Goal: Task Accomplishment & Management: Manage account settings

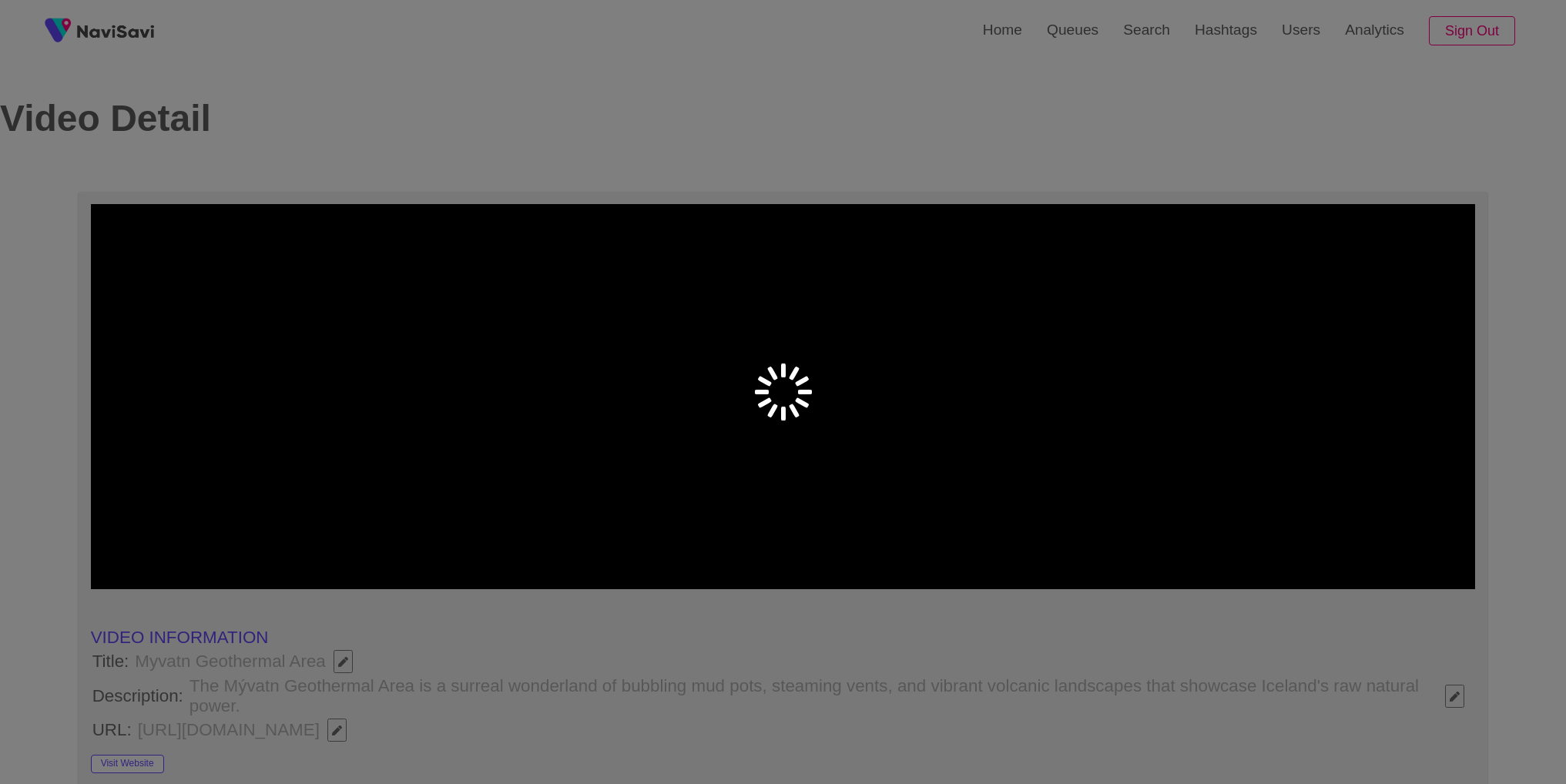
select select "**********"
select select "**"
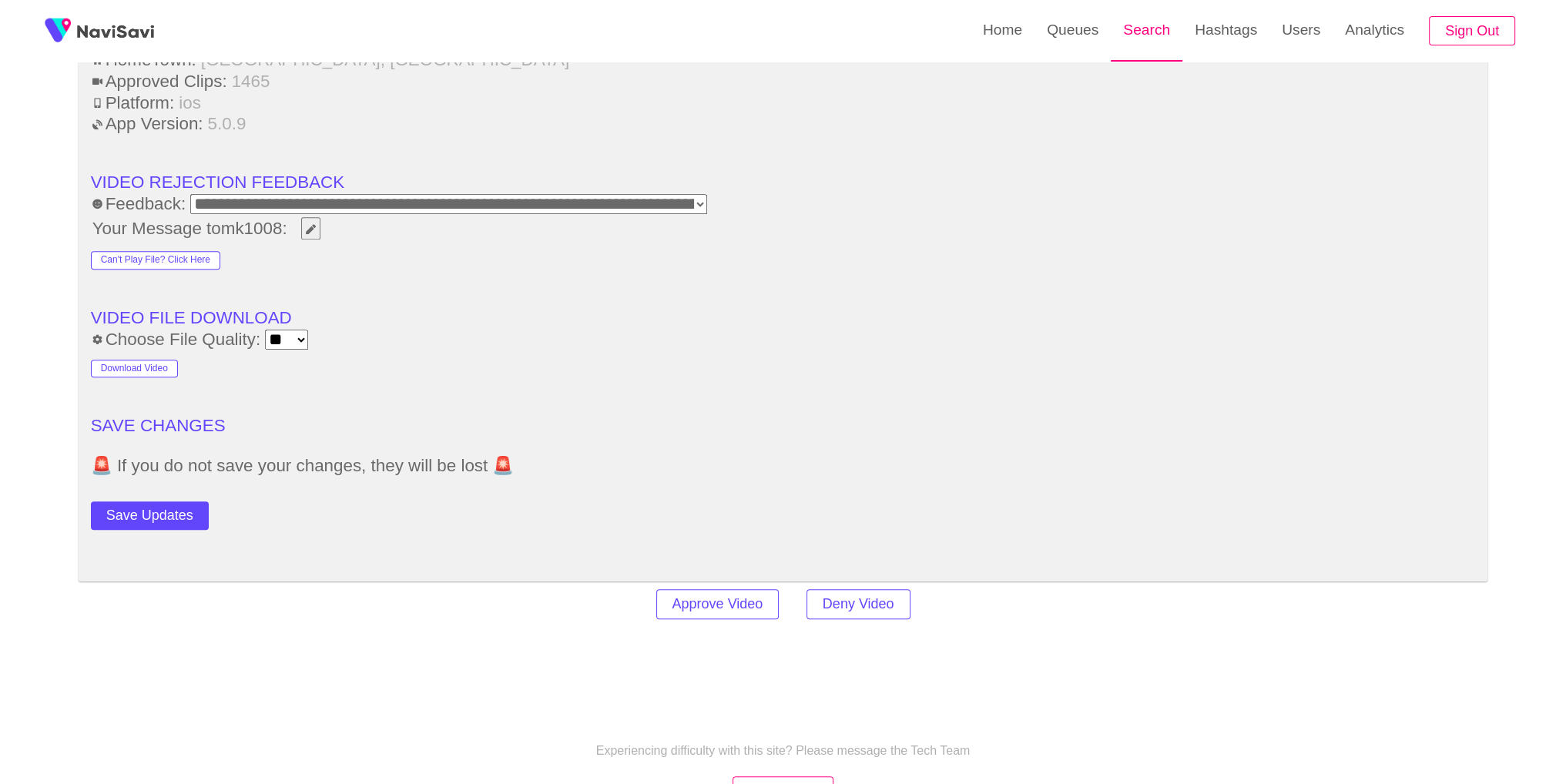
click at [1170, 32] on link "Search" at bounding box center [1146, 30] width 72 height 60
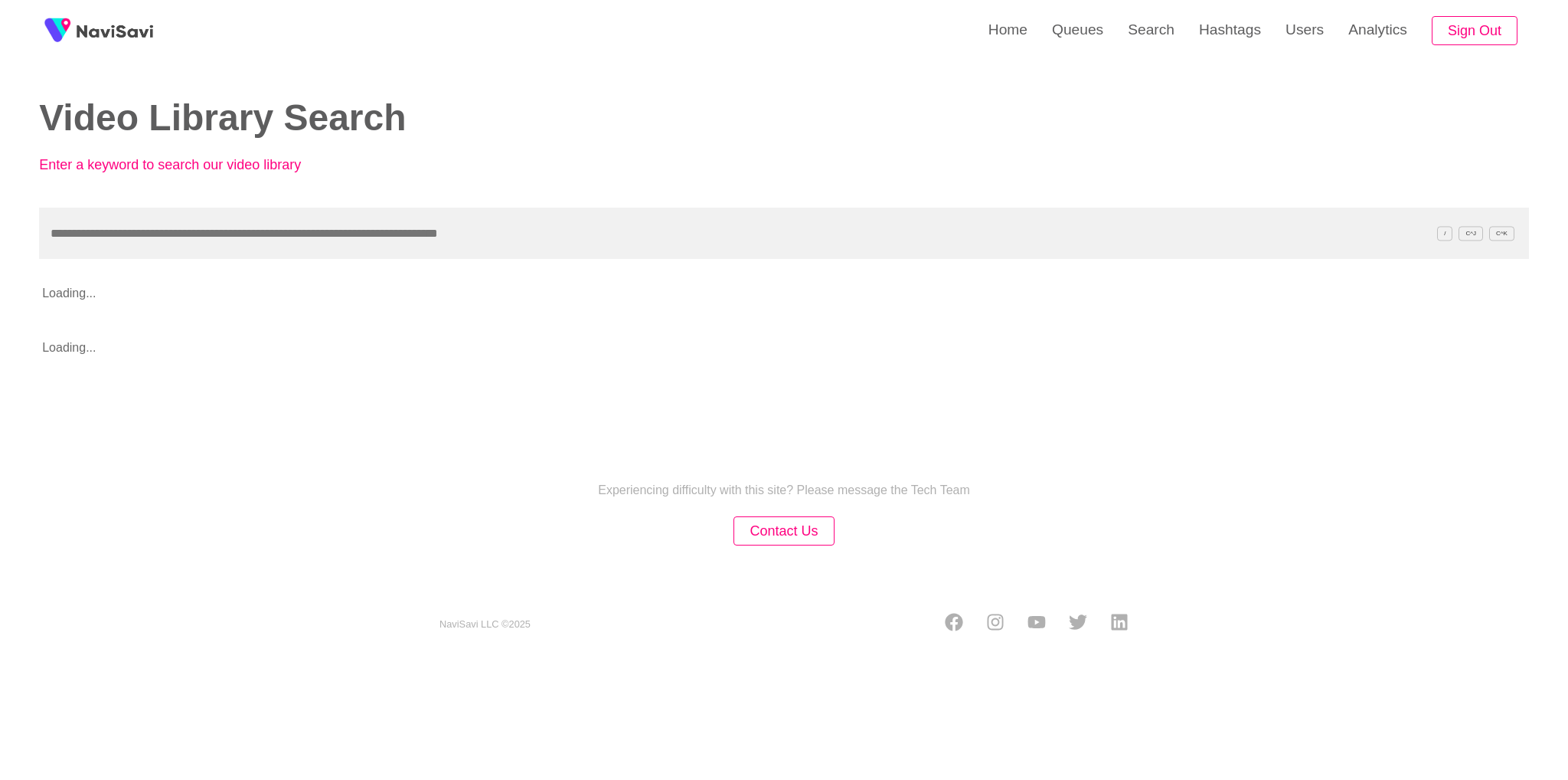
click at [307, 247] on input "text" at bounding box center [783, 234] width 1490 height 52
type input "**********"
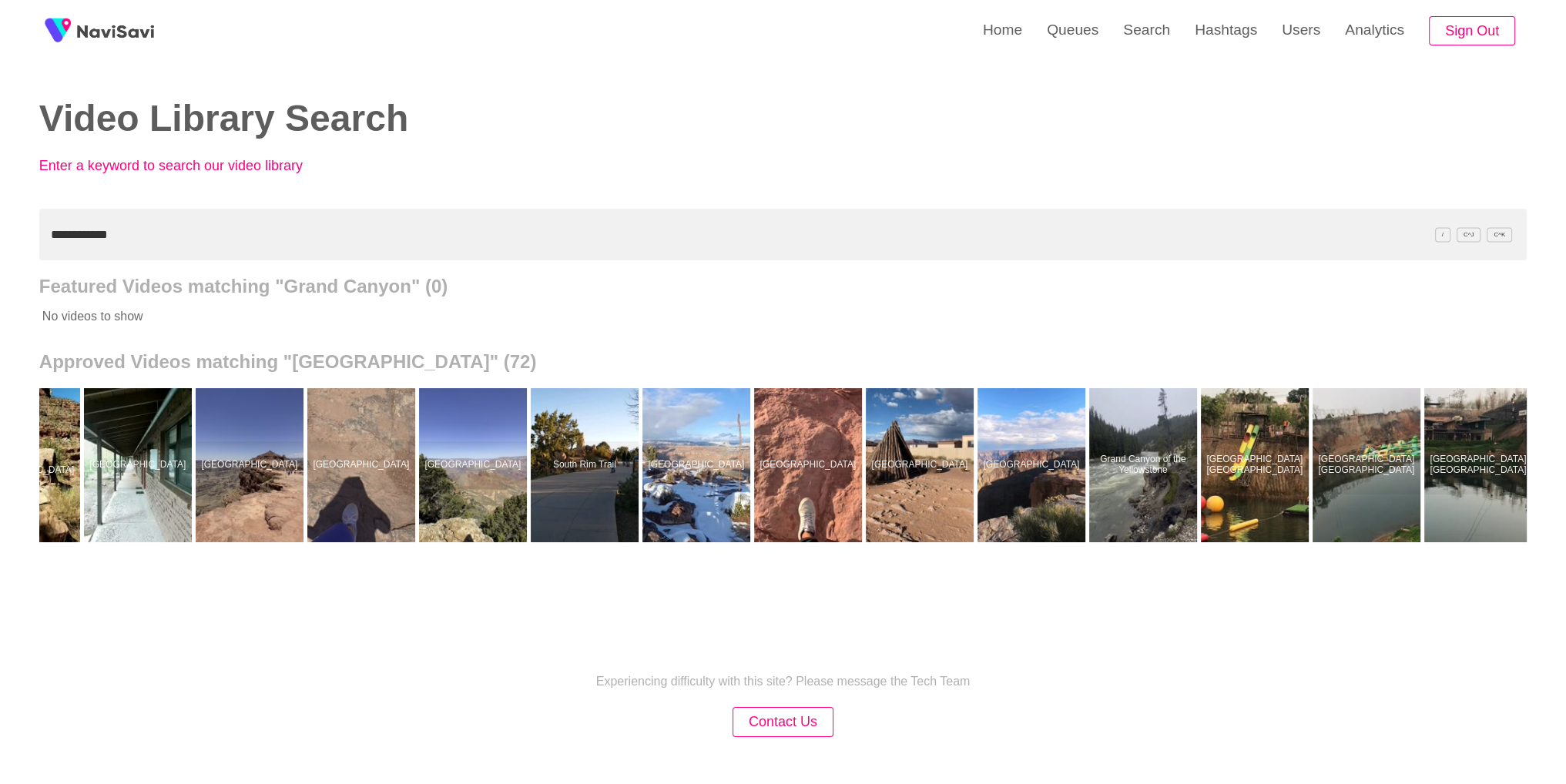
scroll to position [0, 5278]
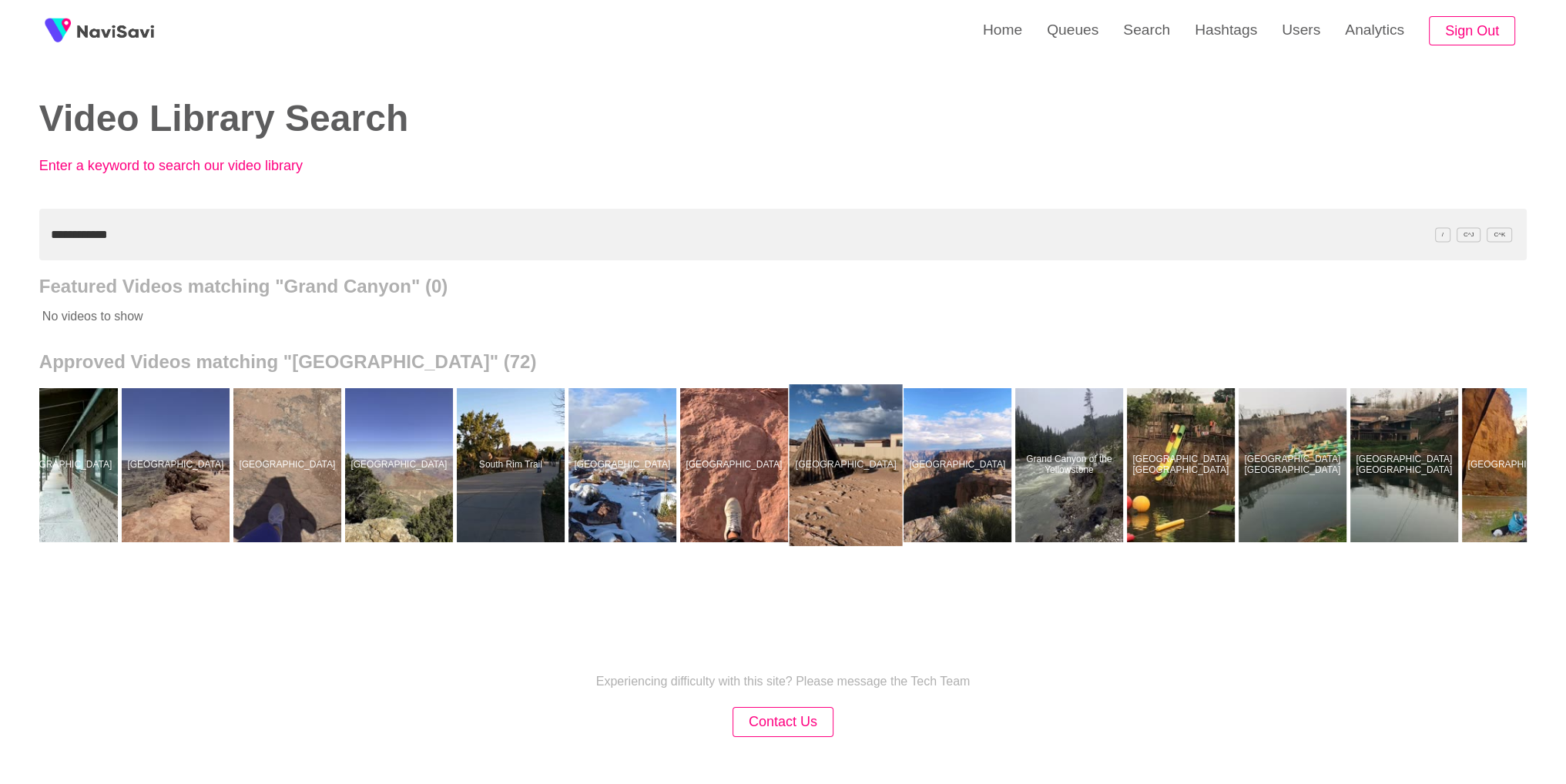
click at [832, 461] on div at bounding box center [845, 465] width 113 height 161
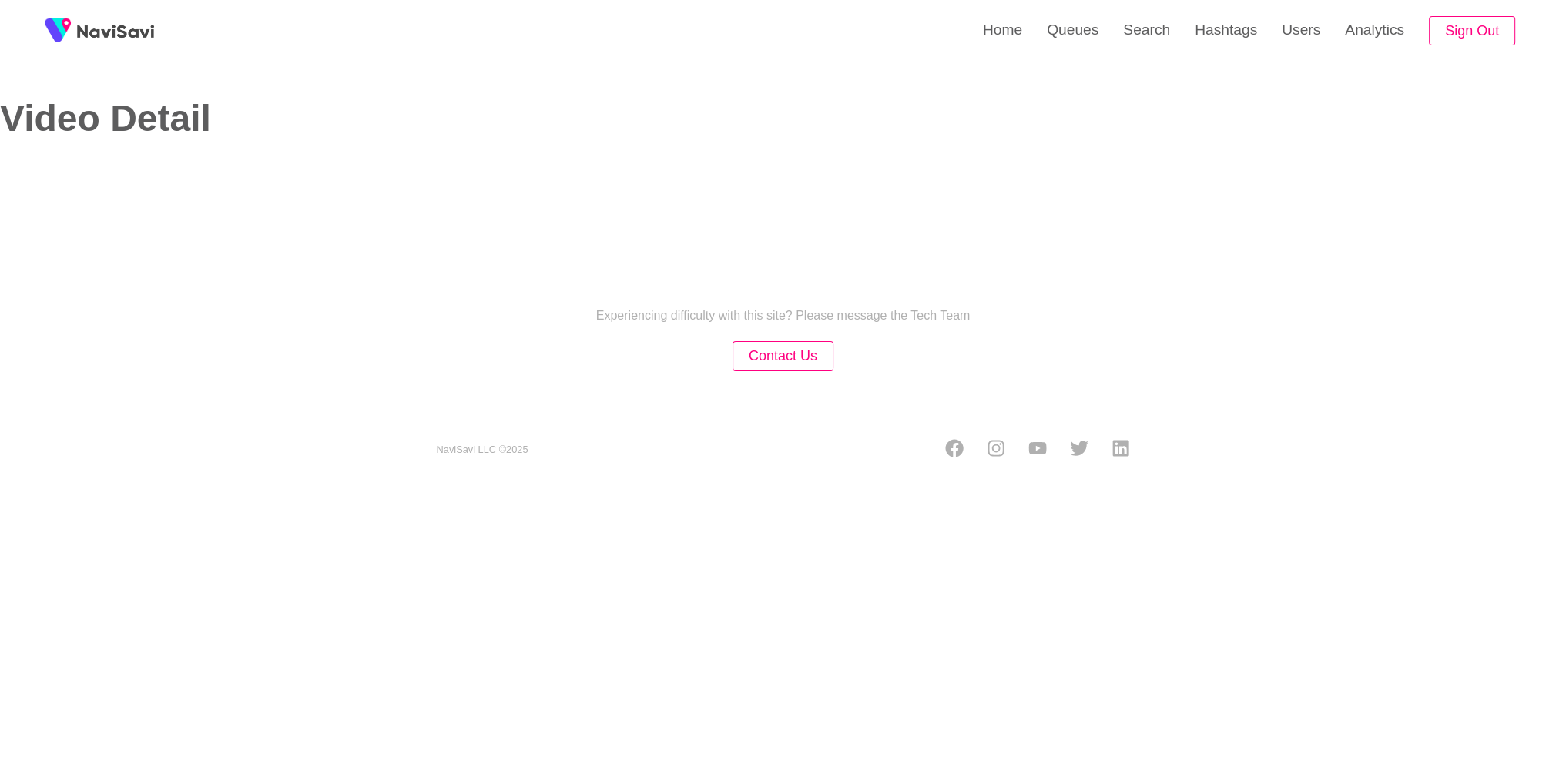
select select "**"
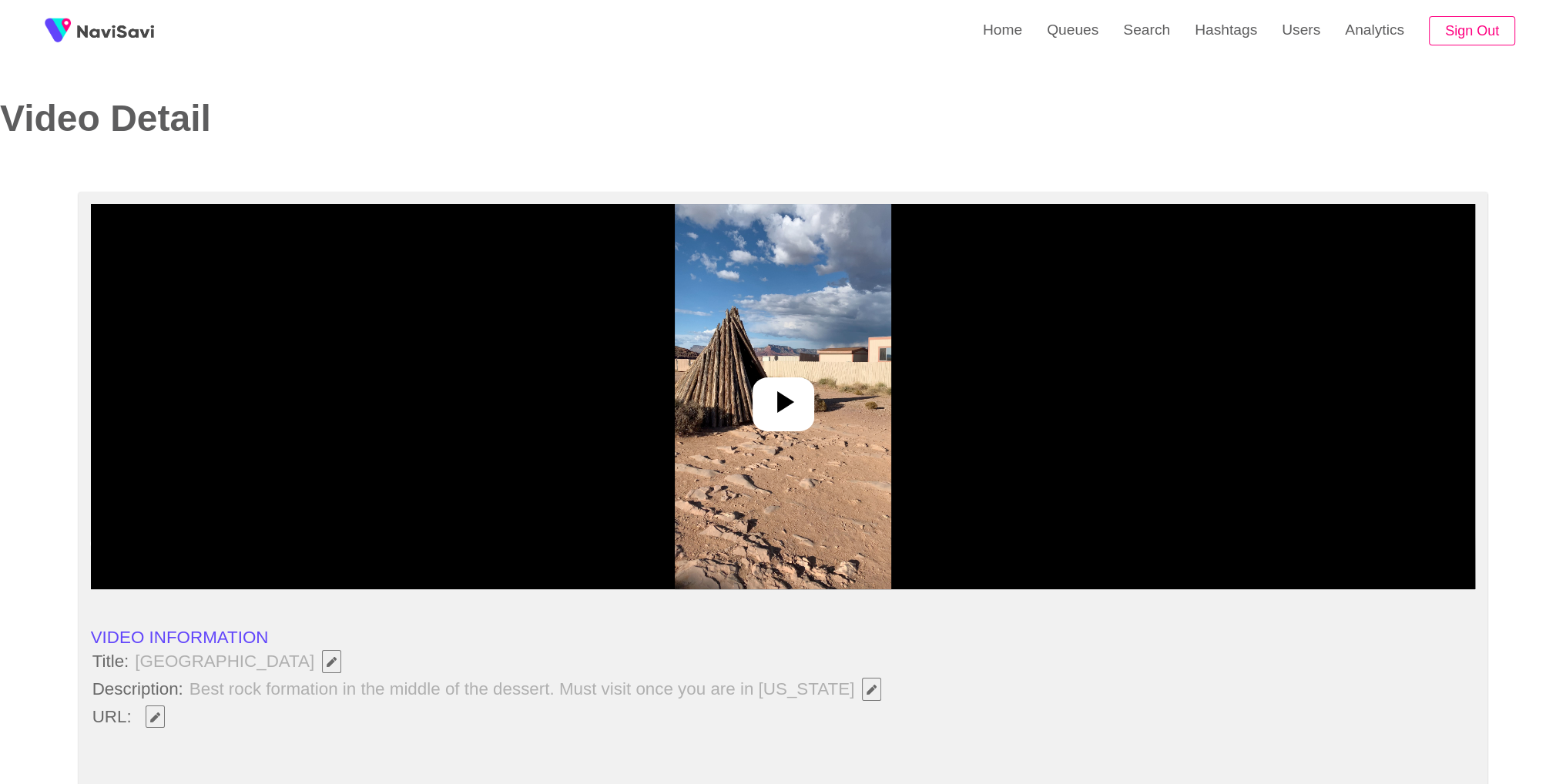
click at [845, 366] on img at bounding box center [783, 396] width 217 height 385
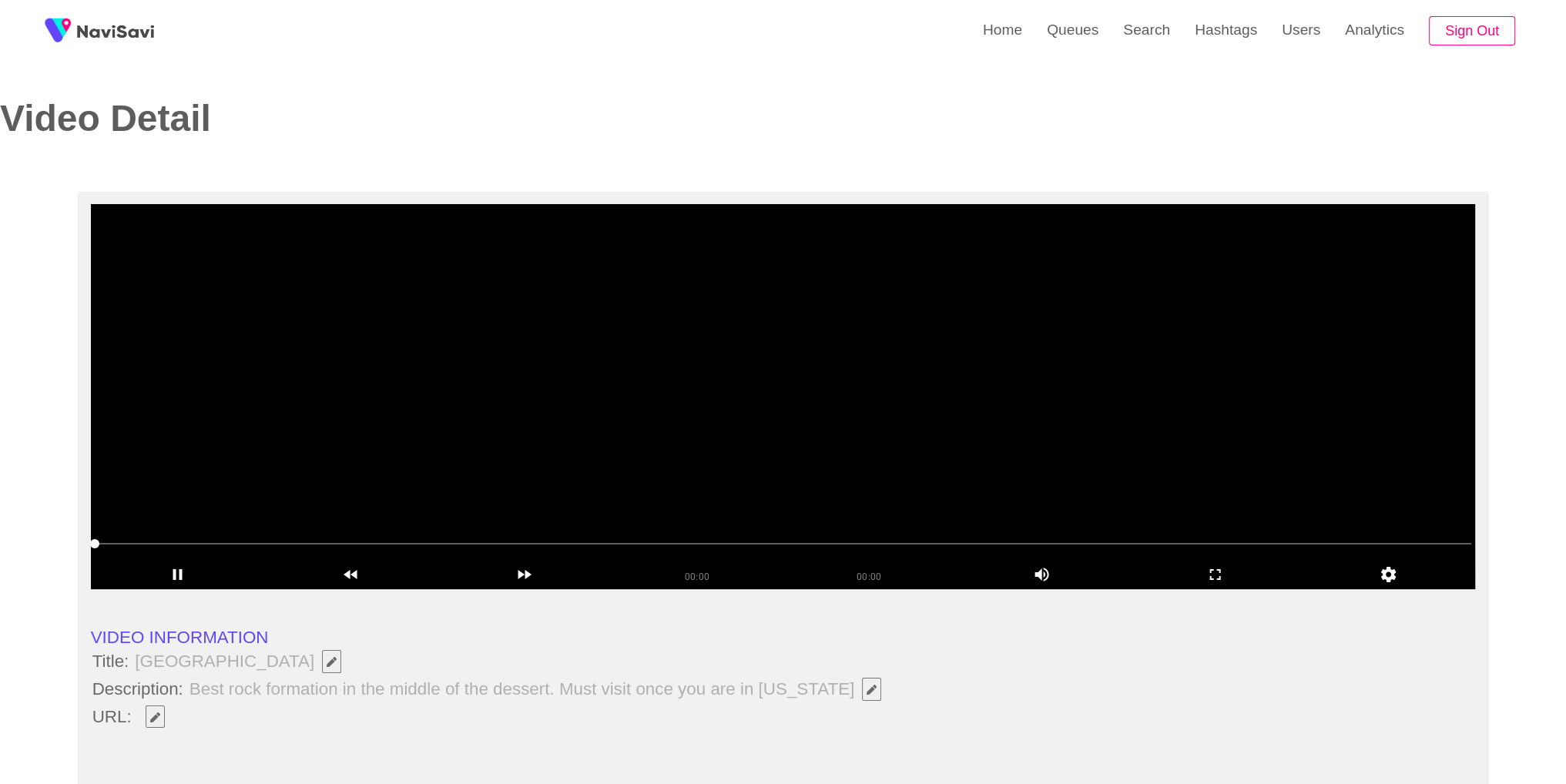
select select "**********"
click at [561, 376] on video at bounding box center [783, 396] width 1385 height 385
drag, startPoint x: 134, startPoint y: 660, endPoint x: 244, endPoint y: 656, distance: 110.1
click at [244, 656] on span "[GEOGRAPHIC_DATA]" at bounding box center [241, 661] width 217 height 26
copy span "[GEOGRAPHIC_DATA]"
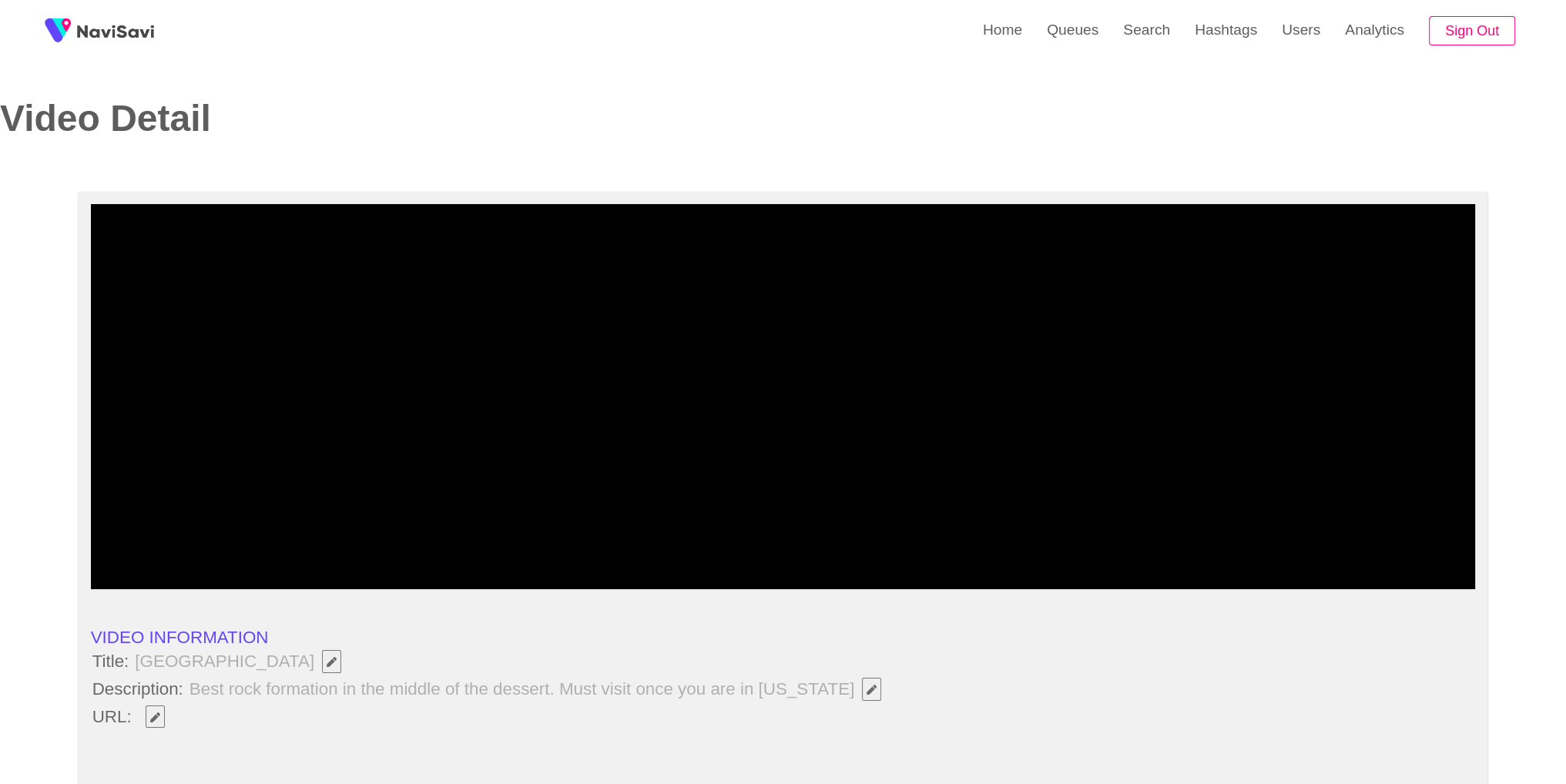
click at [372, 678] on span "Best rock formation in the middle of the dessert. Must visit once you are in [U…" at bounding box center [539, 689] width 702 height 26
click at [155, 717] on icon "Edit Field" at bounding box center [155, 718] width 10 height 10
type input "**********"
click at [1220, 561] on div "add" at bounding box center [1214, 574] width 174 height 28
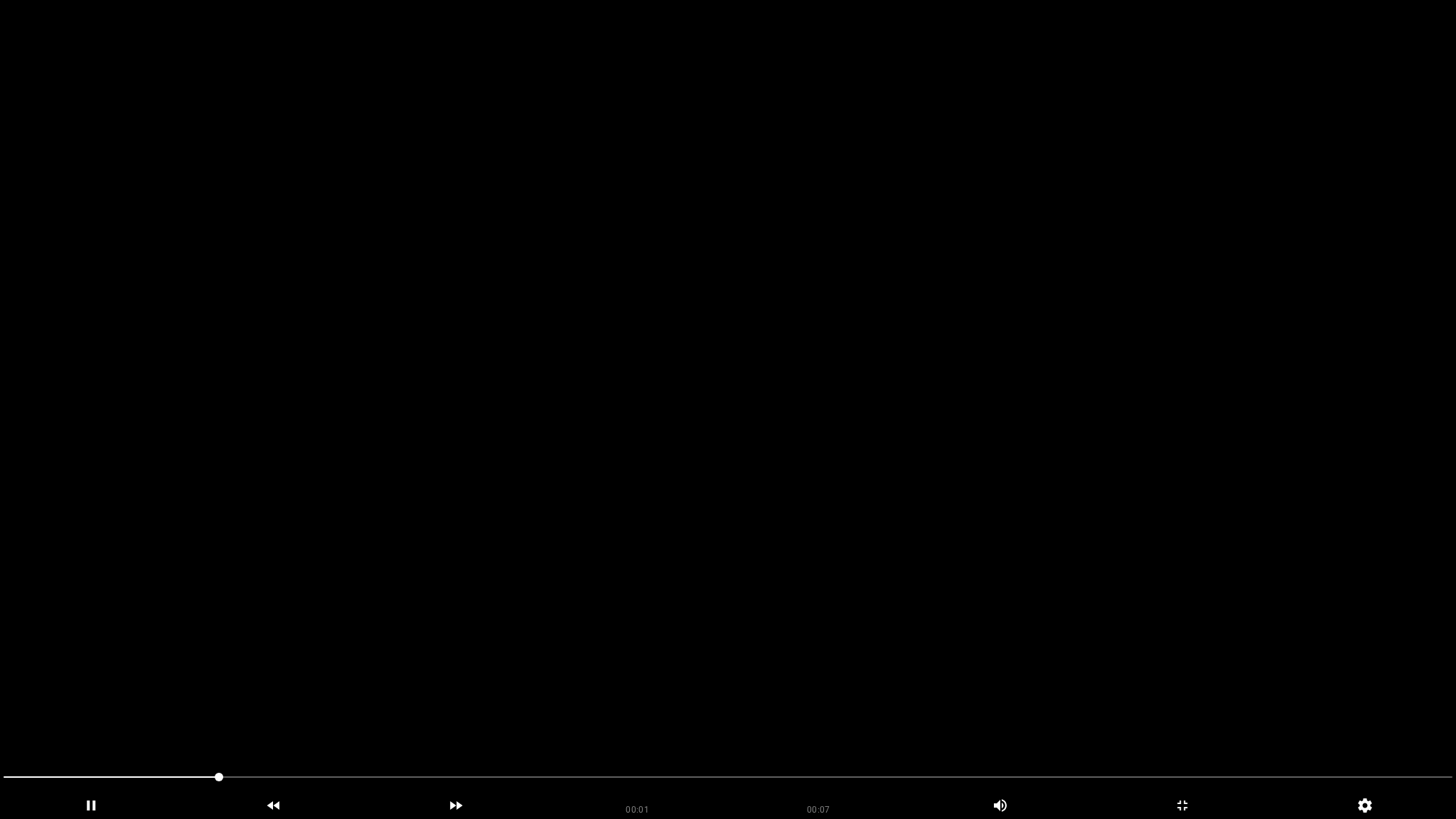
click at [355, 660] on video at bounding box center [728, 409] width 1456 height 819
click at [795, 446] on video at bounding box center [728, 409] width 1456 height 819
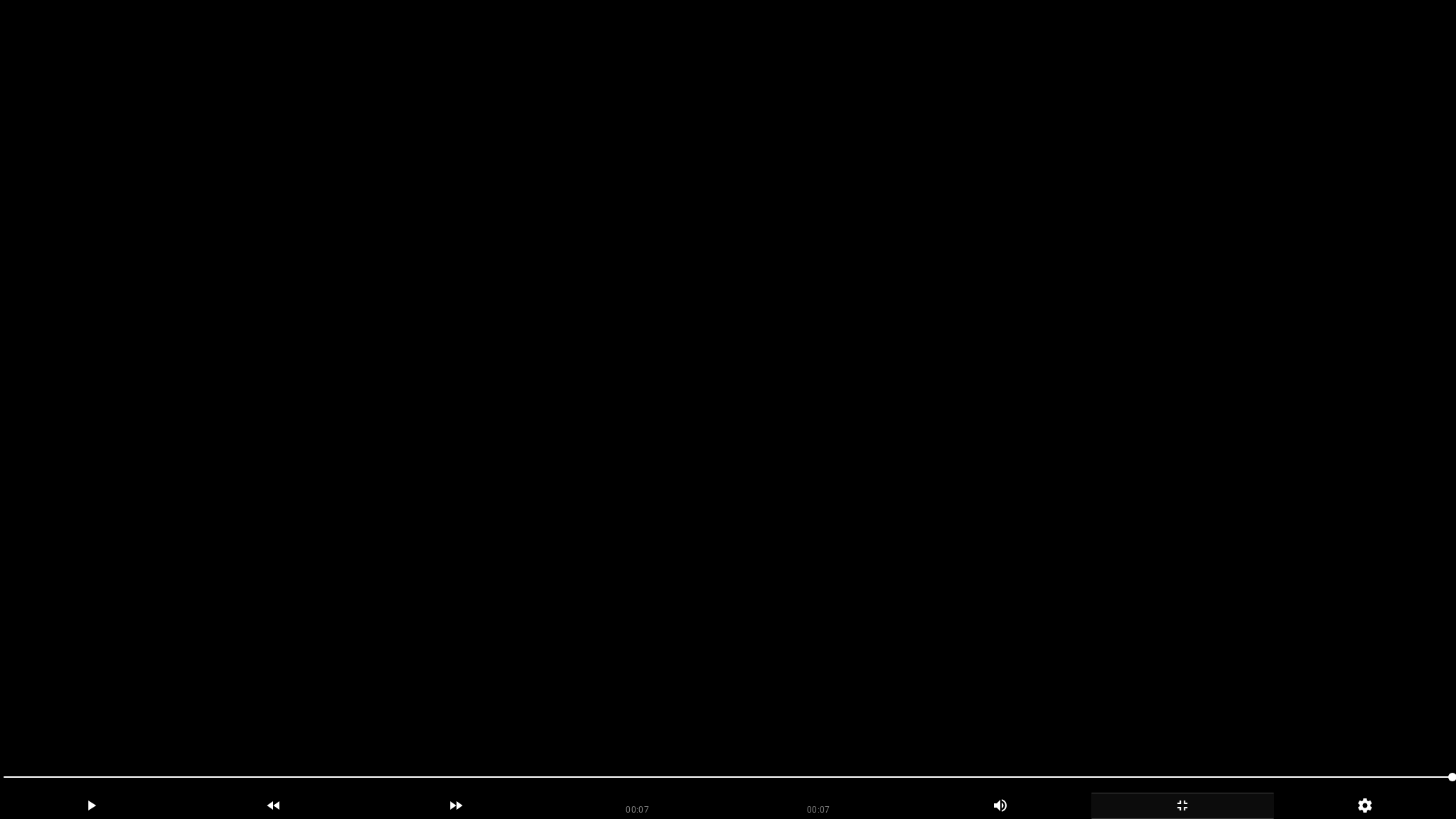
click at [1195, 723] on icon "add" at bounding box center [1183, 805] width 181 height 17
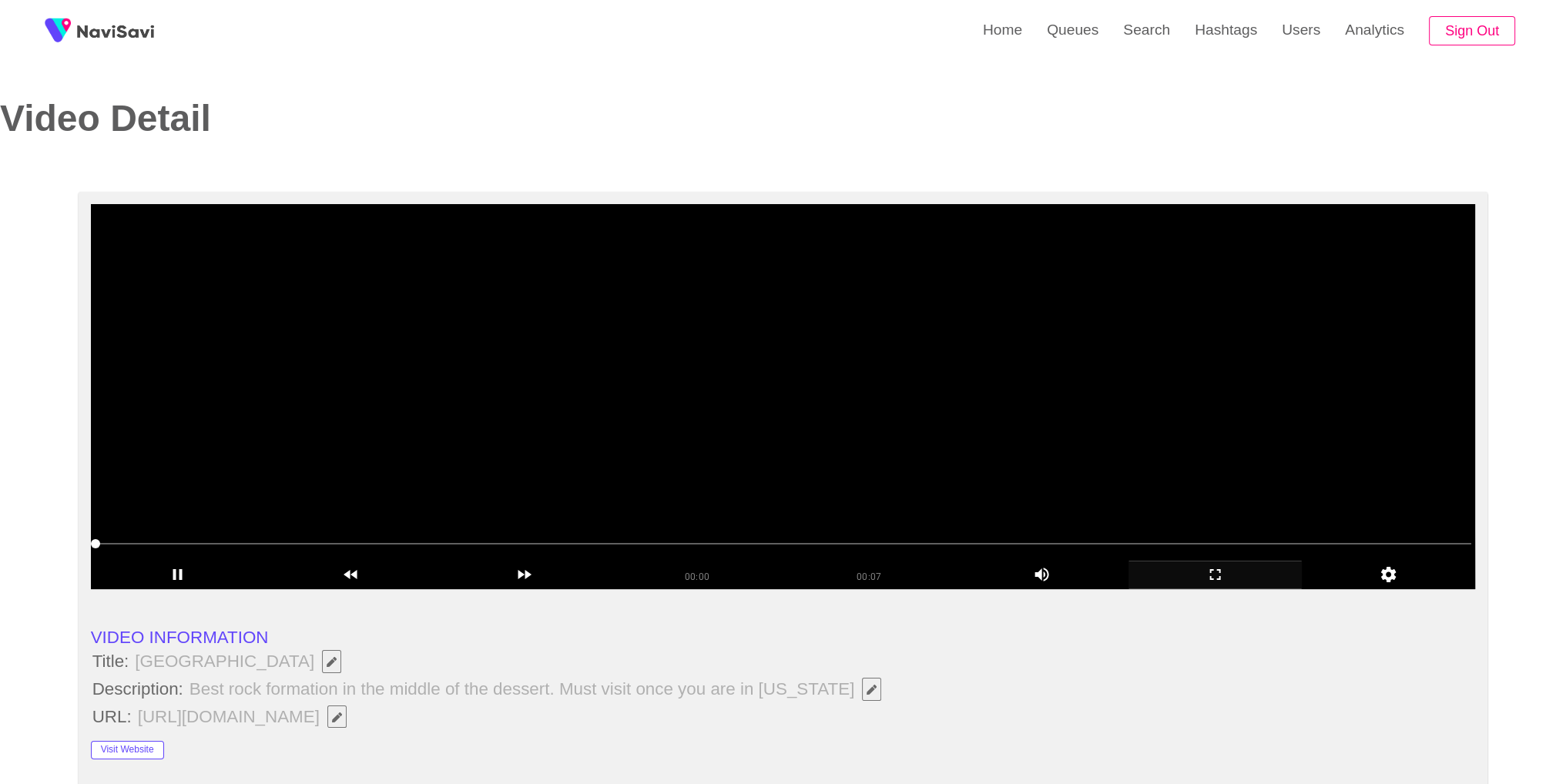
click at [1008, 422] on video at bounding box center [783, 396] width 1385 height 385
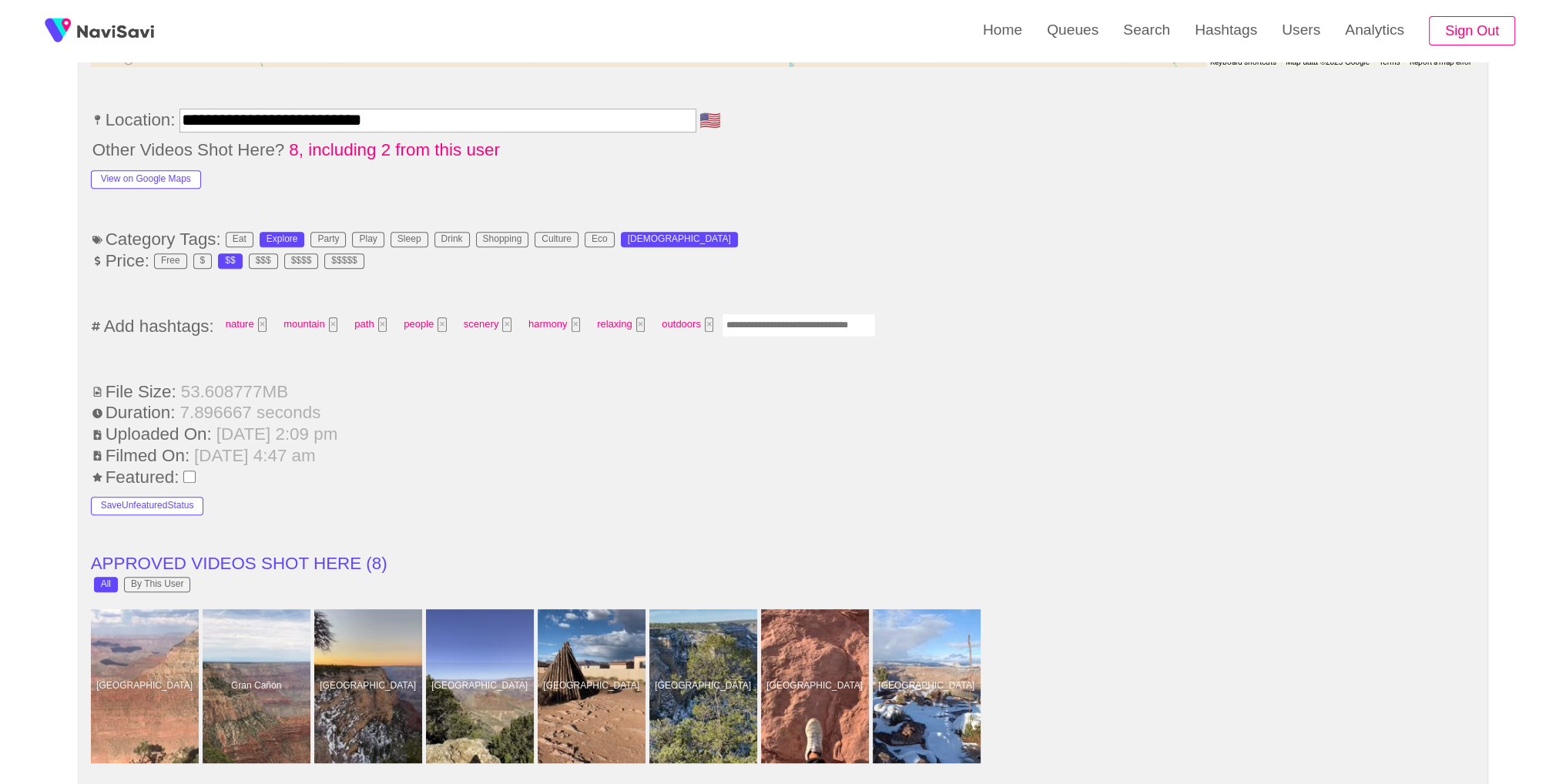
scroll to position [935, 0]
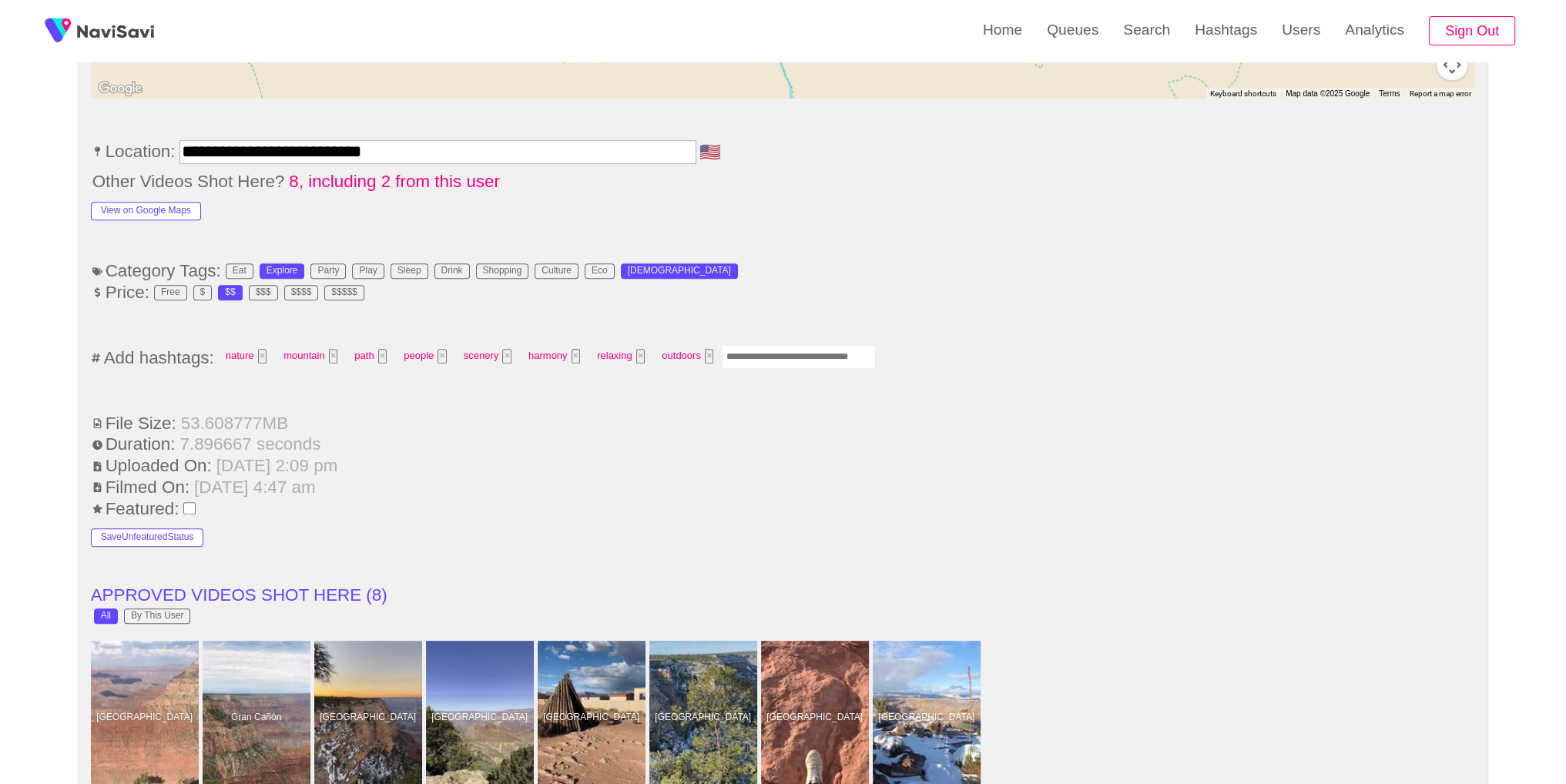
click at [813, 349] on input "Enter tag here and press return" at bounding box center [798, 357] width 154 height 24
type input "*"
type input "*********"
click at [1000, 161] on li "**********" at bounding box center [783, 155] width 1385 height 31
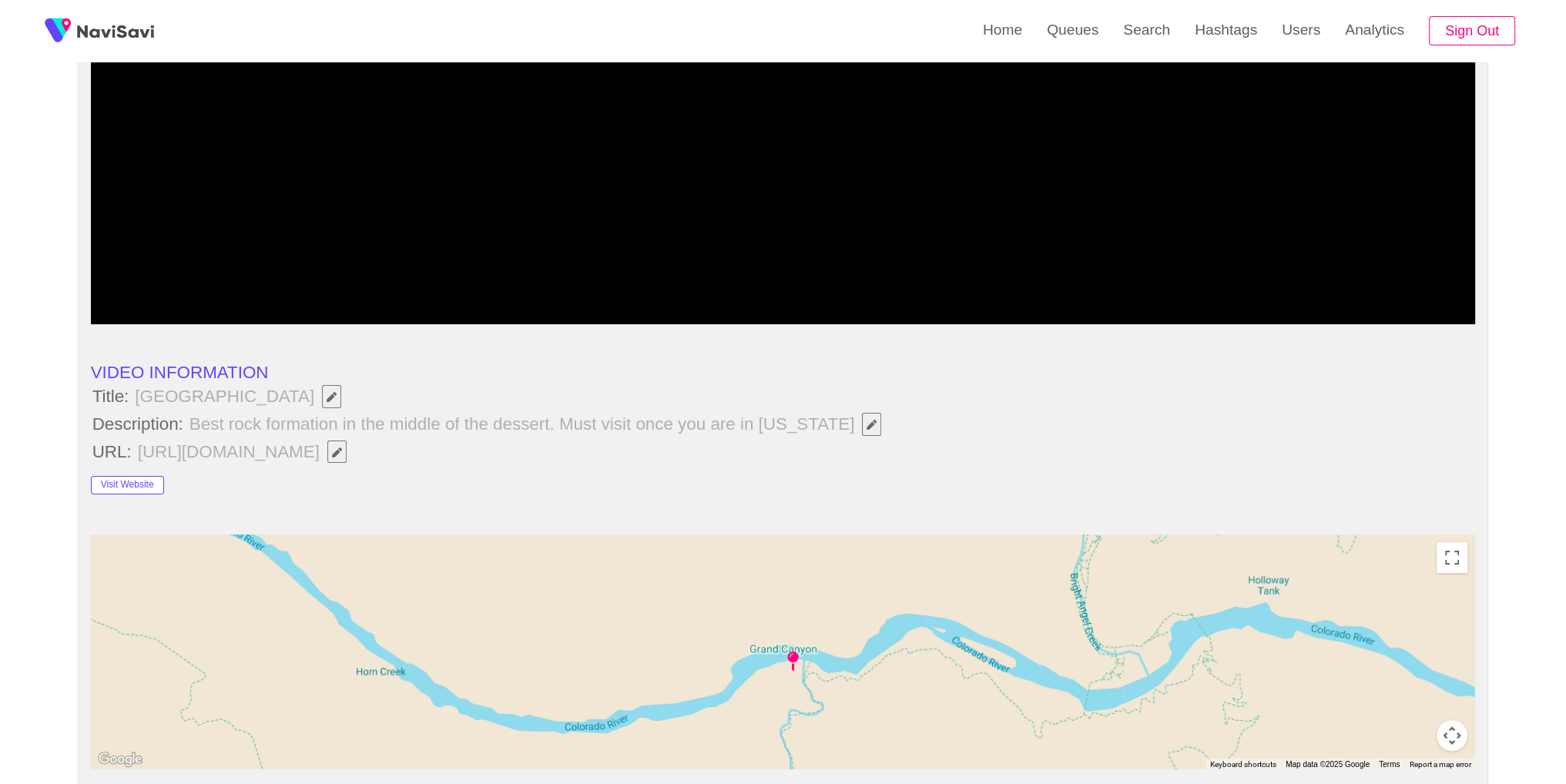
scroll to position [124, 0]
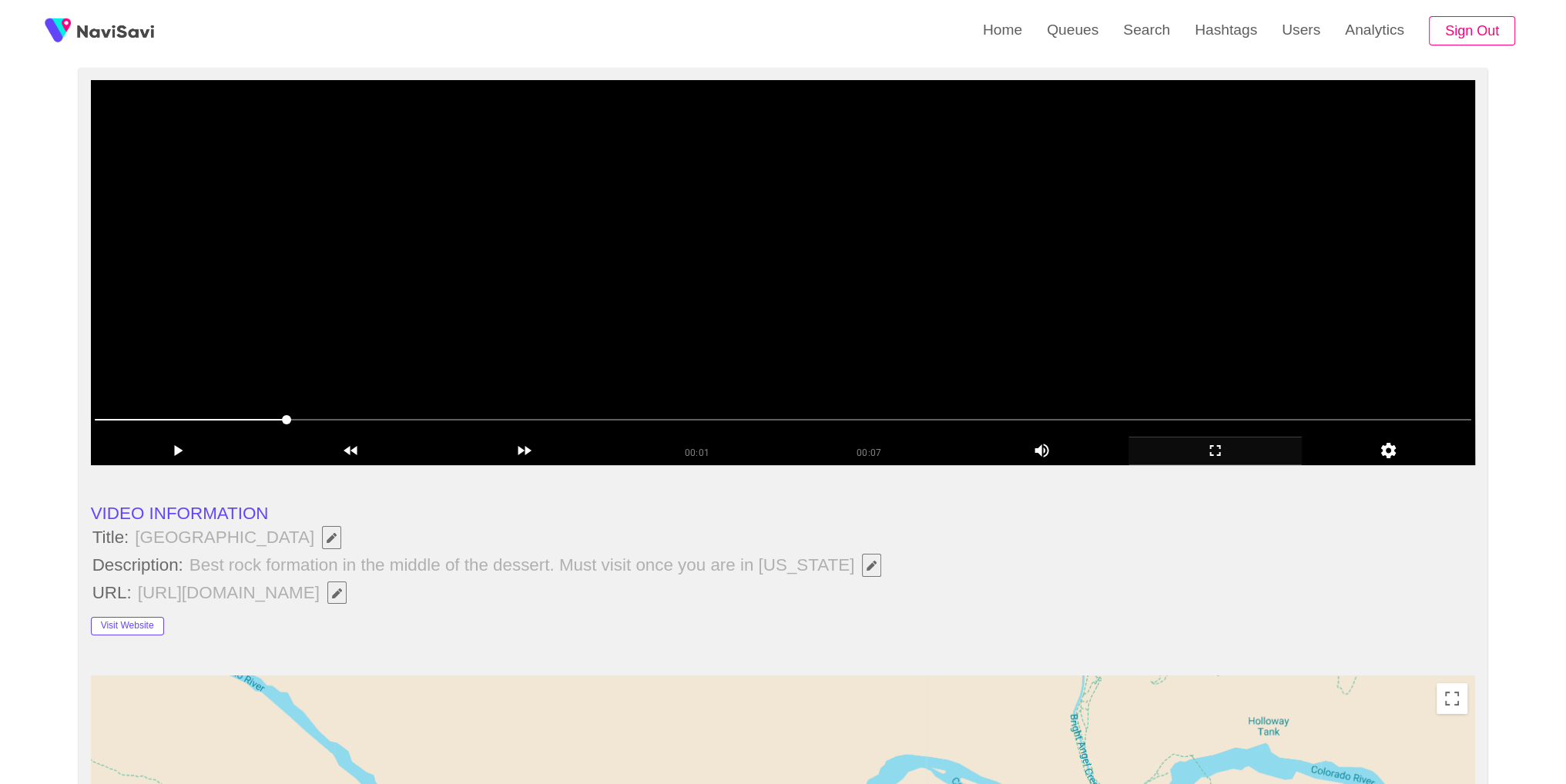
click at [901, 302] on video at bounding box center [783, 273] width 1385 height 385
click at [899, 291] on video at bounding box center [783, 273] width 1385 height 385
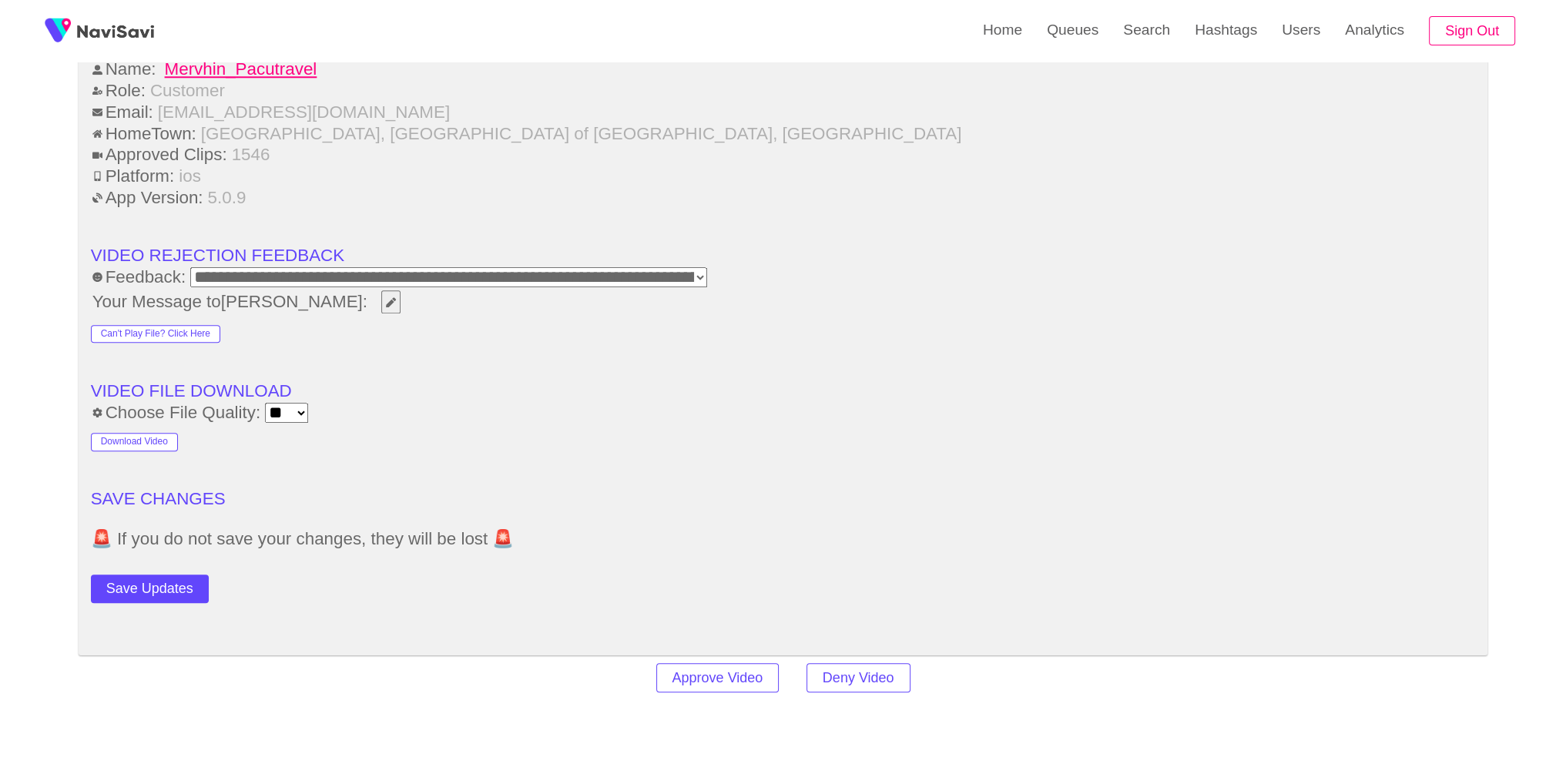
scroll to position [1980, 0]
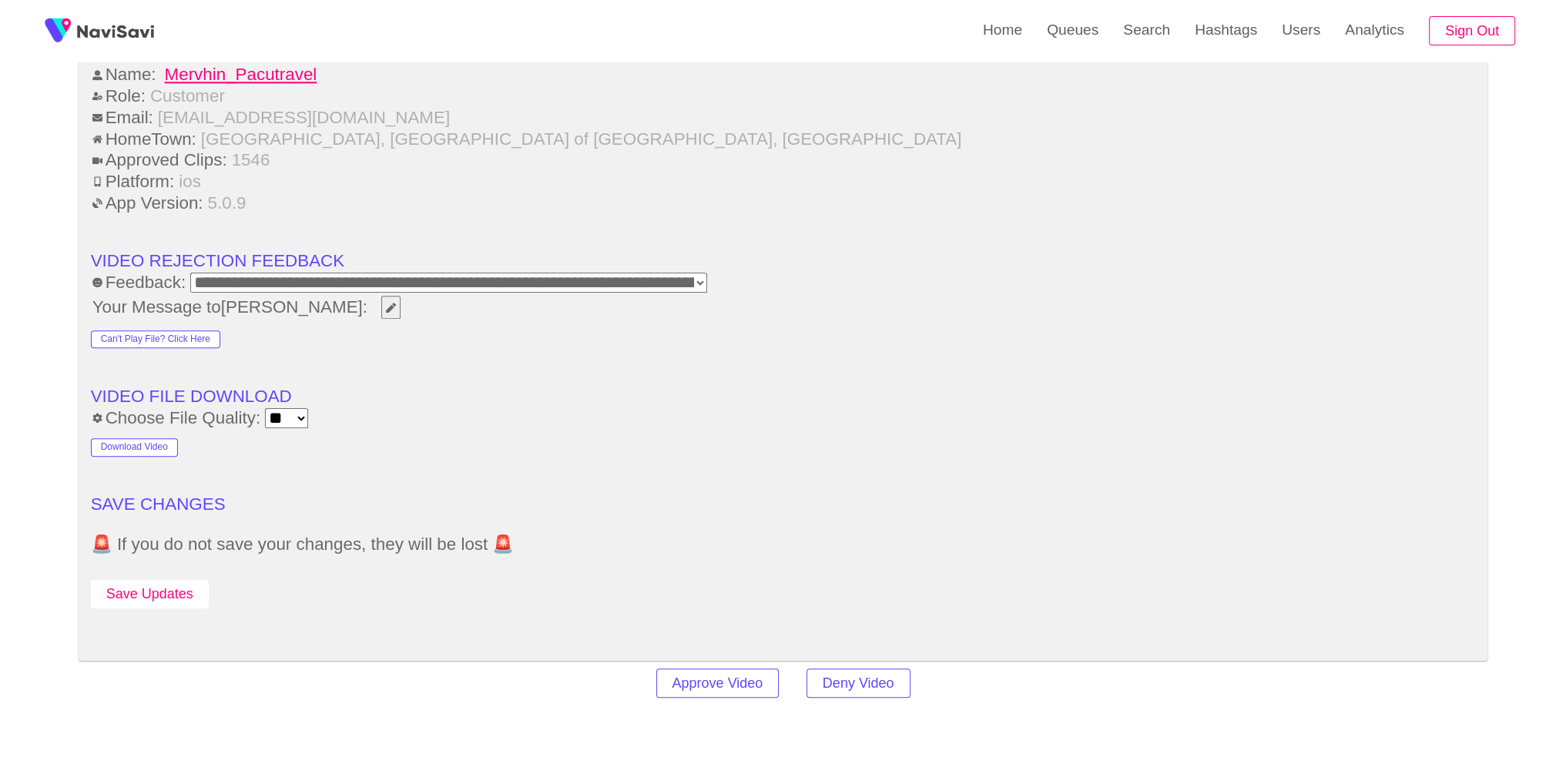
click at [195, 592] on button "Save Updates" at bounding box center [149, 593] width 117 height 28
click at [1124, 28] on link "Search" at bounding box center [1146, 30] width 72 height 60
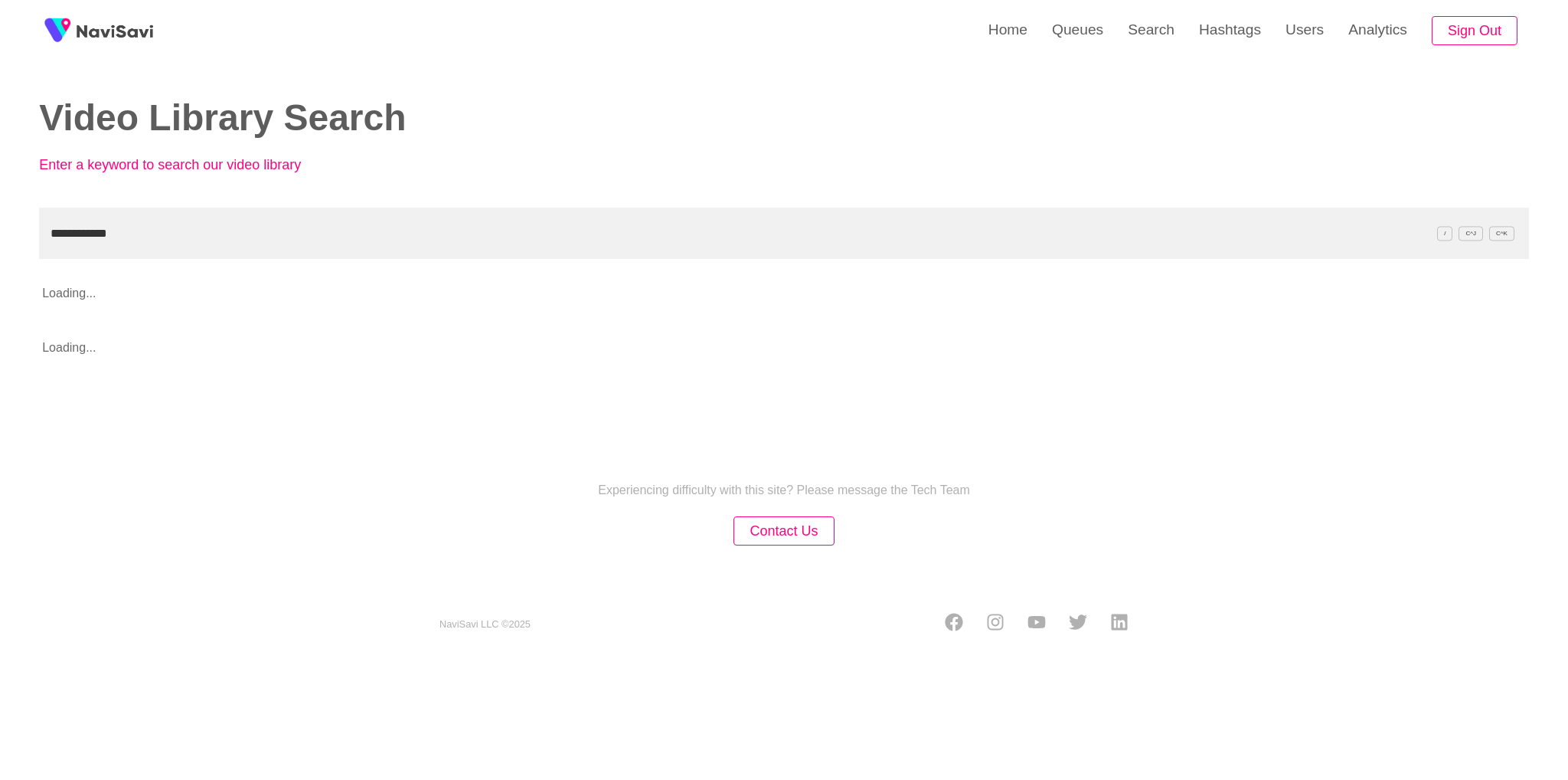
type input "**********"
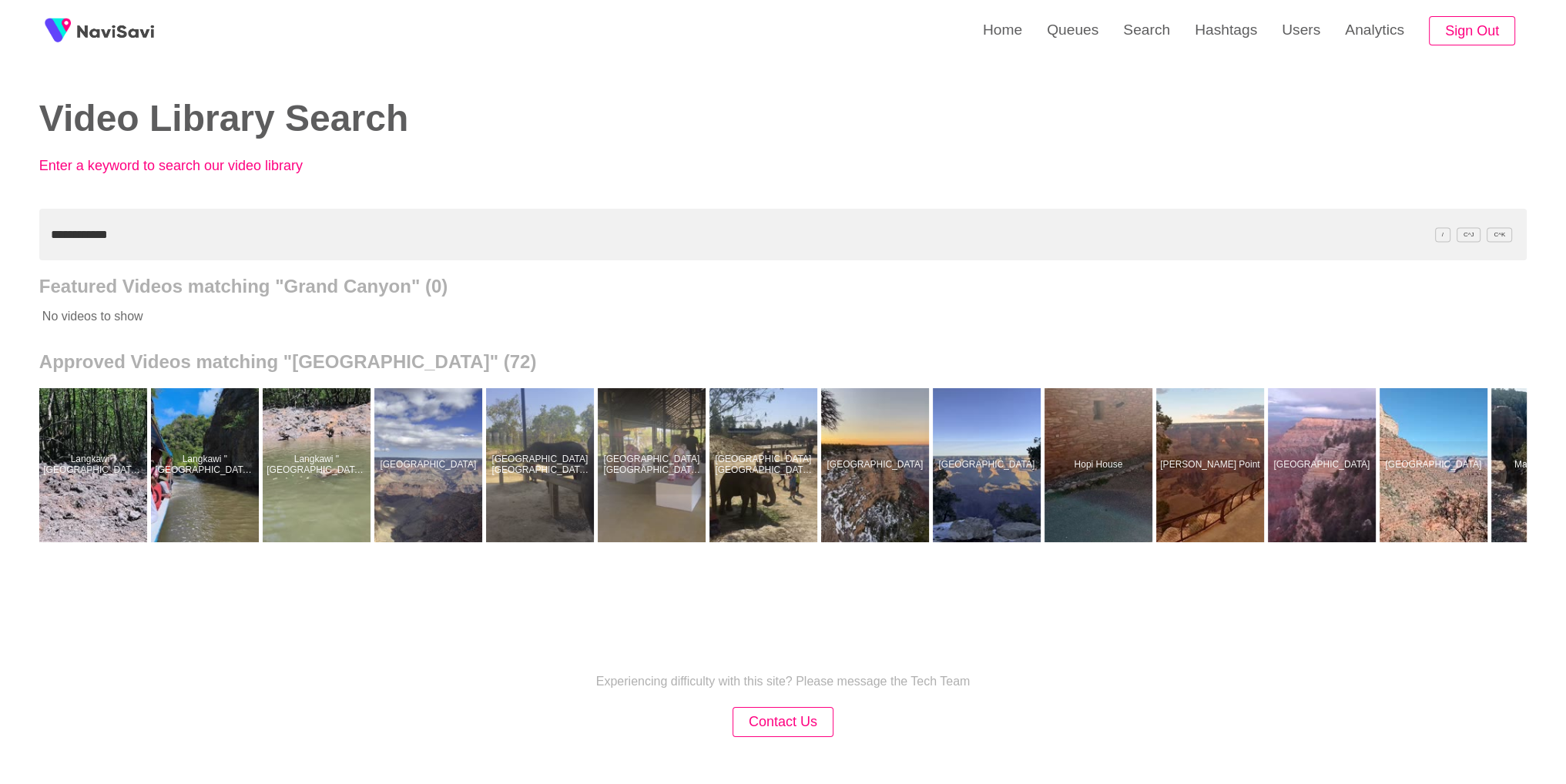
scroll to position [0, 31]
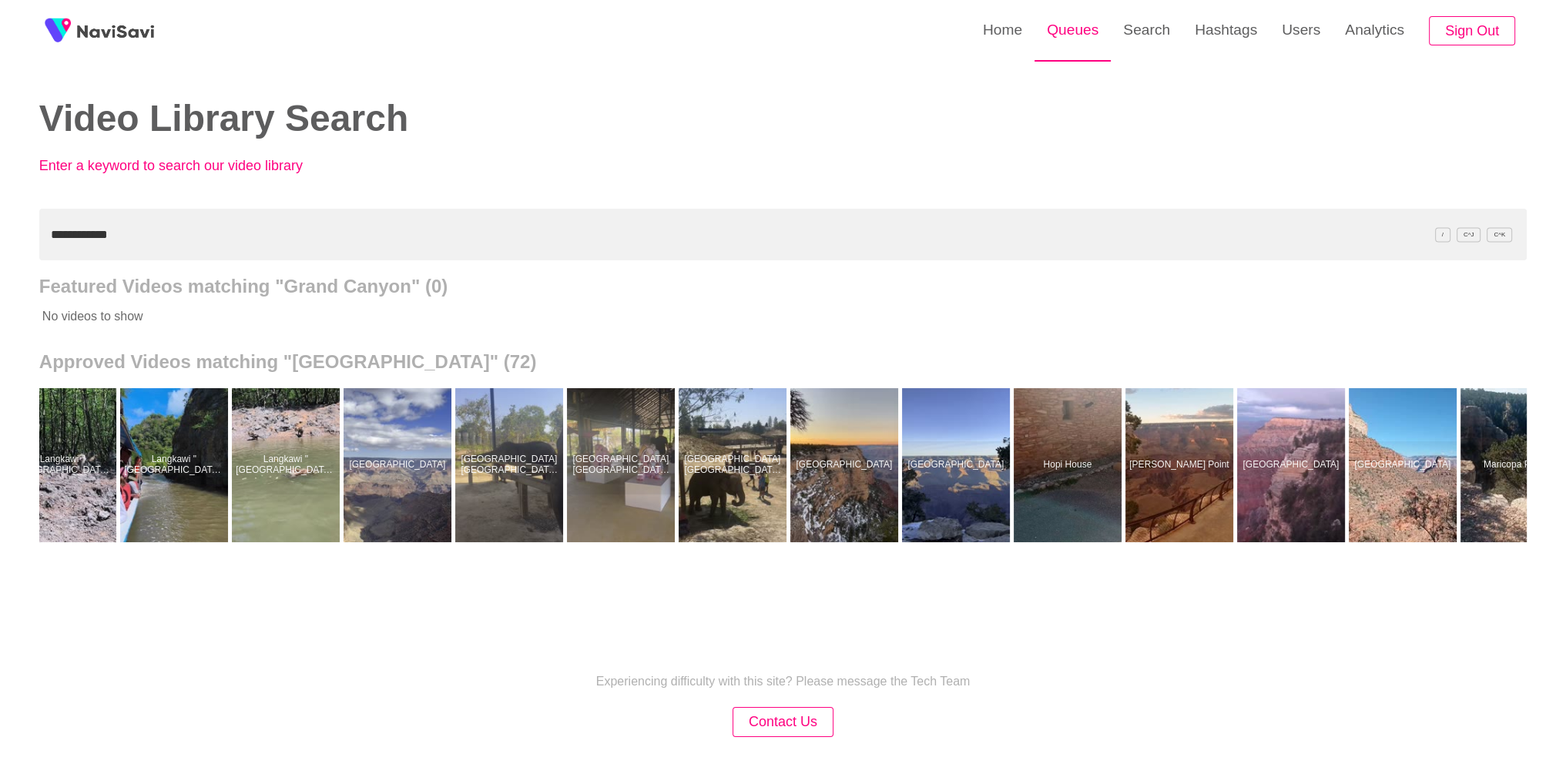
click at [1064, 10] on link "Queues" at bounding box center [1072, 30] width 76 height 60
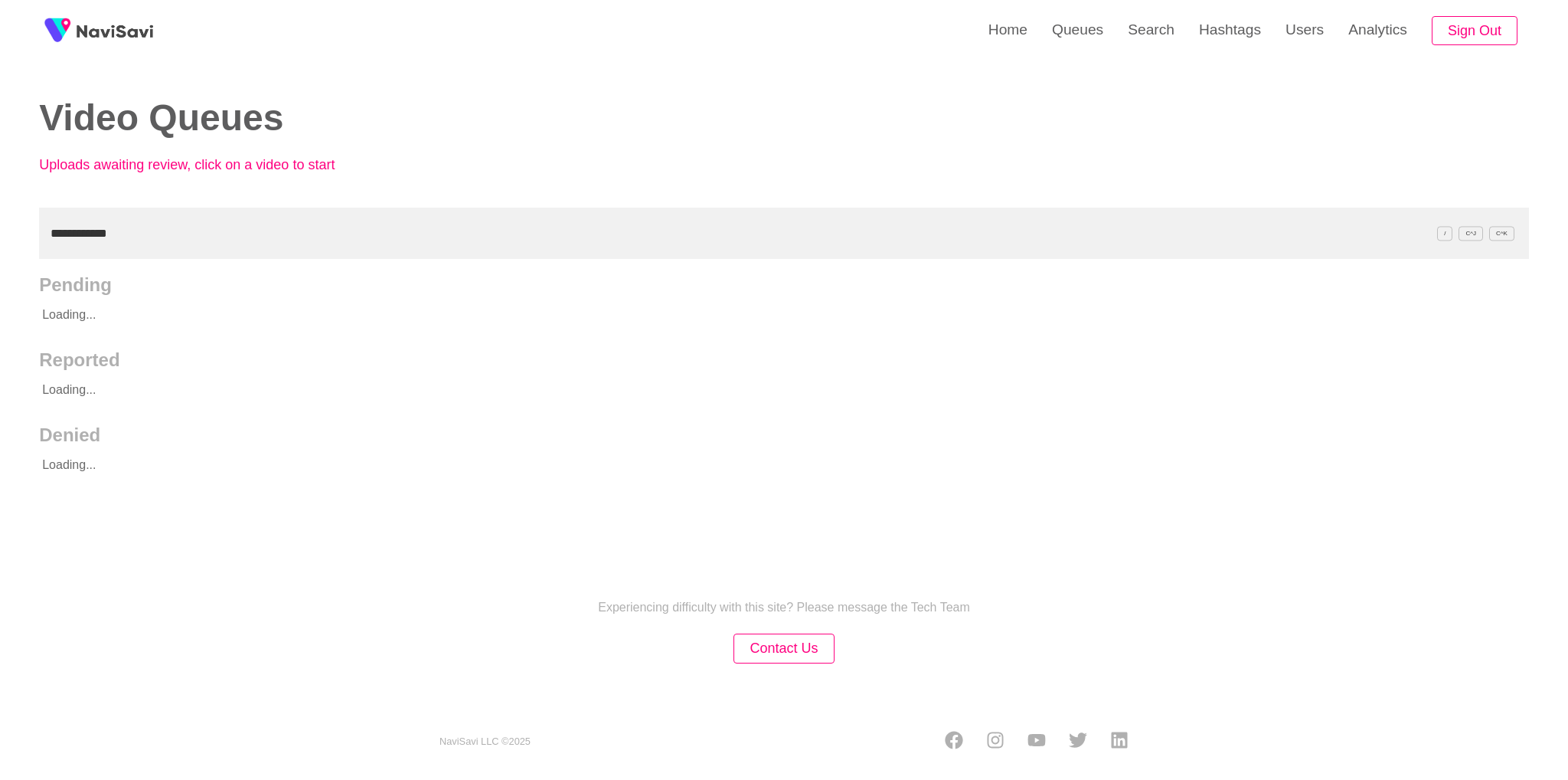
type input "**********"
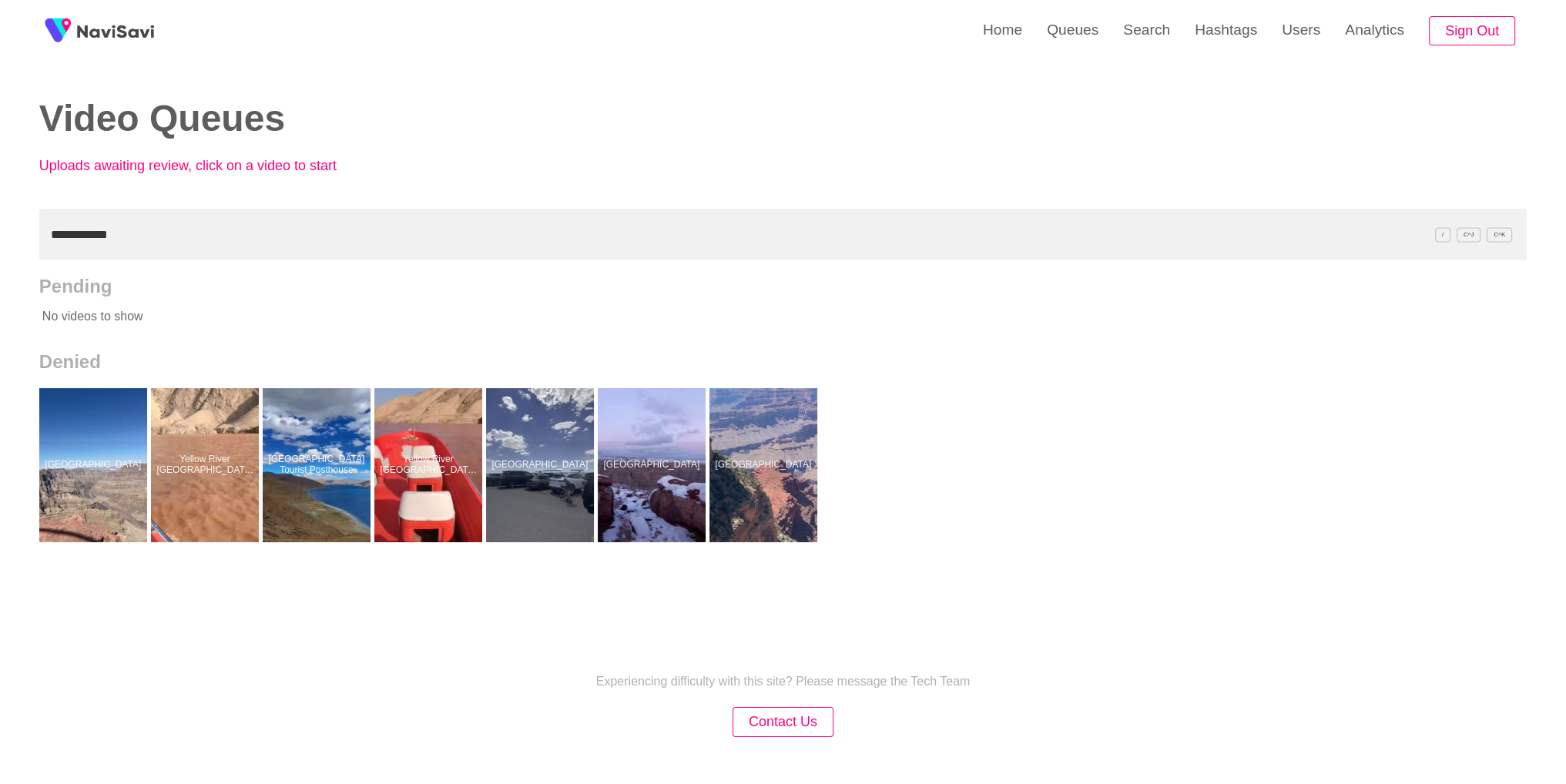
click at [86, 498] on div at bounding box center [92, 465] width 108 height 154
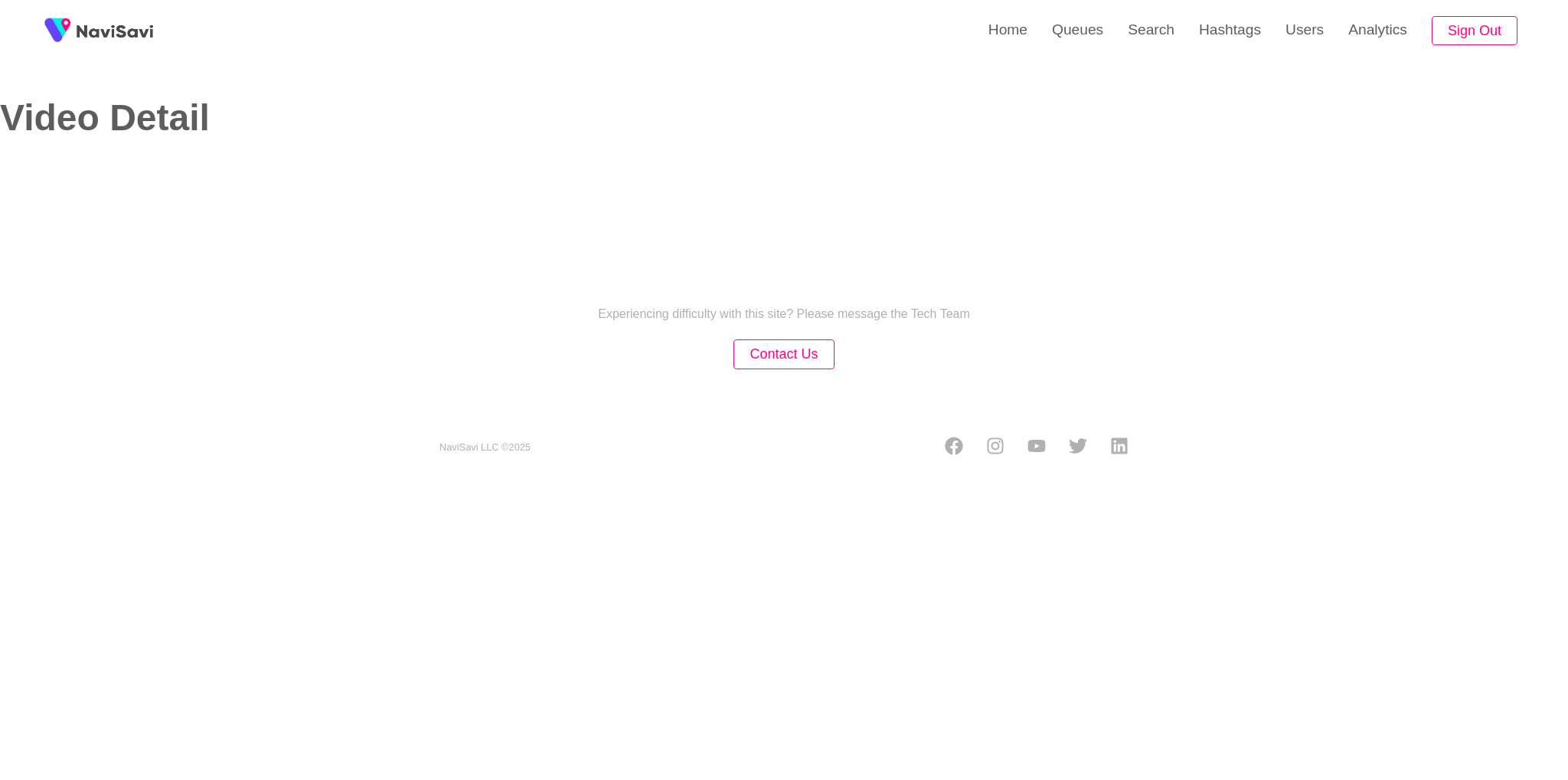
select select "**********"
select select "****"
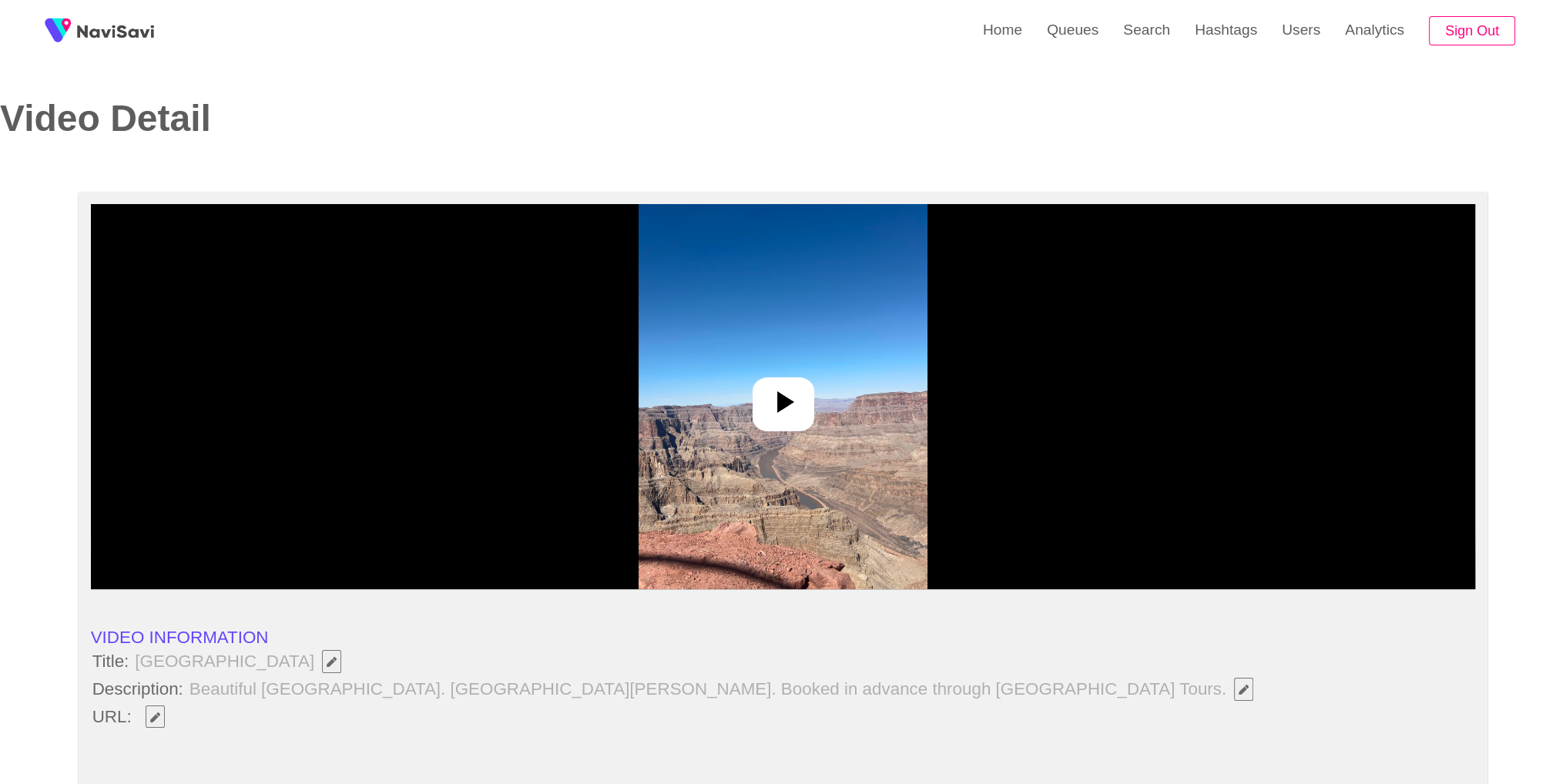
click at [905, 370] on img at bounding box center [783, 396] width 288 height 385
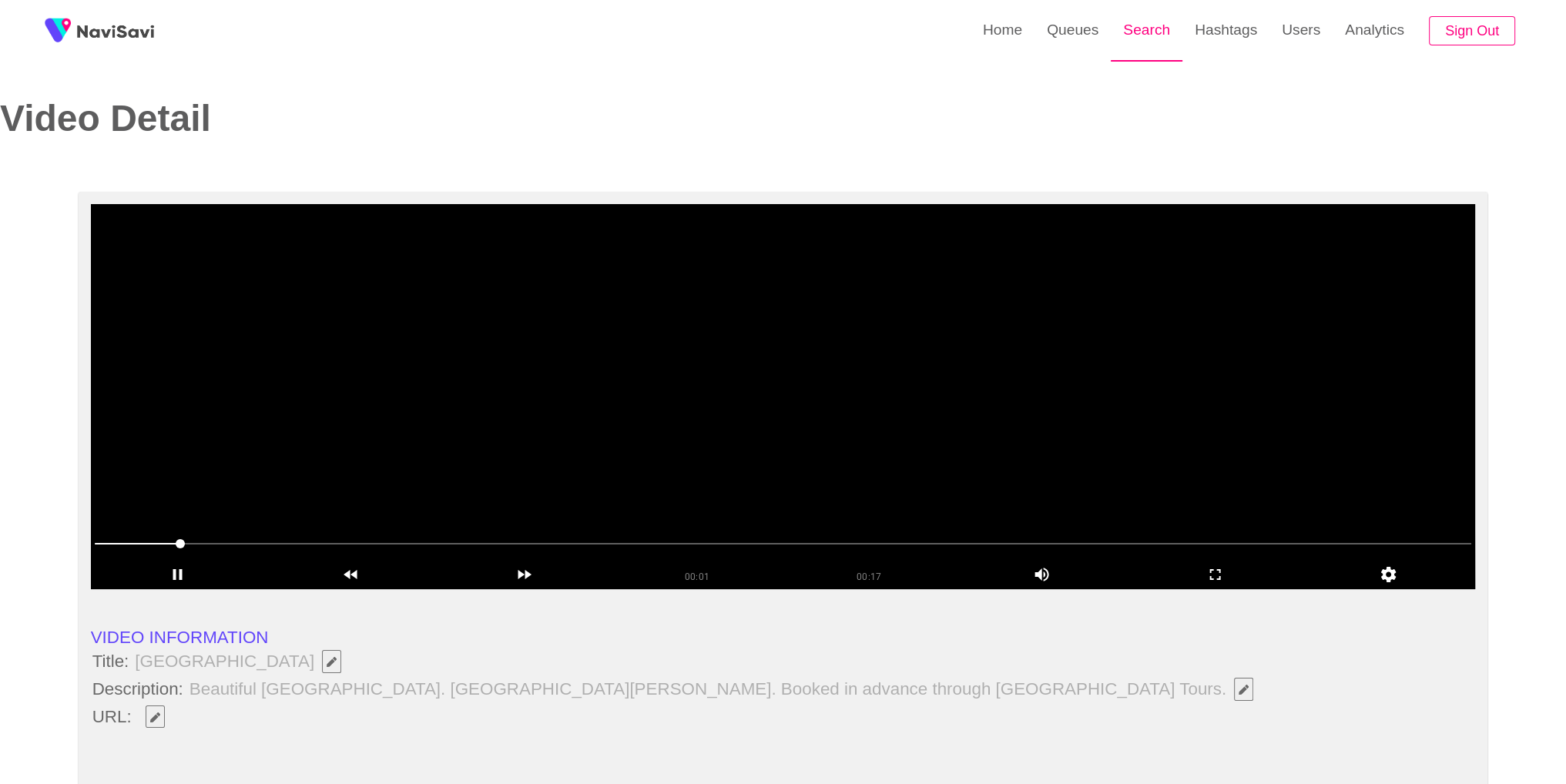
click at [1120, 35] on link "Search" at bounding box center [1146, 30] width 72 height 60
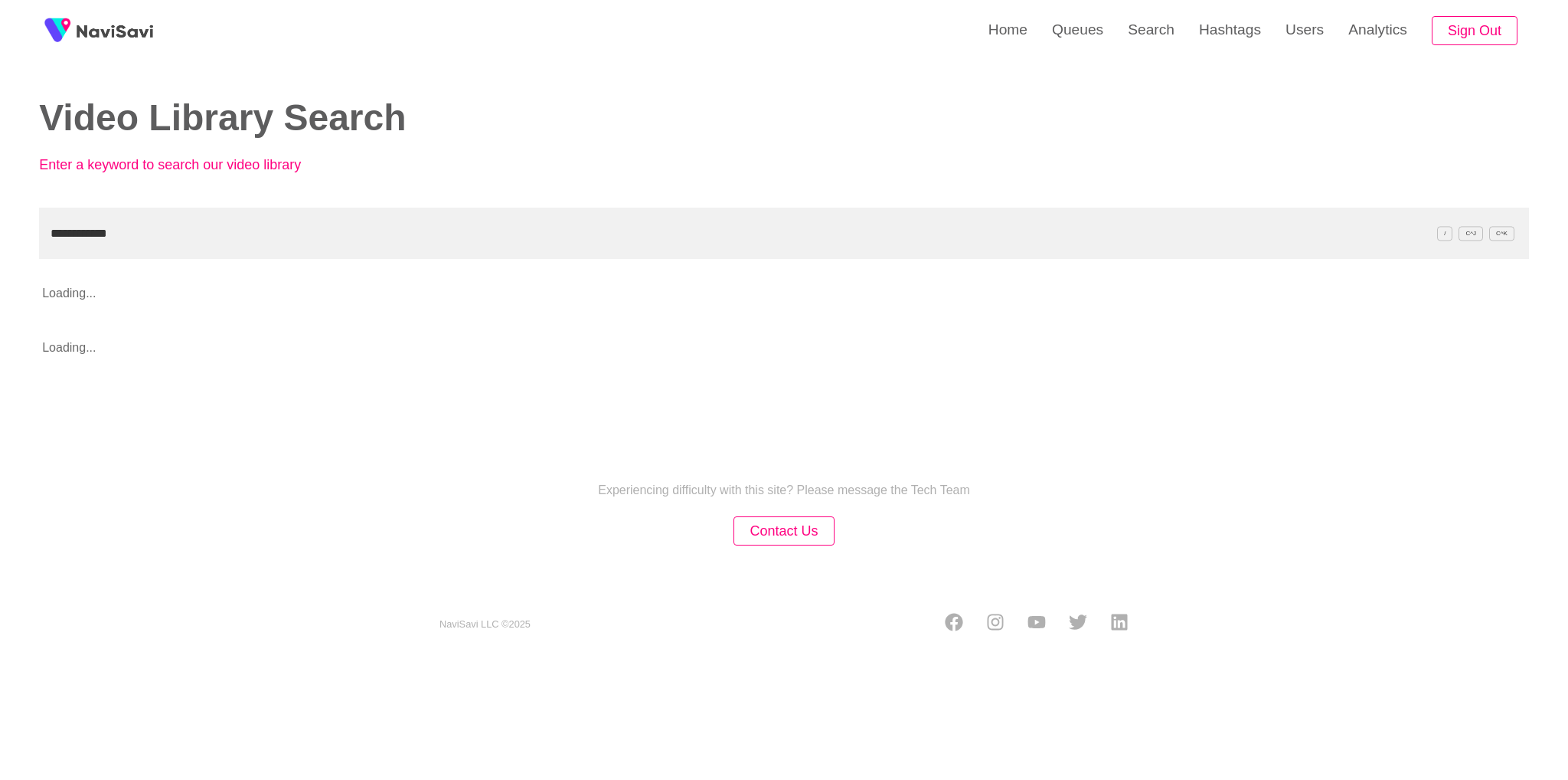
type input "**********"
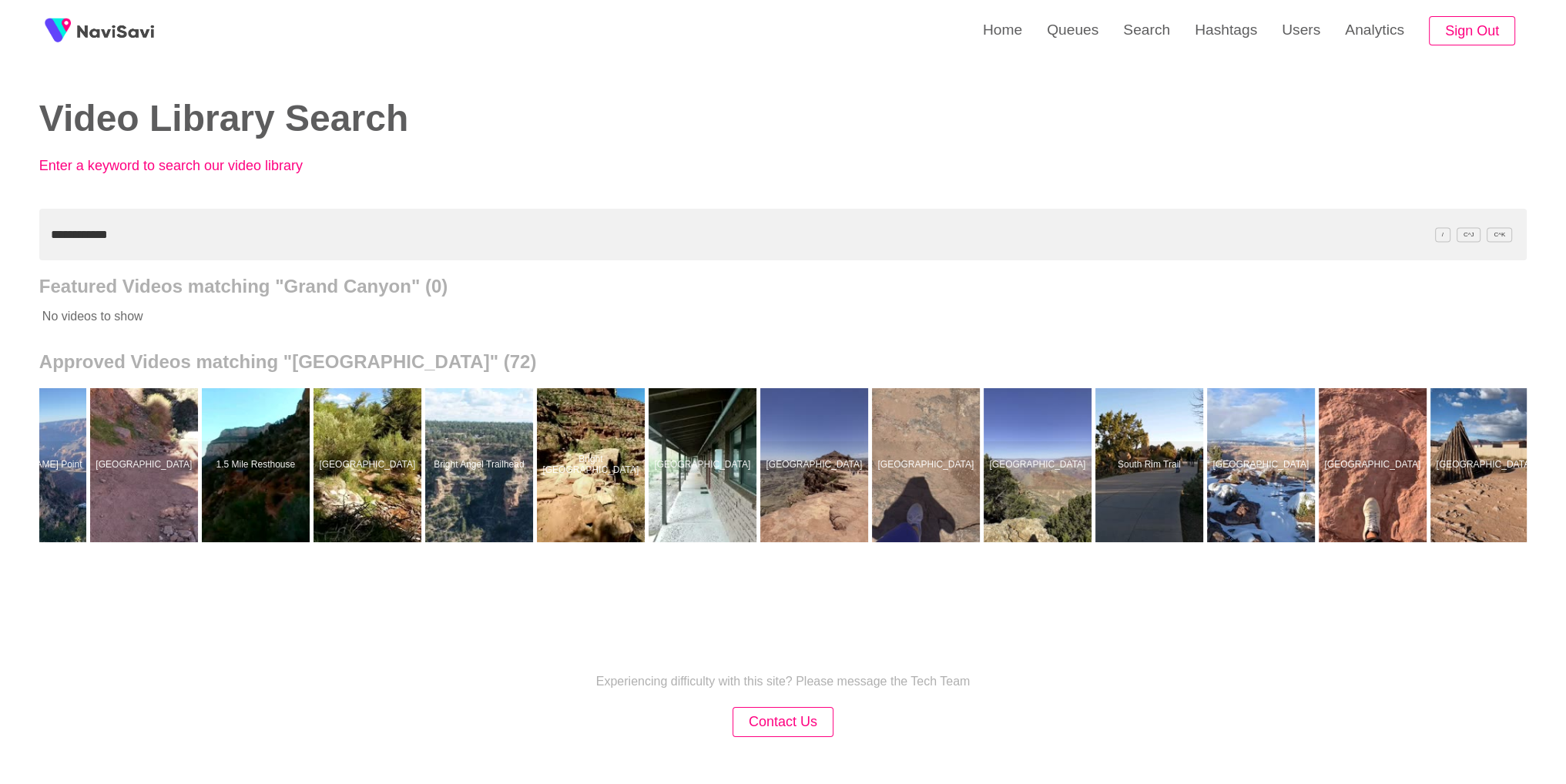
scroll to position [0, 4643]
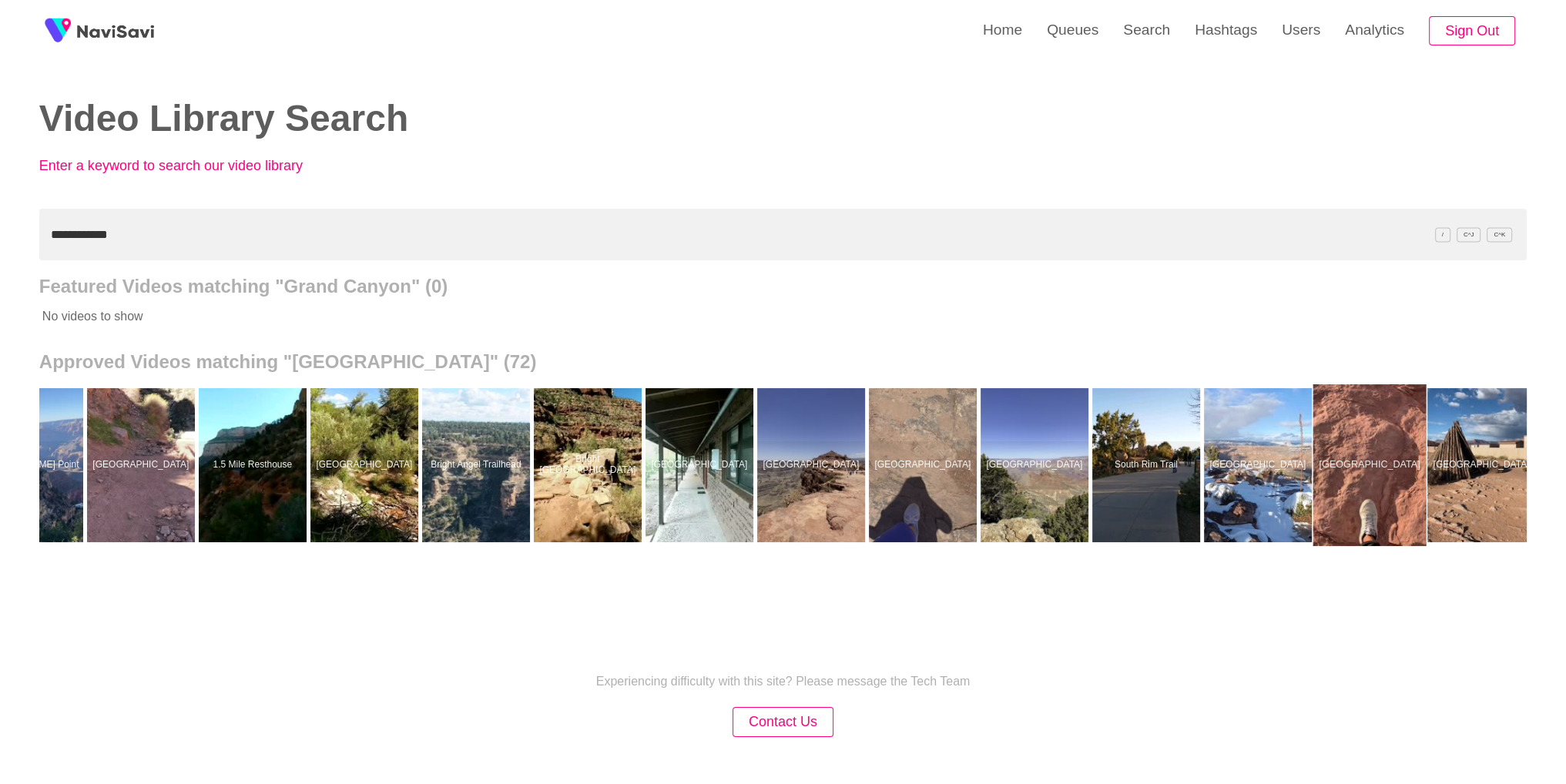
click at [1364, 511] on div at bounding box center [1368, 465] width 113 height 161
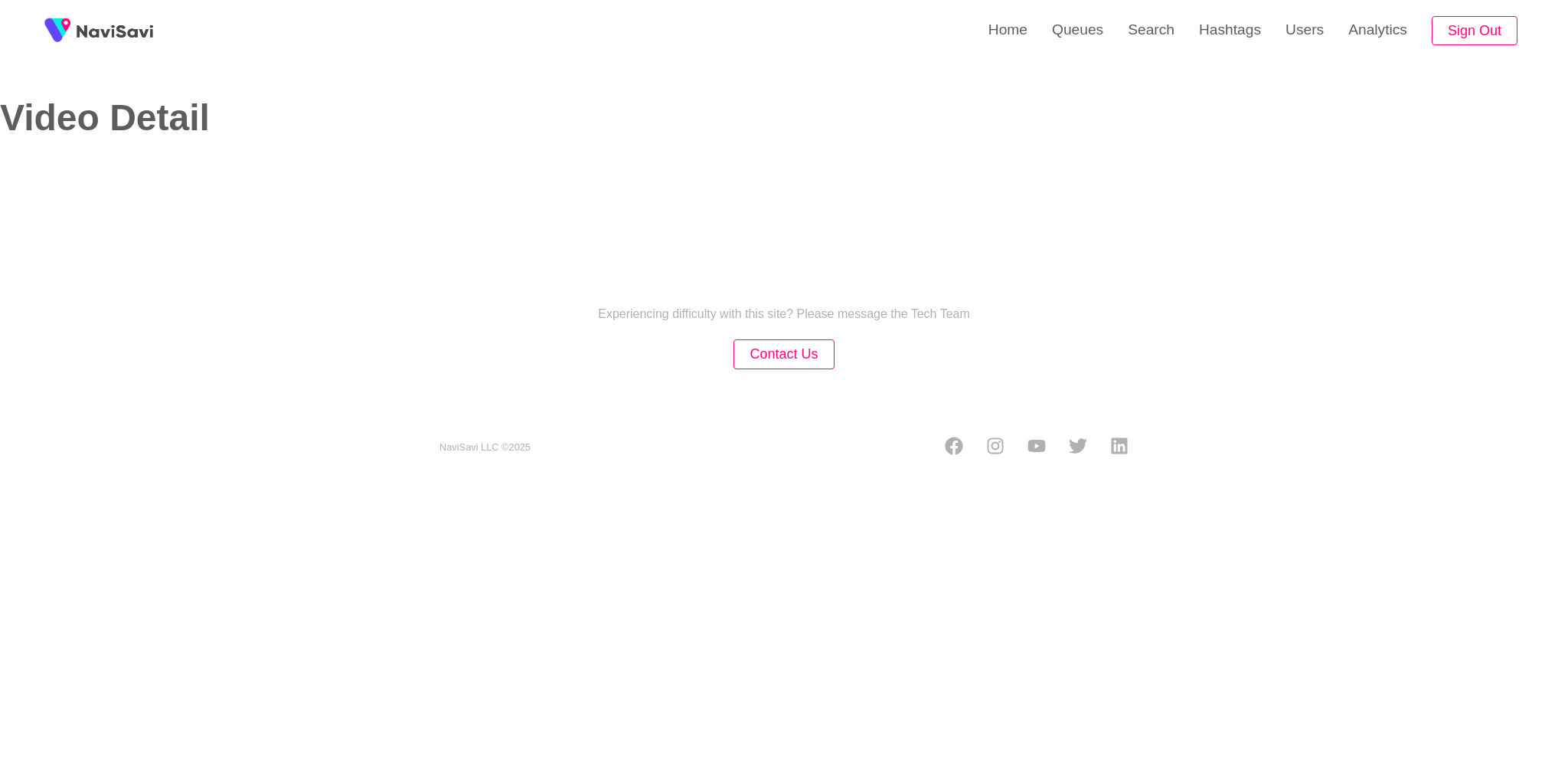
select select "**********"
select select "**"
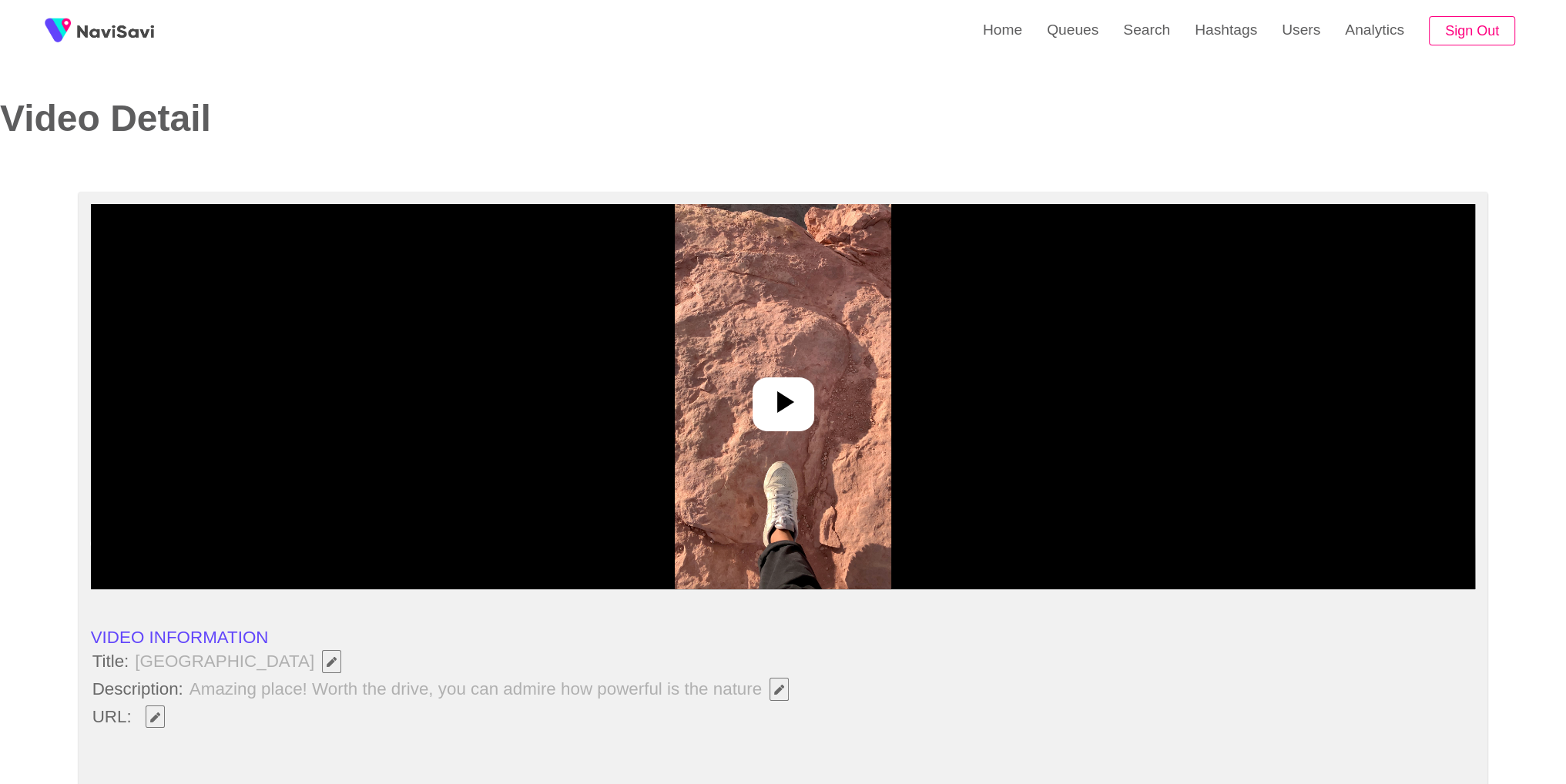
click at [758, 416] on div at bounding box center [783, 404] width 61 height 54
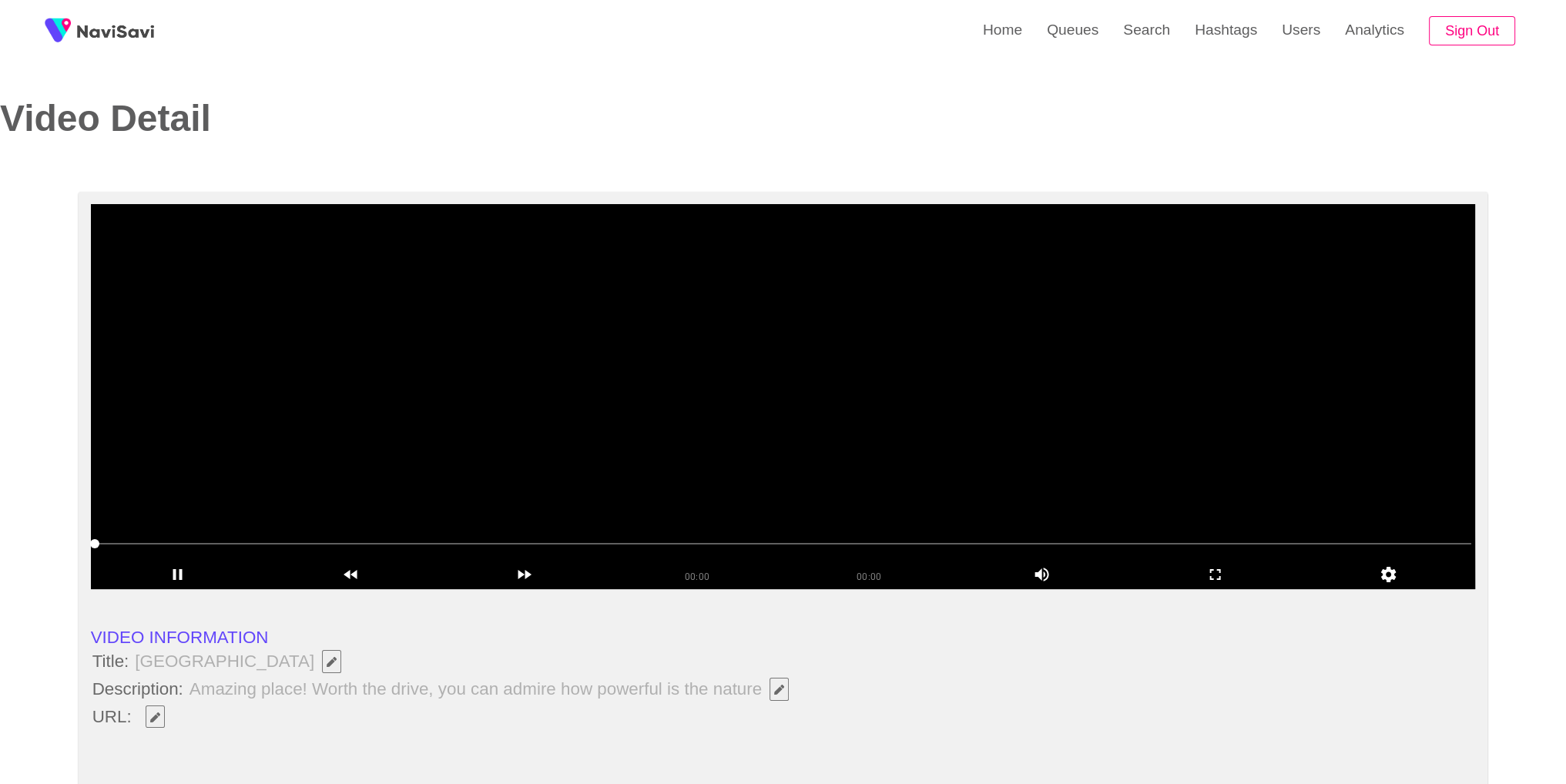
click at [157, 721] on button "button" at bounding box center [155, 717] width 19 height 23
type input "**********"
click at [1178, 572] on icon "add" at bounding box center [1214, 573] width 172 height 18
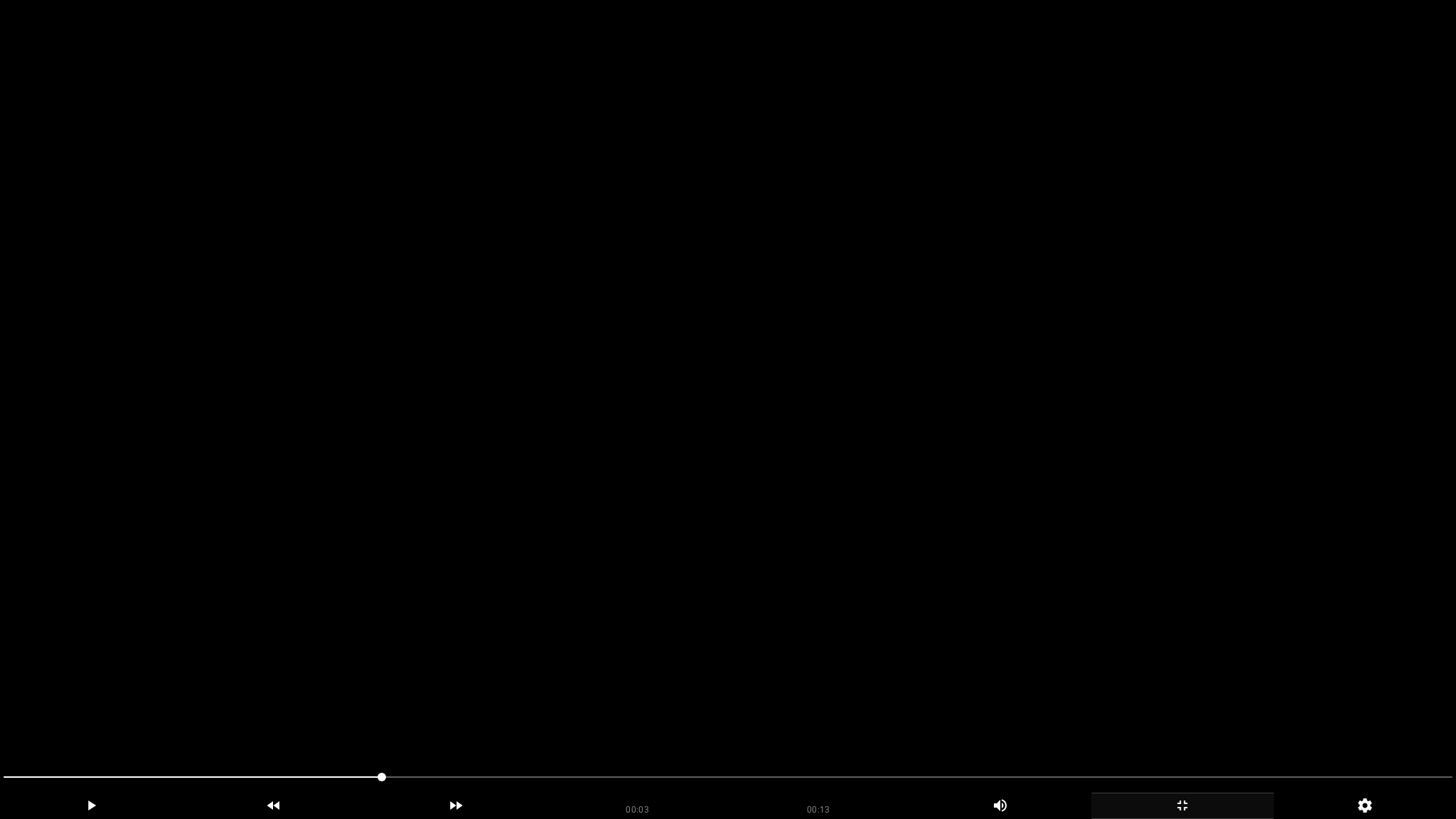
click at [1089, 594] on video at bounding box center [728, 409] width 1456 height 819
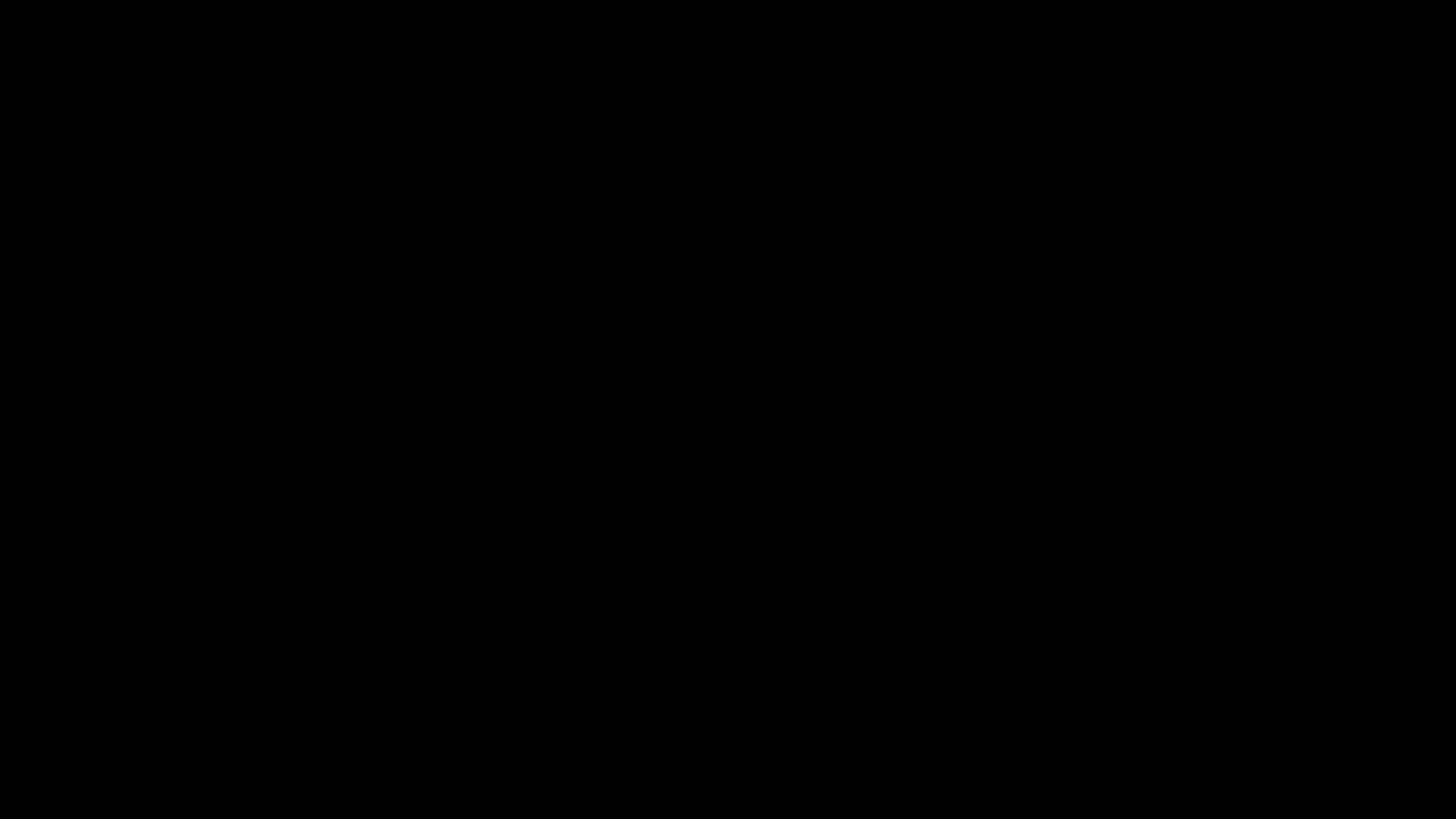
click at [1194, 723] on icon "add" at bounding box center [1183, 805] width 181 height 17
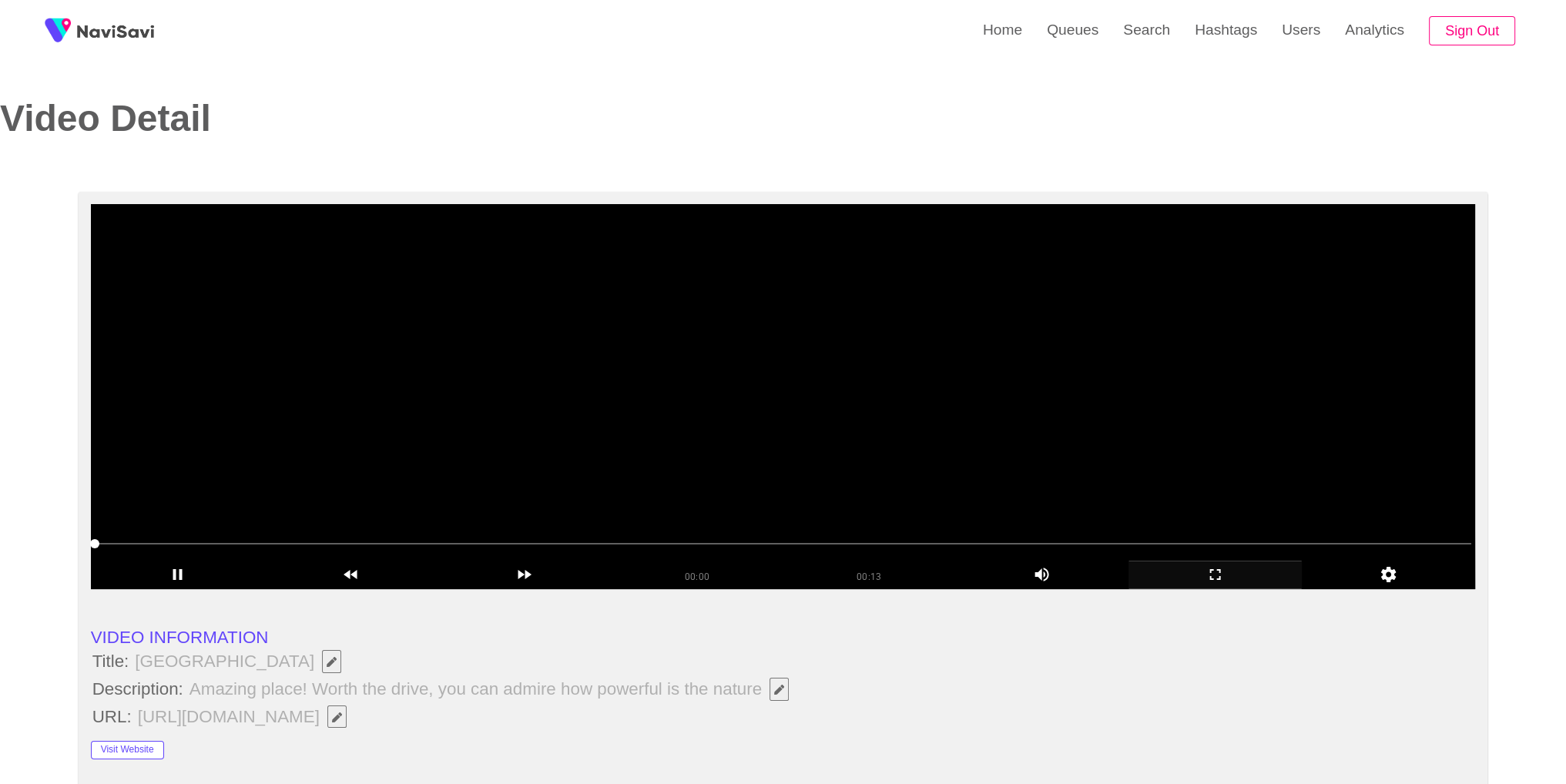
click at [750, 413] on video at bounding box center [783, 396] width 1385 height 385
click at [1065, 468] on video at bounding box center [783, 396] width 1385 height 385
click at [916, 444] on video at bounding box center [783, 396] width 1385 height 385
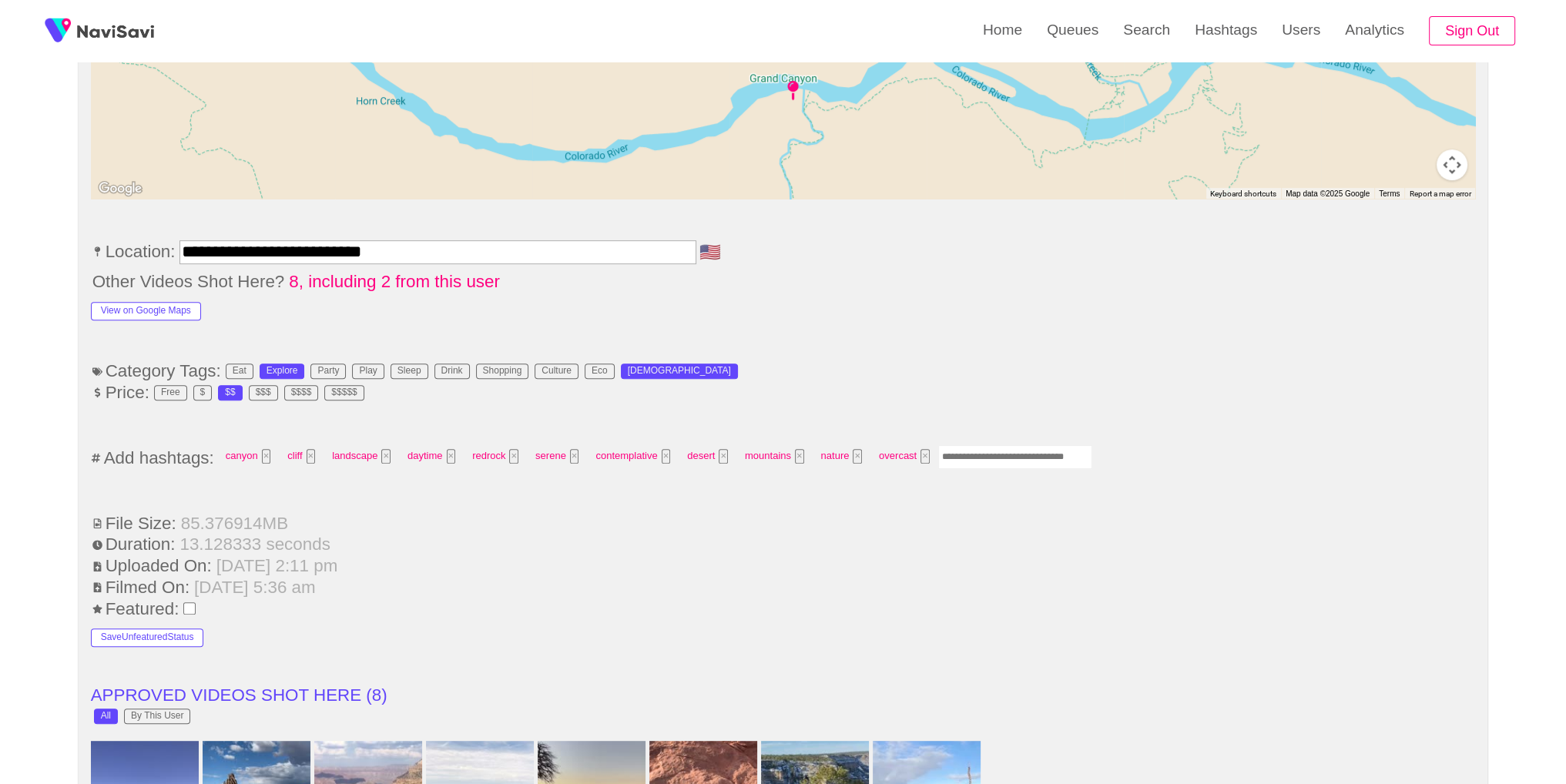
scroll to position [887, 0]
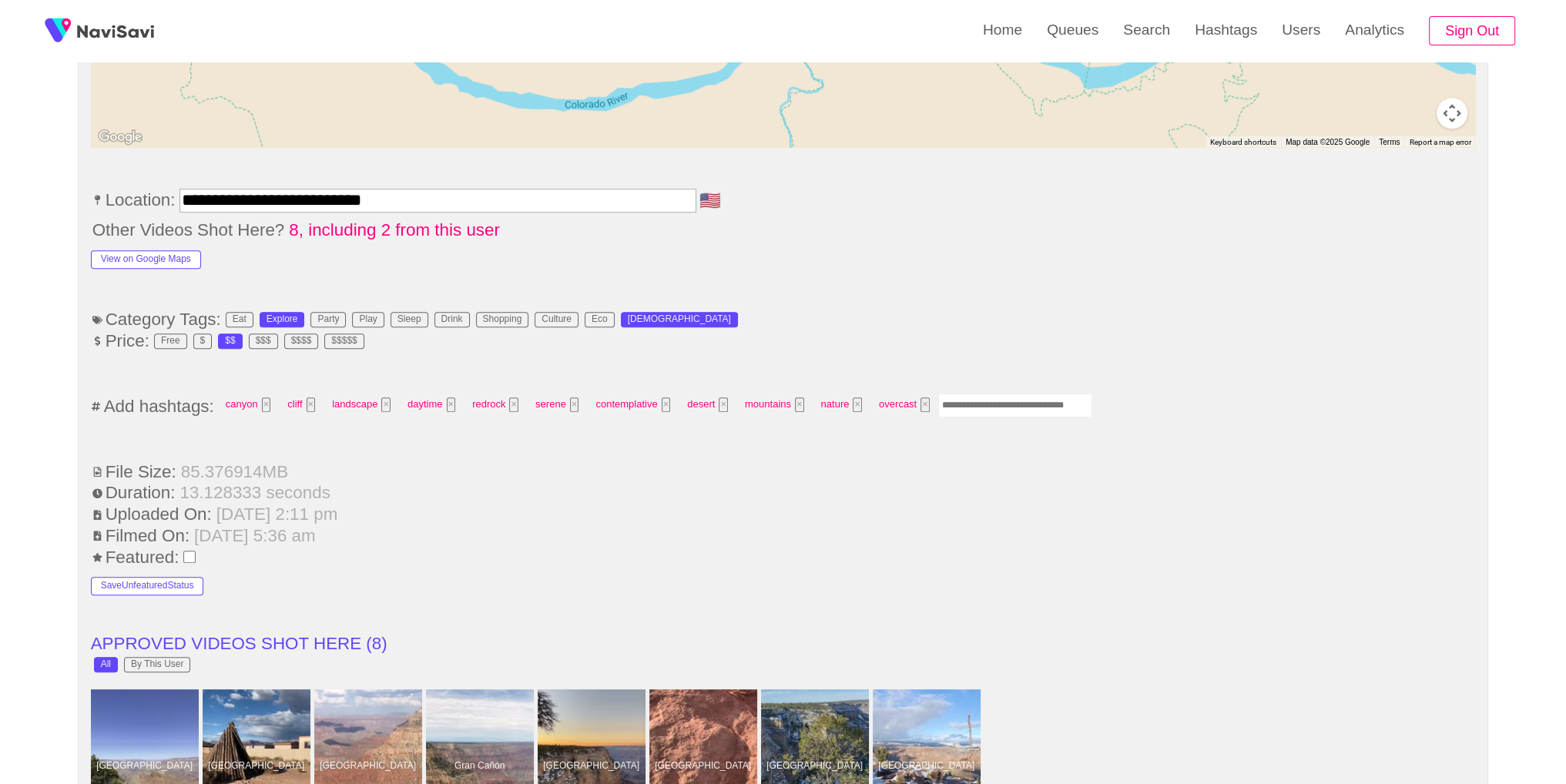
click at [1001, 396] on input "Enter tag here and press return" at bounding box center [1015, 406] width 154 height 24
type input "*********"
click at [1218, 345] on ul "**********" at bounding box center [783, 711] width 1385 height 2020
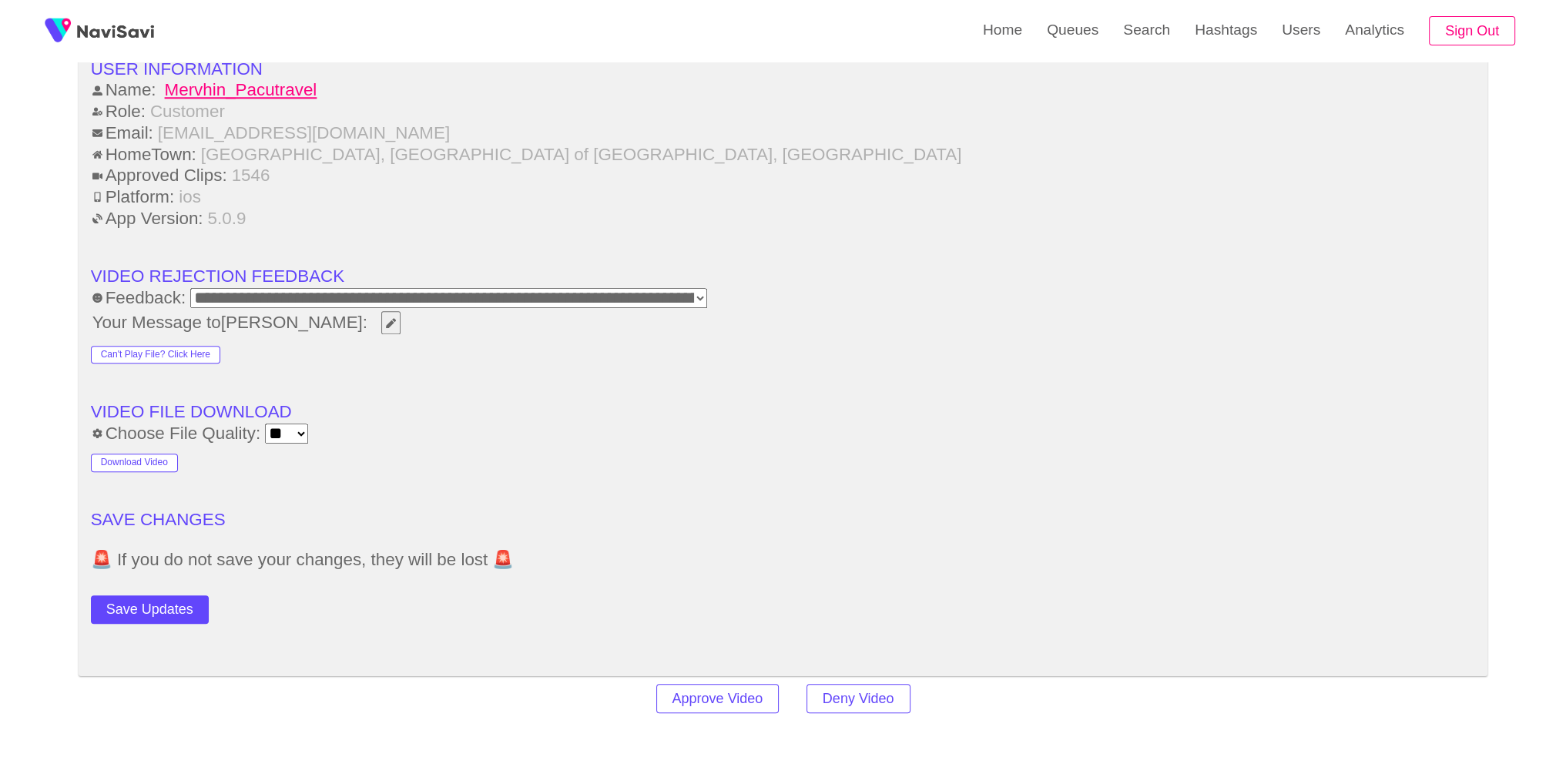
scroll to position [1960, 0]
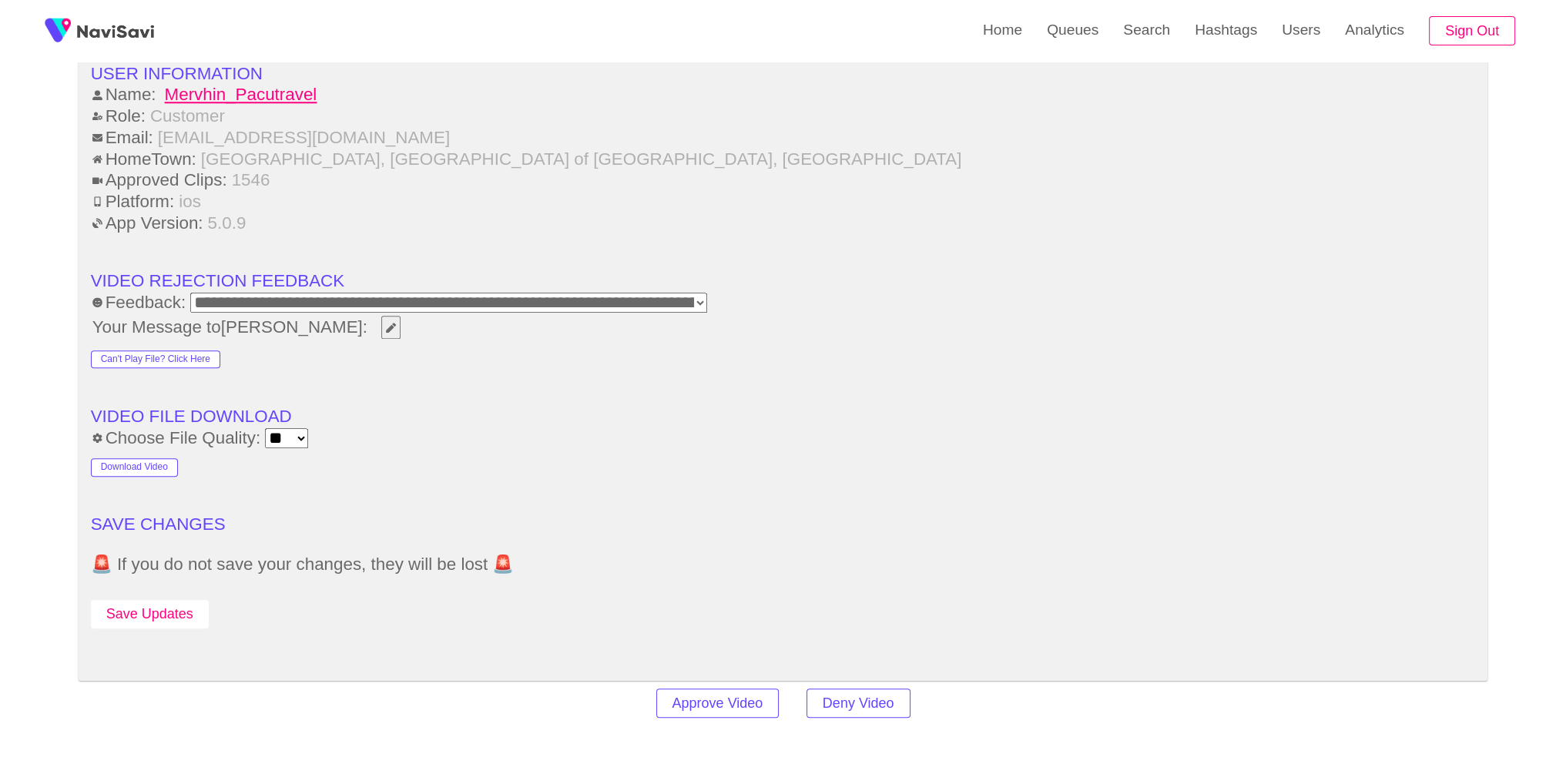
click at [162, 607] on button "Save Updates" at bounding box center [149, 614] width 117 height 28
click at [1159, 33] on link "Search" at bounding box center [1146, 30] width 72 height 60
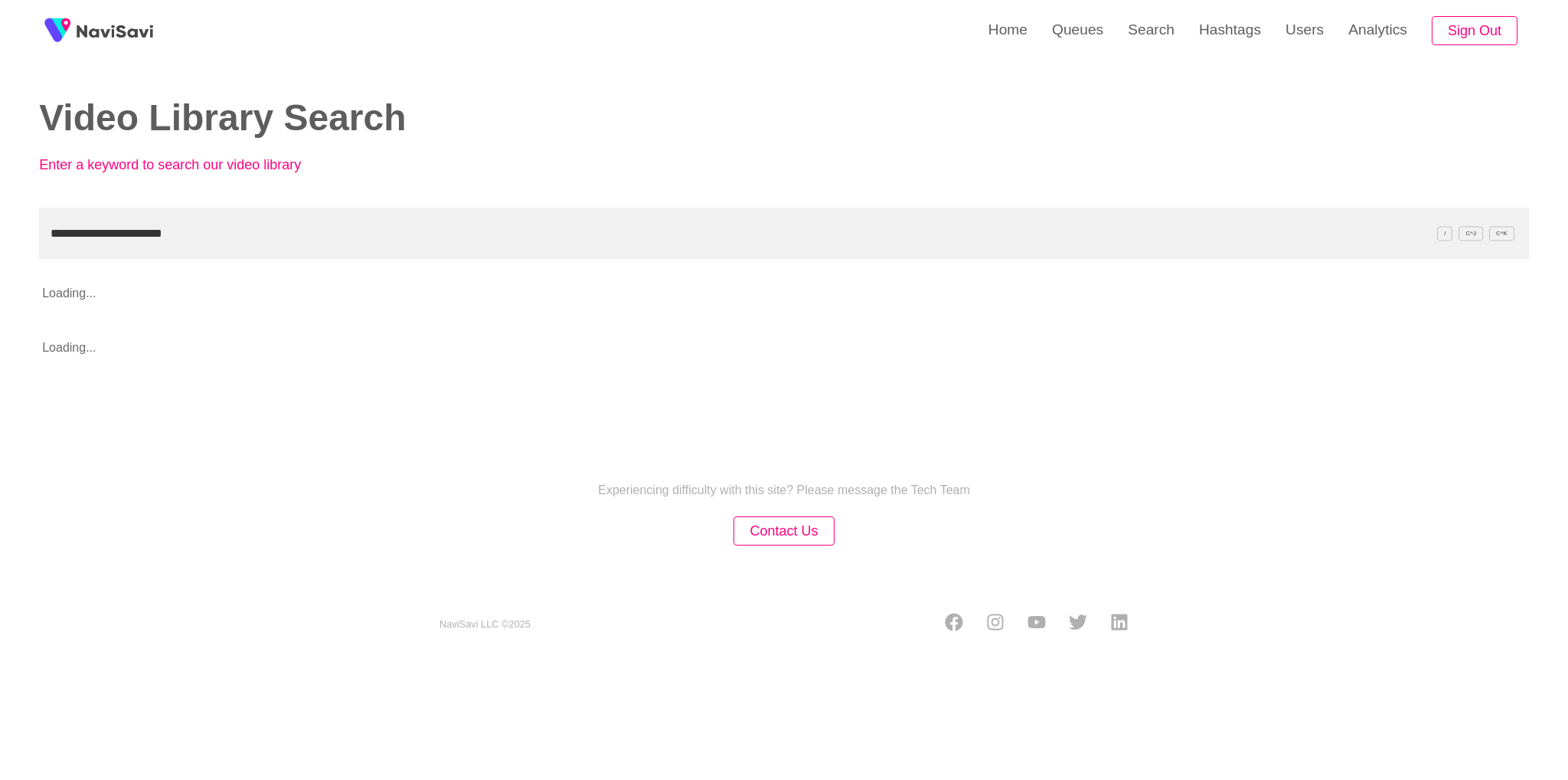
type input "**********"
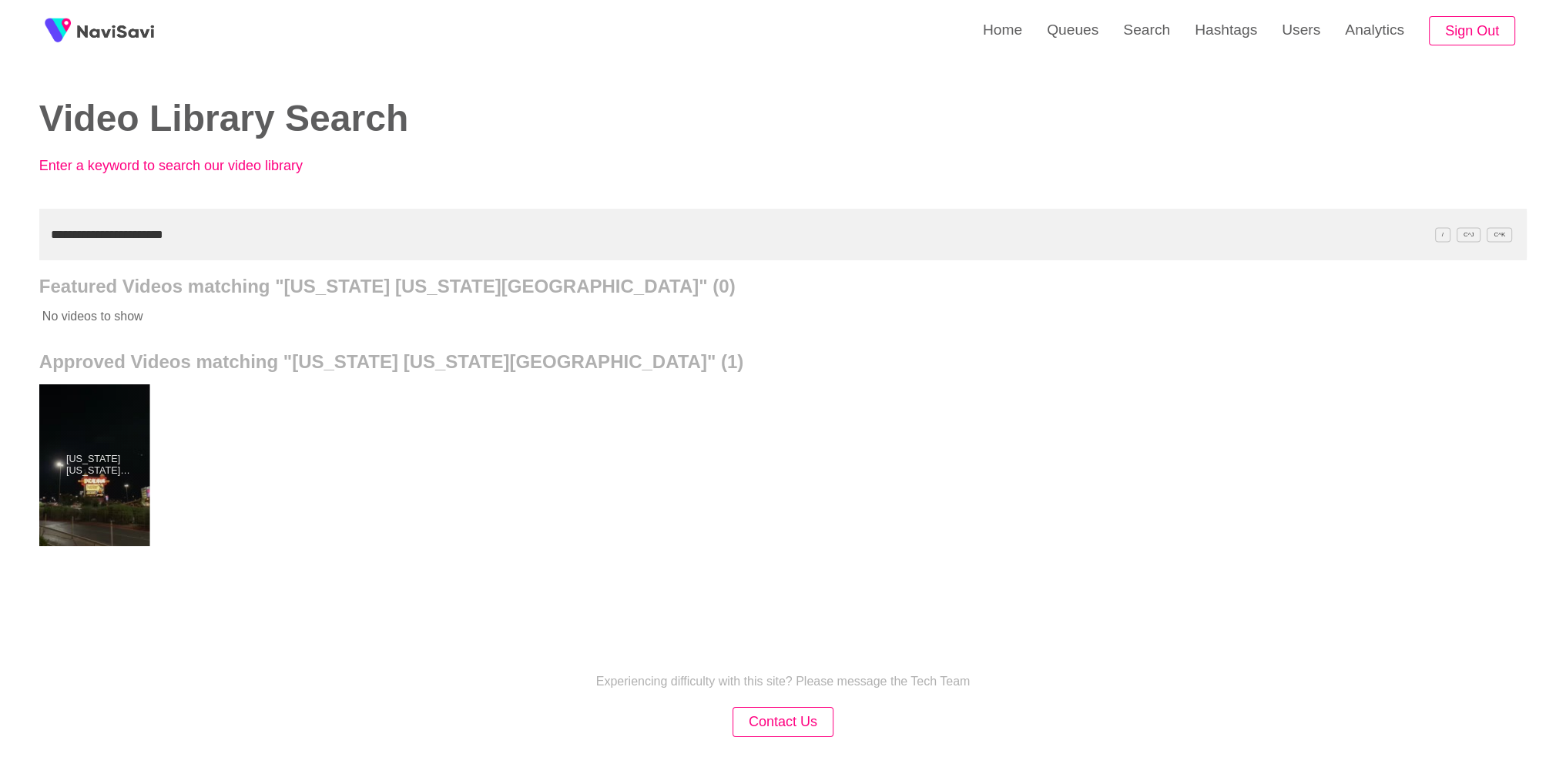
click at [126, 444] on div at bounding box center [92, 465] width 113 height 161
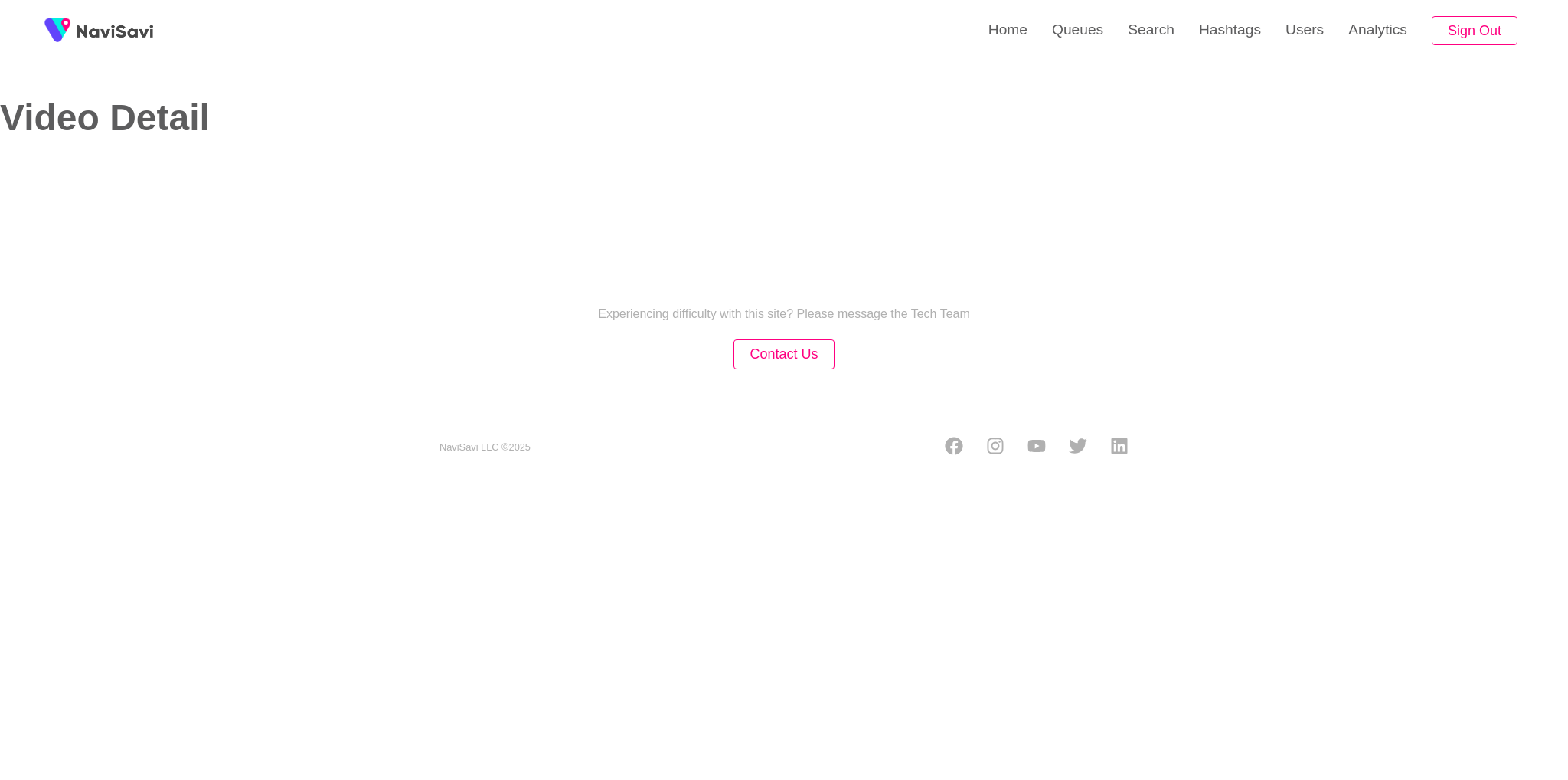
select select "**"
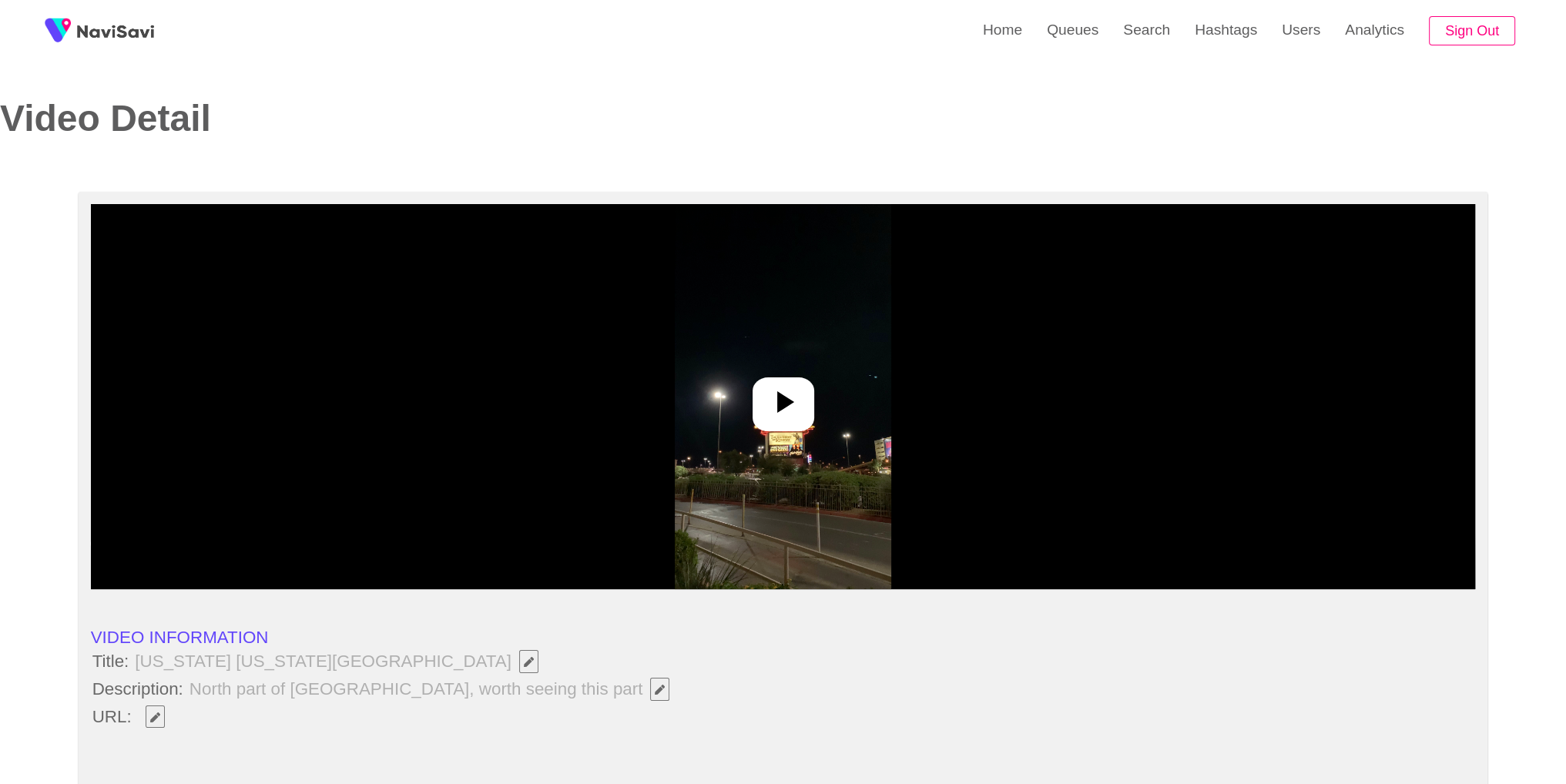
select select "**********"
click at [791, 371] on img at bounding box center [783, 396] width 217 height 385
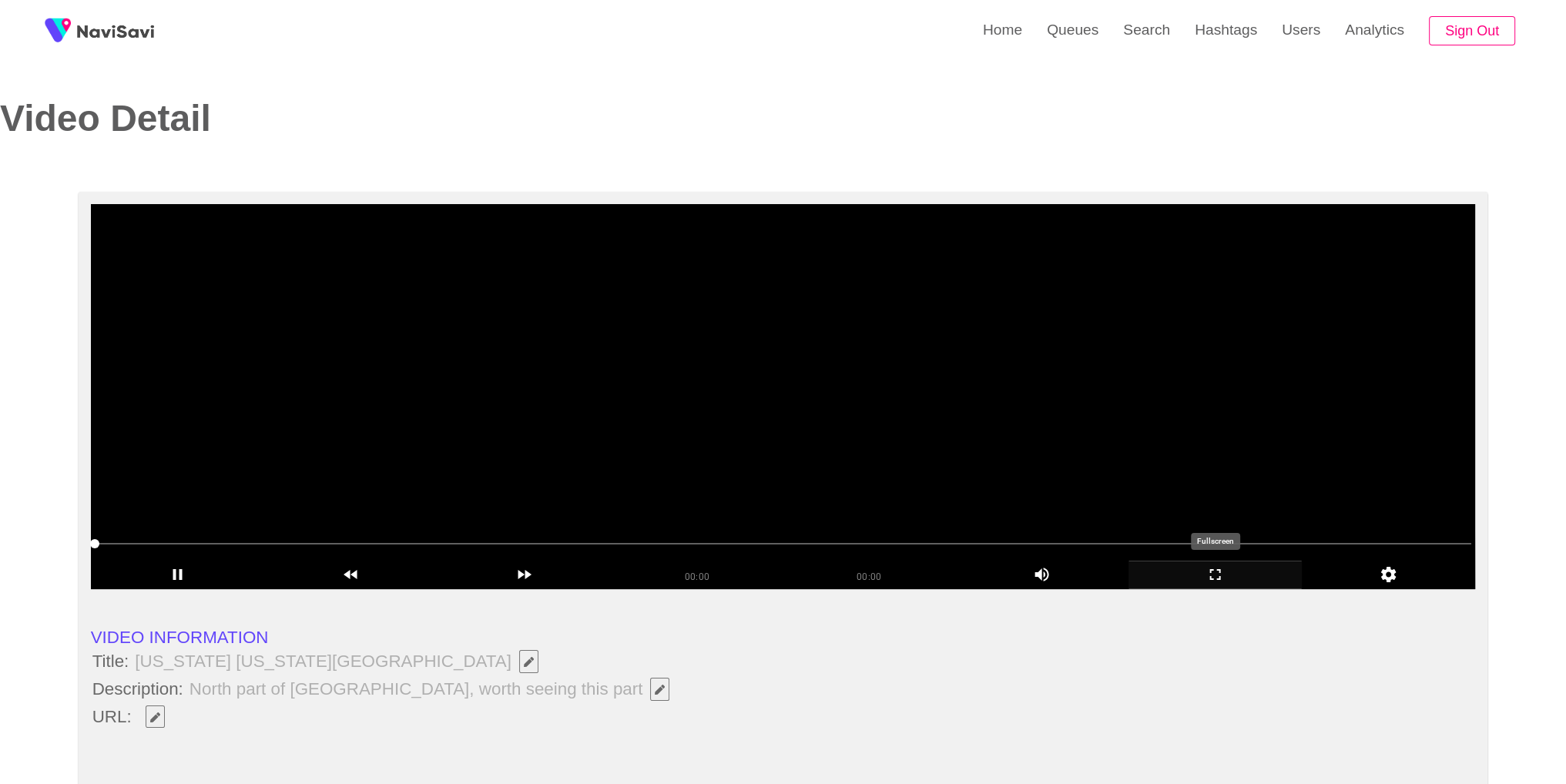
click at [1204, 571] on icon "add" at bounding box center [1214, 573] width 172 height 18
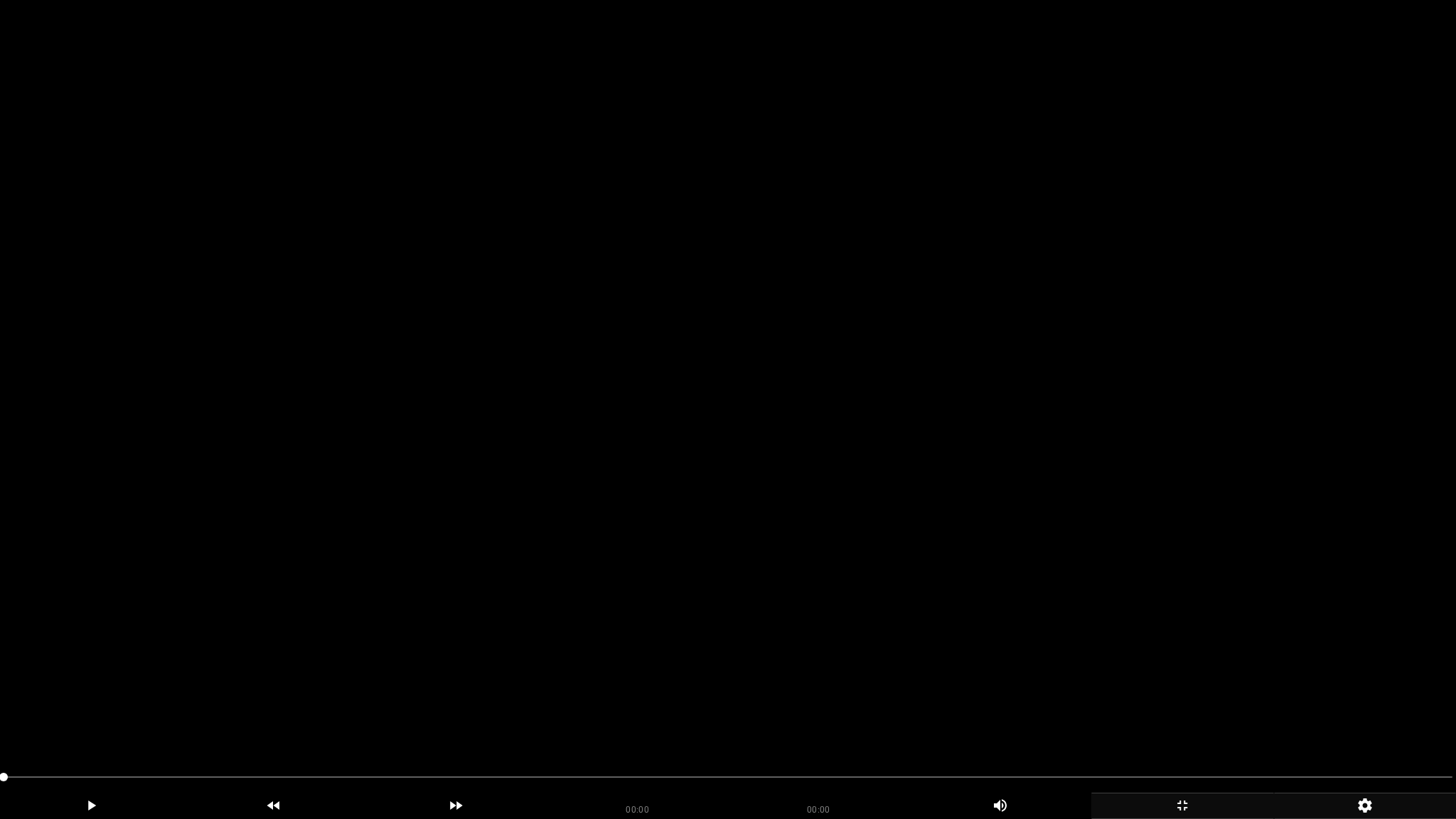
click at [1374, 723] on icon "add" at bounding box center [1365, 805] width 181 height 17
click at [1371, 723] on icon "add" at bounding box center [1364, 805] width 20 height 20
click at [797, 396] on video at bounding box center [728, 409] width 1456 height 819
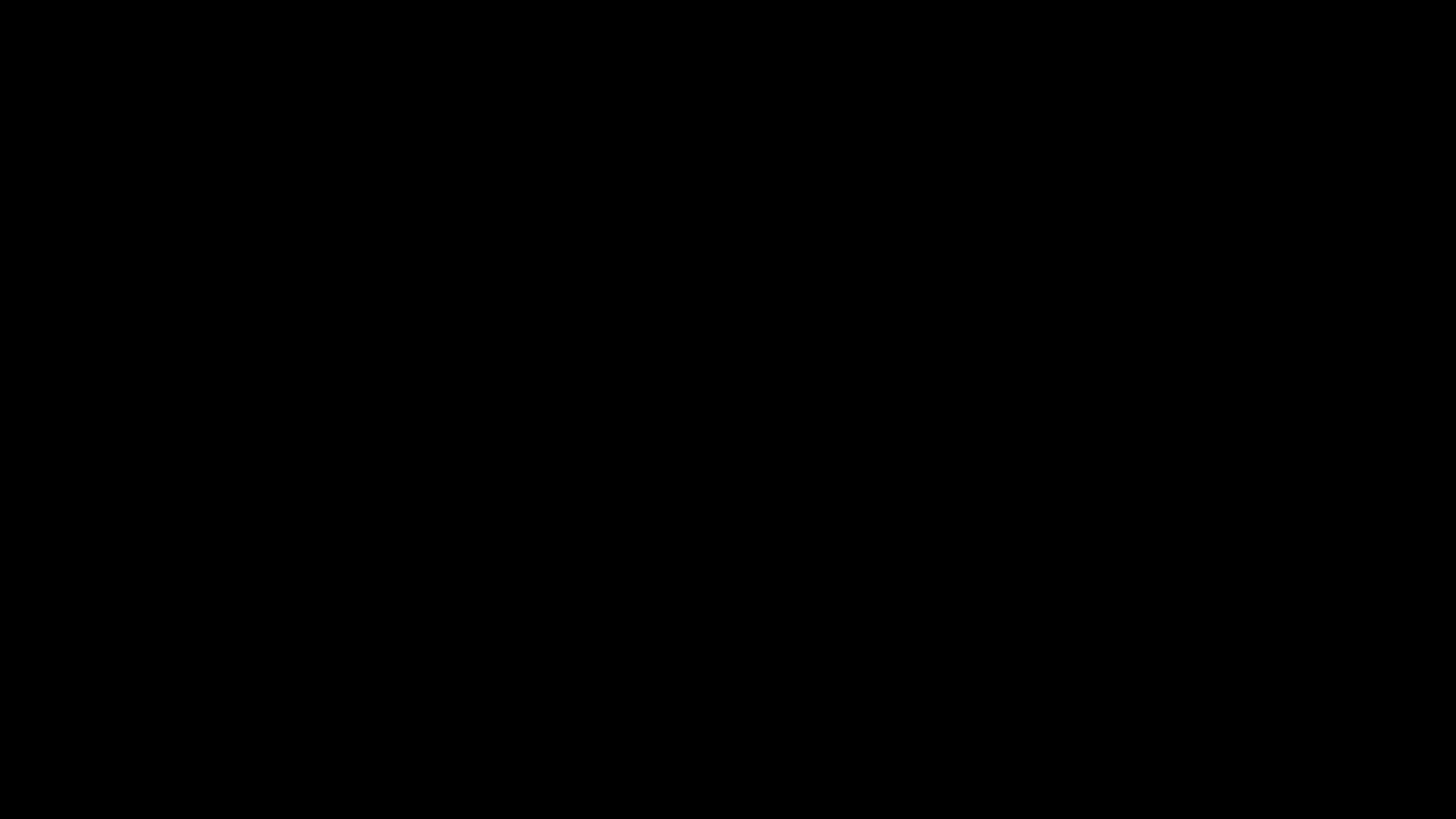
click at [1187, 723] on icon "add" at bounding box center [1183, 805] width 10 height 10
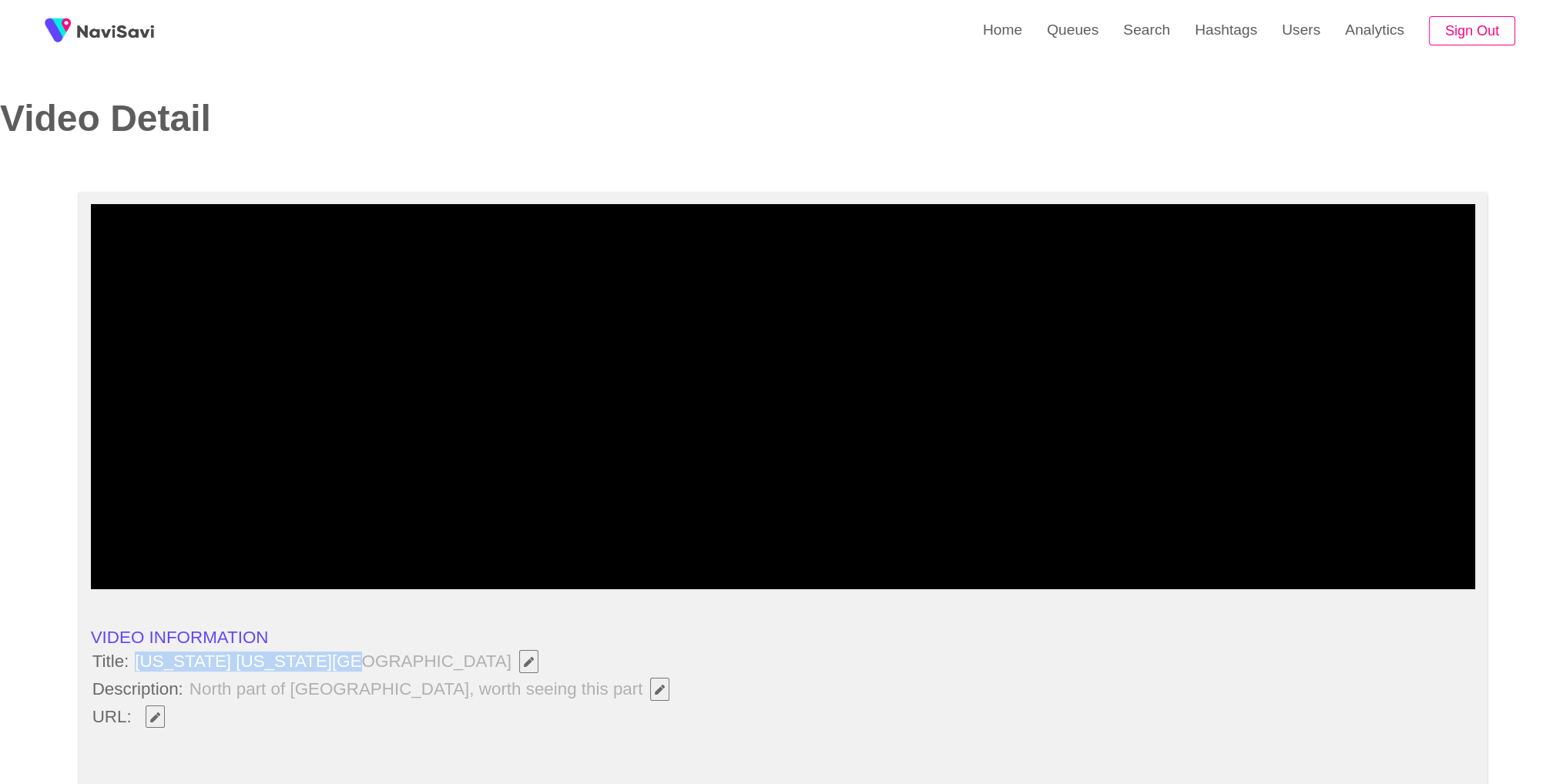
drag, startPoint x: 132, startPoint y: 661, endPoint x: 348, endPoint y: 664, distance: 216.0
click at [348, 664] on span "[US_STATE] [US_STATE][GEOGRAPHIC_DATA]" at bounding box center [339, 661] width 417 height 26
copy span "[US_STATE] [US_STATE][GEOGRAPHIC_DATA]"
click at [365, 707] on li "URL:" at bounding box center [783, 717] width 1385 height 26
click at [164, 704] on span at bounding box center [155, 717] width 38 height 26
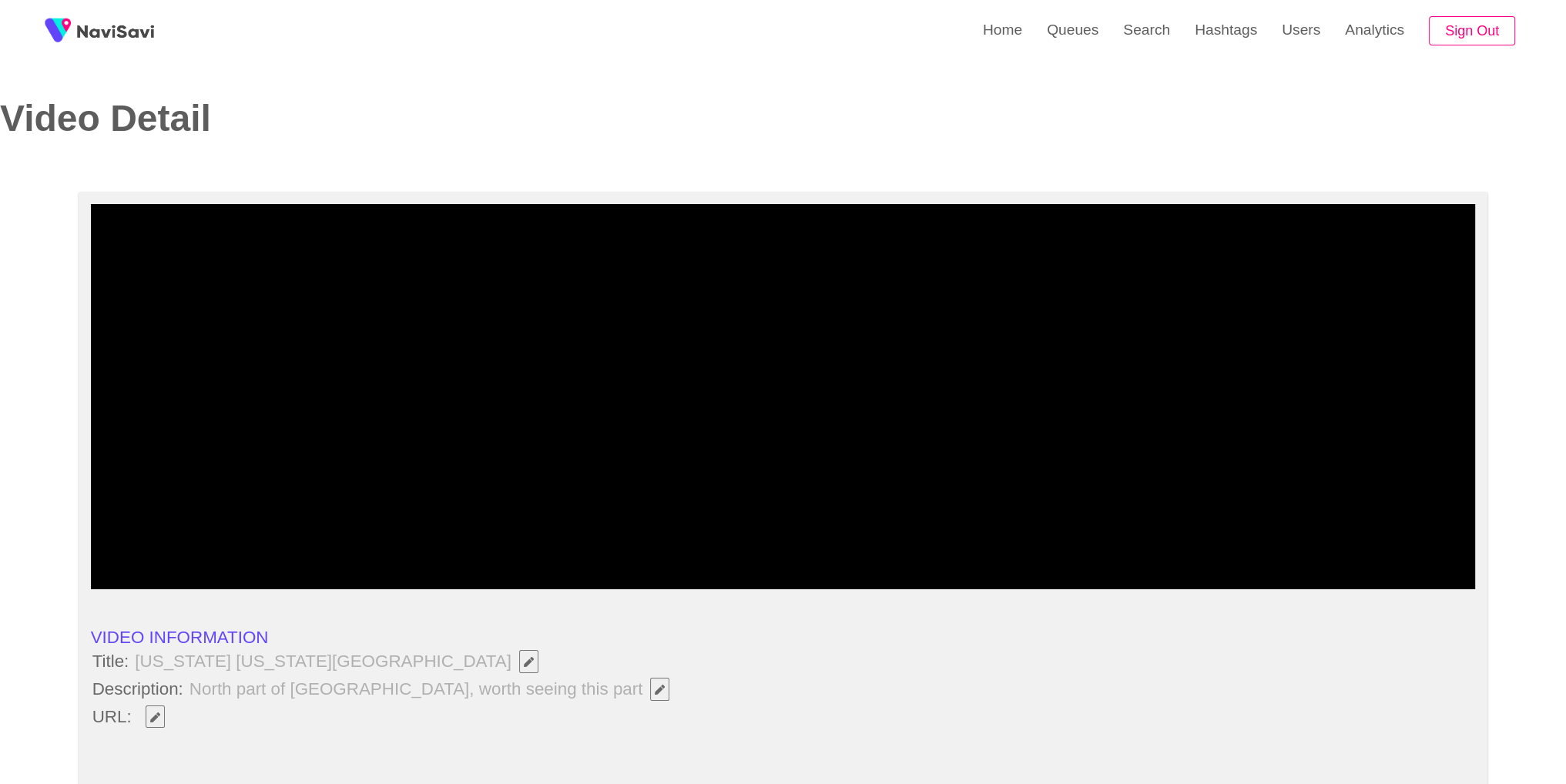
click at [160, 714] on span "Edit Field" at bounding box center [155, 718] width 13 height 10
type input "**********"
copy span "[US_STATE] [US_STATE][GEOGRAPHIC_DATA]"
drag, startPoint x: 136, startPoint y: 658, endPoint x: 342, endPoint y: 667, distance: 206.2
click at [342, 667] on span "[US_STATE] [US_STATE][GEOGRAPHIC_DATA]" at bounding box center [340, 661] width 415 height 26
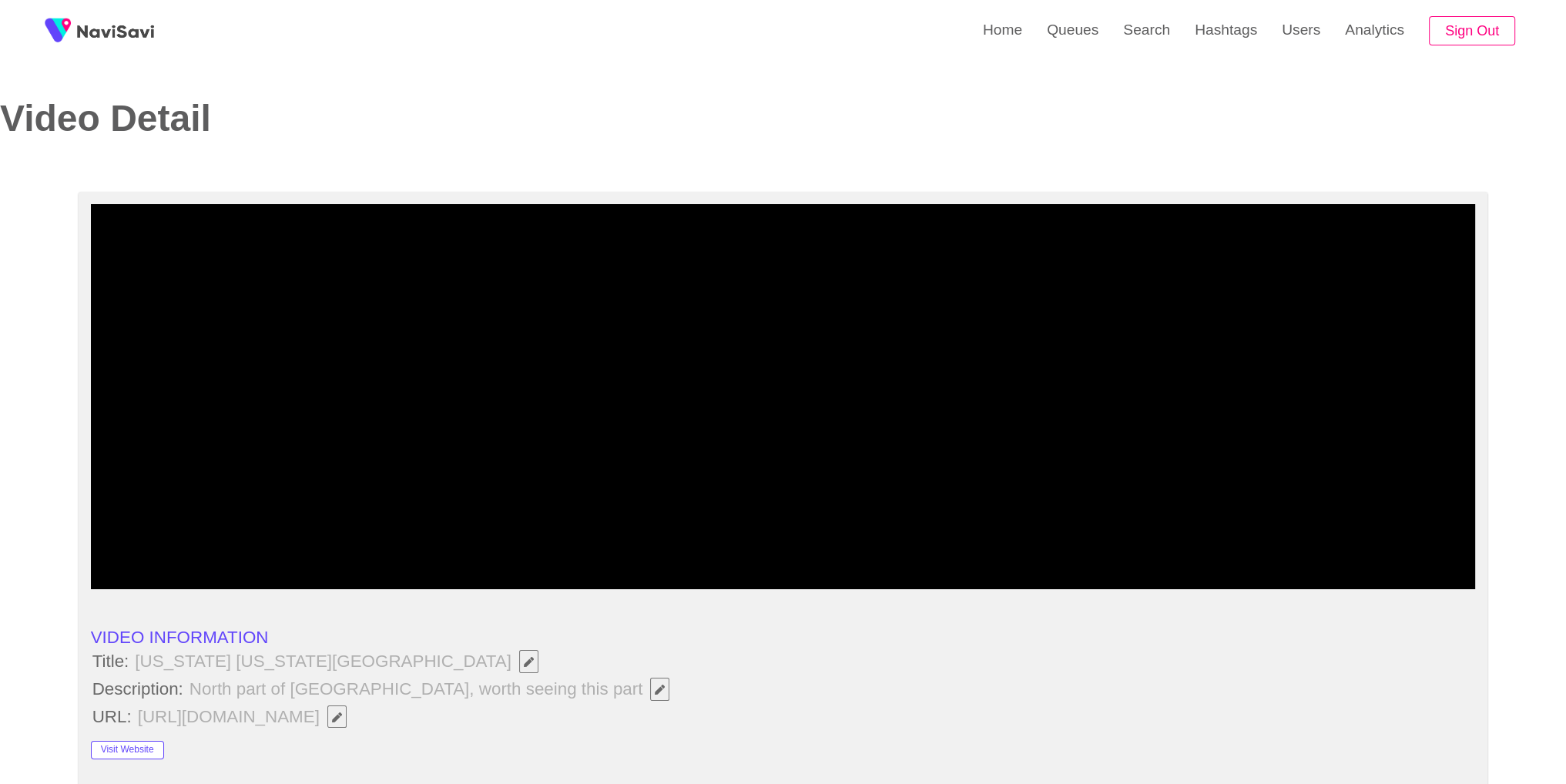
click at [532, 635] on li "VIDEO INFORMATION" at bounding box center [783, 637] width 1385 height 20
click at [653, 692] on span "Edit Field" at bounding box center [659, 690] width 13 height 10
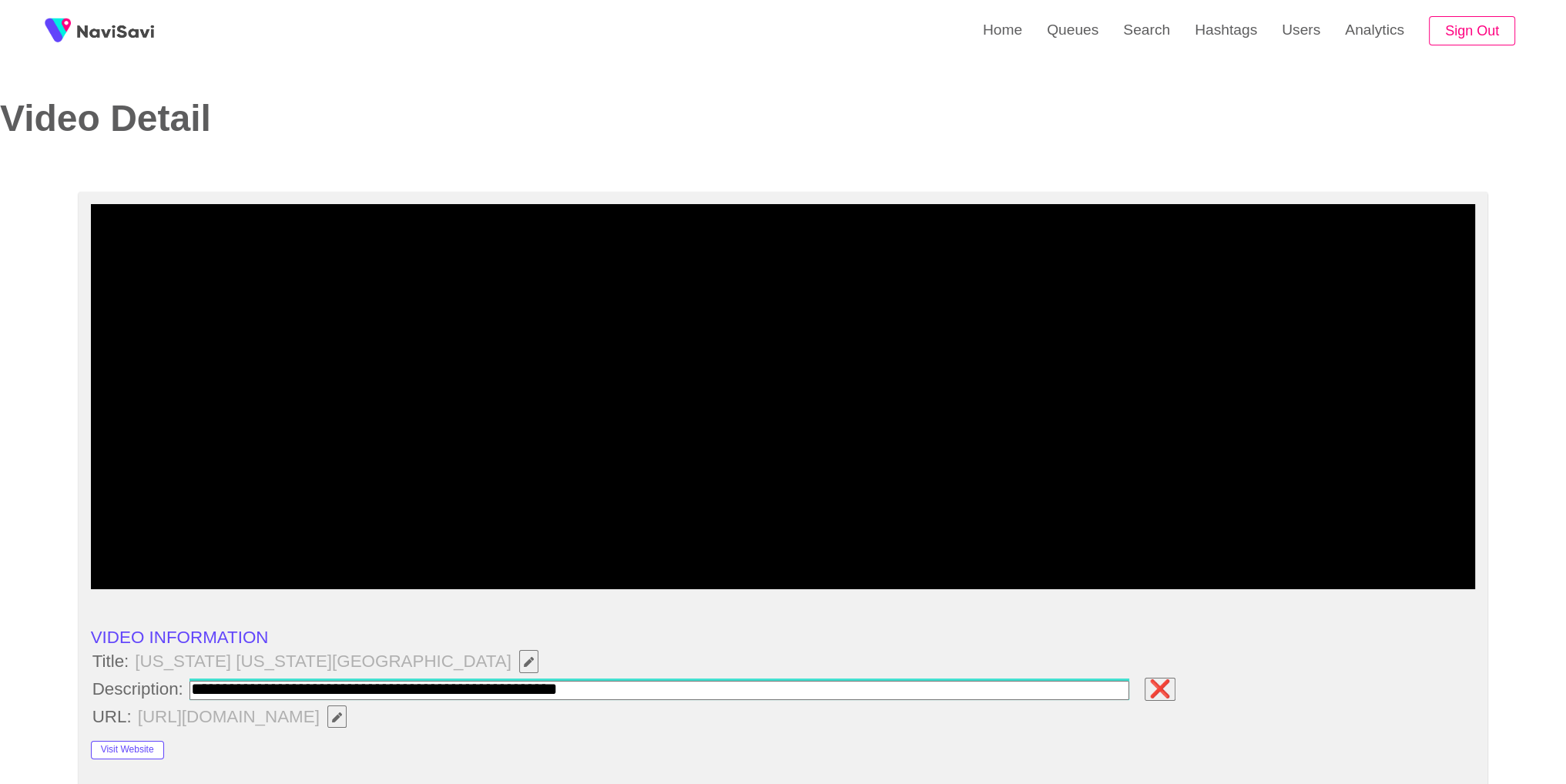
type input "**********"
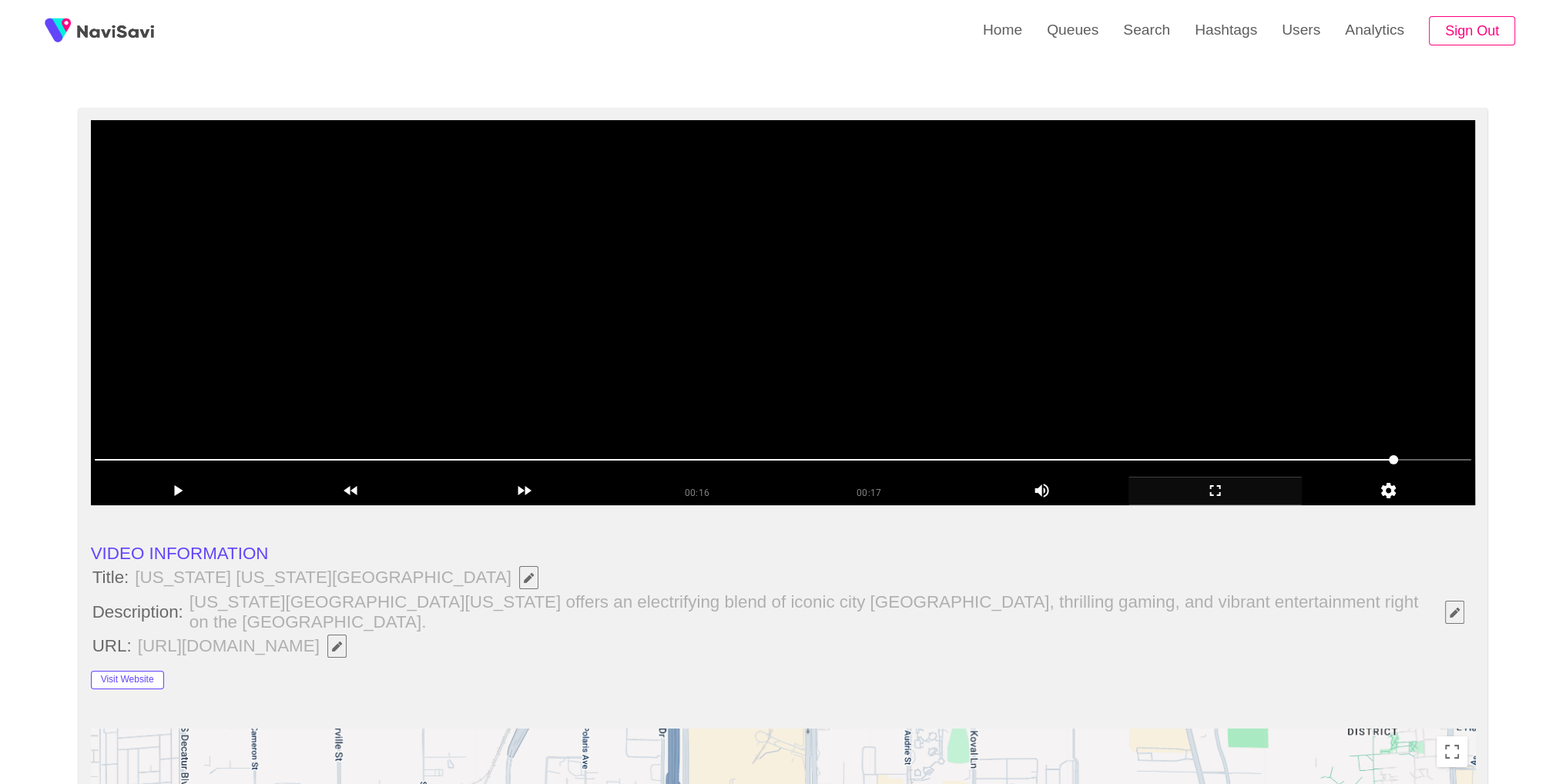
scroll to position [82, 0]
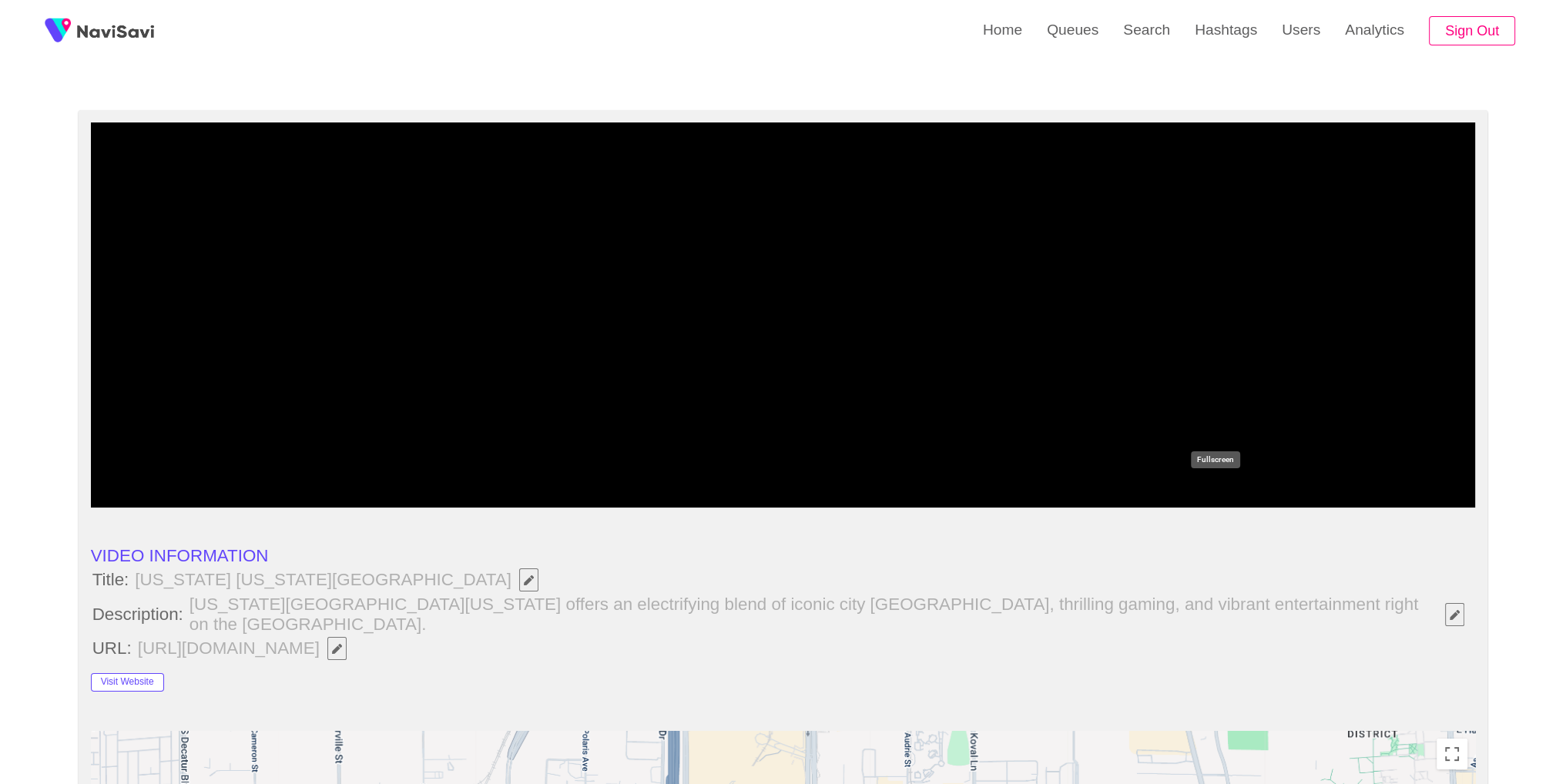
click at [1214, 484] on icon "add" at bounding box center [1214, 492] width 172 height 18
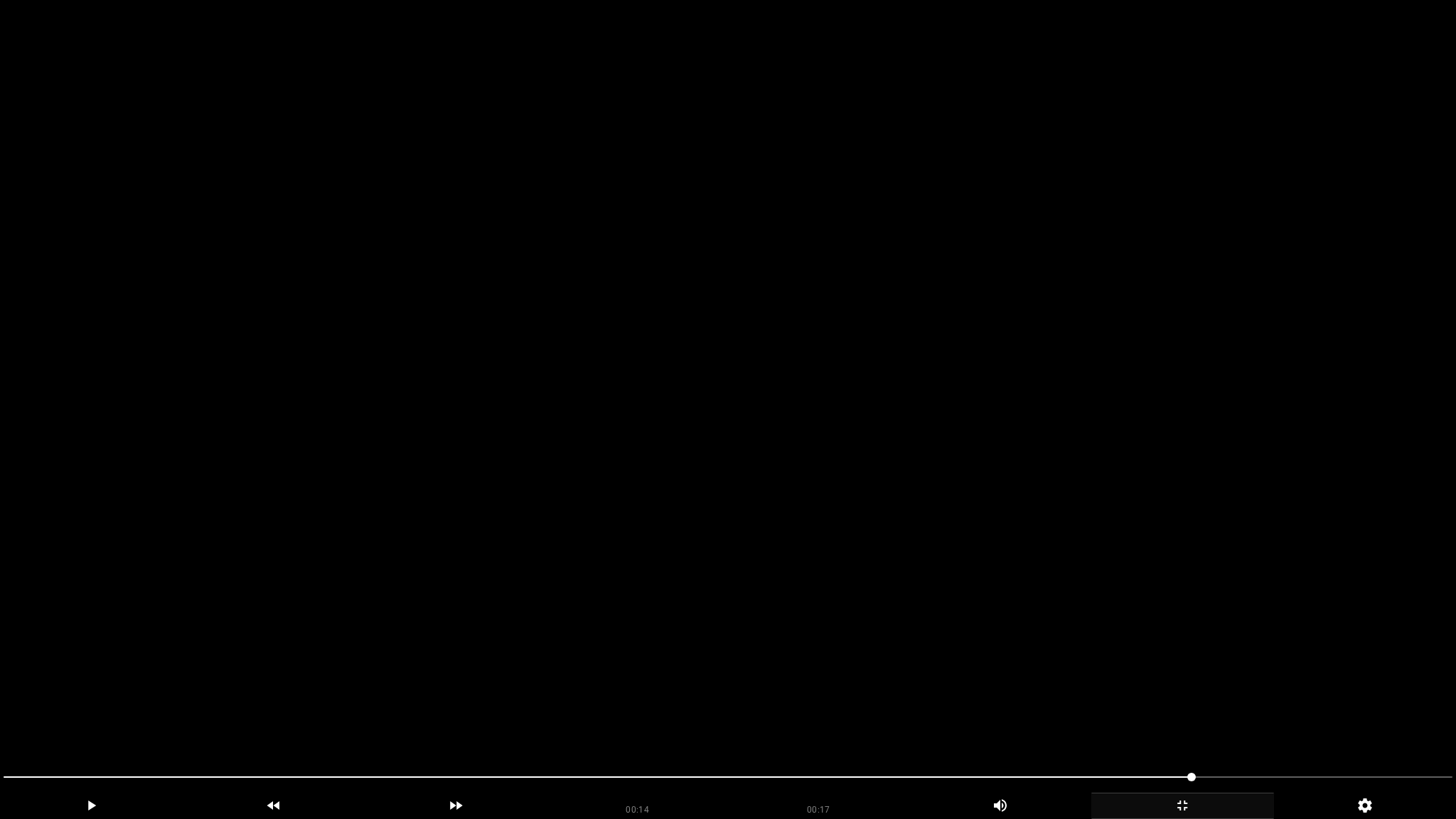
click at [1127, 723] on span at bounding box center [597, 778] width 1188 height 2
click at [961, 723] on span at bounding box center [727, 777] width 1449 height 23
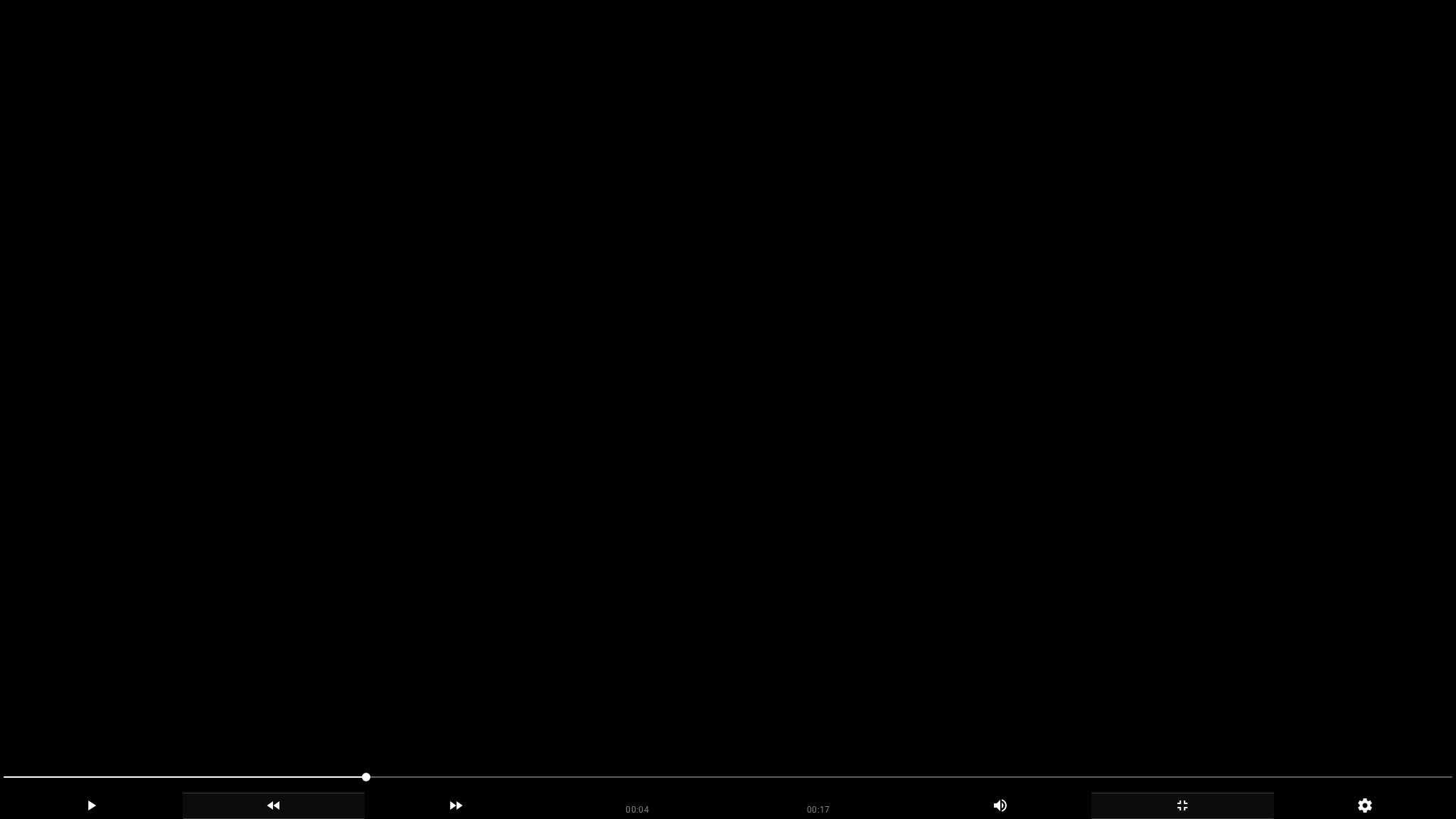
click at [183, 723] on icon "add" at bounding box center [273, 805] width 181 height 17
click at [82, 723] on div "add" at bounding box center [91, 805] width 183 height 26
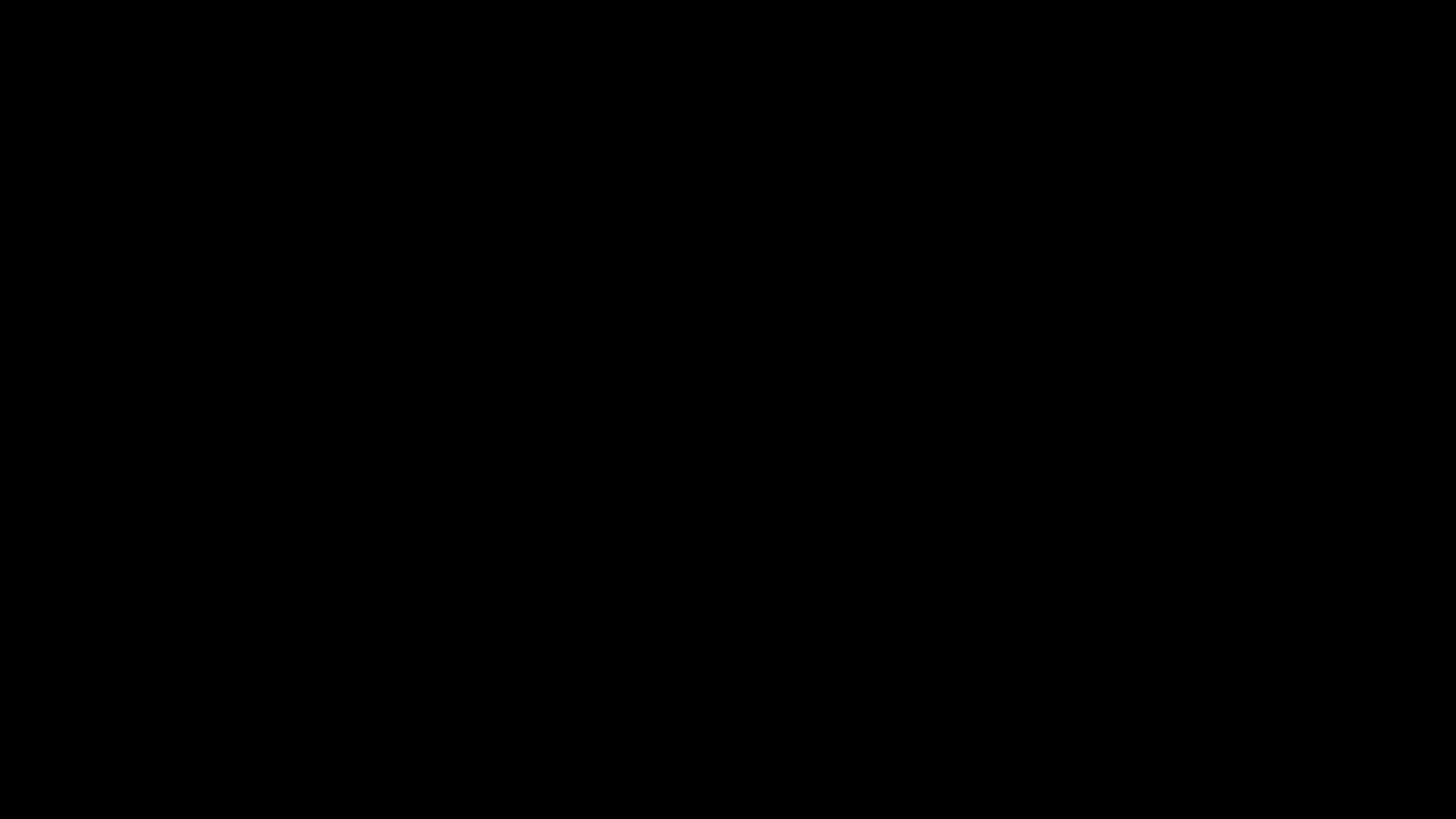
click at [1200, 723] on div "add" at bounding box center [1183, 805] width 183 height 26
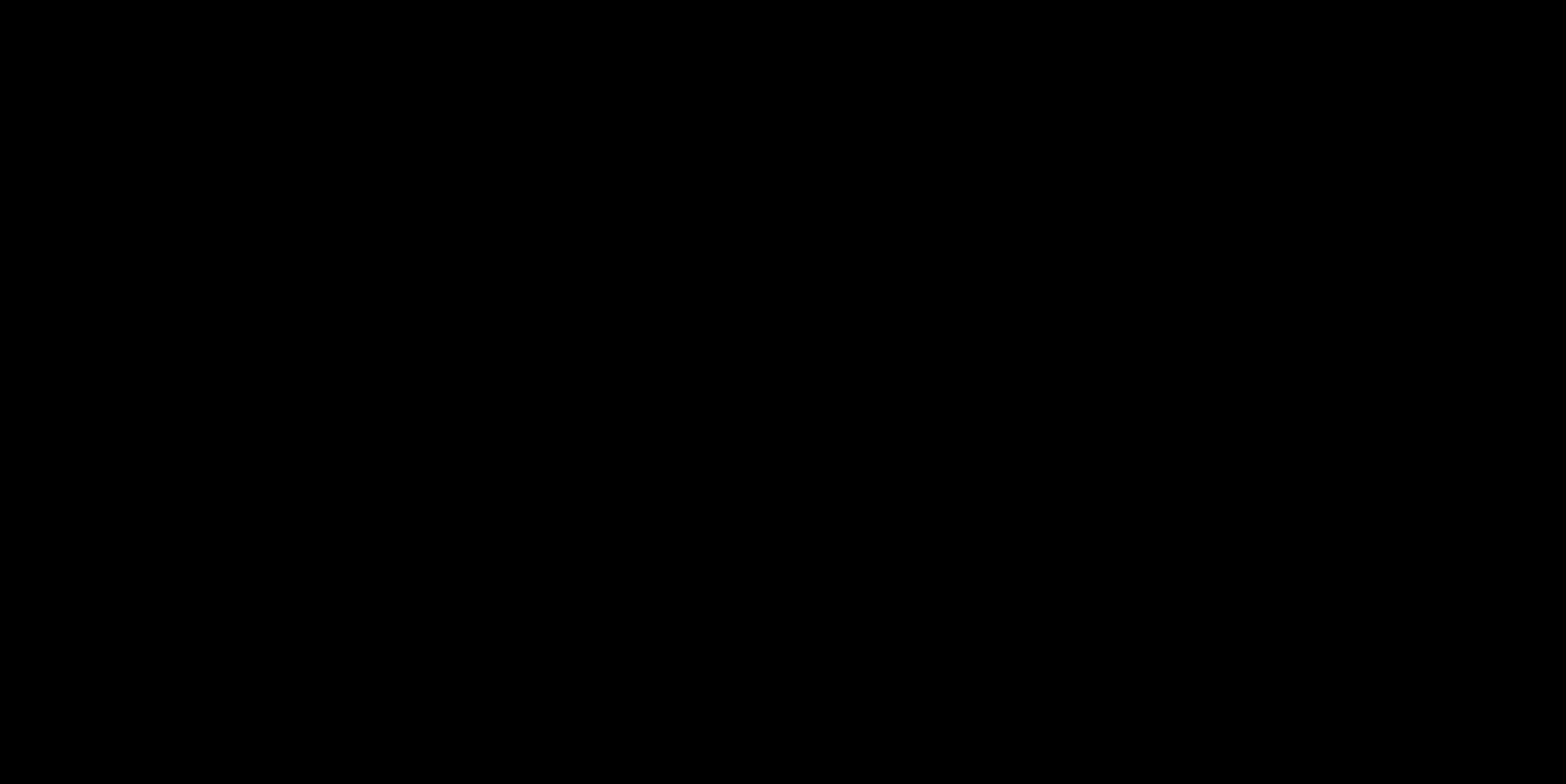
scroll to position [767, 0]
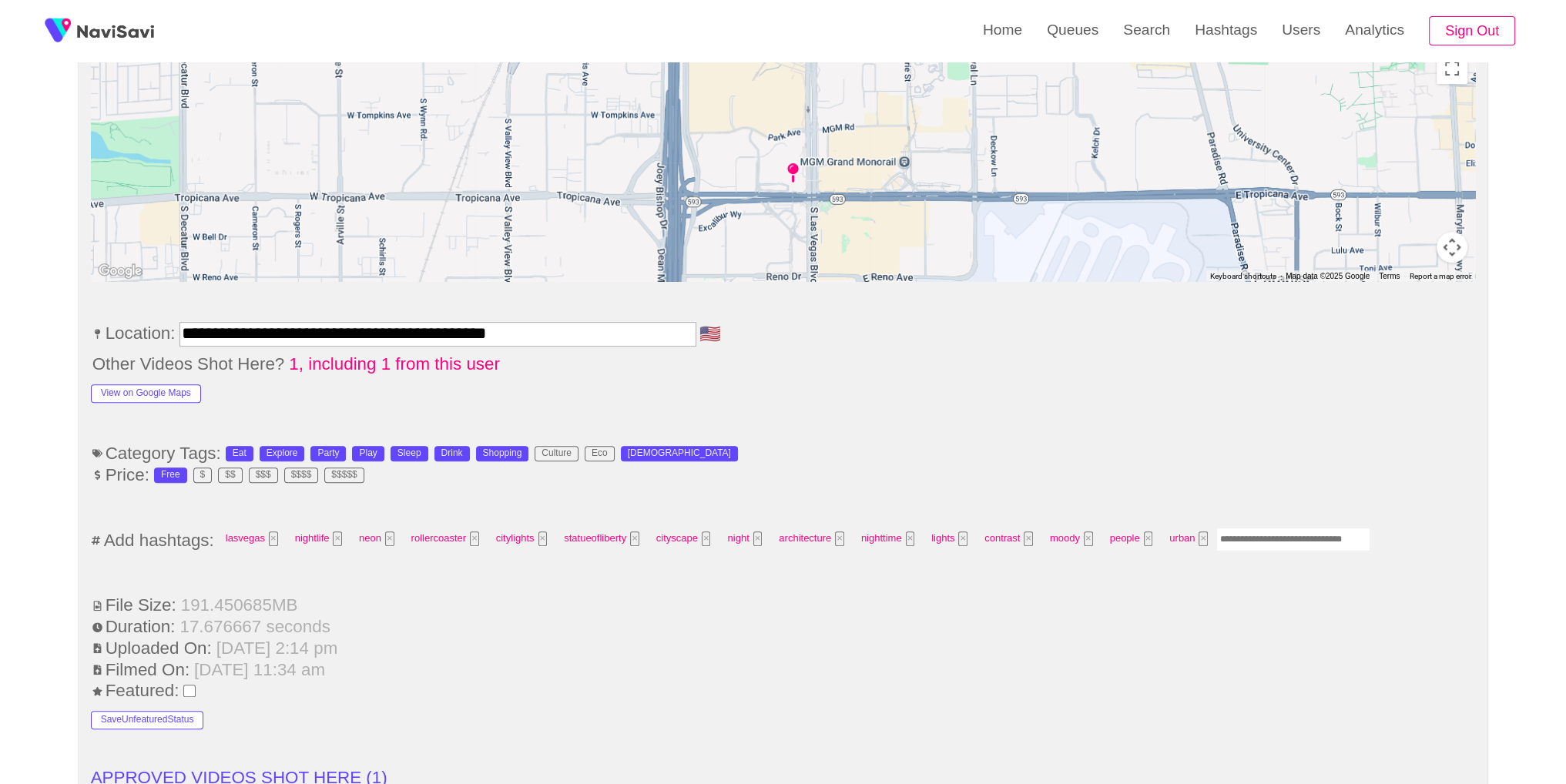
click at [1289, 528] on input "Enter tag here and press return" at bounding box center [1293, 540] width 154 height 24
type input "****"
type input "*********"
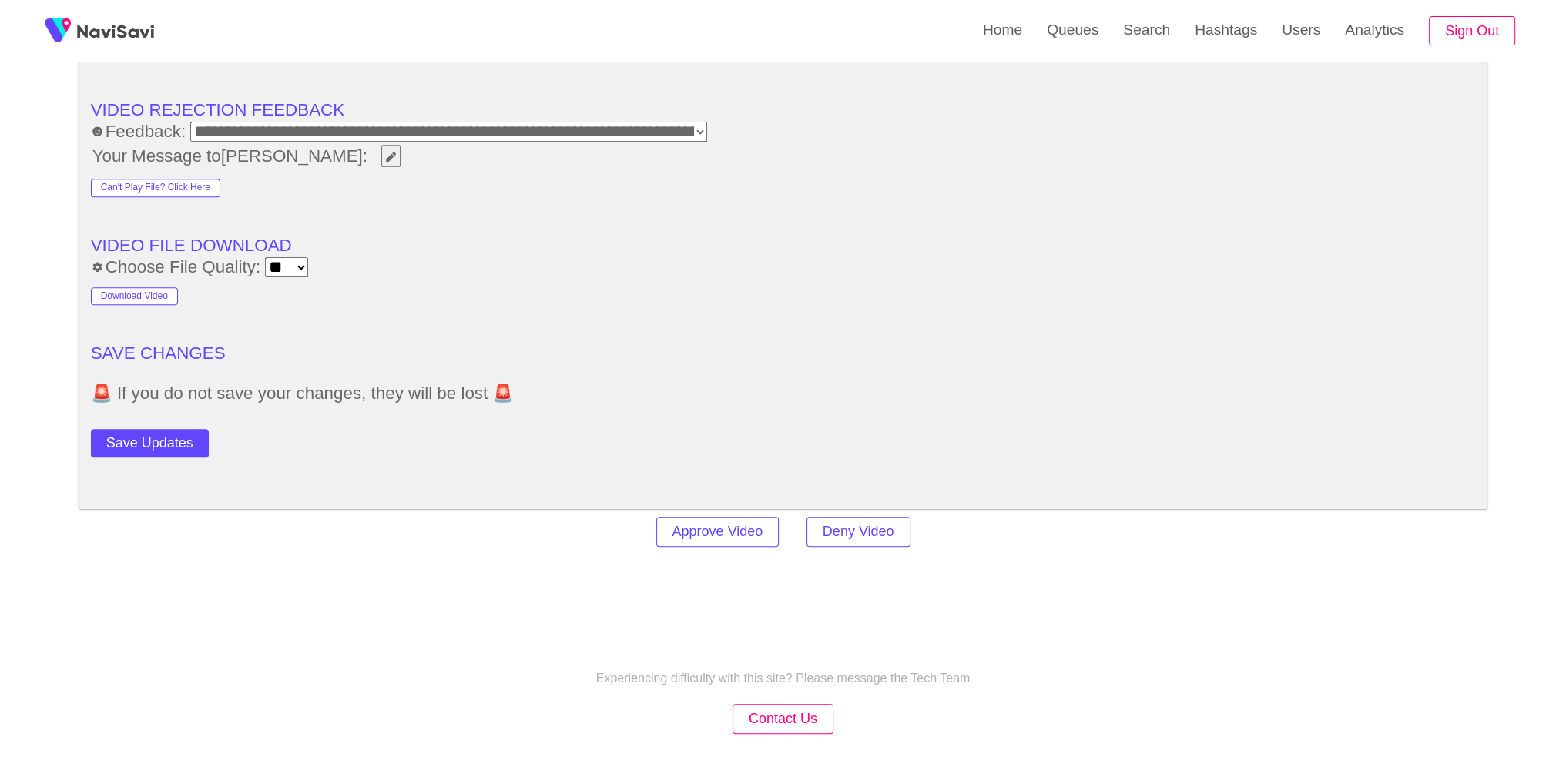
scroll to position [2172, 0]
click at [155, 427] on button "Save Updates" at bounding box center [149, 440] width 117 height 28
click at [1146, 35] on link "Search" at bounding box center [1146, 30] width 72 height 60
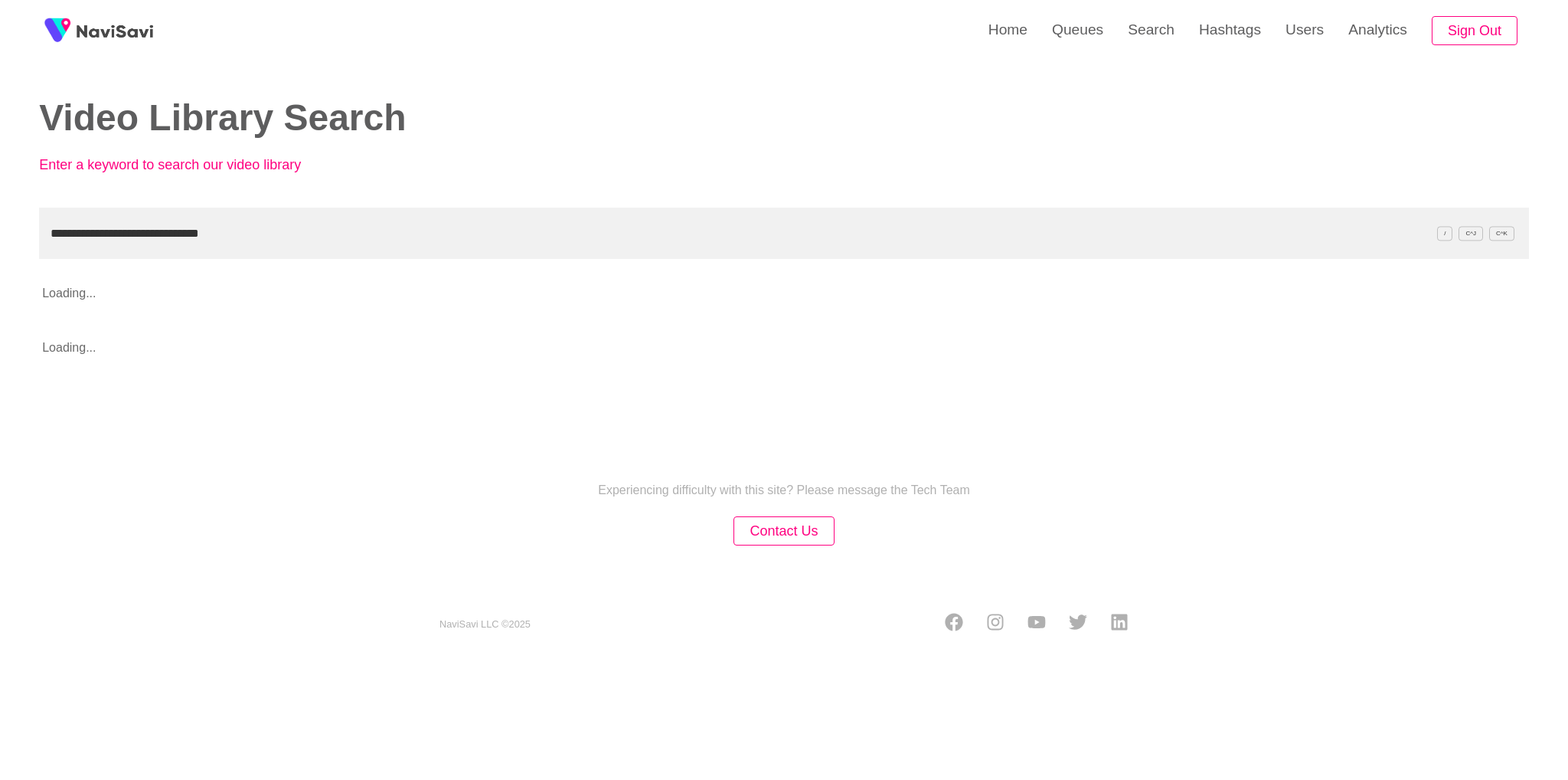
type input "**********"
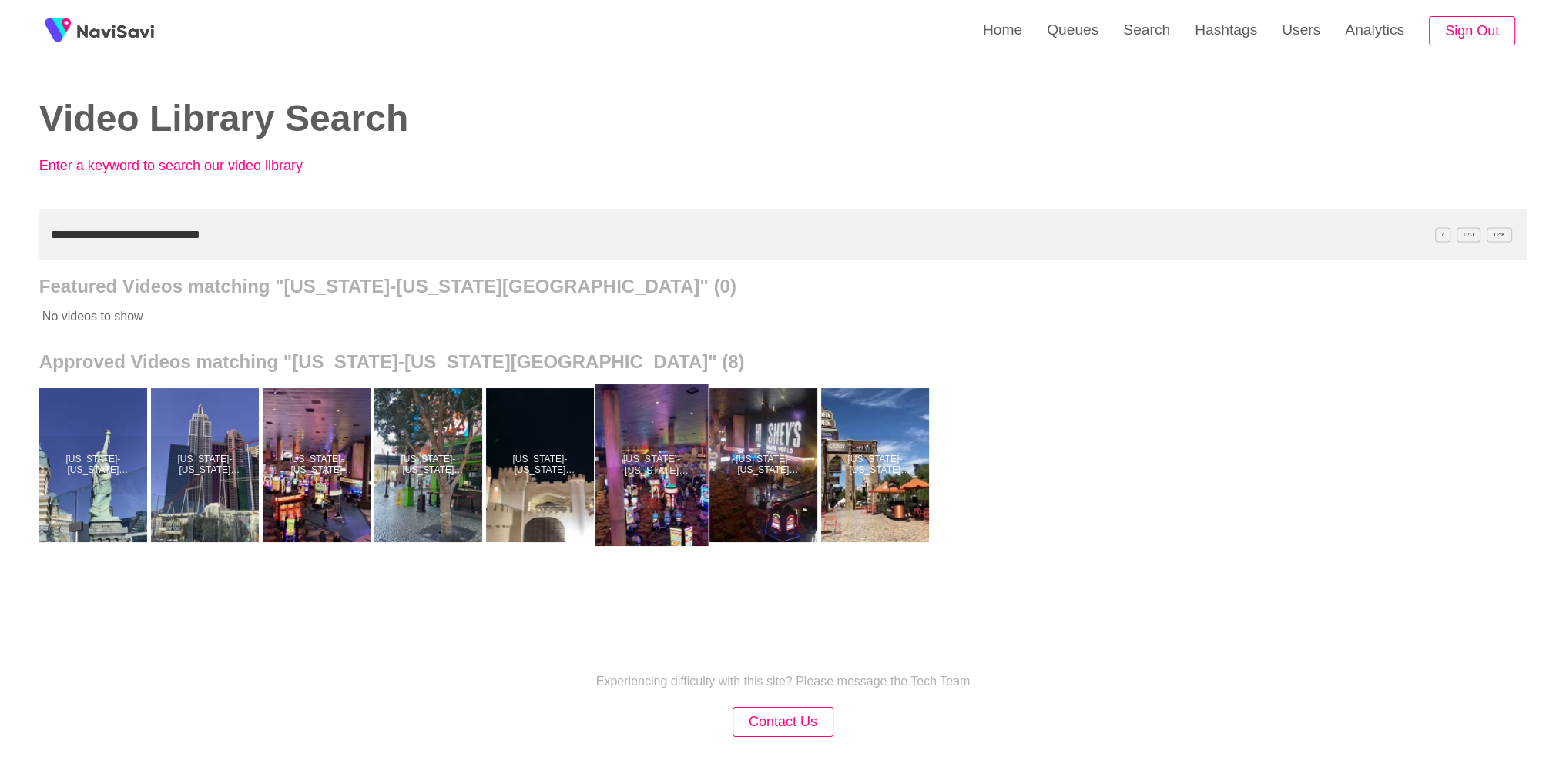
click at [673, 521] on div at bounding box center [650, 465] width 113 height 161
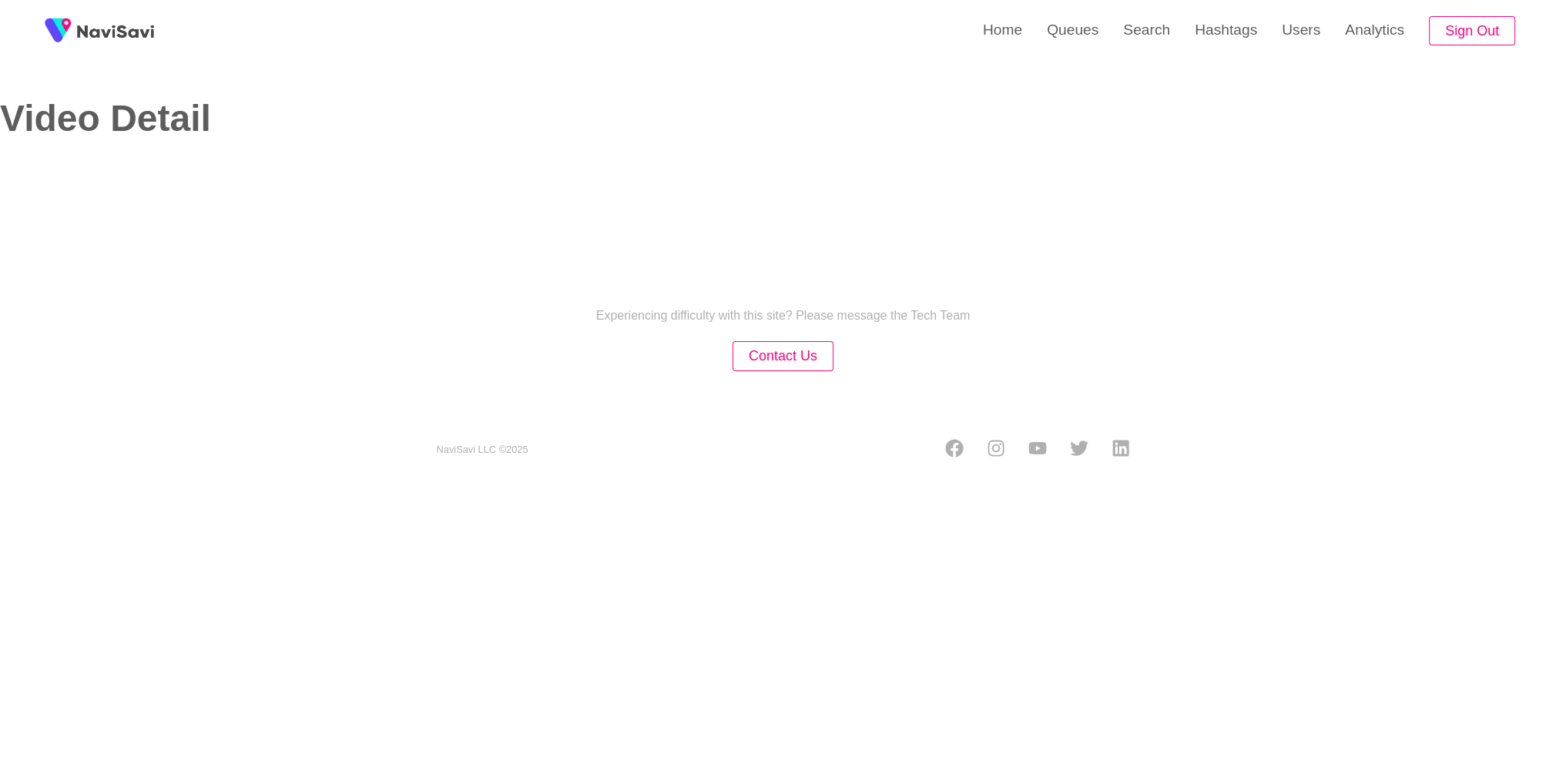
select select "**********"
select select "**"
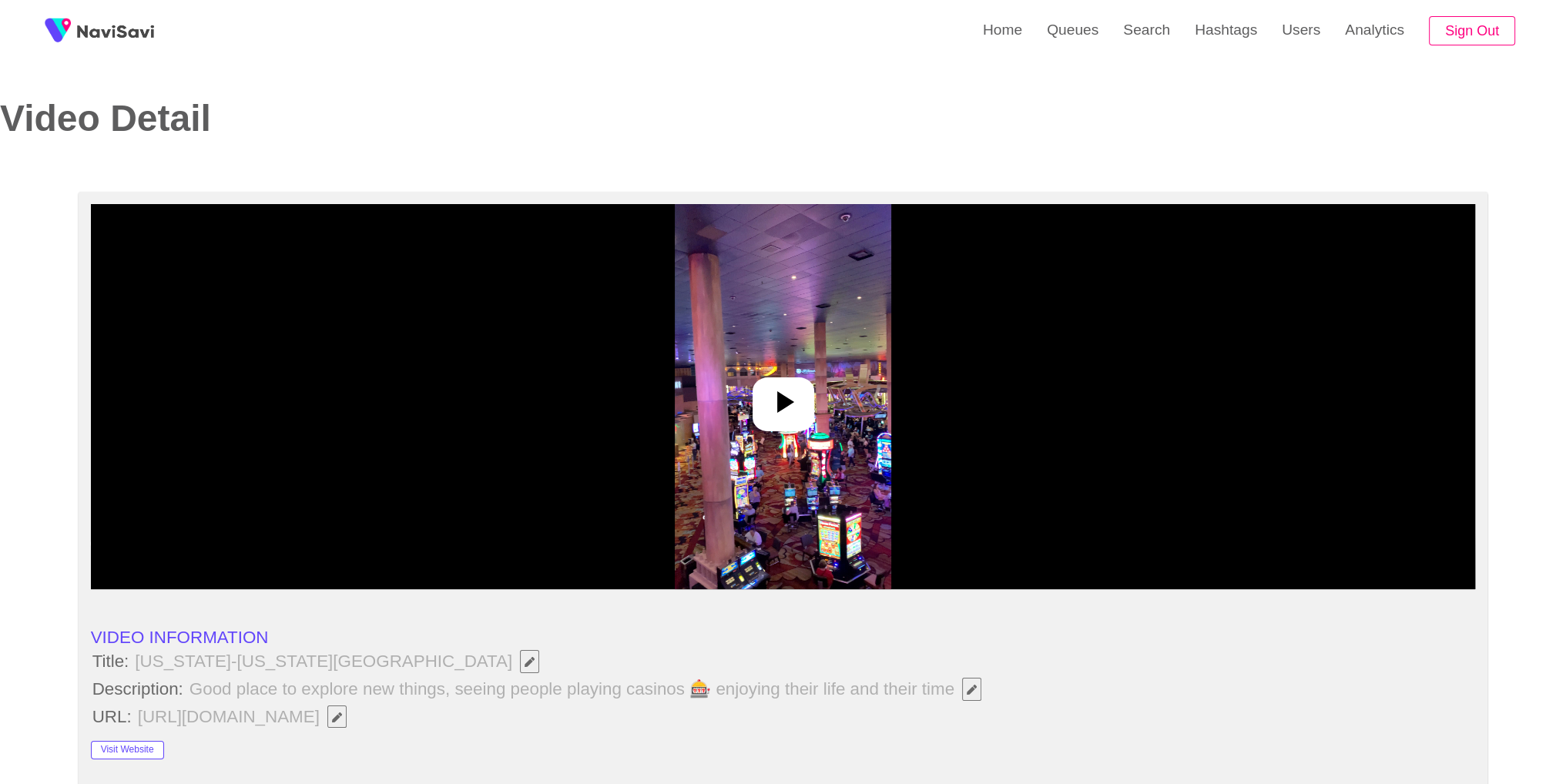
click at [783, 433] on img at bounding box center [783, 396] width 217 height 385
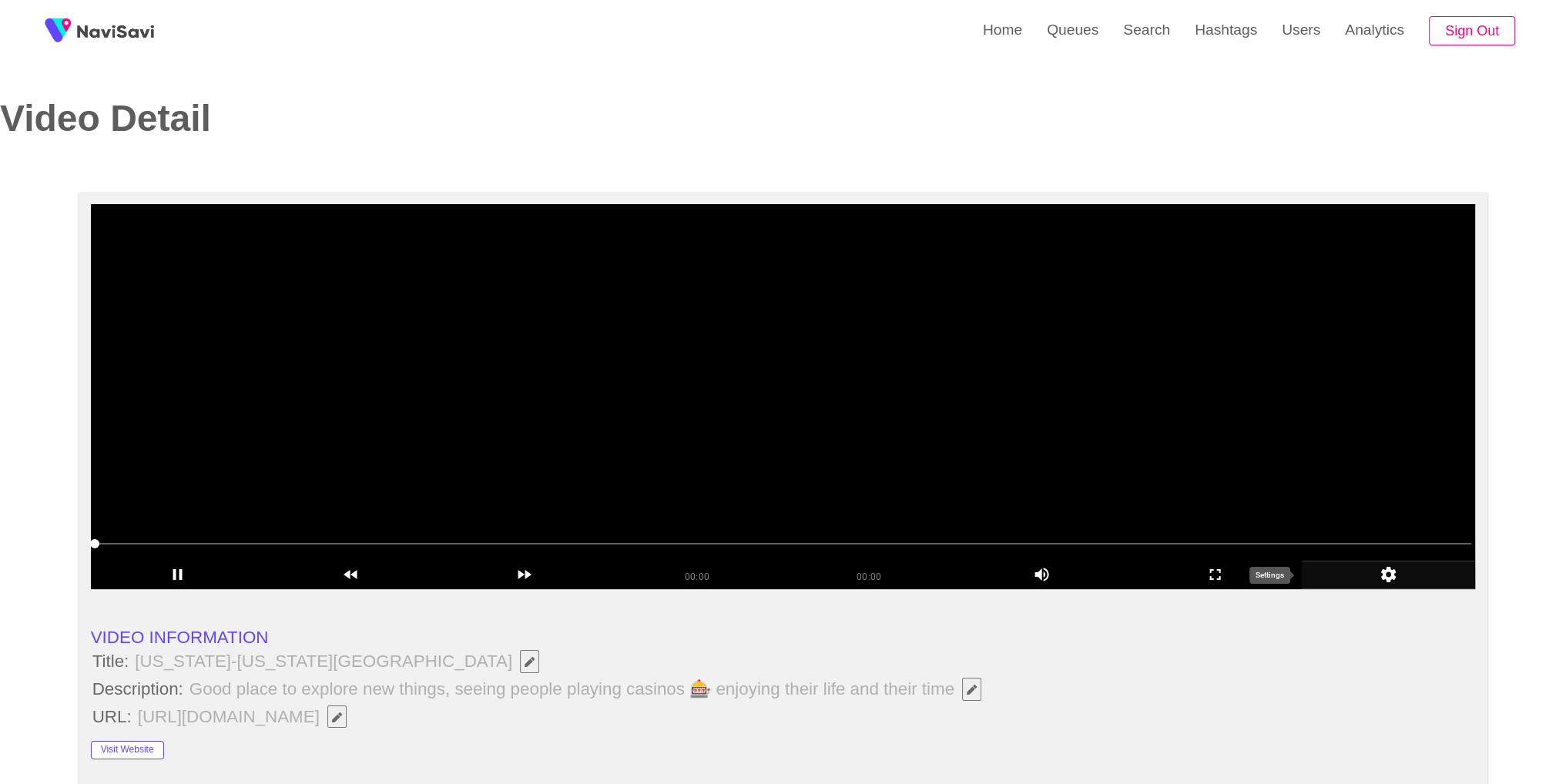
click at [1391, 581] on icon "add" at bounding box center [1388, 573] width 172 height 18
click at [1391, 581] on icon "add" at bounding box center [1388, 574] width 22 height 22
click at [1423, 629] on li "VIDEO INFORMATION" at bounding box center [783, 637] width 1385 height 20
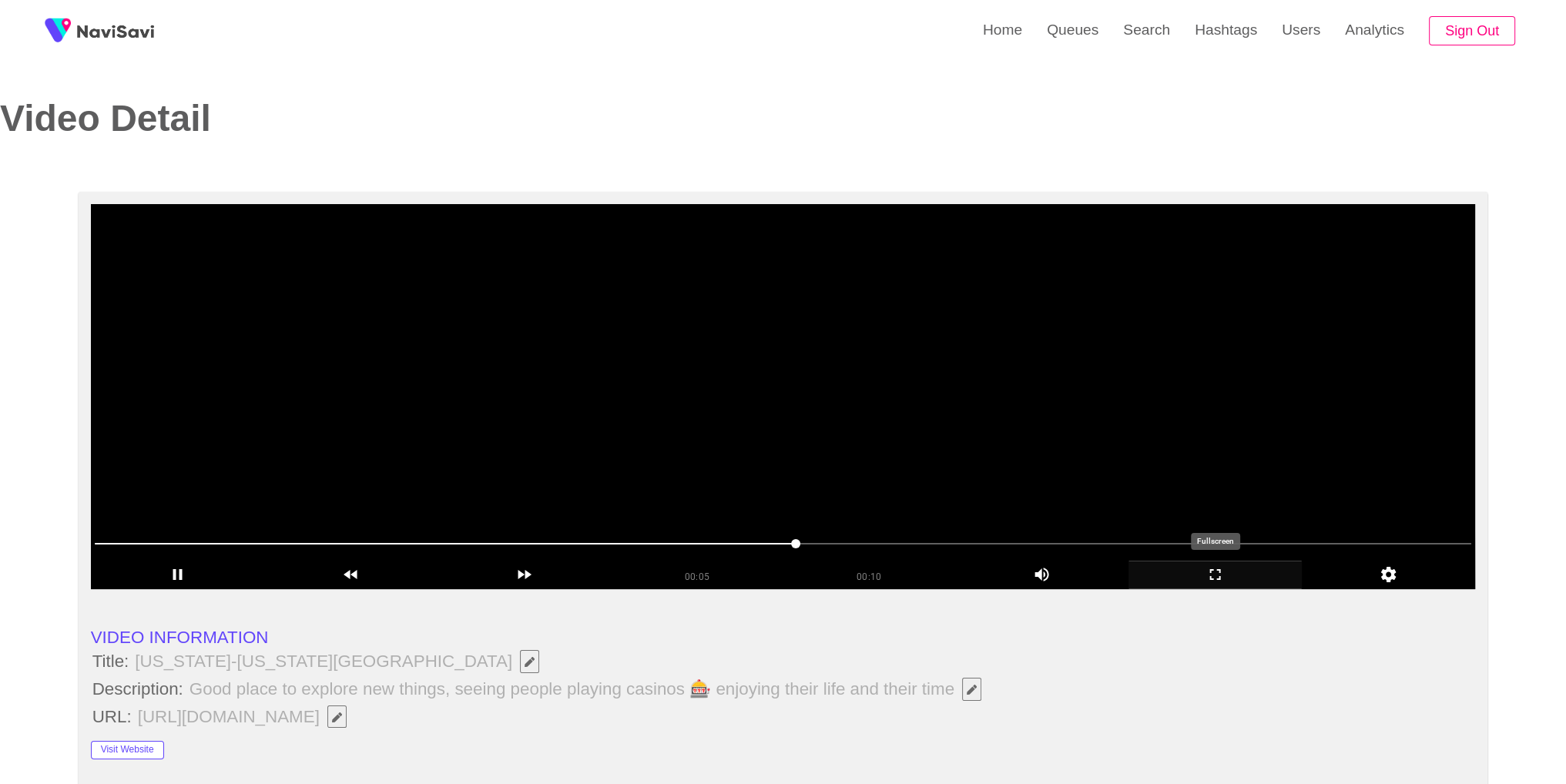
click at [1216, 586] on div "add" at bounding box center [1214, 574] width 174 height 28
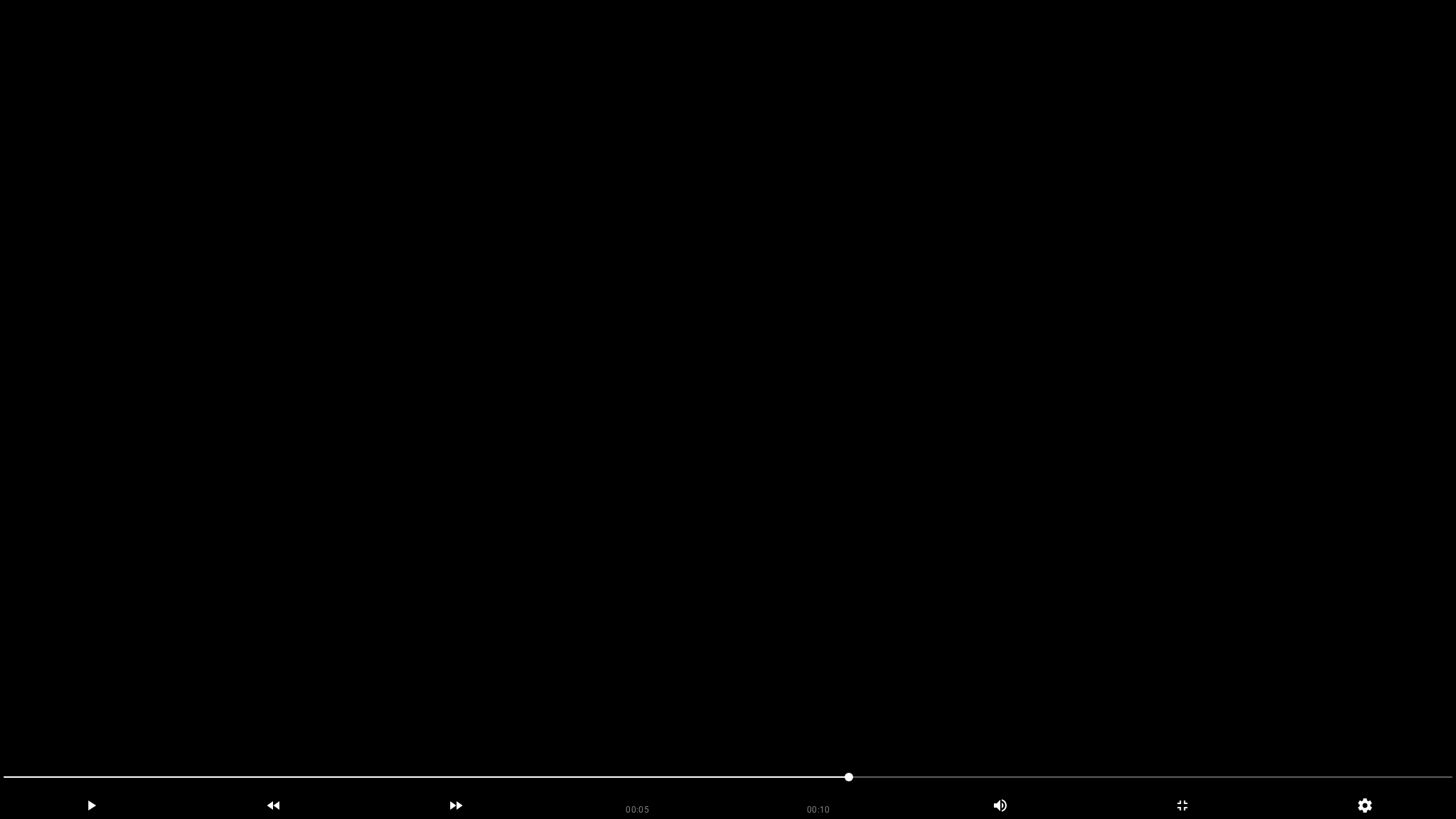
click at [1101, 498] on video at bounding box center [728, 409] width 1456 height 819
click at [1220, 723] on span at bounding box center [663, 778] width 1319 height 2
click at [793, 723] on video at bounding box center [728, 409] width 1456 height 819
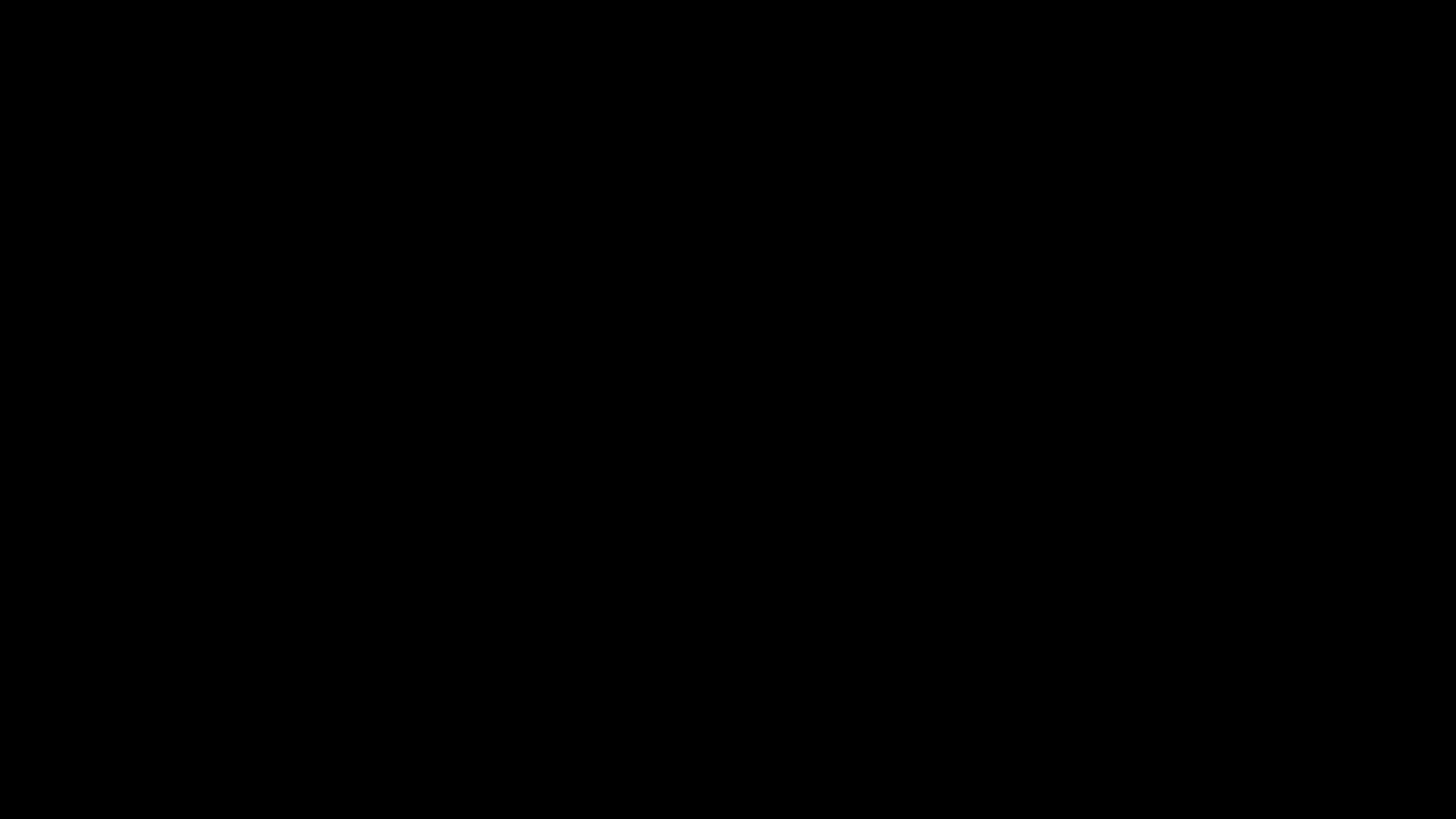
click at [333, 723] on span at bounding box center [206, 778] width 406 height 2
click at [261, 723] on span at bounding box center [220, 778] width 435 height 2
click at [222, 723] on span at bounding box center [133, 778] width 261 height 2
click at [19, 723] on span at bounding box center [727, 777] width 1449 height 23
click at [1141, 162] on video at bounding box center [728, 409] width 1456 height 819
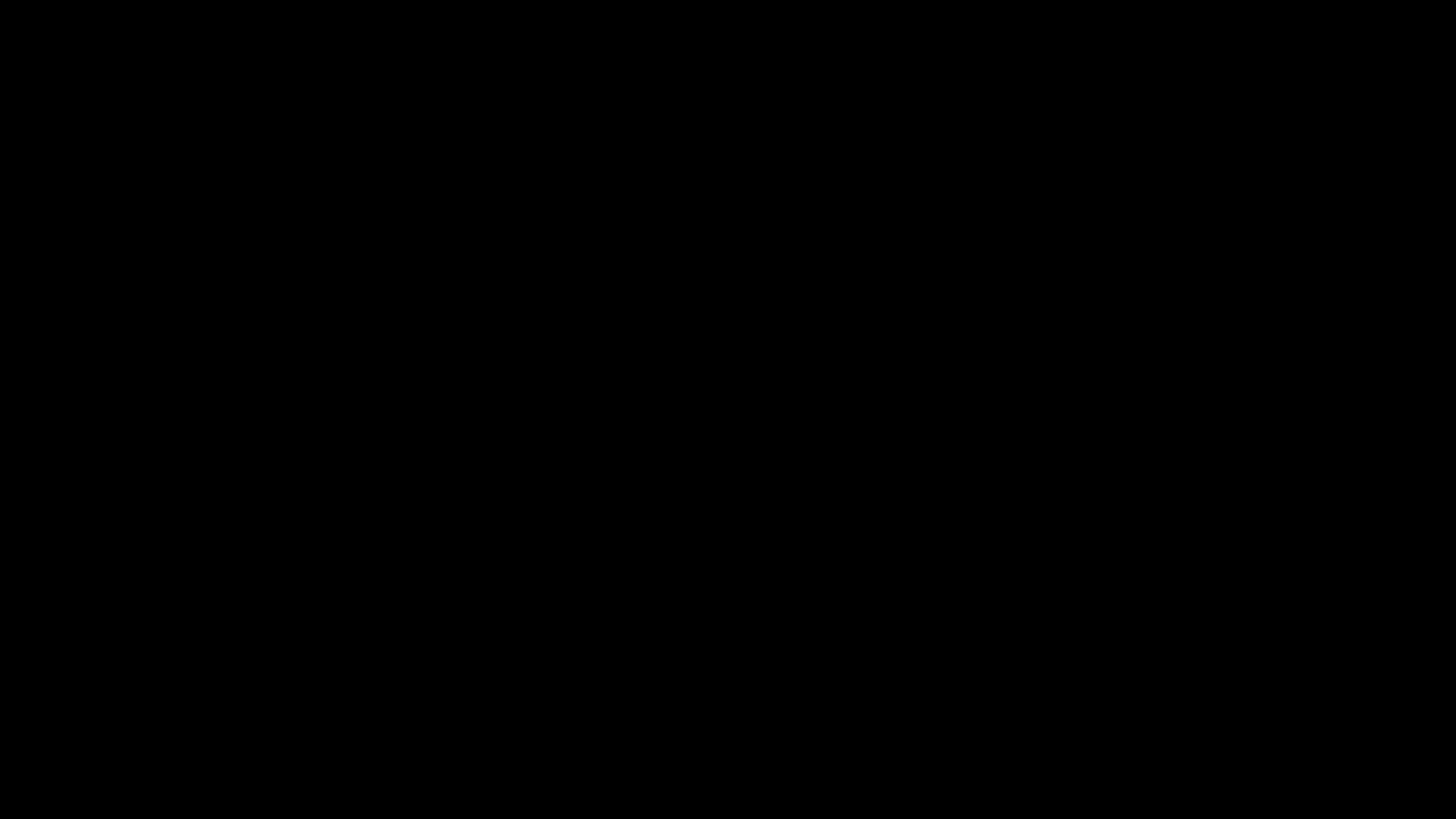
click at [1208, 723] on div "add" at bounding box center [1183, 805] width 183 height 26
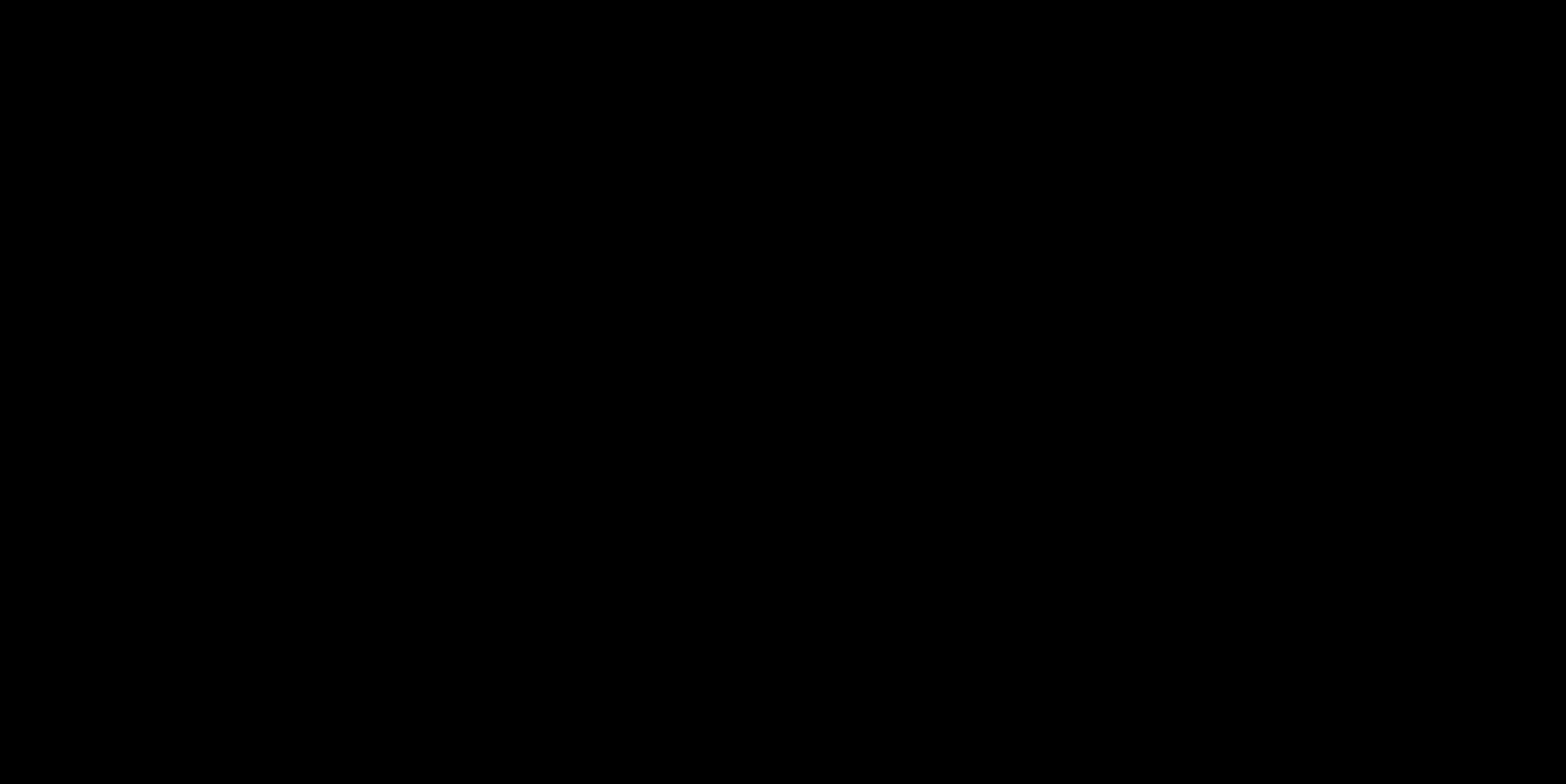
click at [771, 450] on video at bounding box center [783, 392] width 1566 height 784
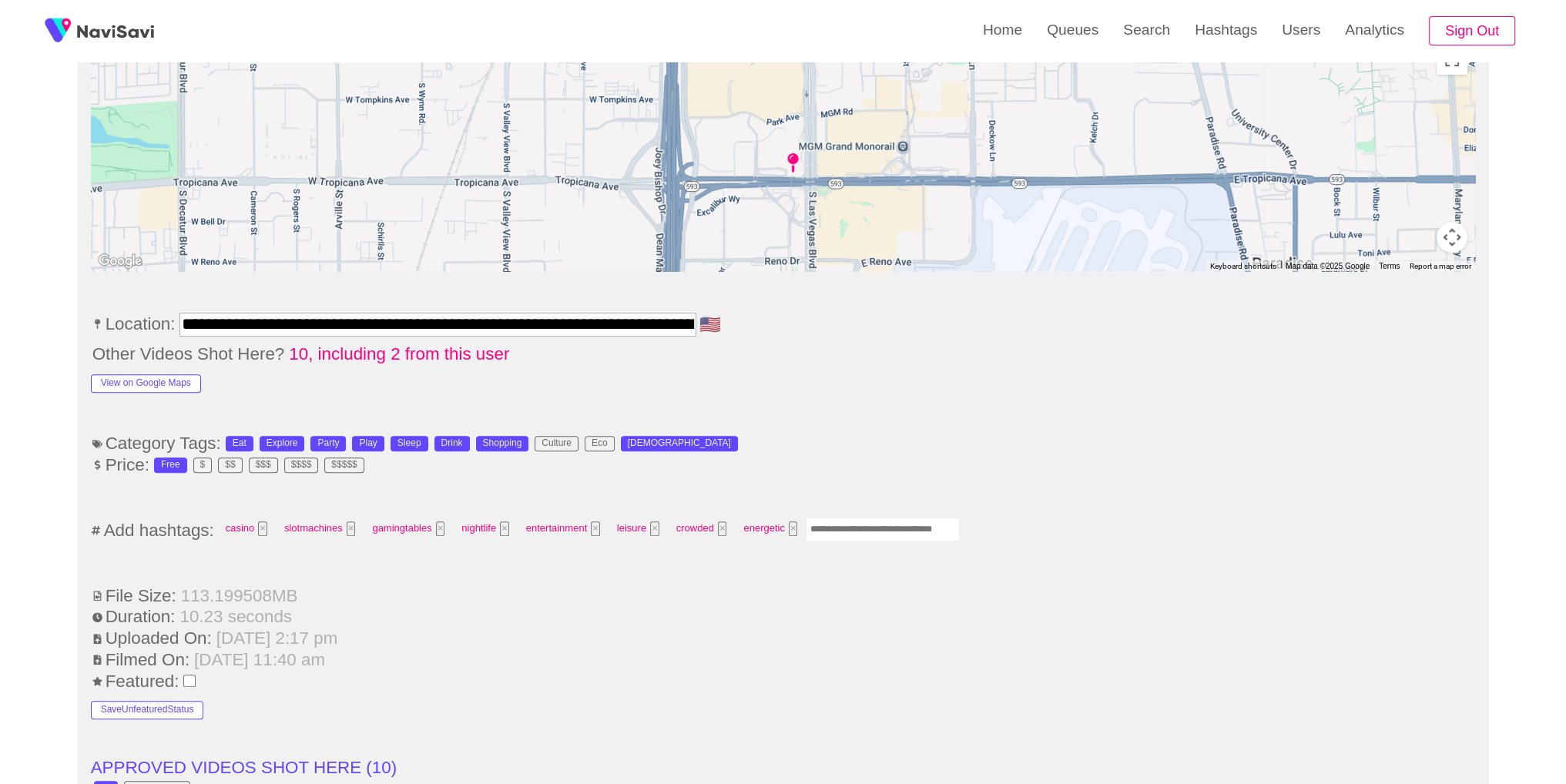
scroll to position [1056, 0]
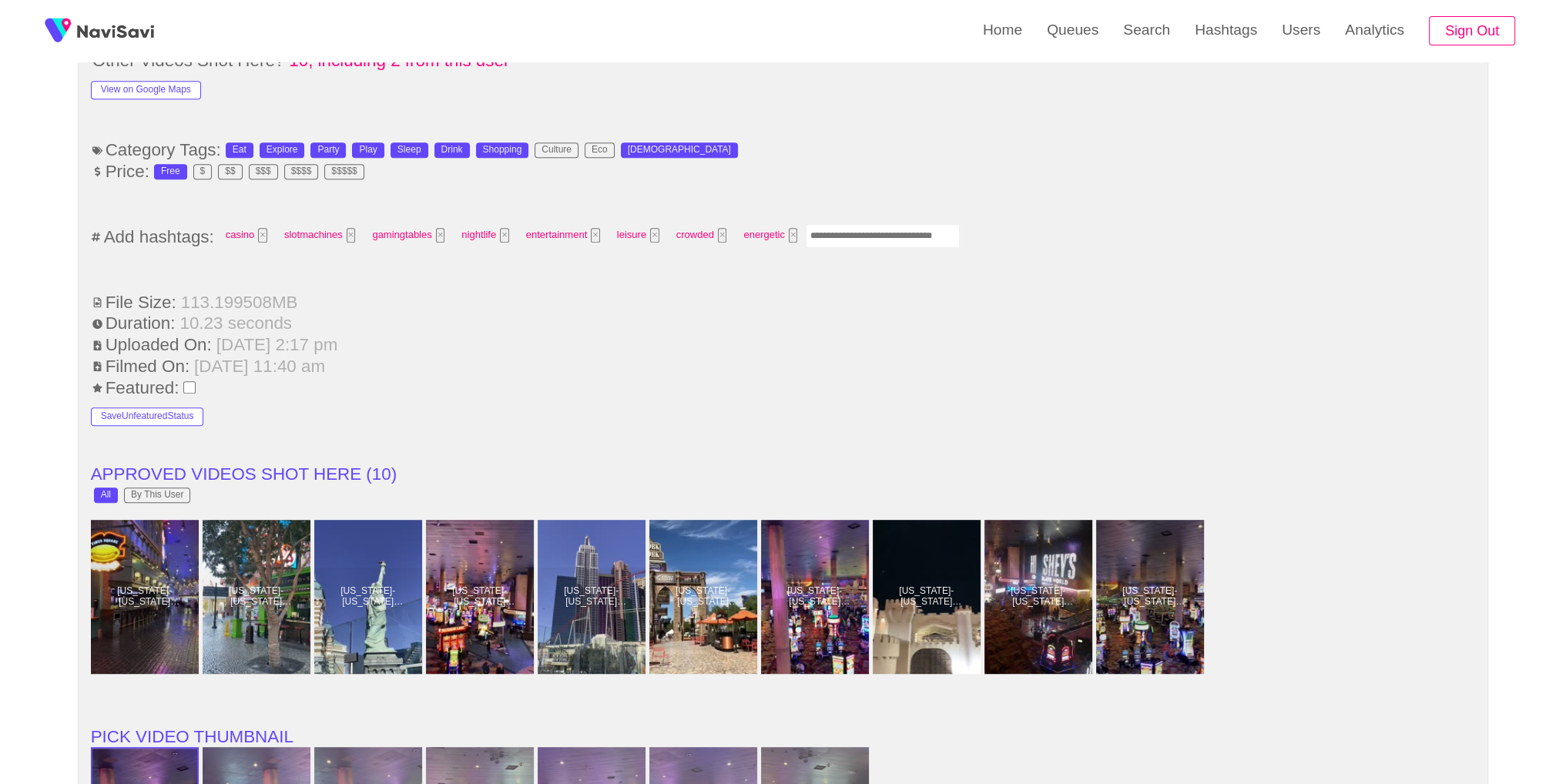
click at [893, 239] on input "Enter tag here and press return" at bounding box center [883, 236] width 154 height 24
type input "*"
type input "****"
type input "*********"
click at [893, 201] on ul "**********" at bounding box center [783, 542] width 1385 height 2020
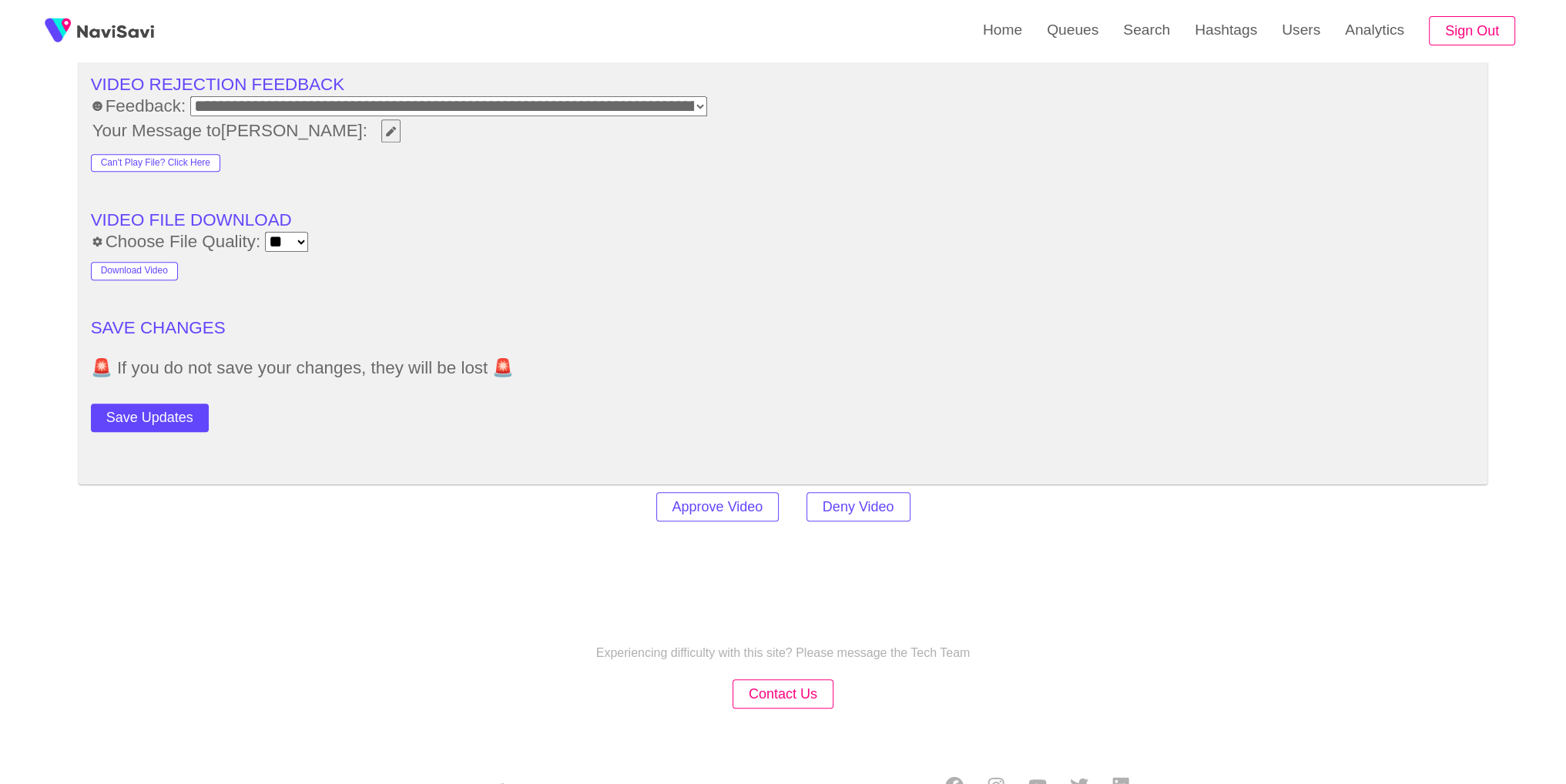
scroll to position [2154, 0]
click at [193, 409] on button "Save Updates" at bounding box center [149, 420] width 117 height 28
click at [1146, 54] on link "Search" at bounding box center [1146, 30] width 72 height 60
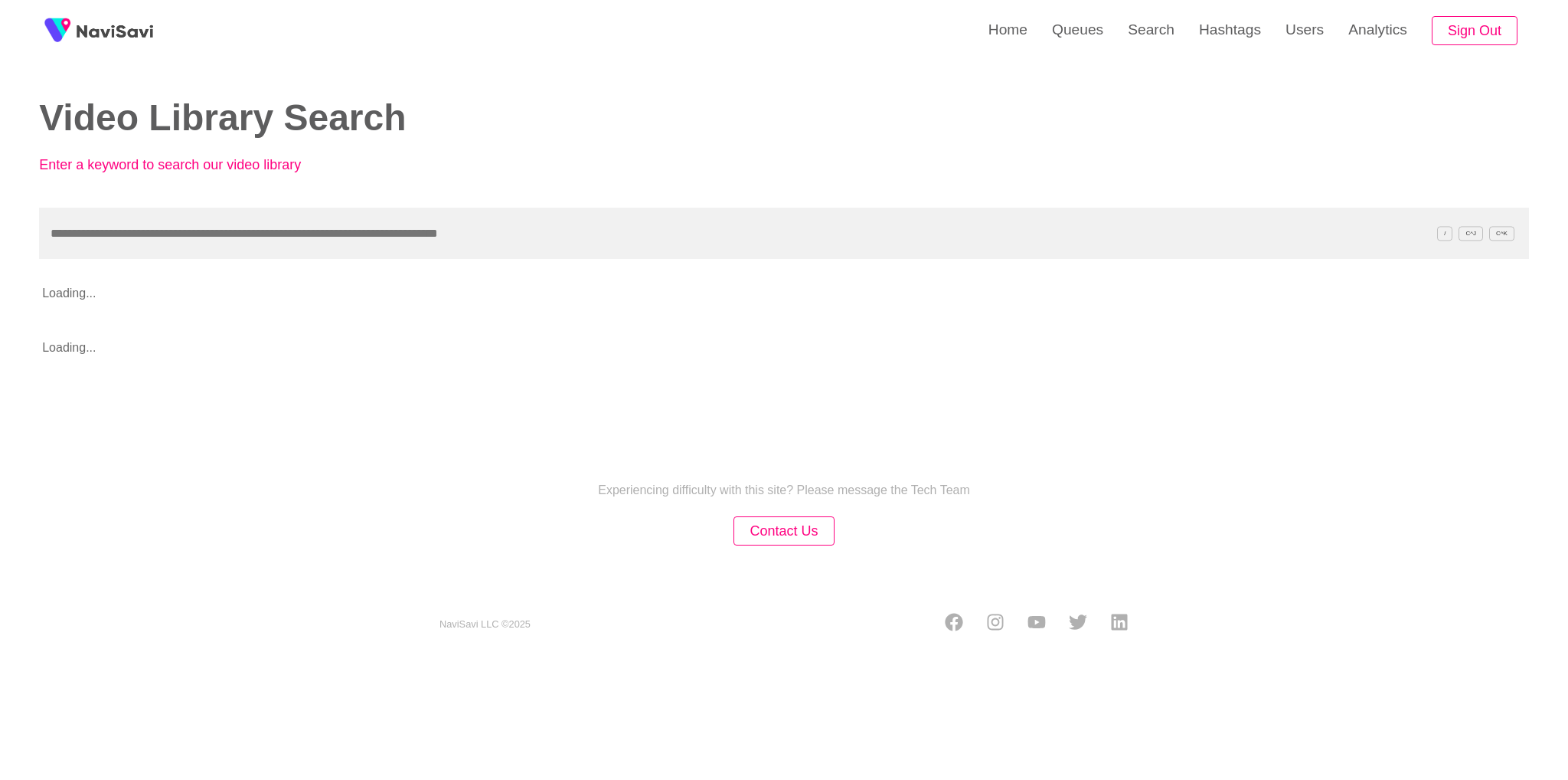
click at [520, 240] on input "text" at bounding box center [783, 234] width 1490 height 52
type input "**********"
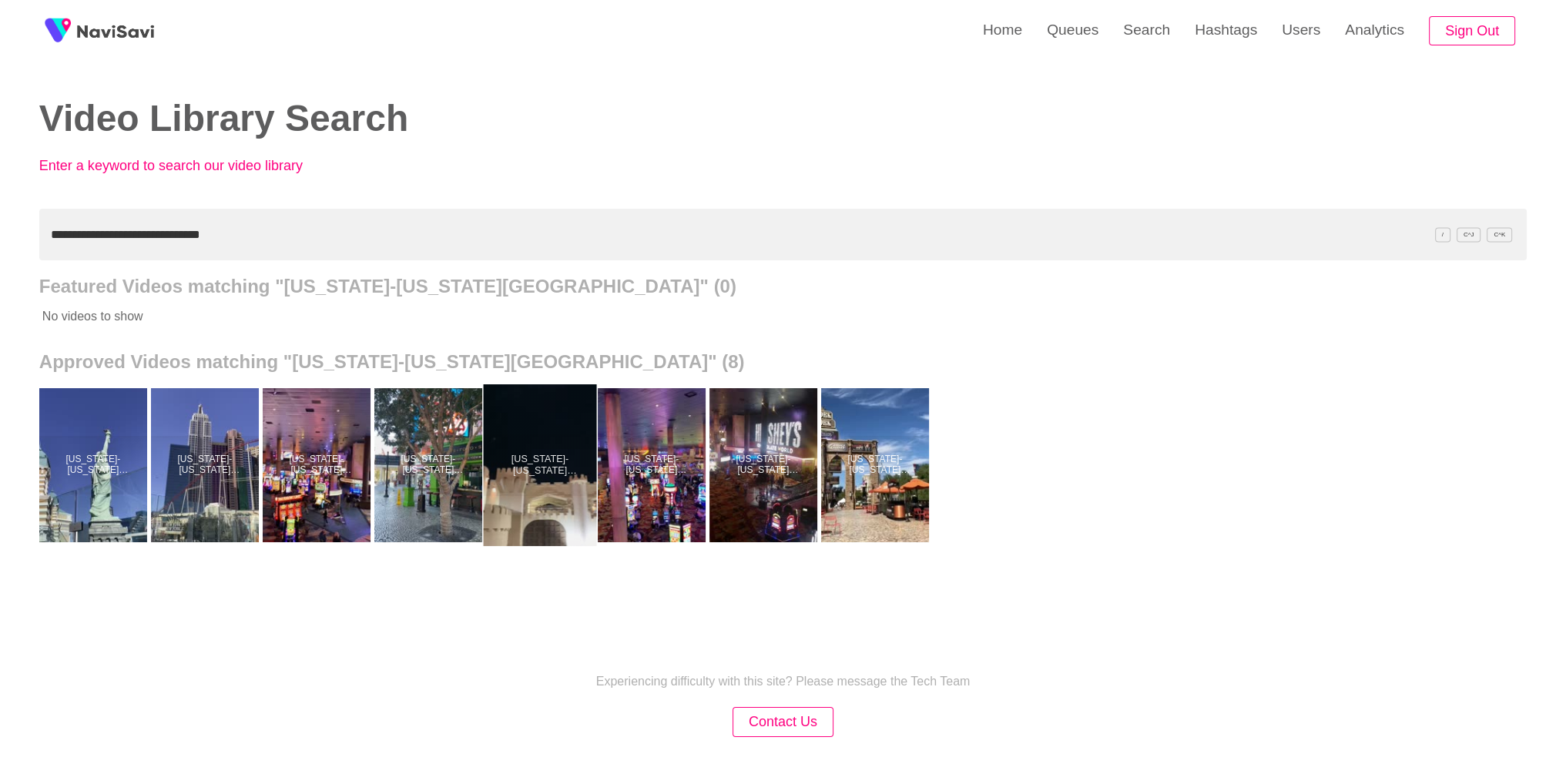
click at [583, 452] on div at bounding box center [539, 465] width 113 height 161
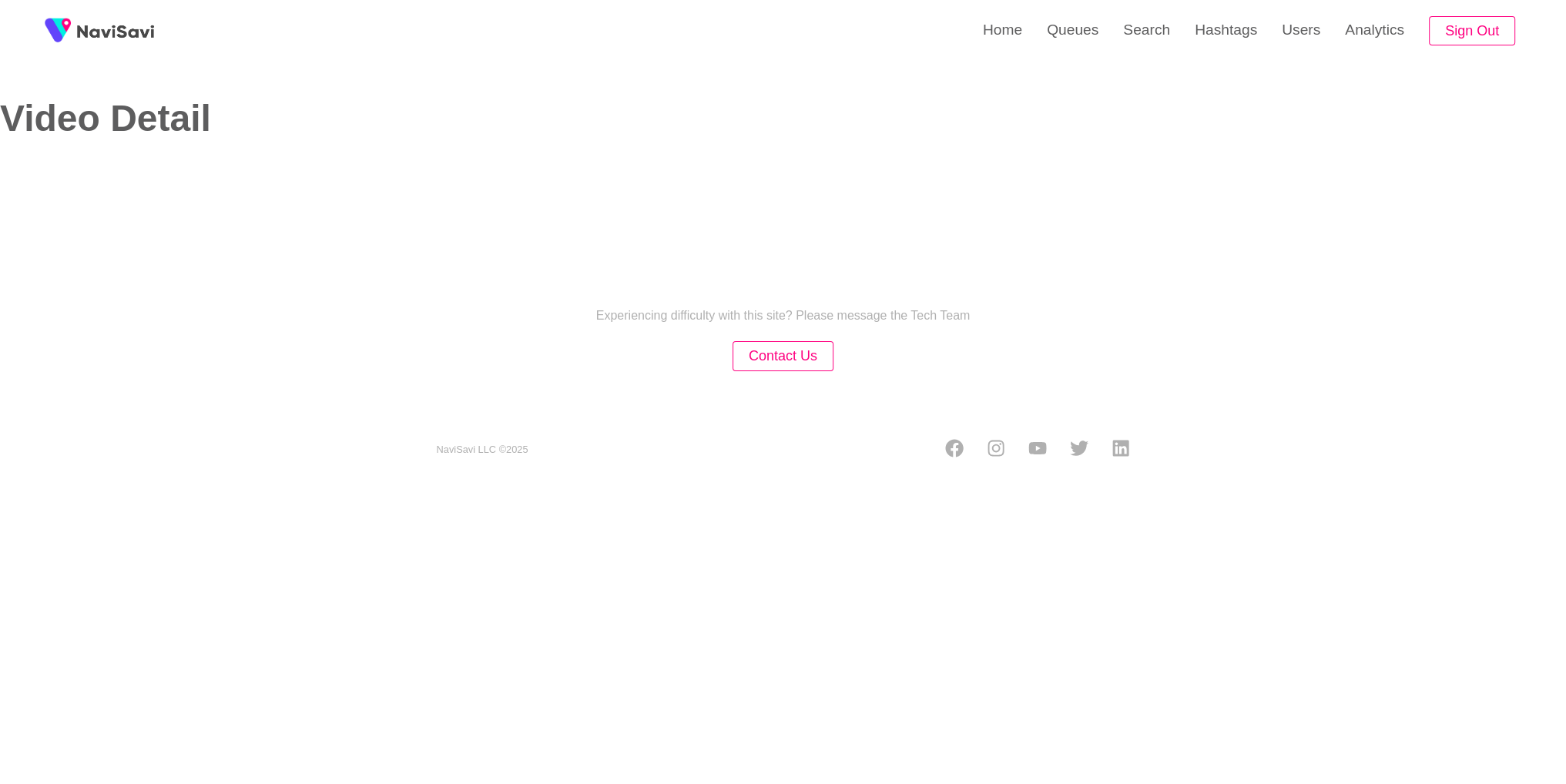
select select "**********"
select select "**"
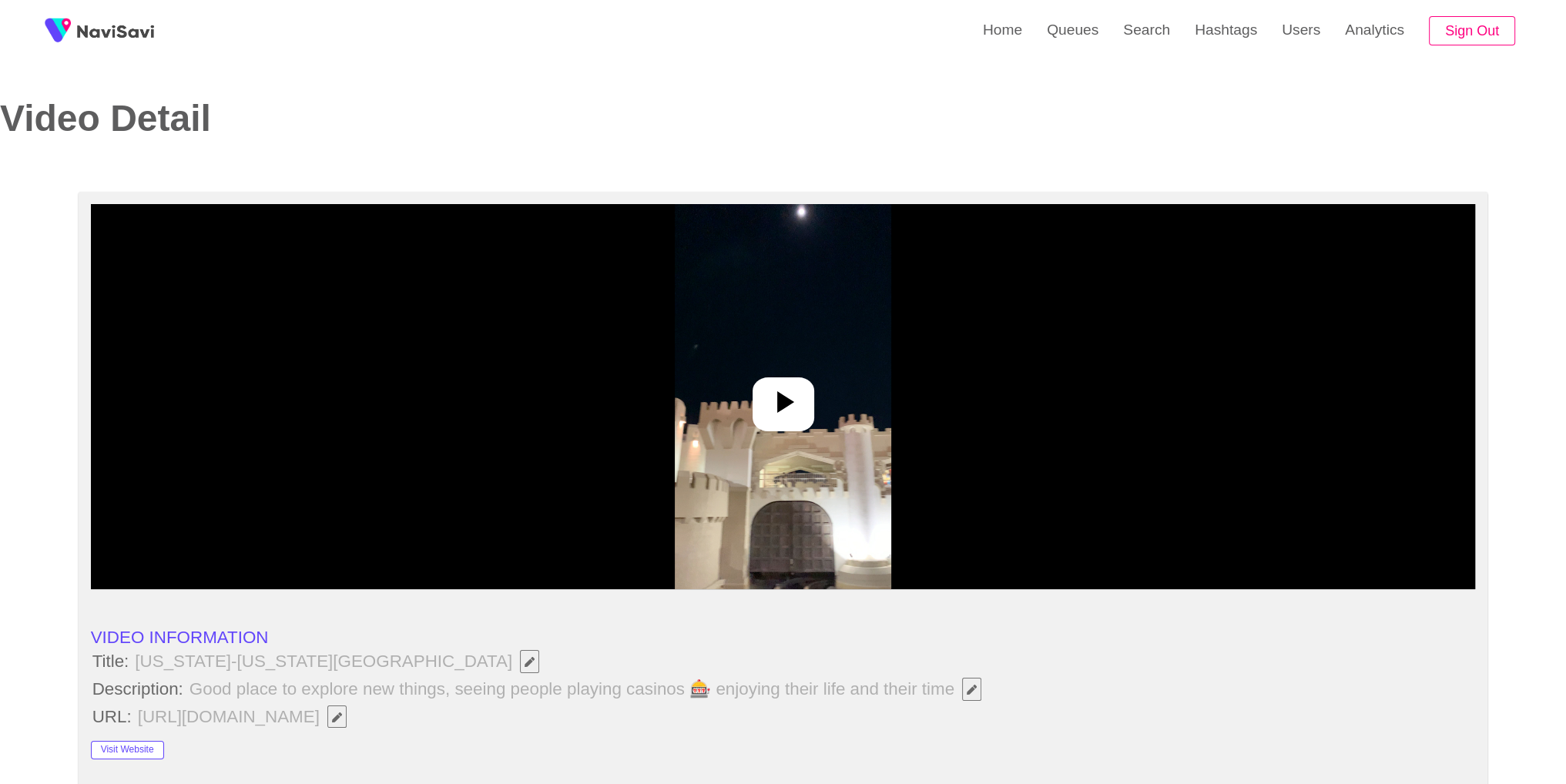
click at [830, 393] on div at bounding box center [783, 396] width 1385 height 385
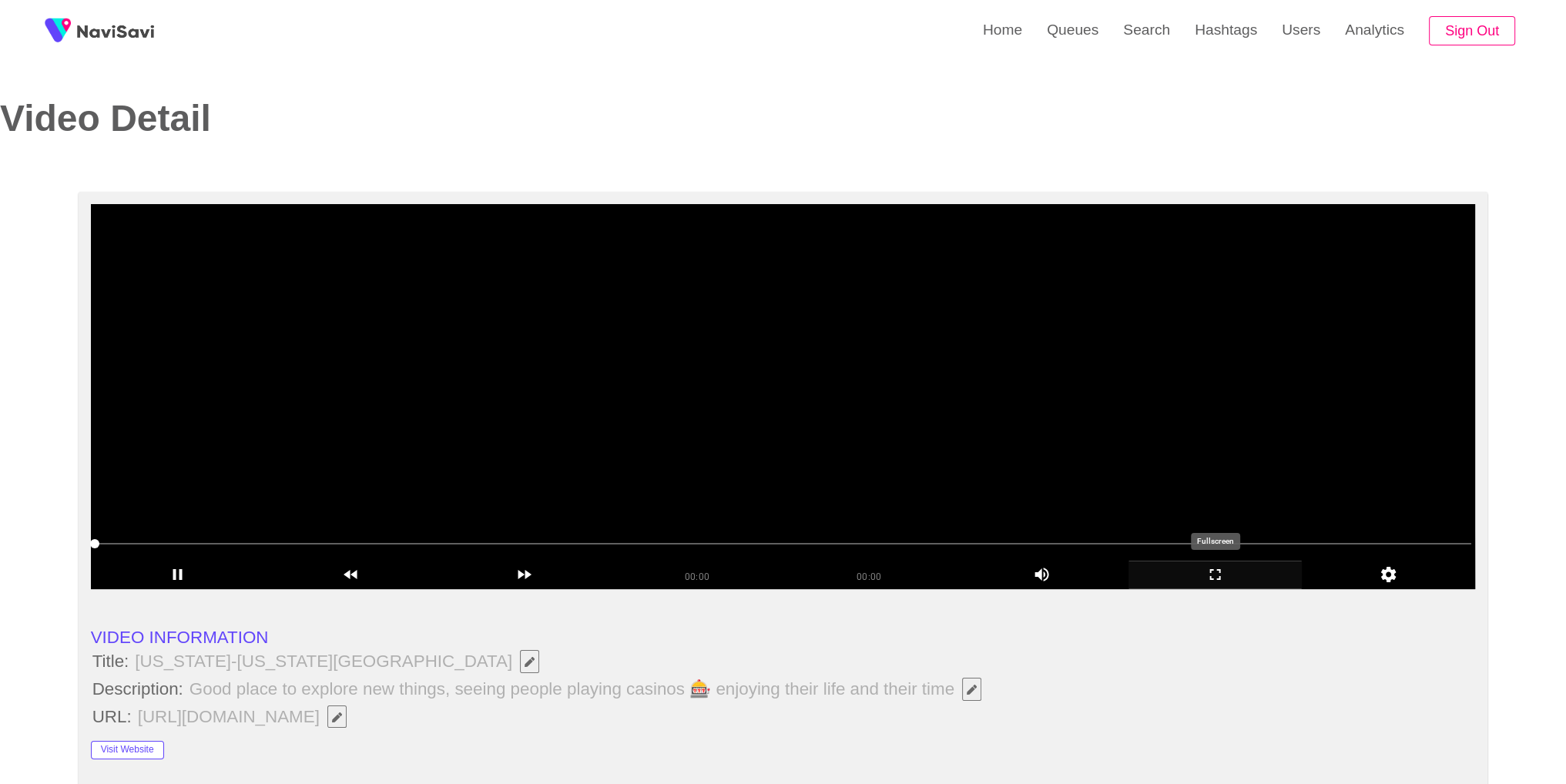
click at [1252, 577] on icon "add" at bounding box center [1214, 573] width 172 height 18
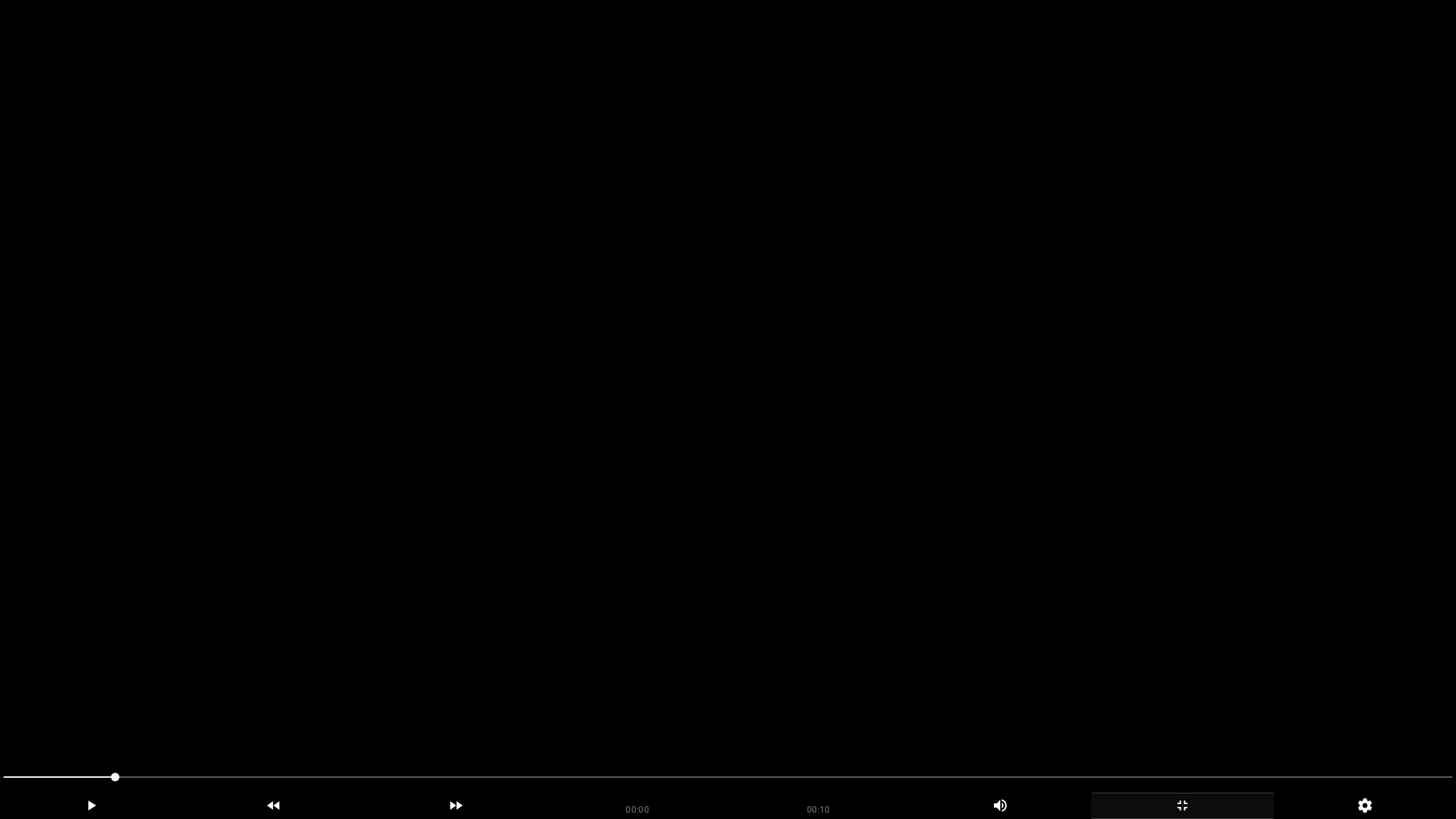
click at [1145, 574] on video at bounding box center [728, 409] width 1456 height 819
click at [848, 501] on video at bounding box center [728, 409] width 1456 height 819
click at [1237, 723] on icon "add" at bounding box center [1183, 805] width 181 height 17
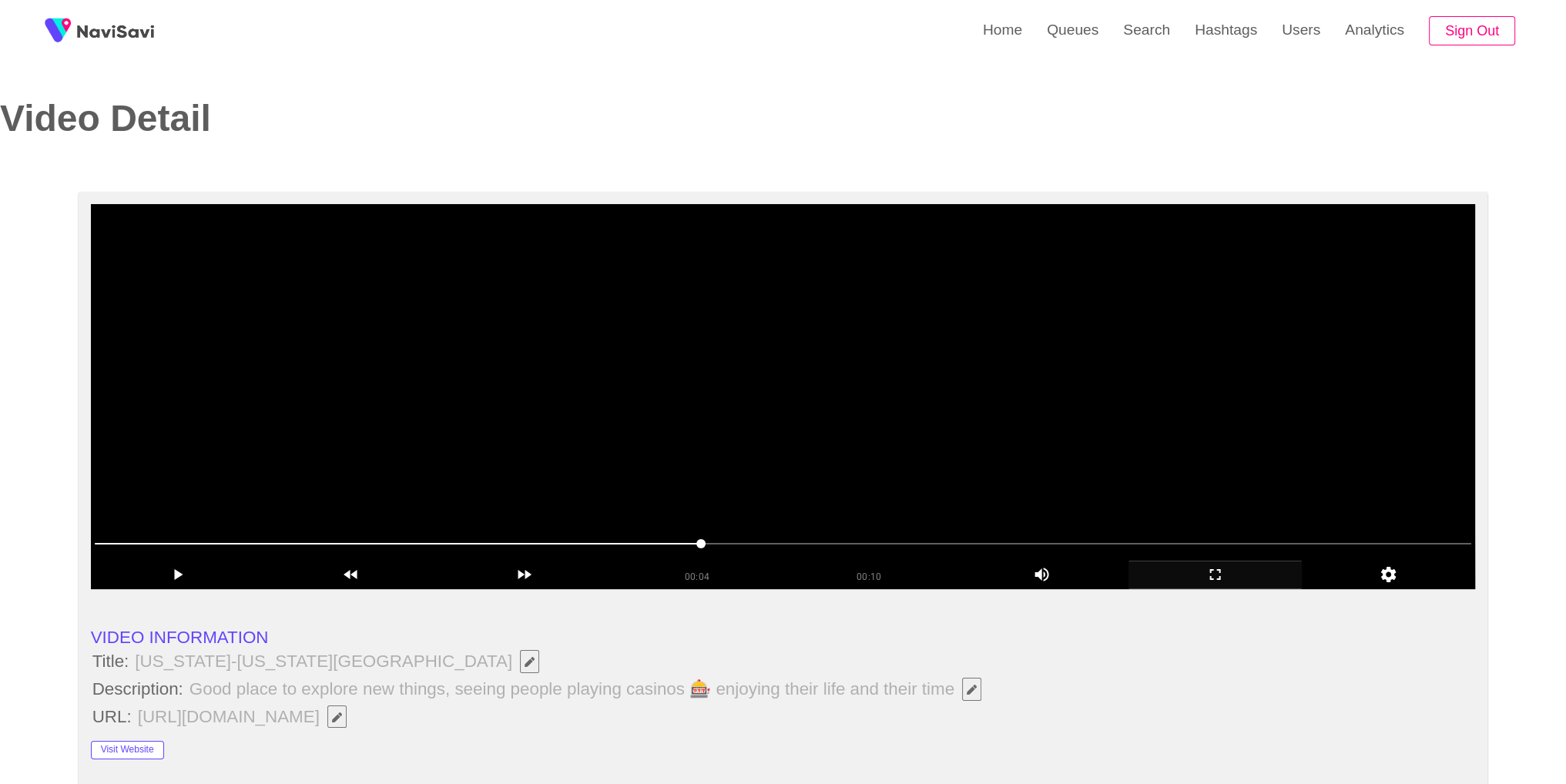
click at [691, 290] on video at bounding box center [783, 396] width 1385 height 385
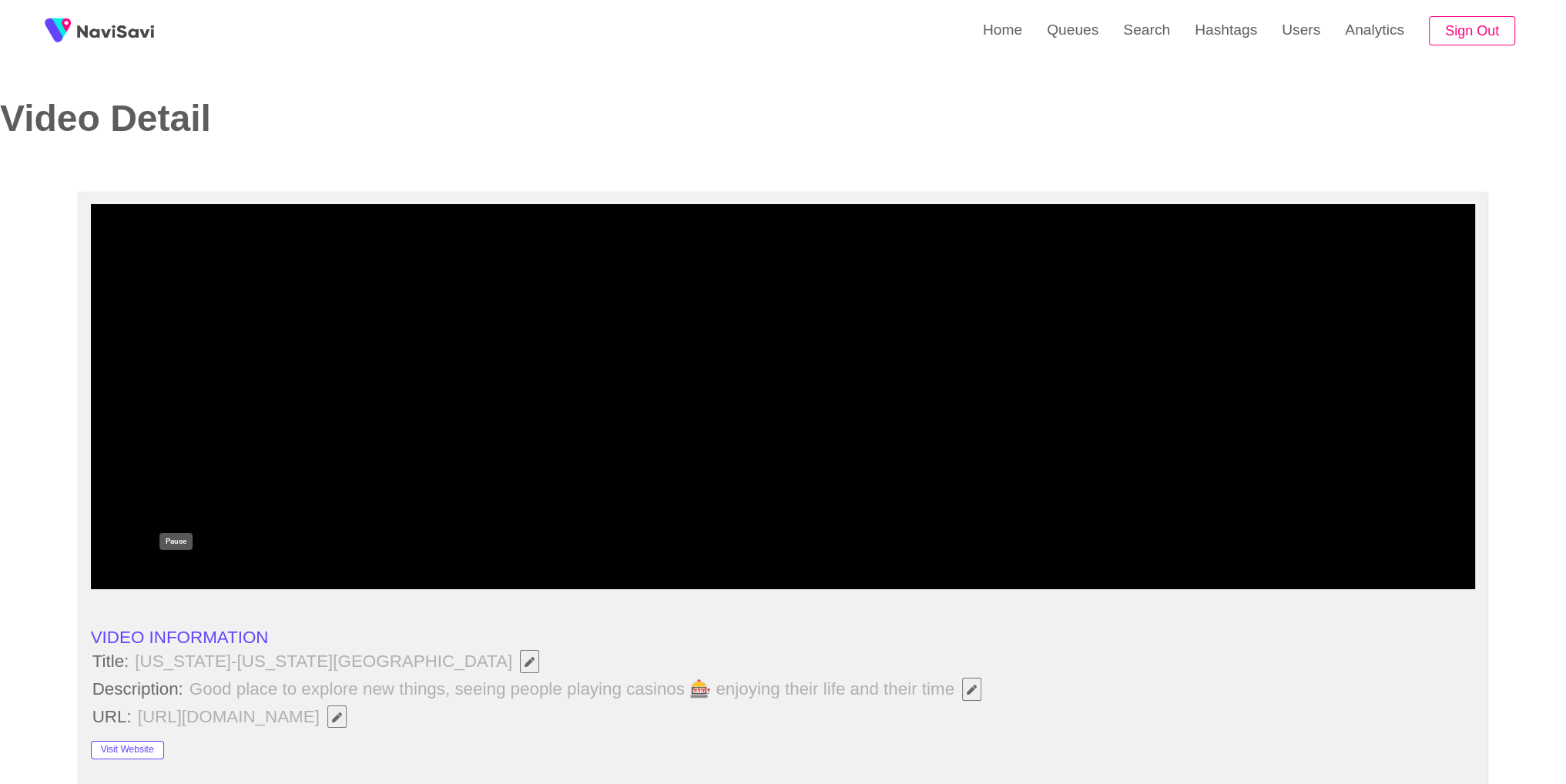
click at [188, 580] on icon "add" at bounding box center [177, 573] width 172 height 18
click at [1224, 577] on icon "add" at bounding box center [1214, 573] width 172 height 18
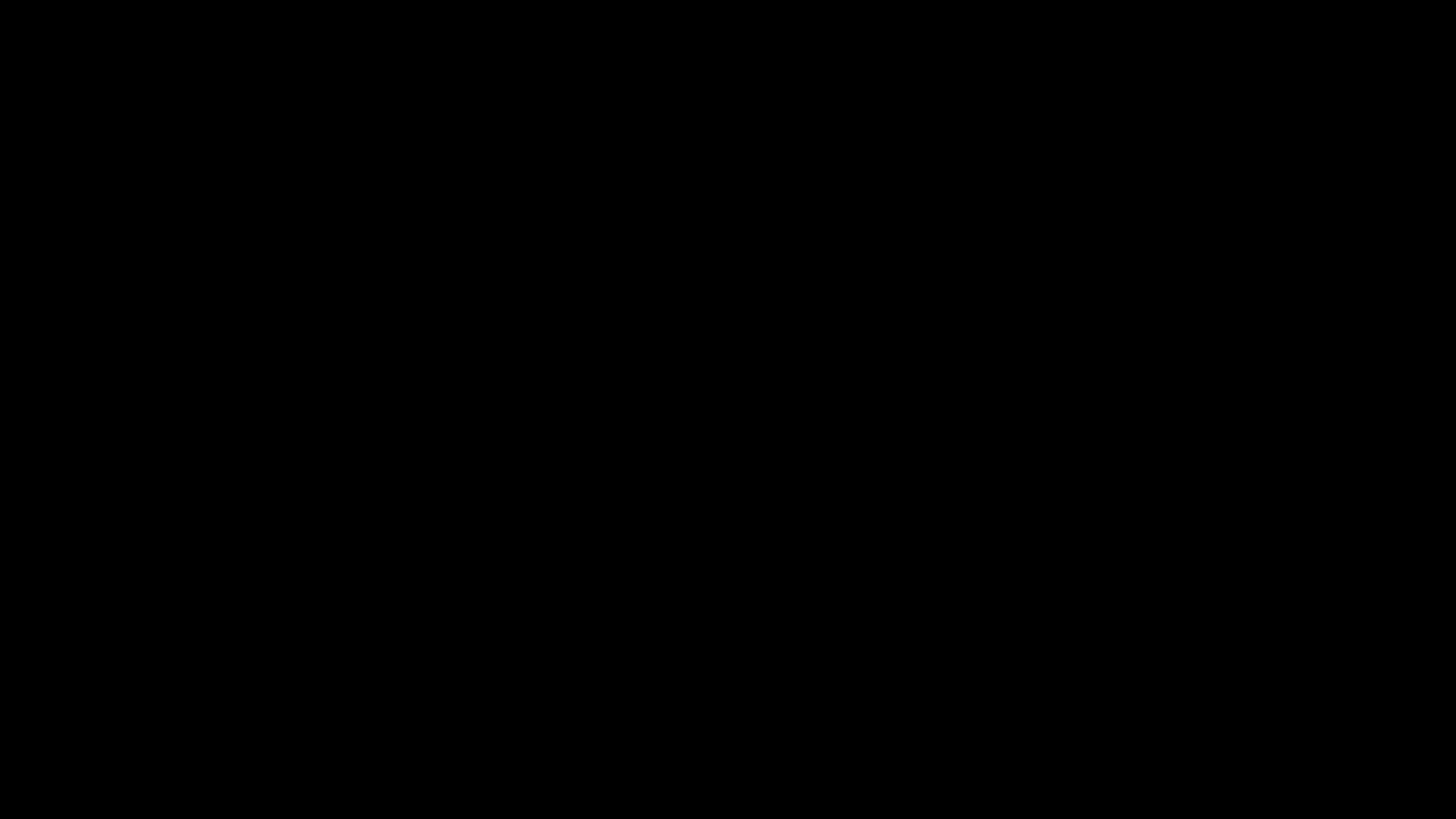
click at [1091, 723] on span at bounding box center [727, 777] width 1449 height 23
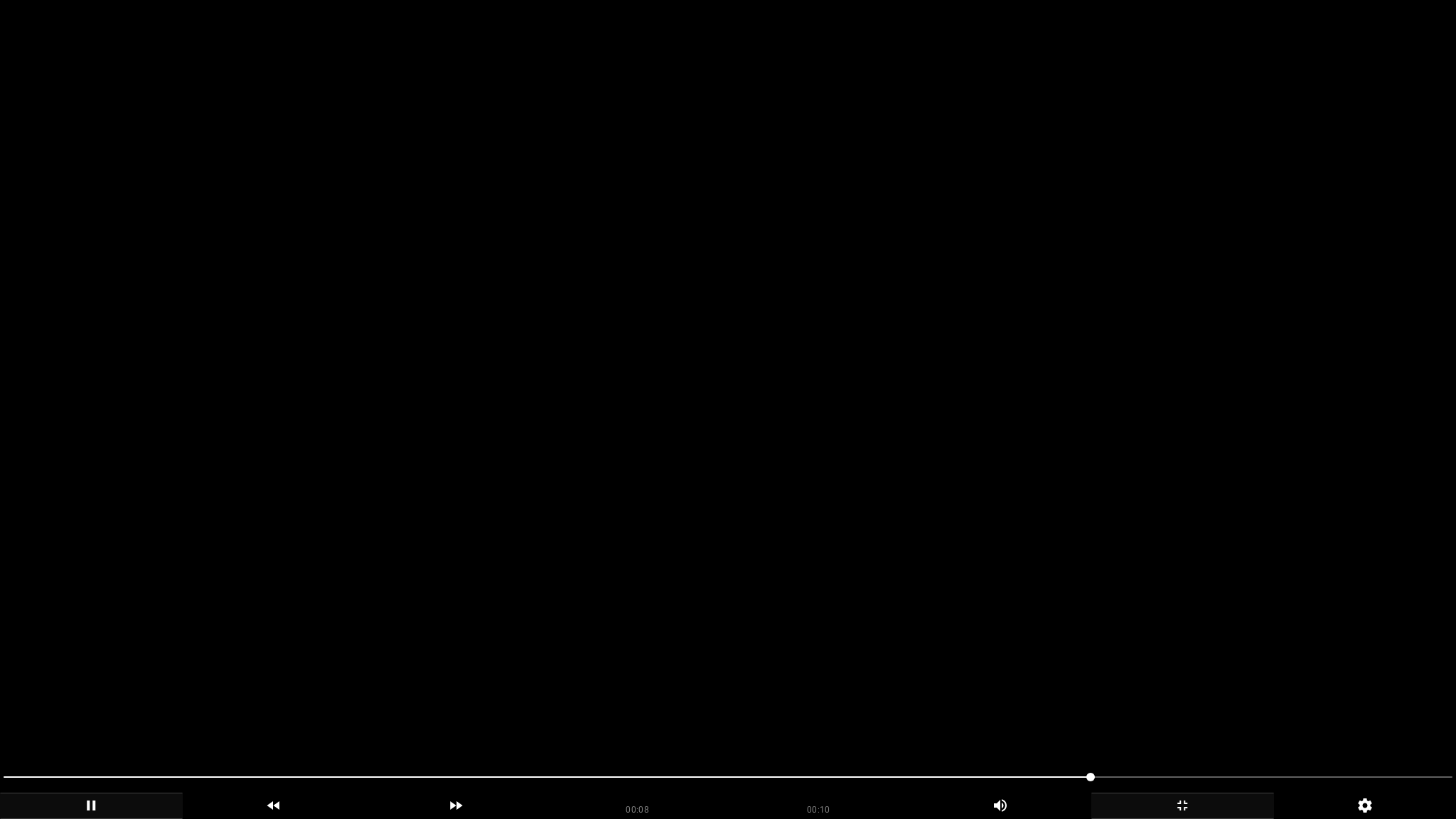
click at [1109, 541] on video at bounding box center [728, 409] width 1456 height 819
click at [1222, 554] on video at bounding box center [728, 409] width 1456 height 819
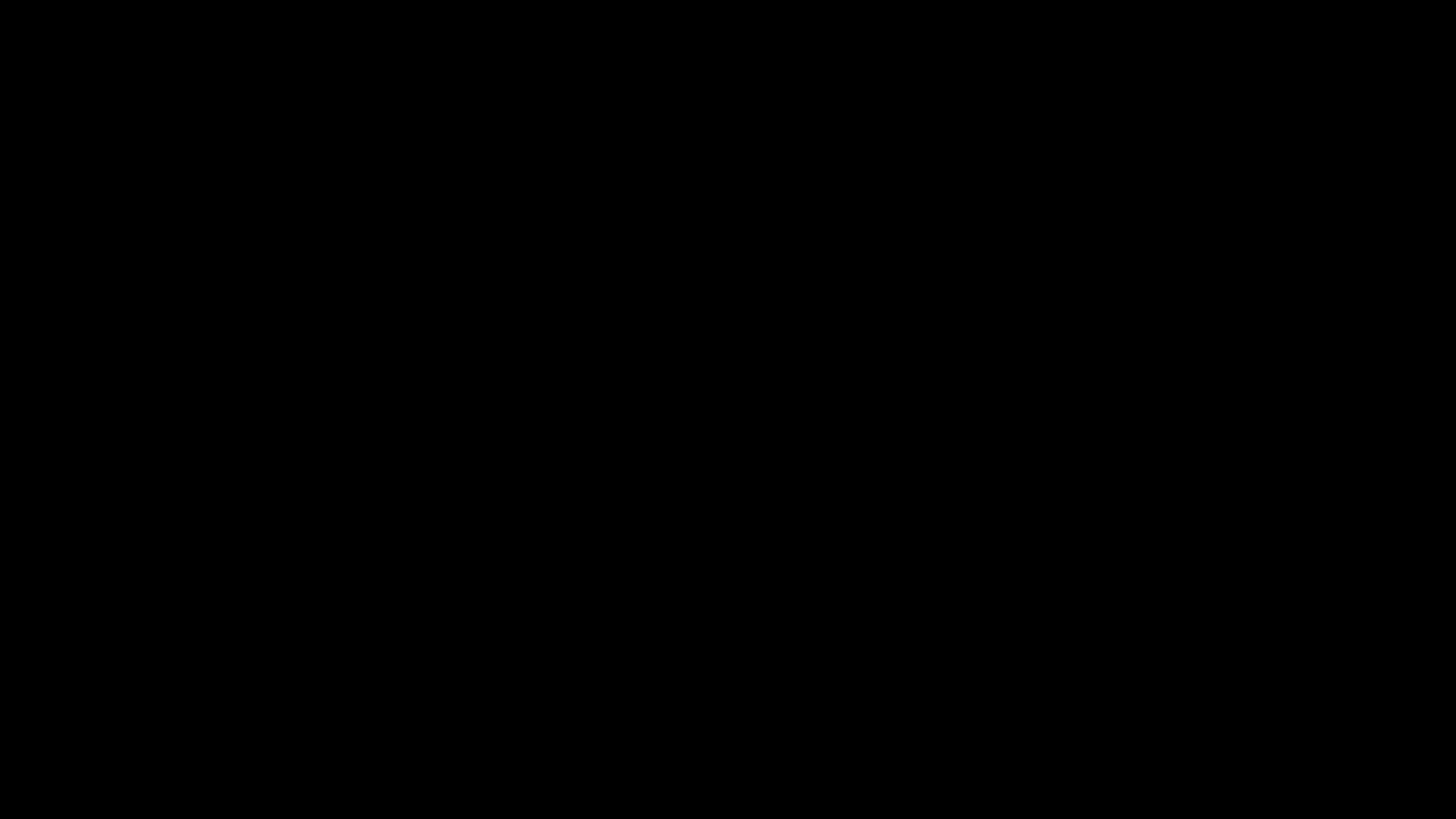
click at [1371, 723] on span at bounding box center [727, 777] width 1449 height 23
click at [1426, 723] on span at bounding box center [727, 777] width 1449 height 23
click at [1445, 723] on span at bounding box center [1452, 777] width 9 height 9
click at [926, 723] on span at bounding box center [727, 777] width 1449 height 23
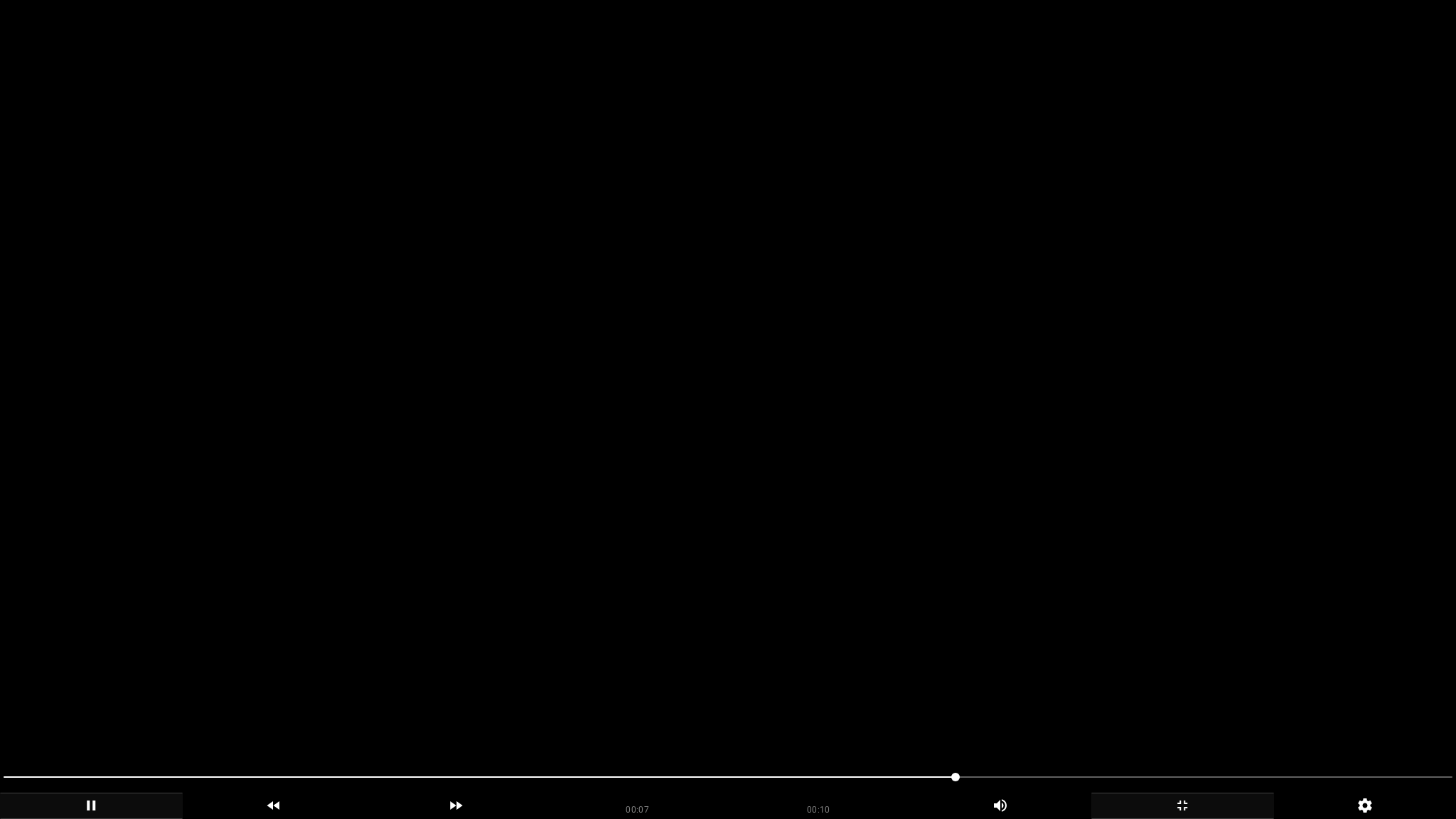
click at [793, 650] on video at bounding box center [728, 409] width 1456 height 819
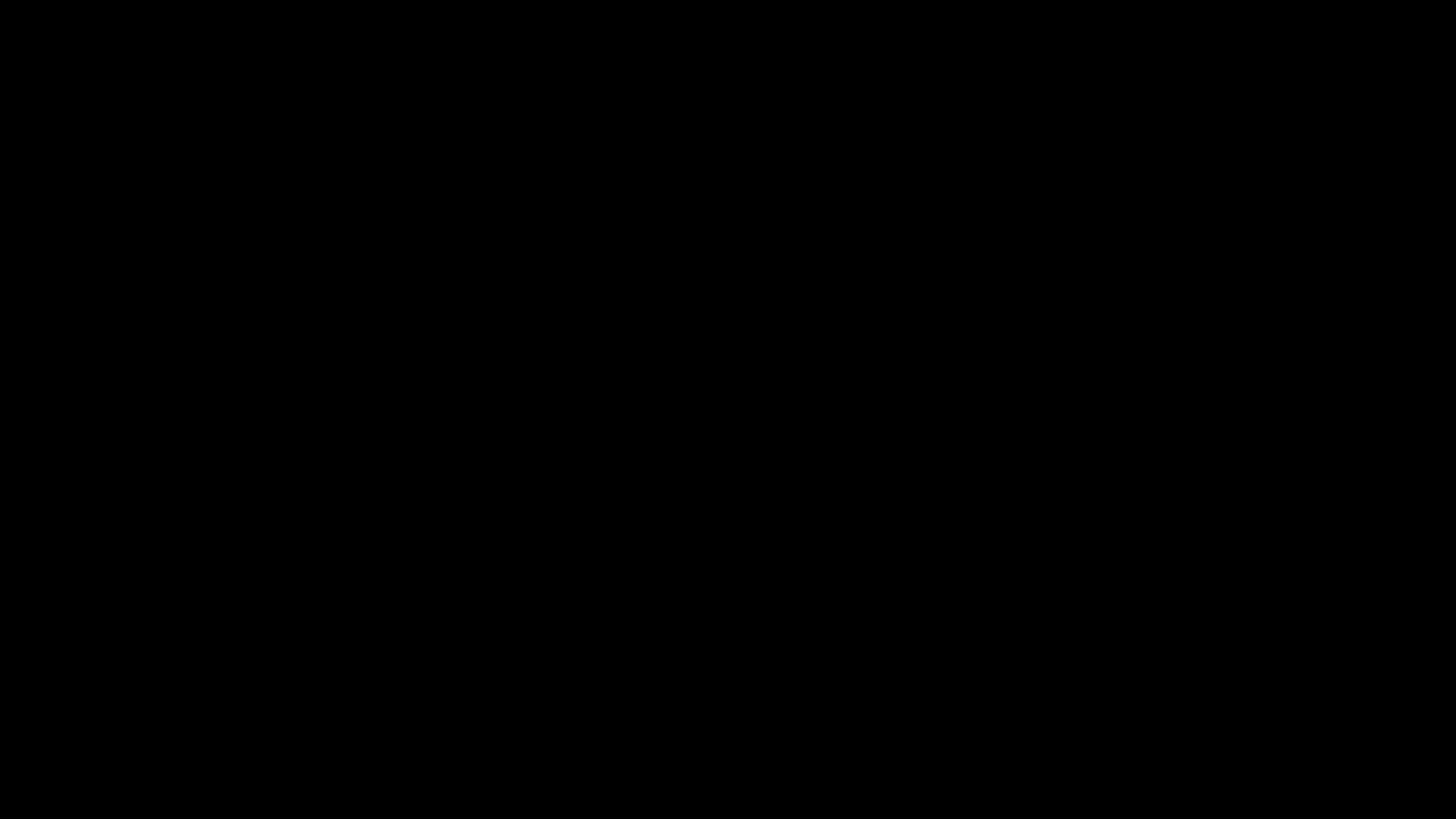
click at [314, 723] on div at bounding box center [727, 779] width 1460 height 38
click at [253, 723] on span at bounding box center [727, 777] width 1449 height 23
click at [11, 723] on span at bounding box center [727, 777] width 1449 height 23
click at [0, 723] on div at bounding box center [727, 779] width 1460 height 38
click at [1167, 723] on icon "add" at bounding box center [1183, 805] width 181 height 17
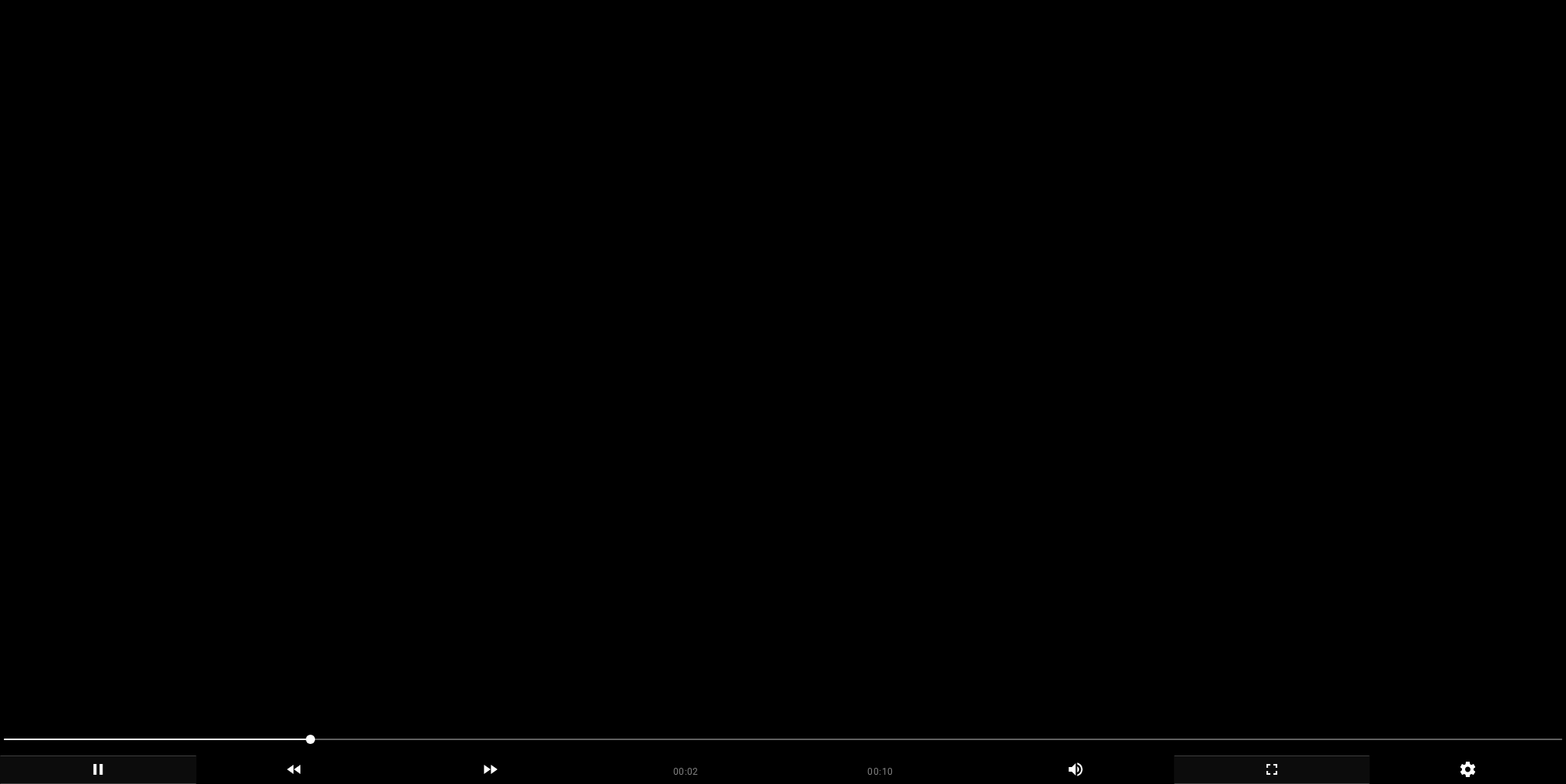
click at [589, 417] on video at bounding box center [783, 392] width 1566 height 784
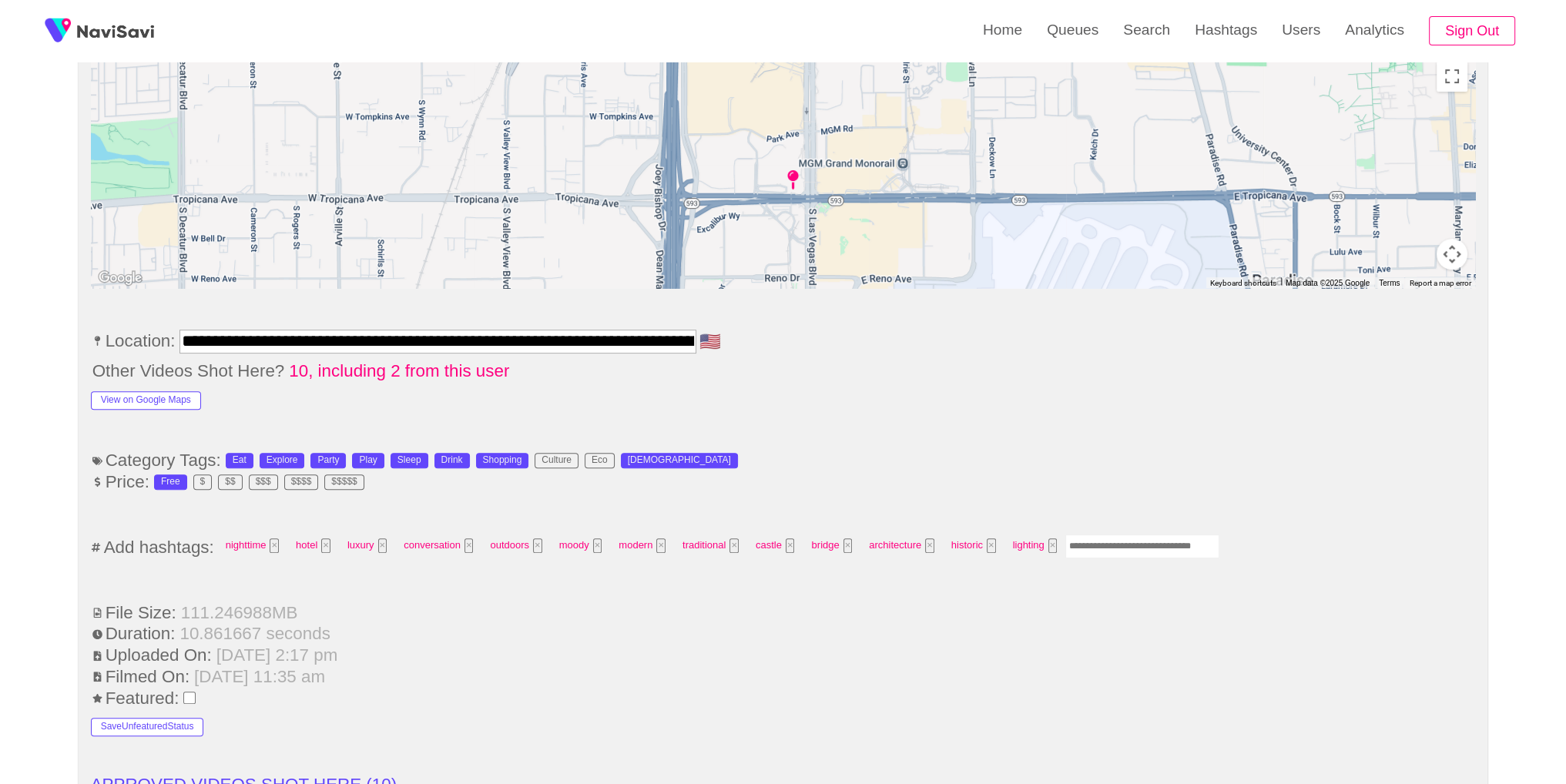
scroll to position [789, 0]
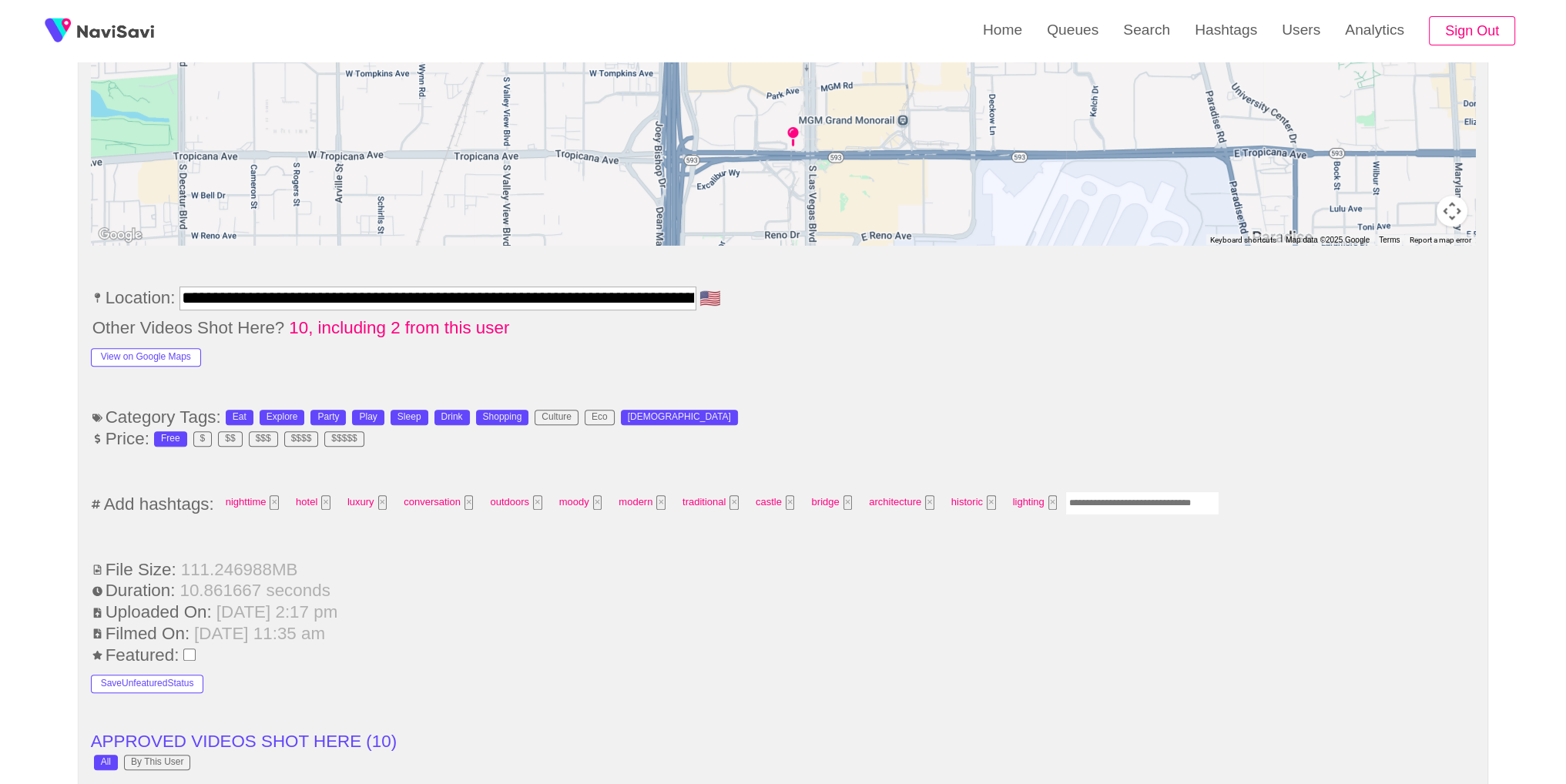
drag, startPoint x: 1105, startPoint y: 500, endPoint x: 1166, endPoint y: 414, distance: 105.4
click at [1105, 499] on input "Enter tag here and press return" at bounding box center [1142, 503] width 154 height 24
type input "****"
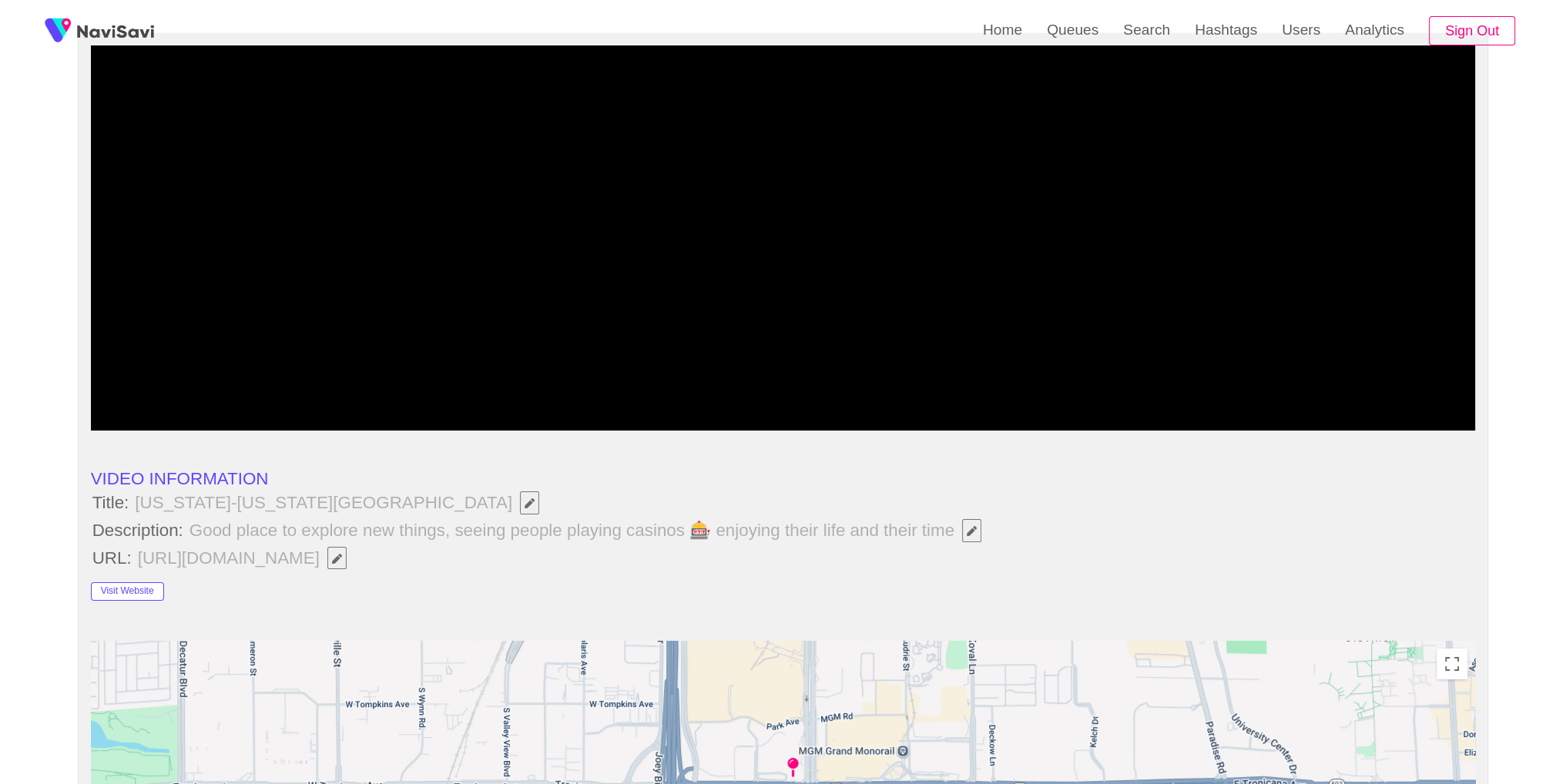
scroll to position [0, 0]
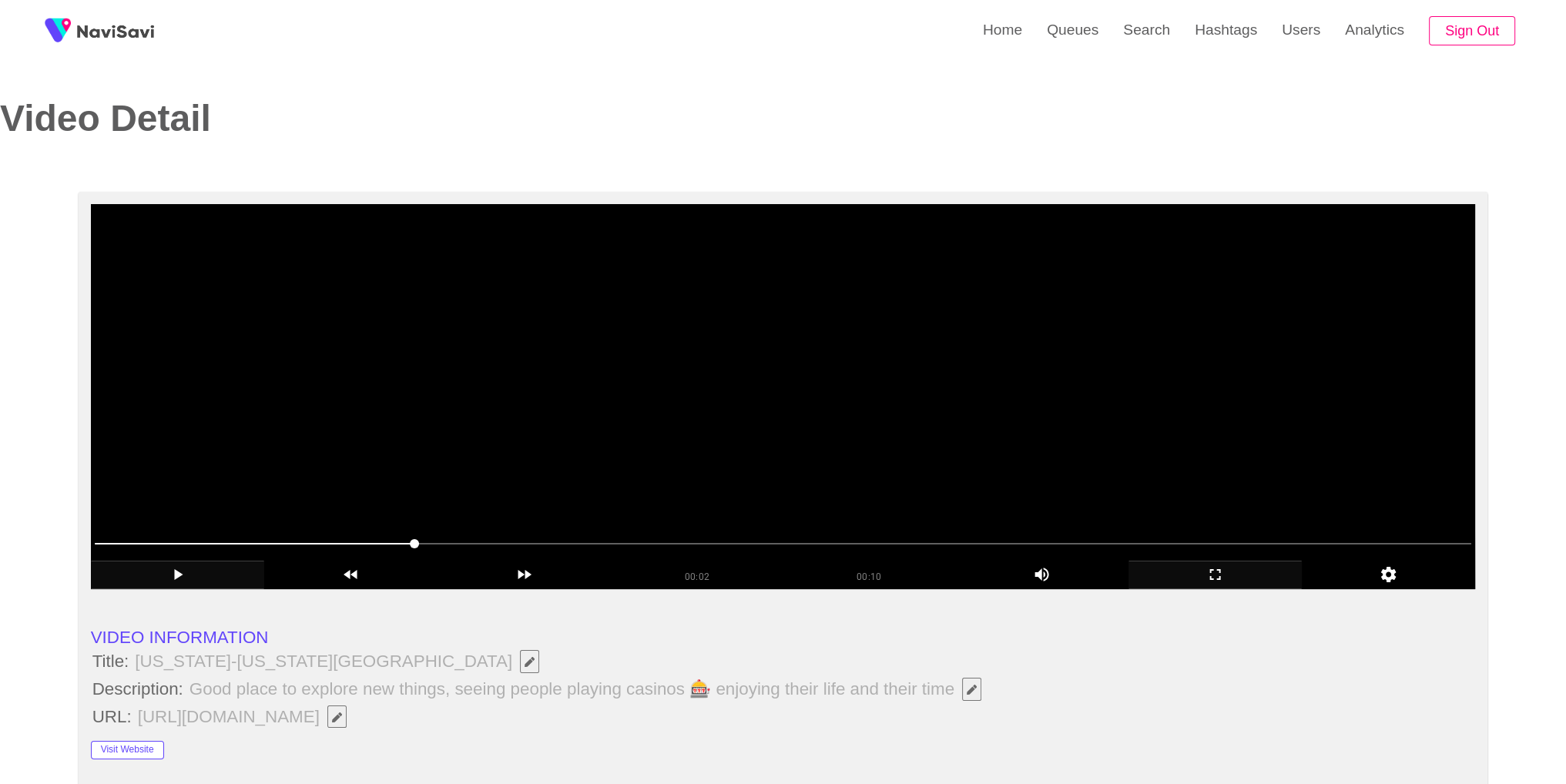
click at [814, 333] on video at bounding box center [783, 396] width 1385 height 385
click at [958, 358] on video at bounding box center [783, 396] width 1385 height 385
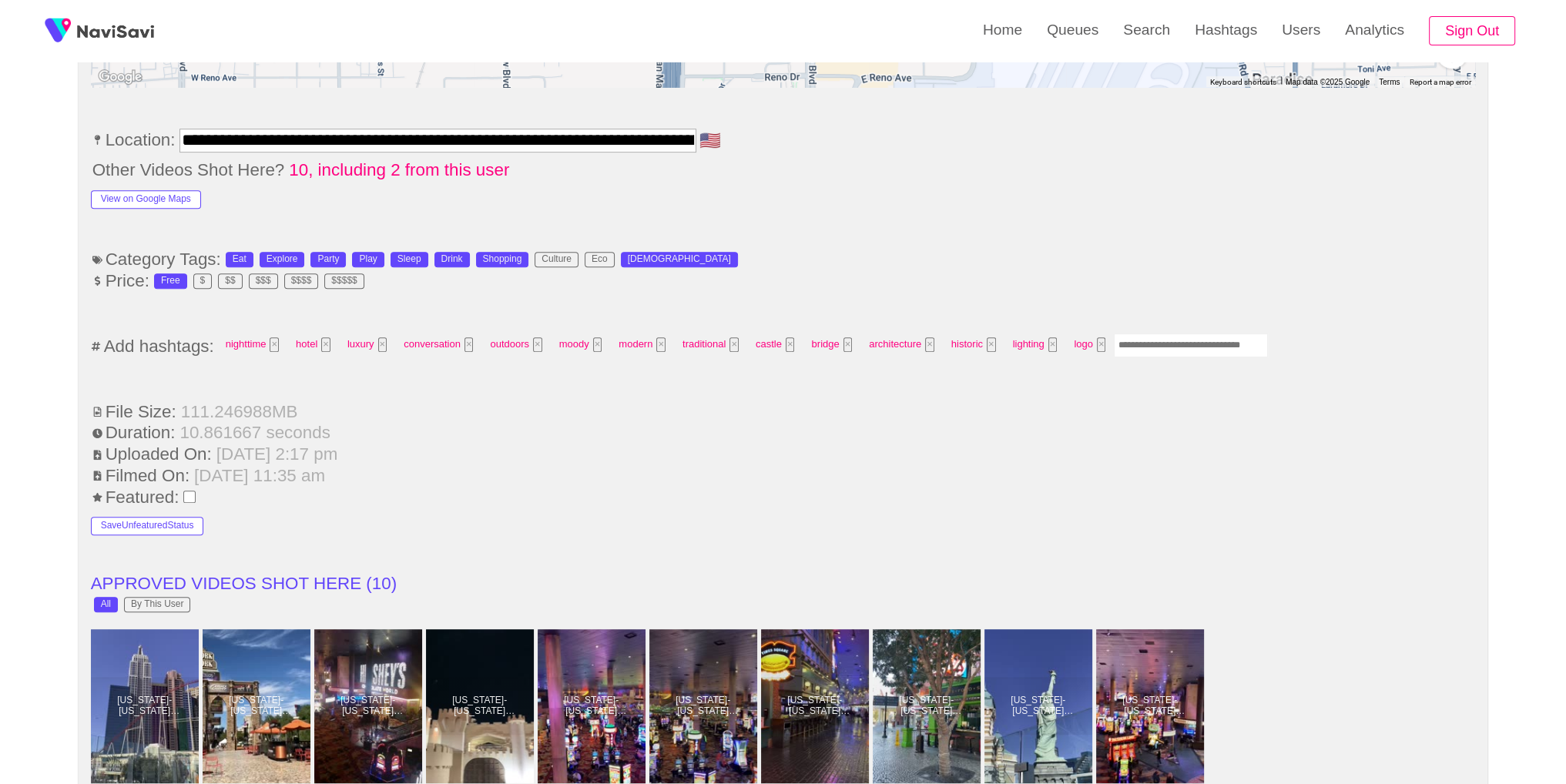
scroll to position [949, 0]
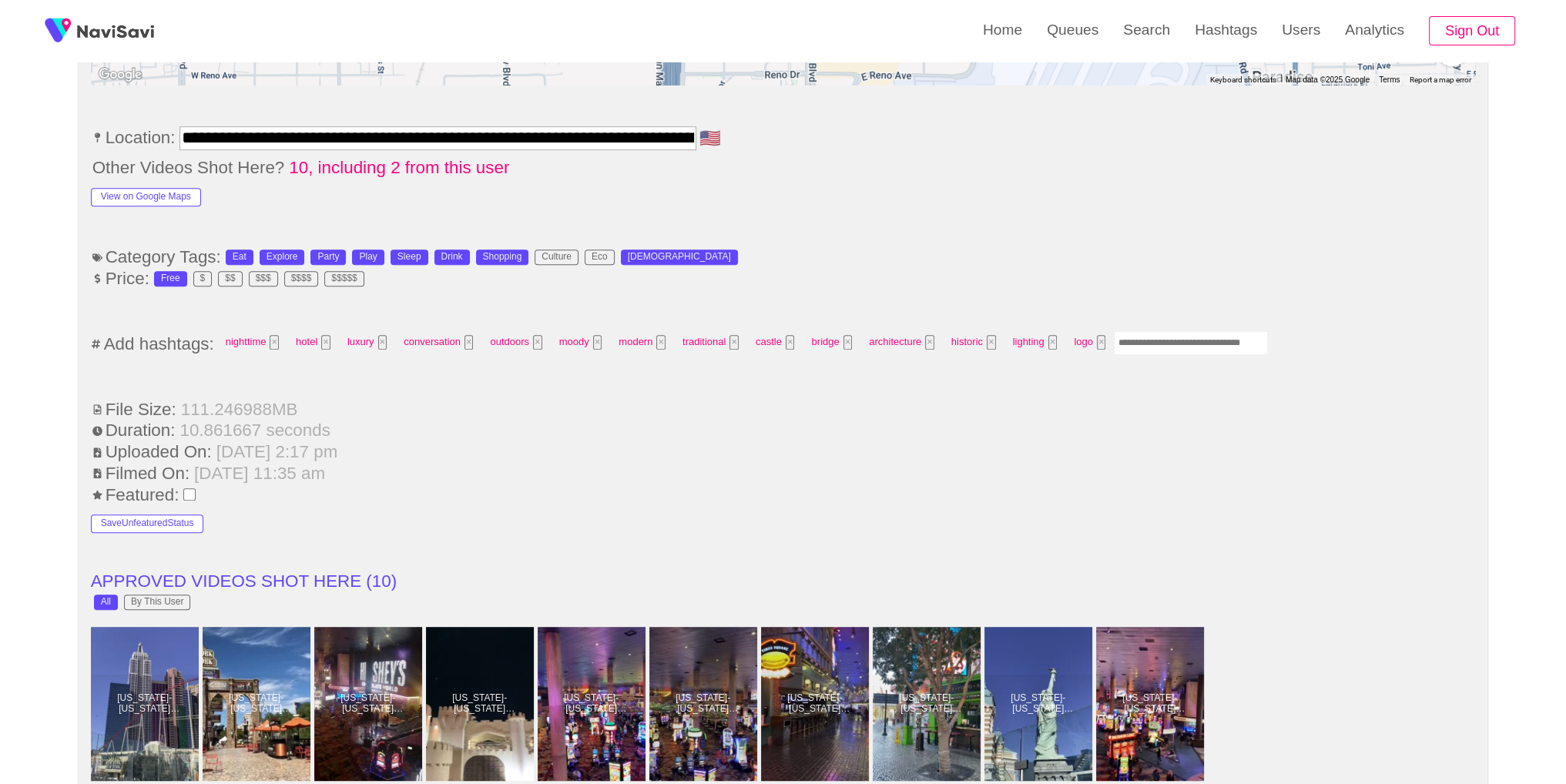
click at [1152, 346] on input "Enter tag here and press return" at bounding box center [1190, 343] width 154 height 24
type input "*****"
click at [1309, 210] on ul "**********" at bounding box center [783, 649] width 1385 height 2020
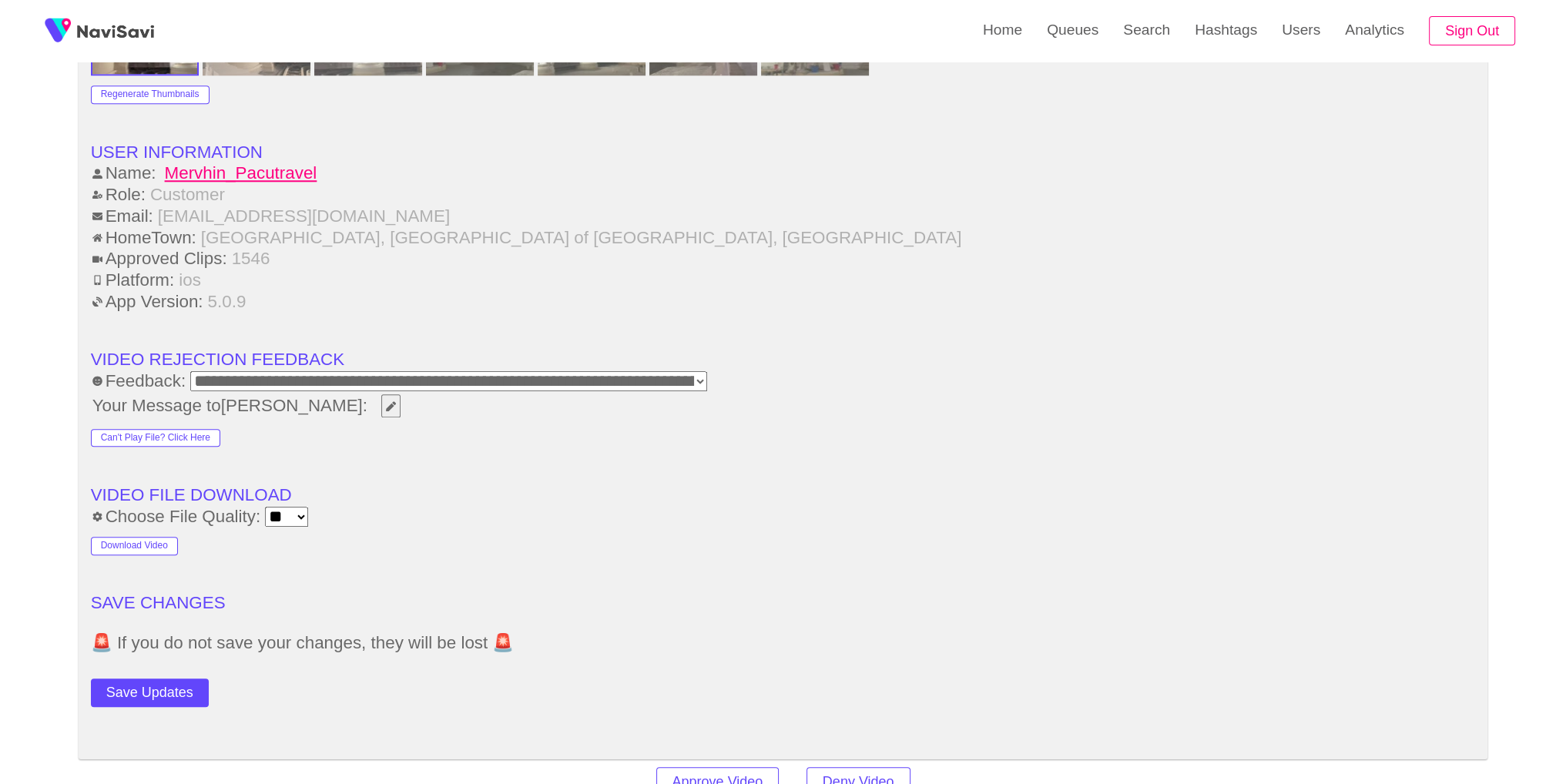
scroll to position [2190, 0]
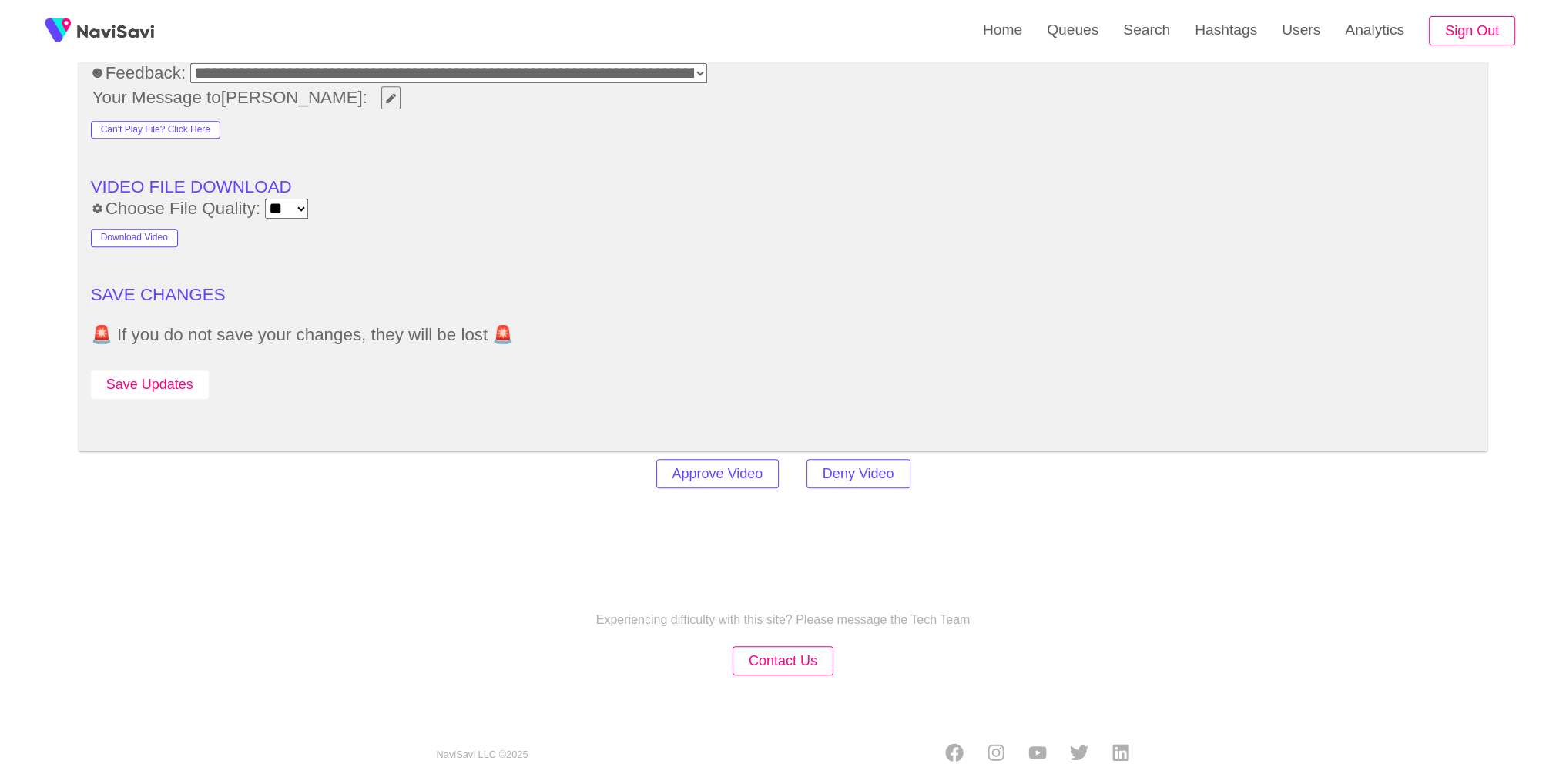
click at [136, 380] on button "Save Updates" at bounding box center [149, 384] width 117 height 28
click at [1122, 43] on link "Search" at bounding box center [1146, 30] width 72 height 60
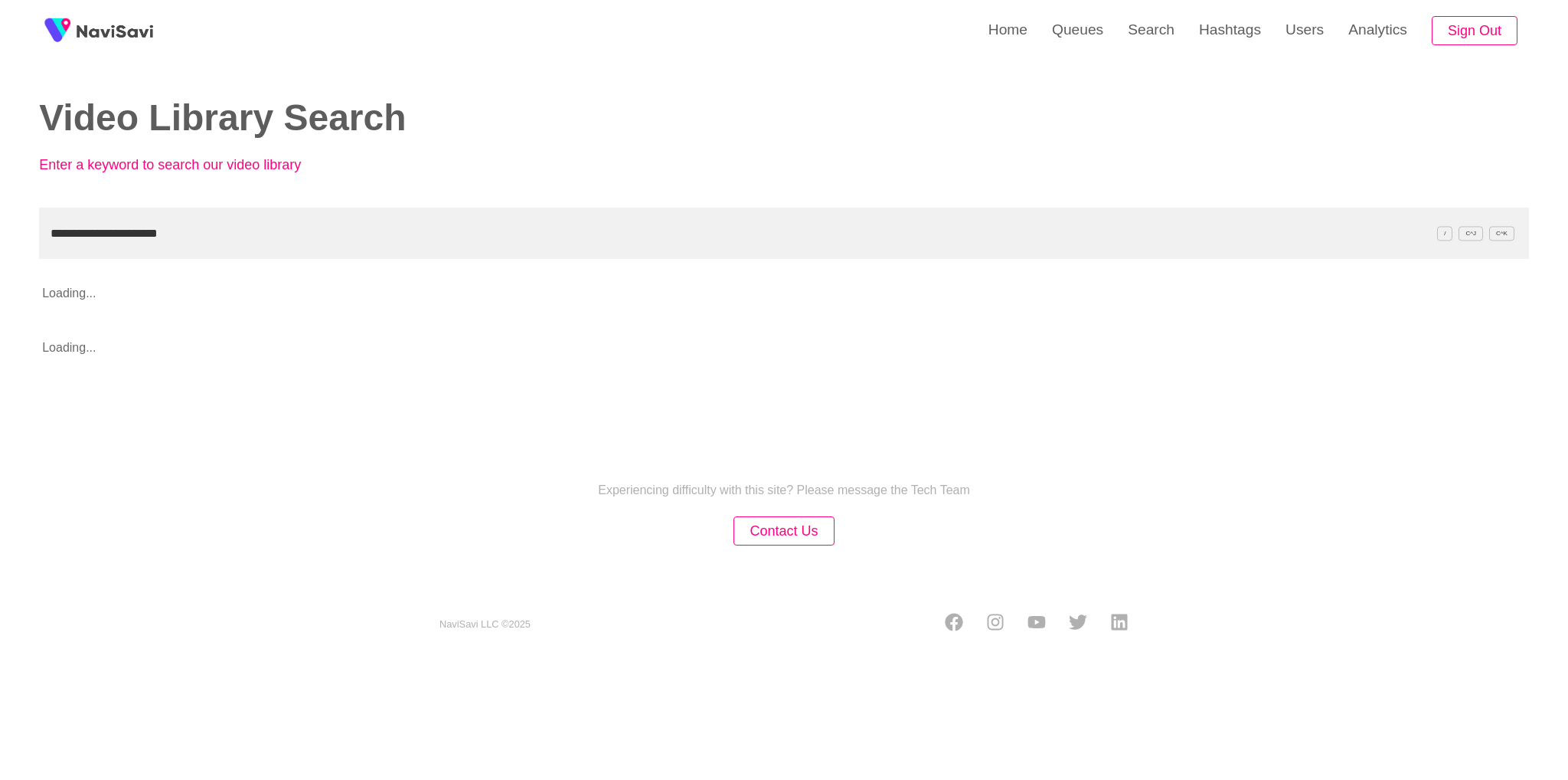
type input "**********"
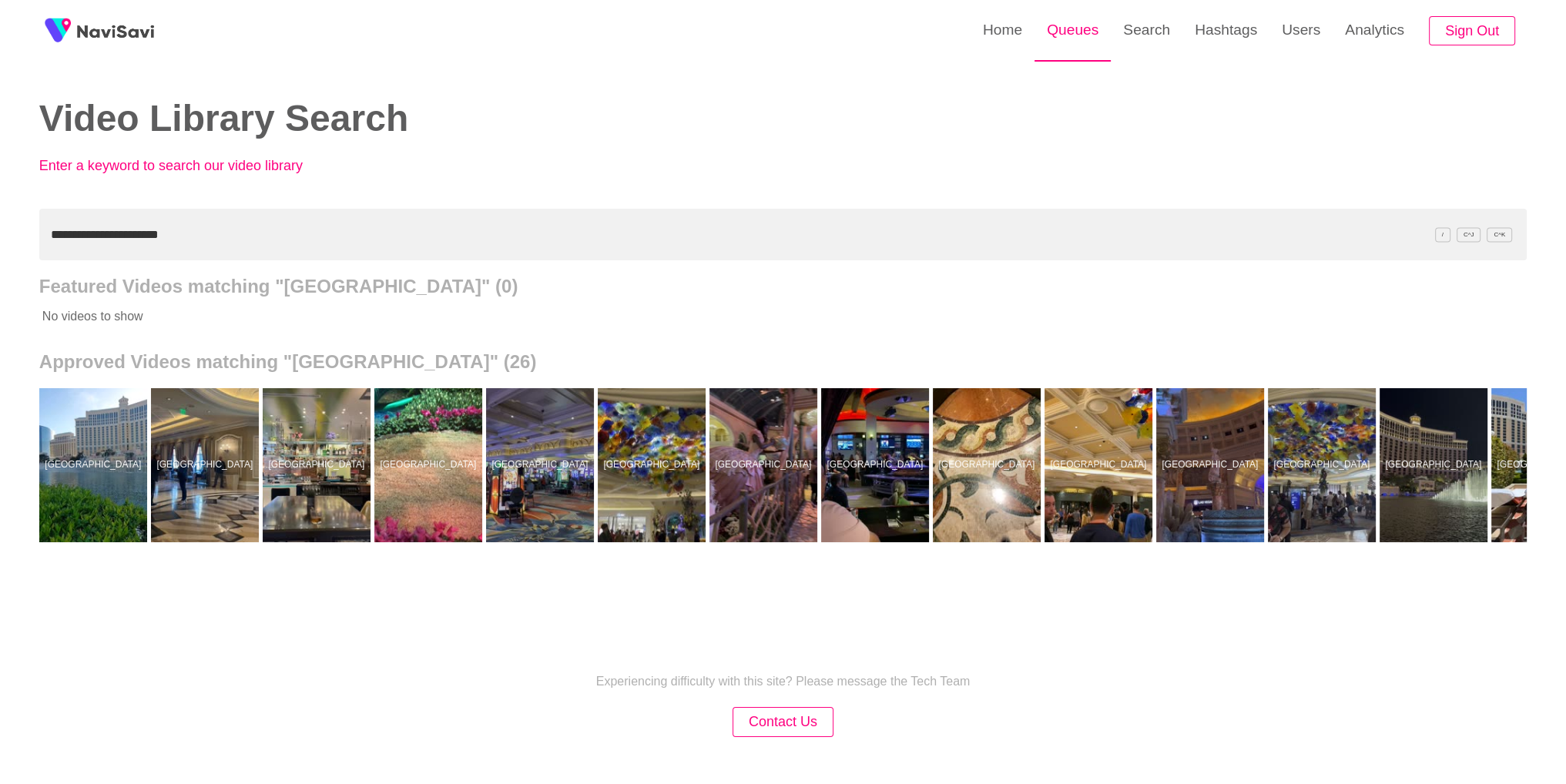
click at [1071, 41] on link "Queues" at bounding box center [1072, 30] width 76 height 60
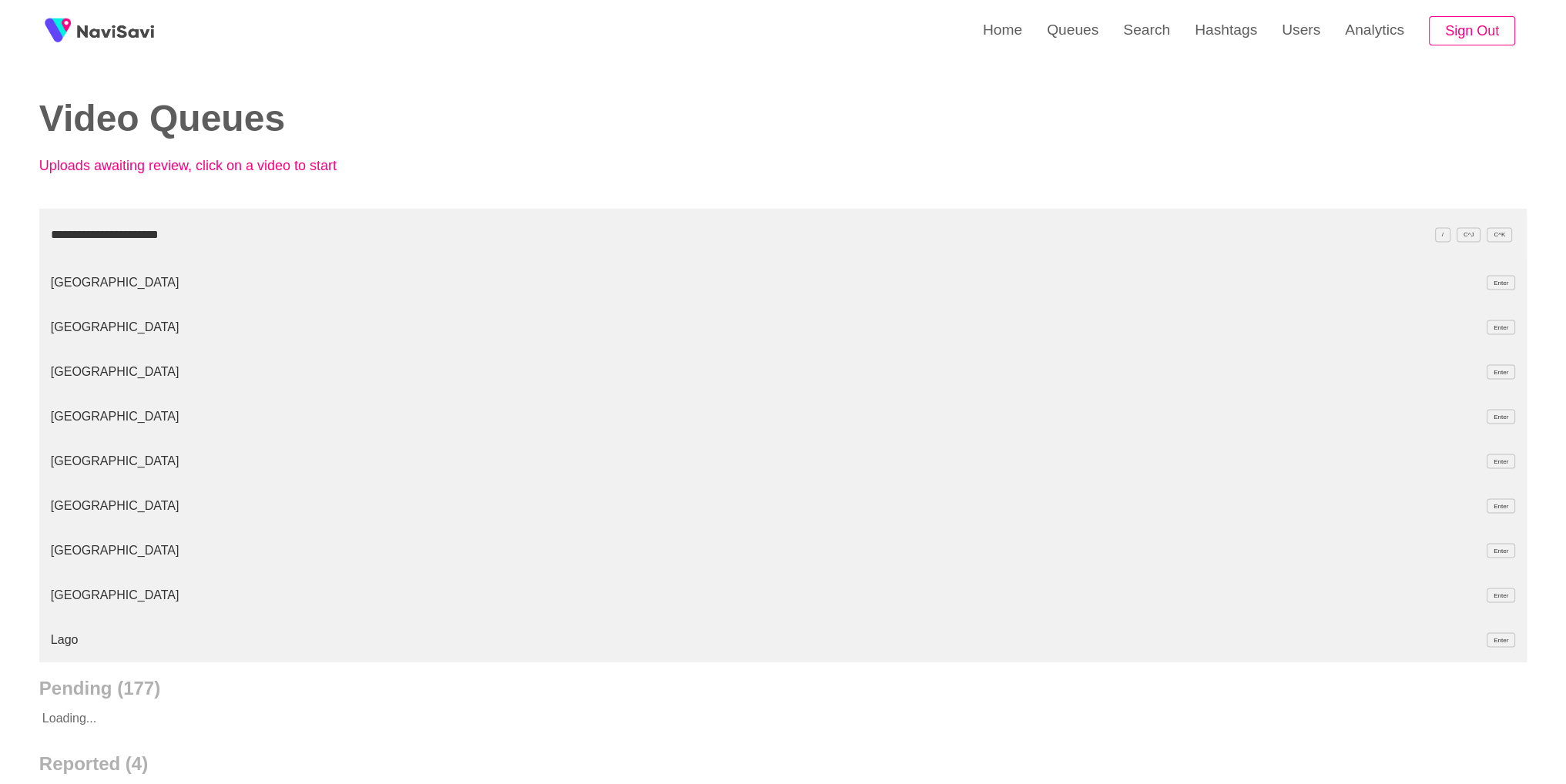
type input "**********"
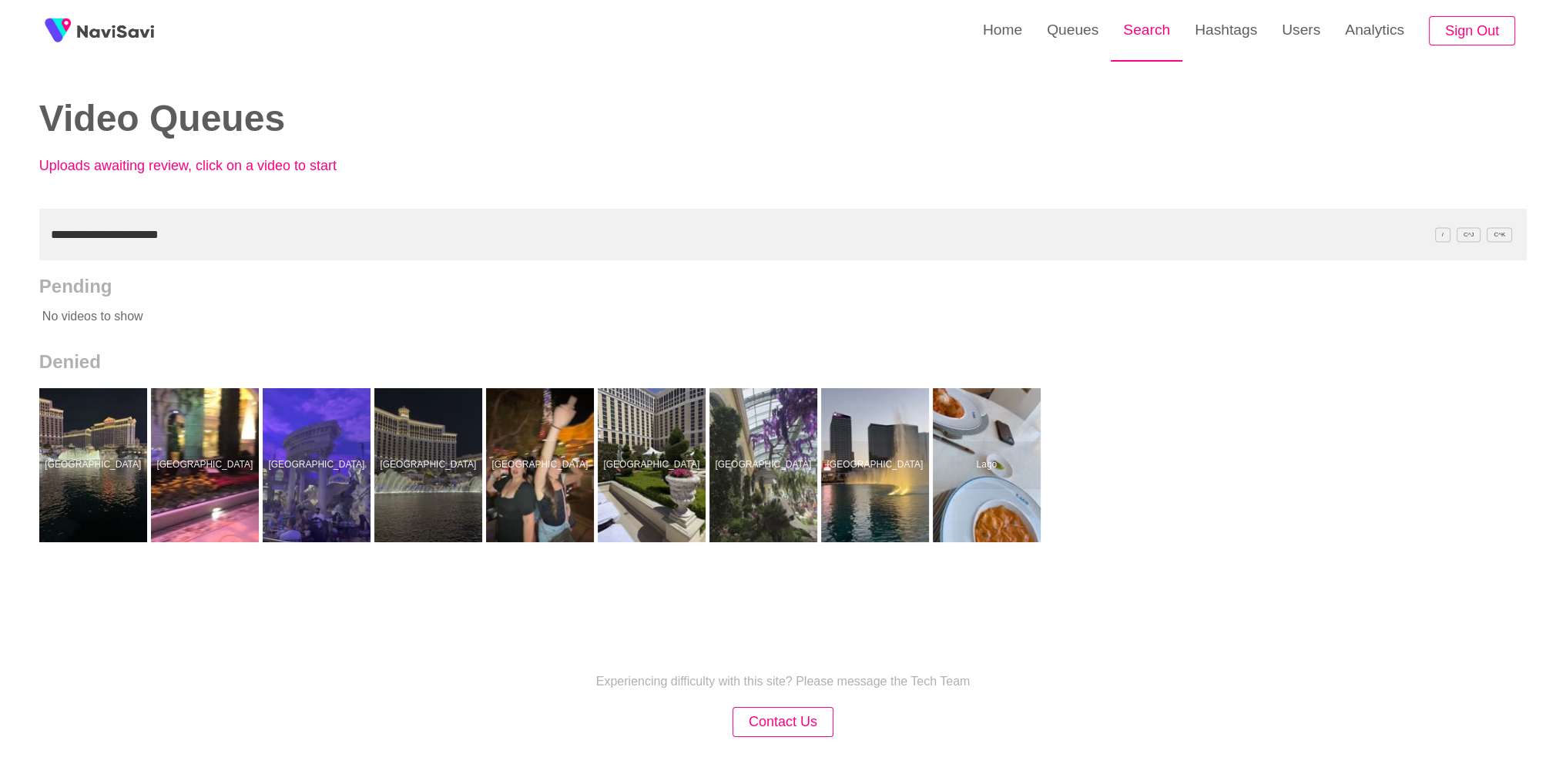
click at [1144, 32] on link "Search" at bounding box center [1146, 30] width 72 height 60
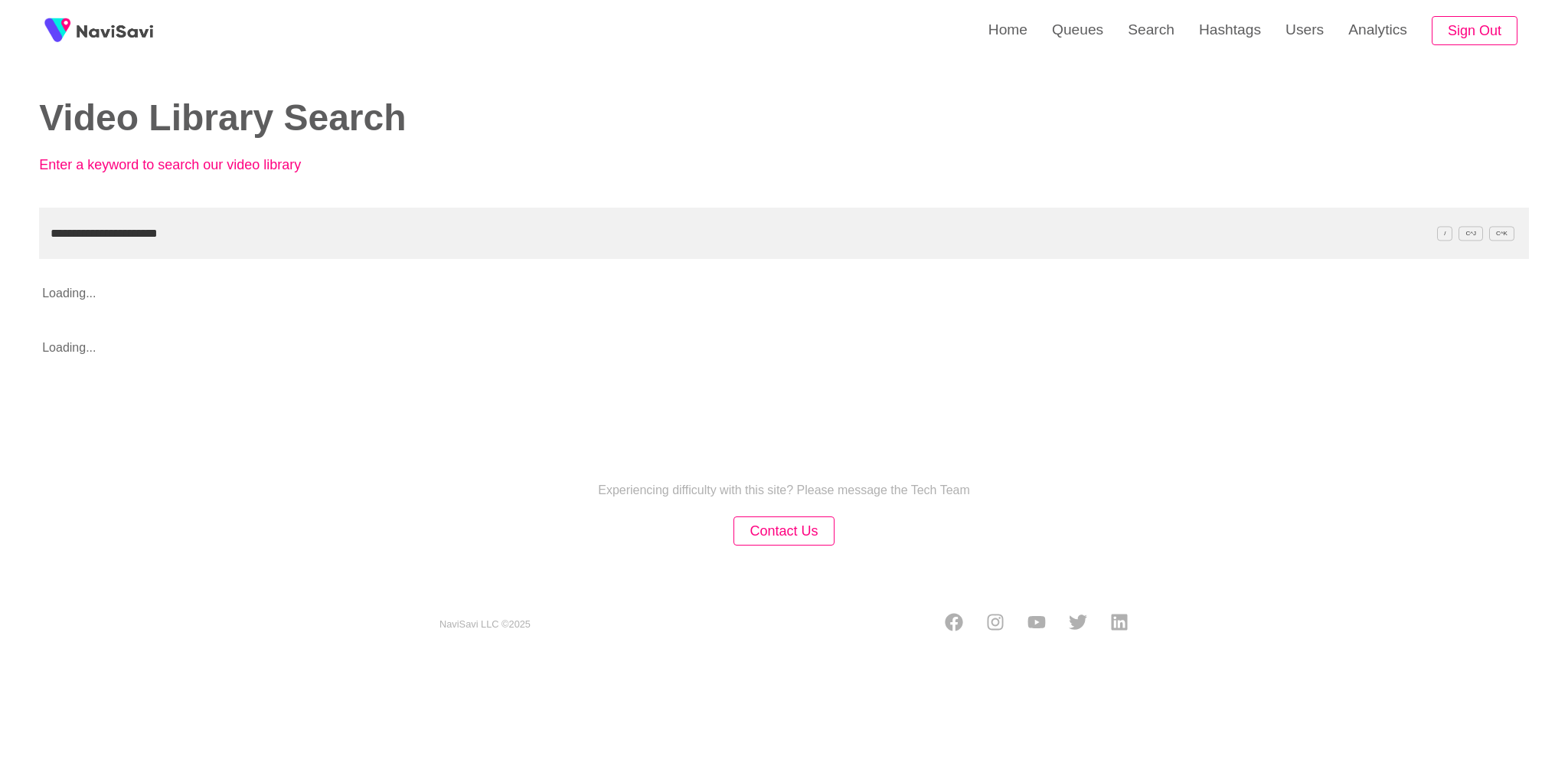
type input "**********"
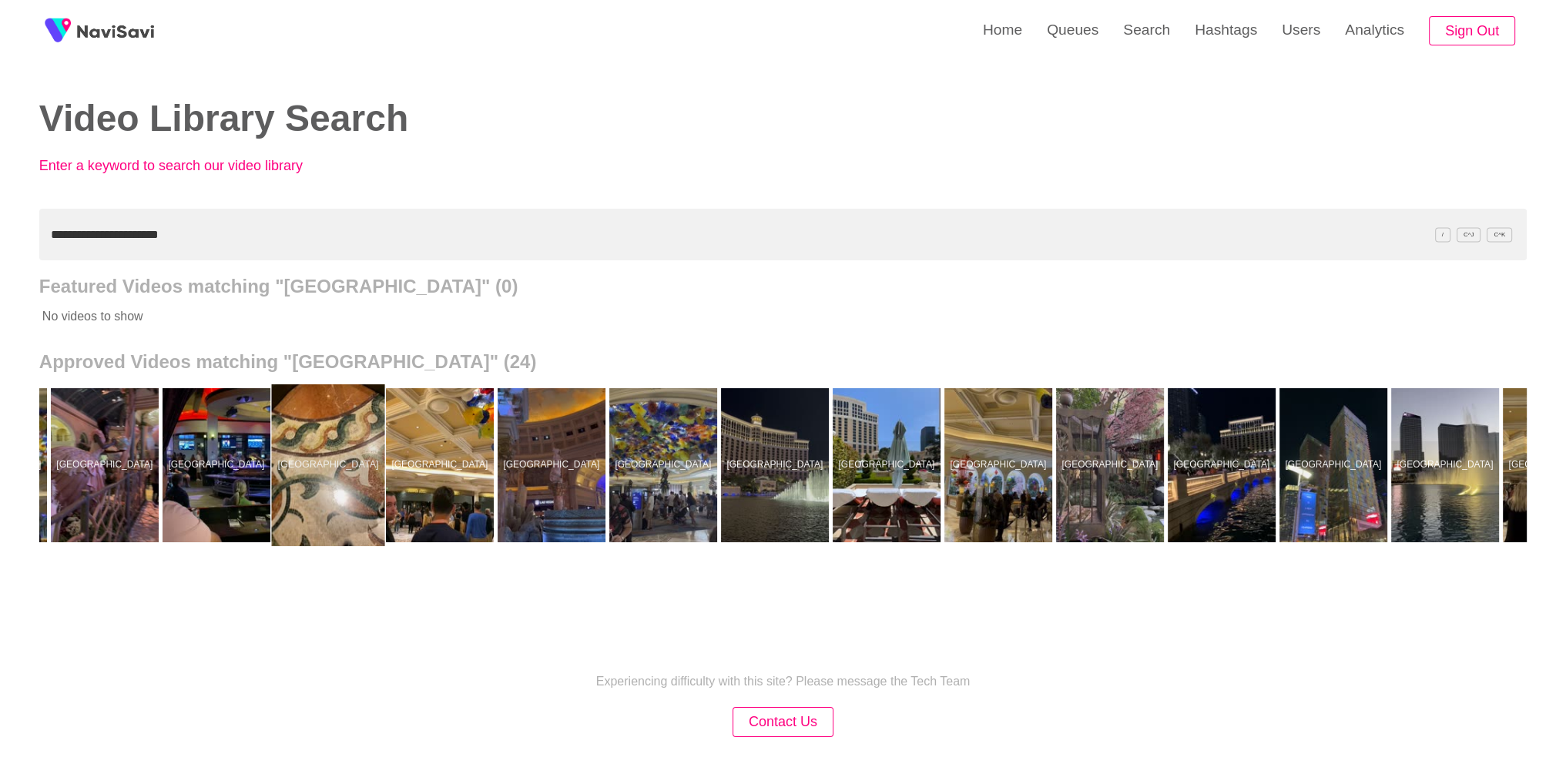
scroll to position [0, 678]
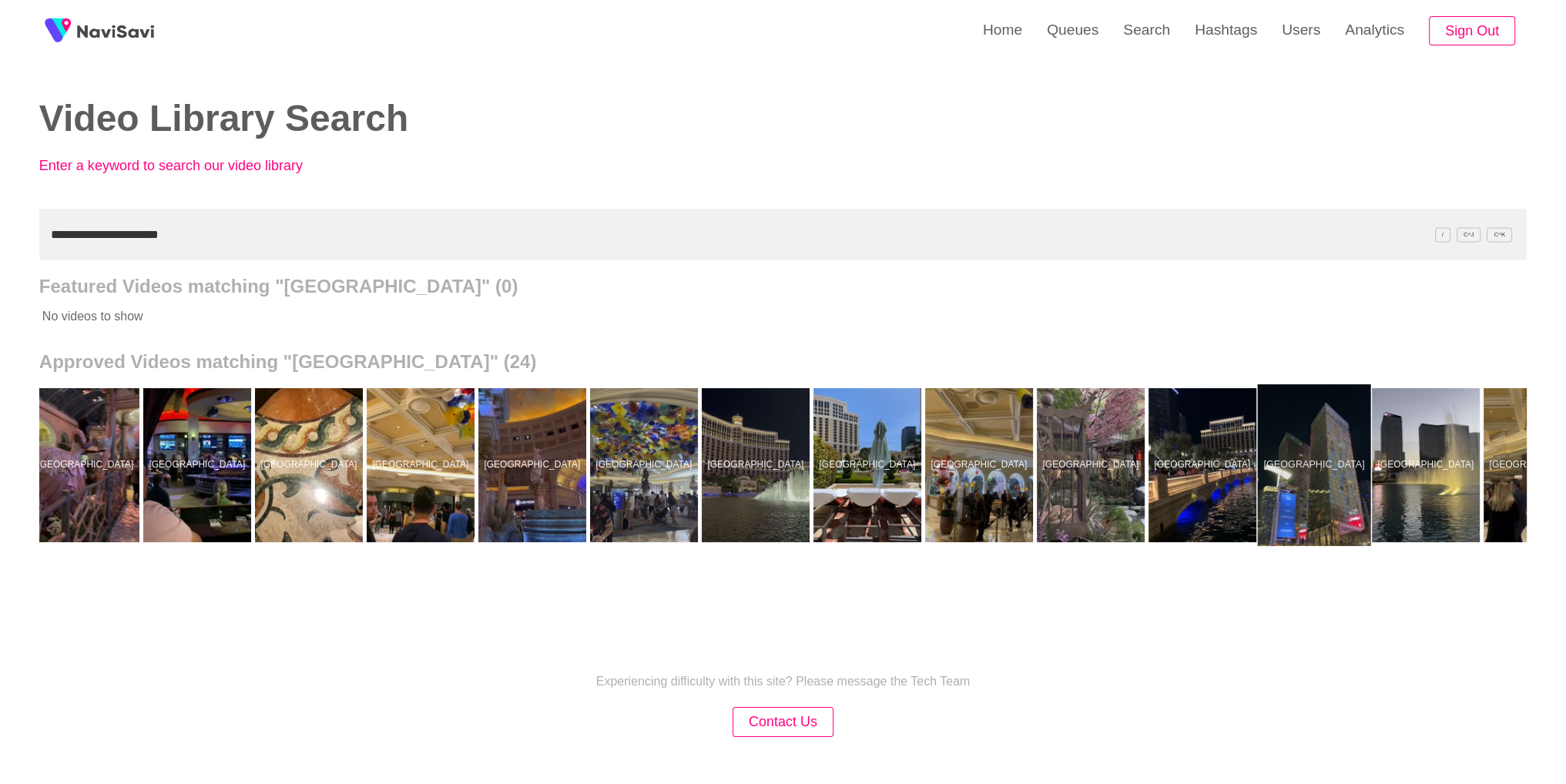
click at [1293, 503] on div at bounding box center [1313, 465] width 113 height 161
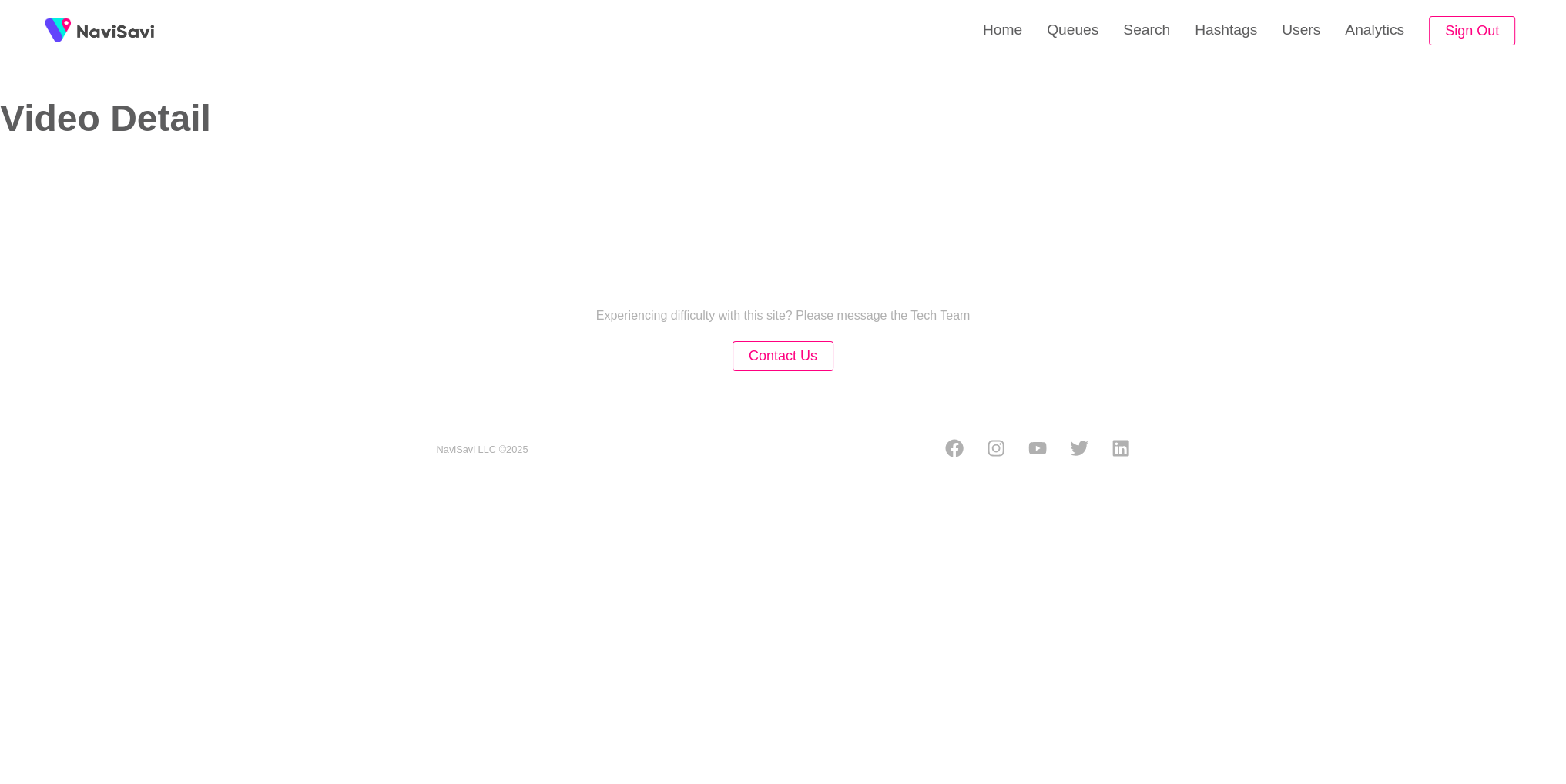
select select "**********"
select select "**"
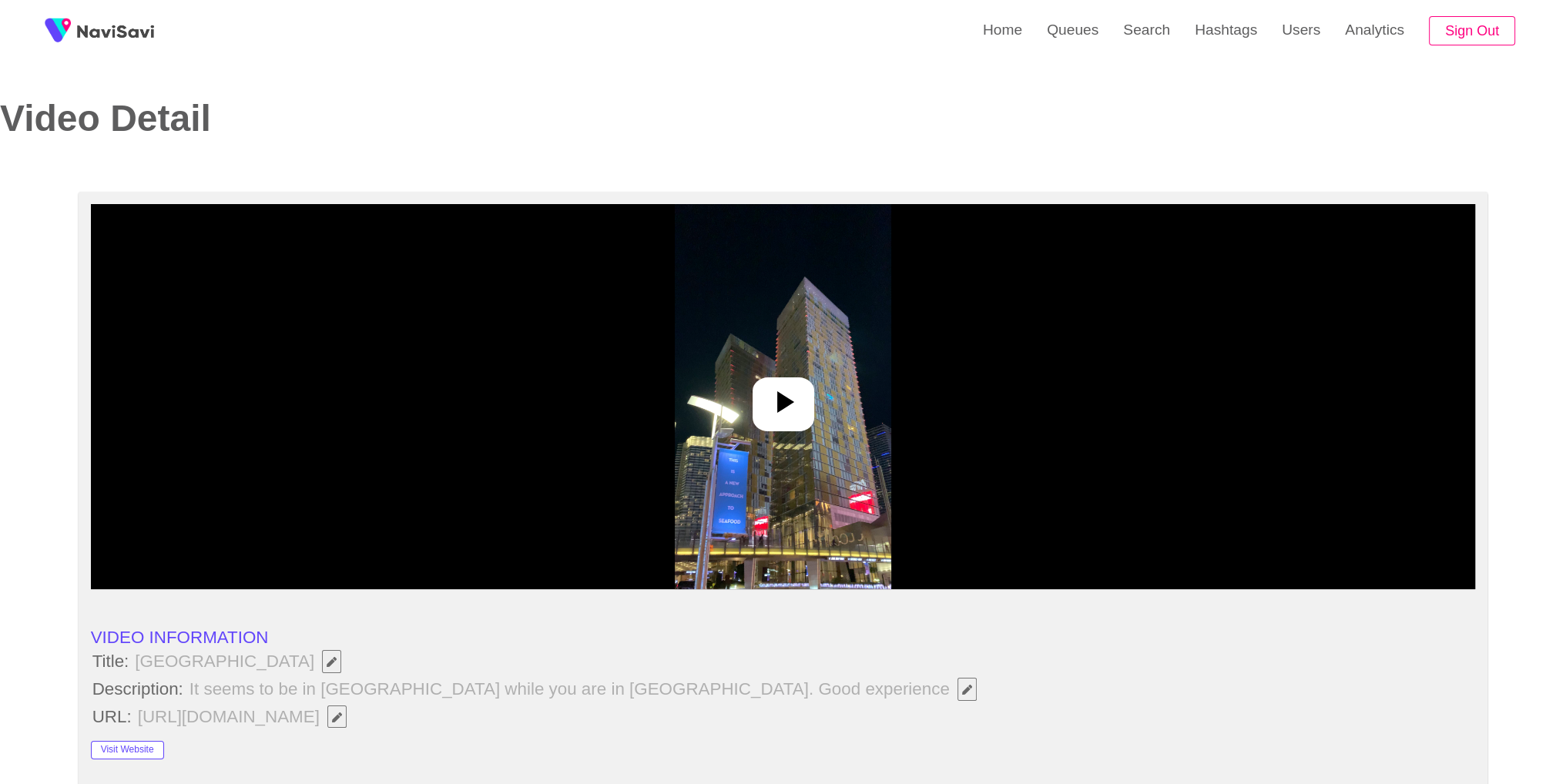
click at [626, 331] on div at bounding box center [783, 396] width 1385 height 385
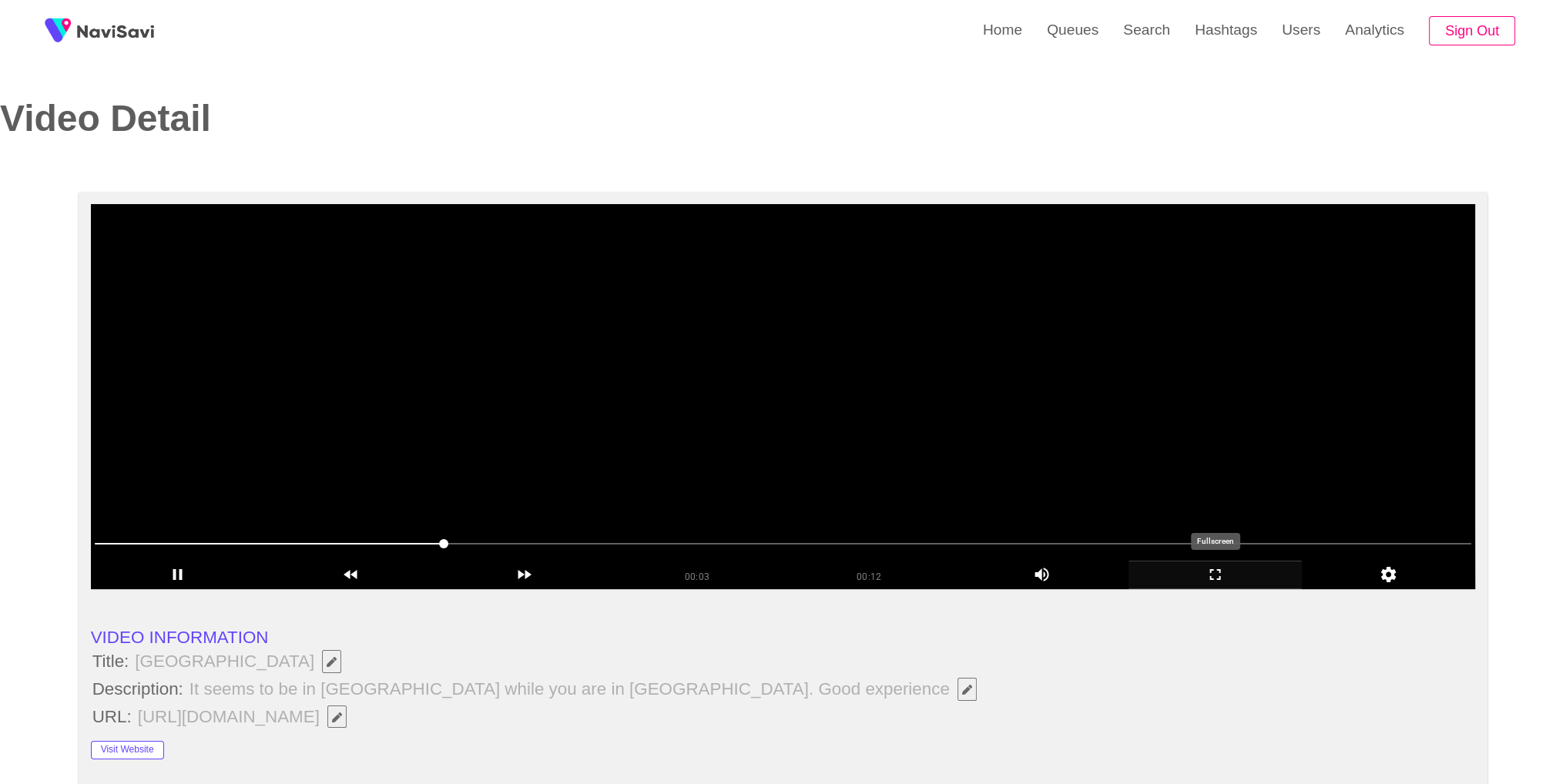
click at [1235, 579] on icon "add" at bounding box center [1214, 573] width 172 height 18
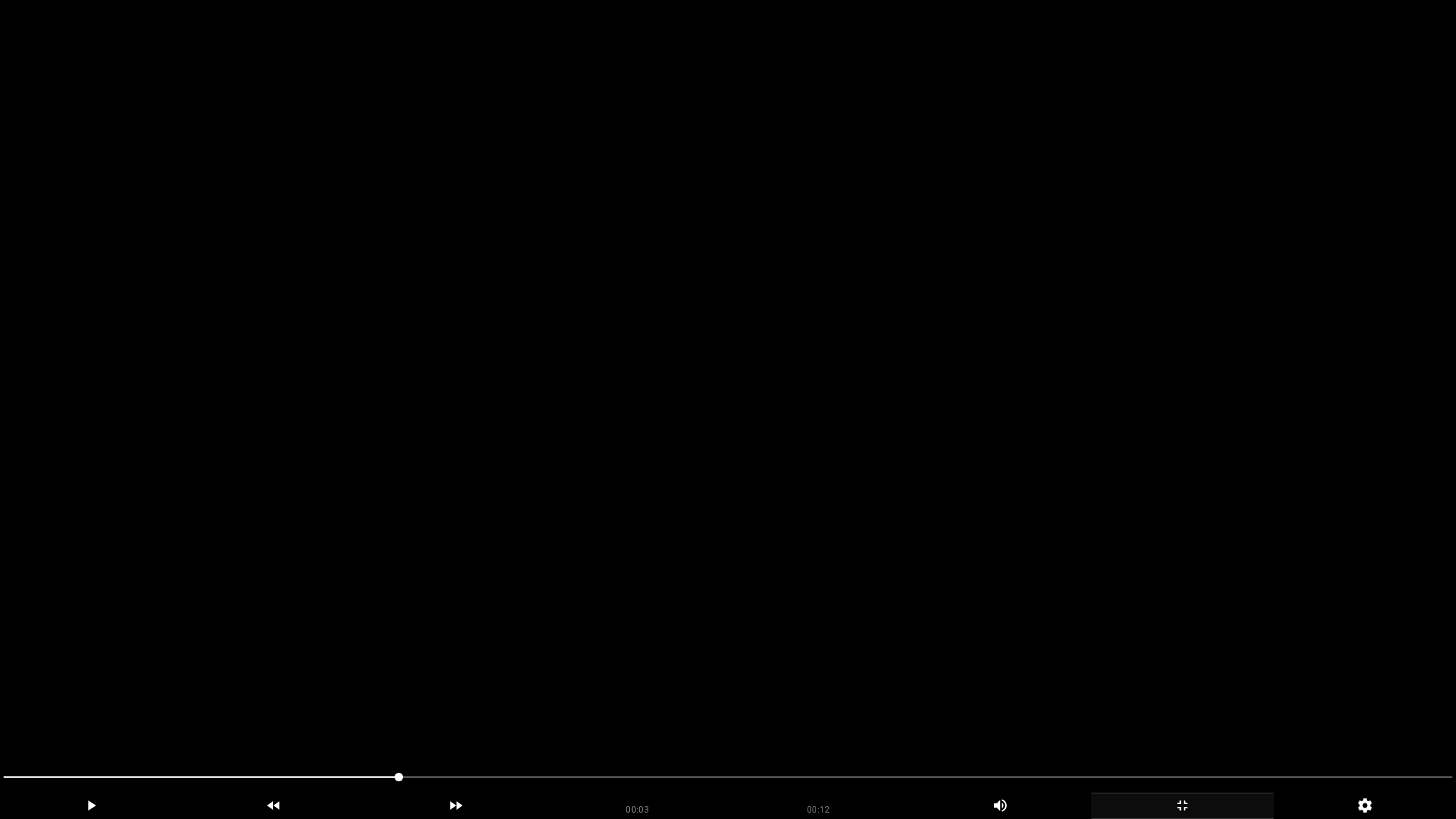
click at [1140, 597] on video at bounding box center [728, 409] width 1456 height 819
click at [1017, 481] on video at bounding box center [728, 409] width 1456 height 819
click at [1017, 481] on video at bounding box center [728, 409] width 1456 height 819
click at [805, 665] on video at bounding box center [728, 409] width 1456 height 819
click at [805, 664] on video at bounding box center [728, 409] width 1456 height 819
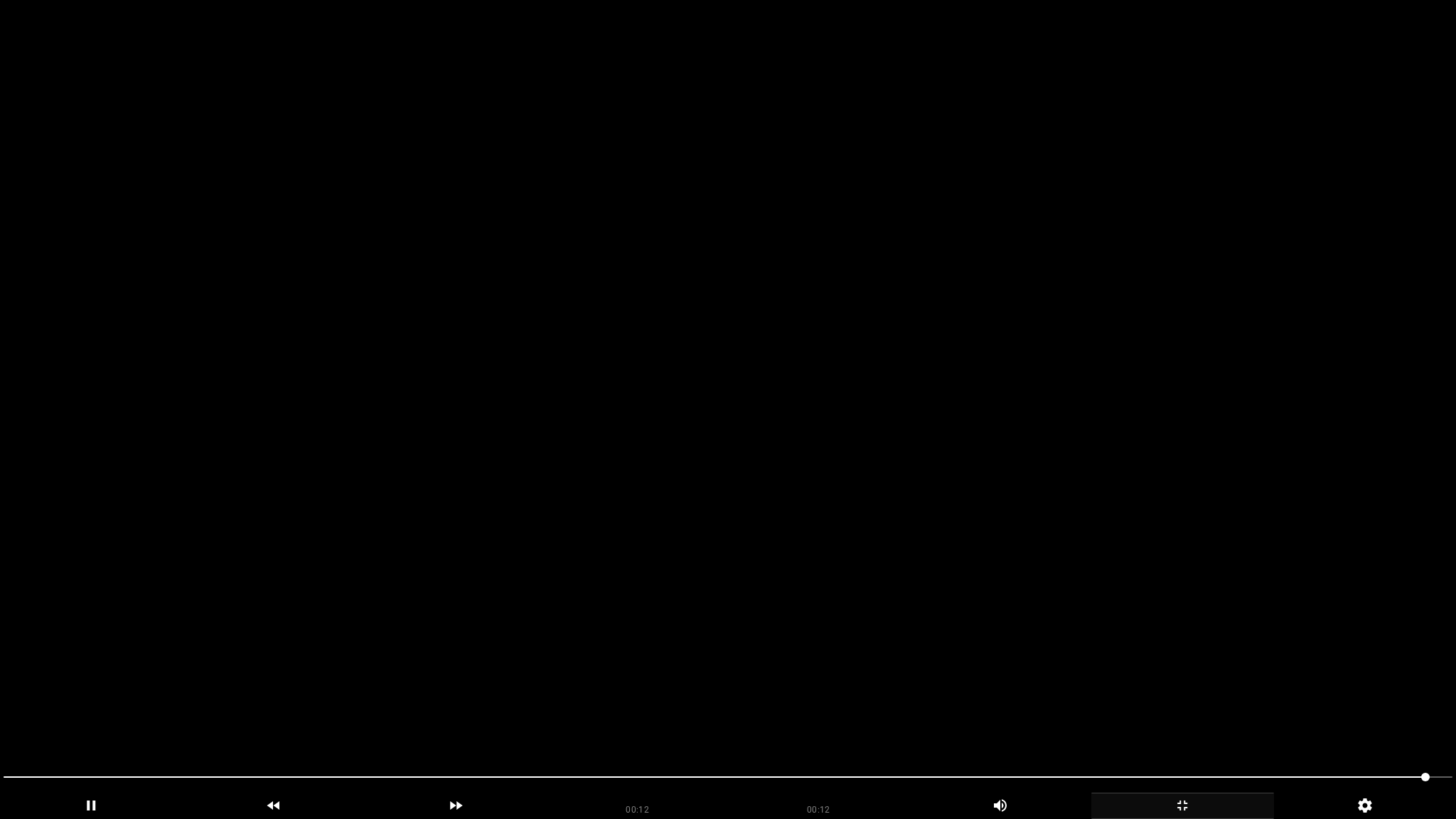
click at [804, 664] on video at bounding box center [728, 409] width 1456 height 819
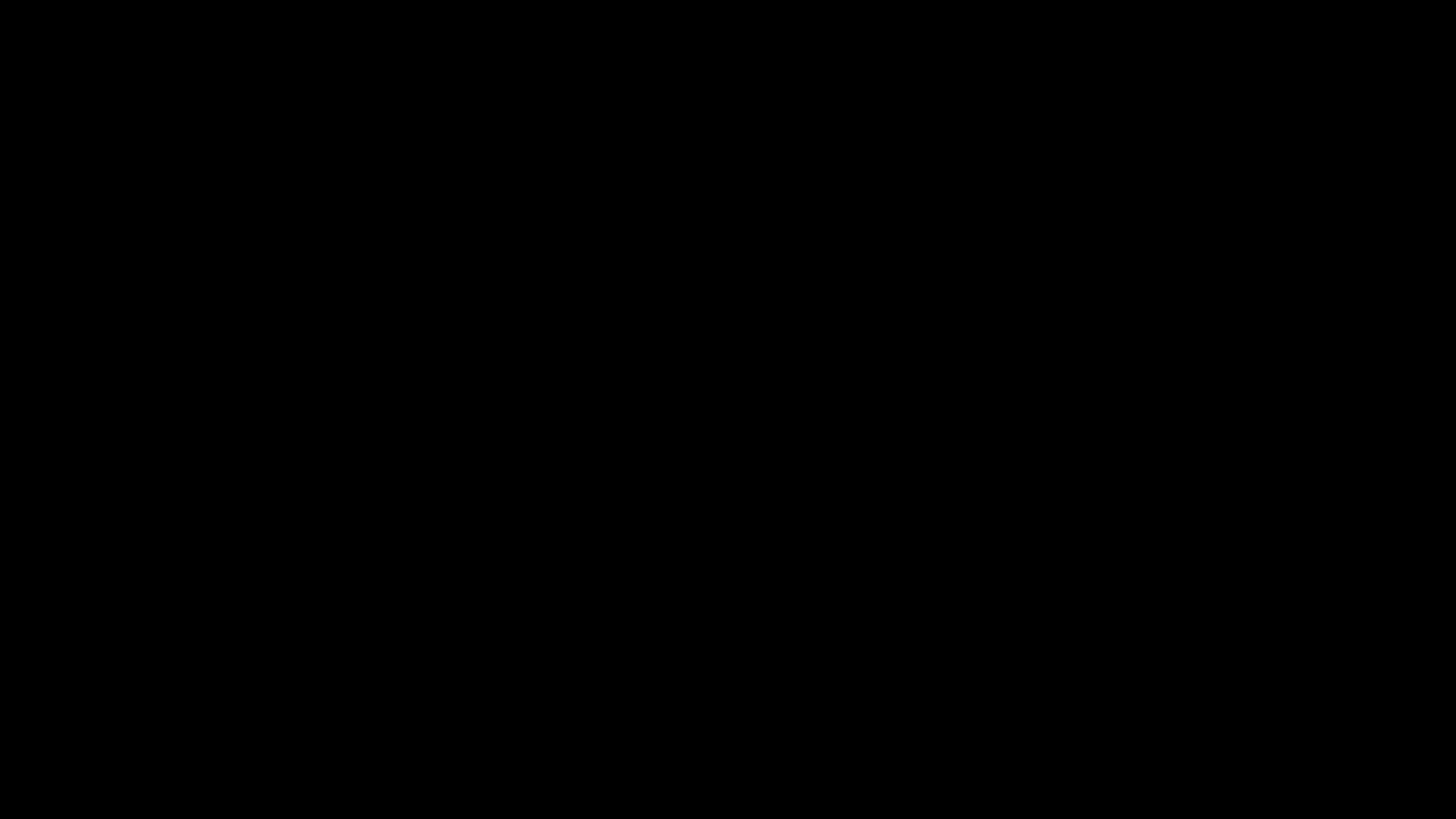
click at [1218, 723] on icon "add" at bounding box center [1183, 805] width 181 height 17
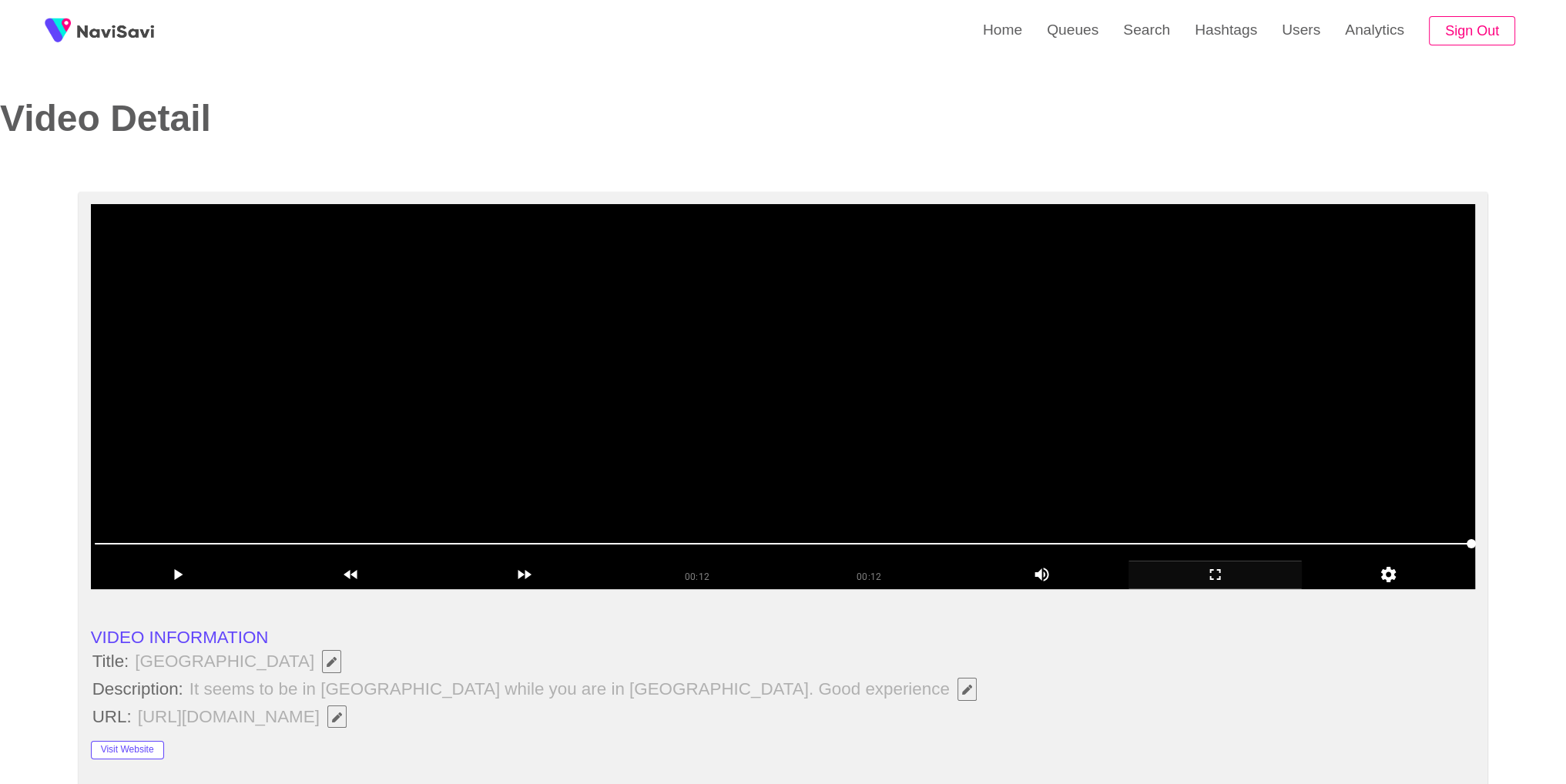
click at [935, 432] on video at bounding box center [783, 396] width 1385 height 385
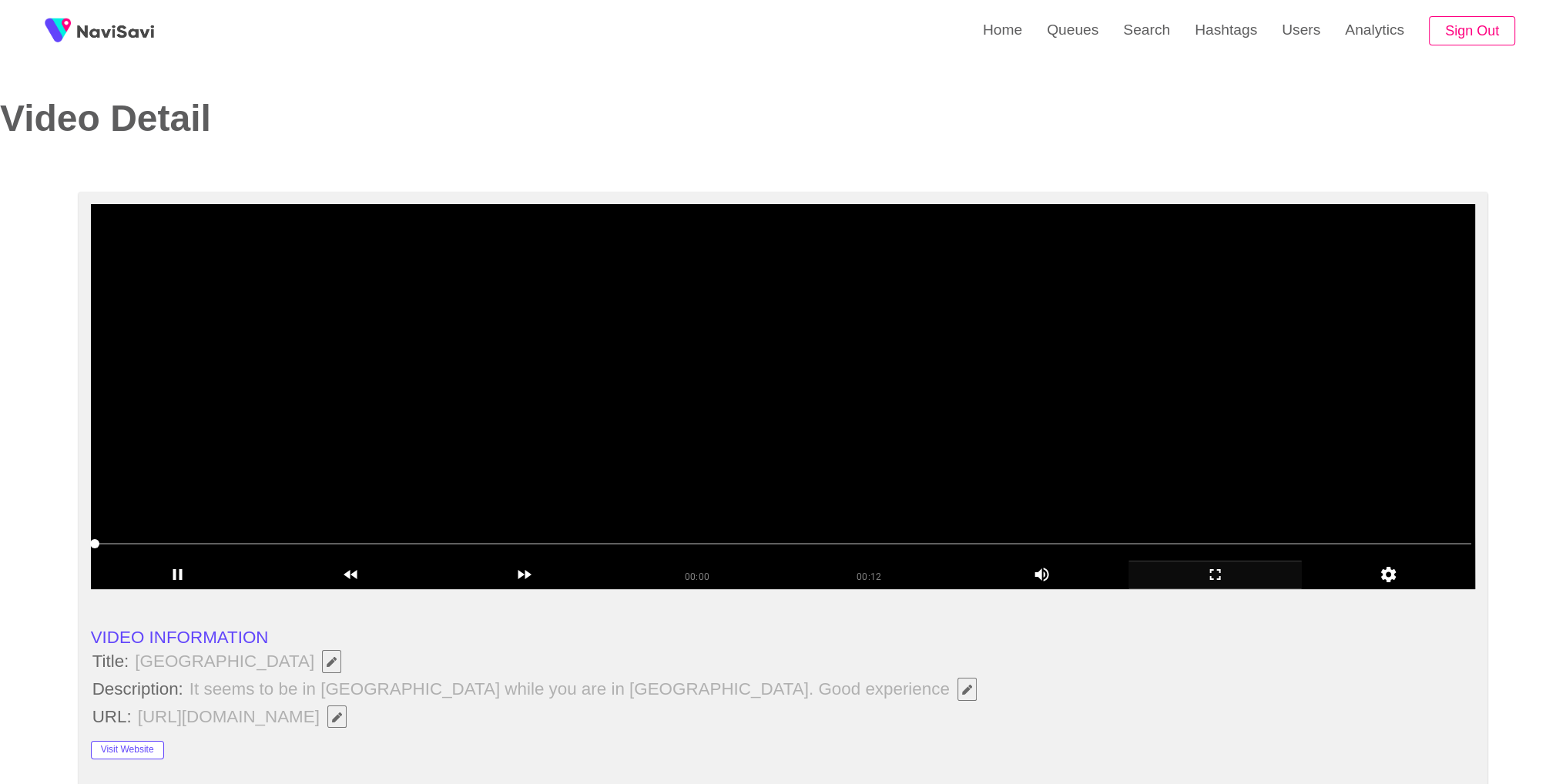
click at [863, 367] on video at bounding box center [783, 396] width 1385 height 385
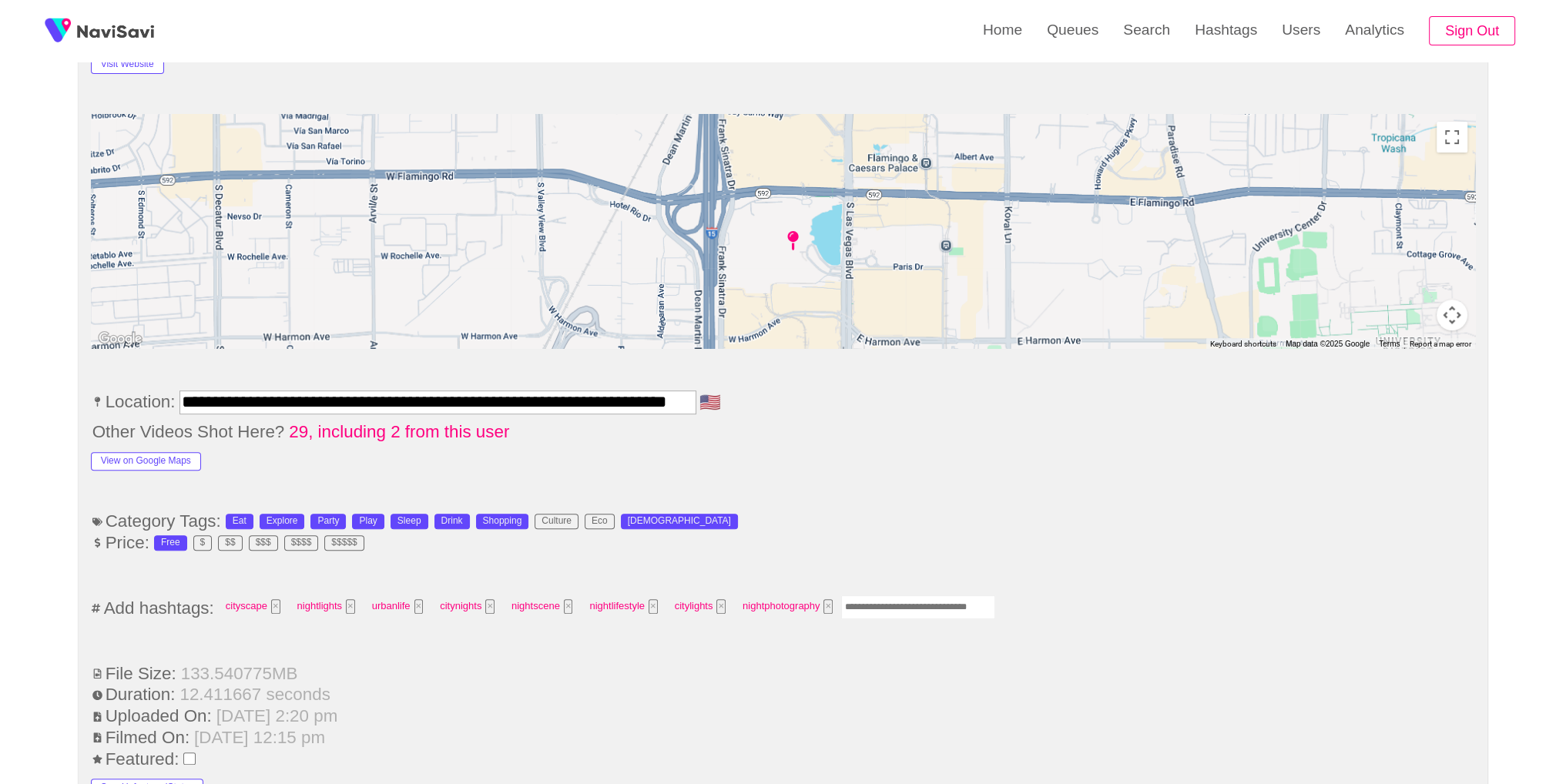
click at [884, 595] on input "Enter tag here and press return" at bounding box center [918, 607] width 154 height 24
type input "****"
type input "*********"
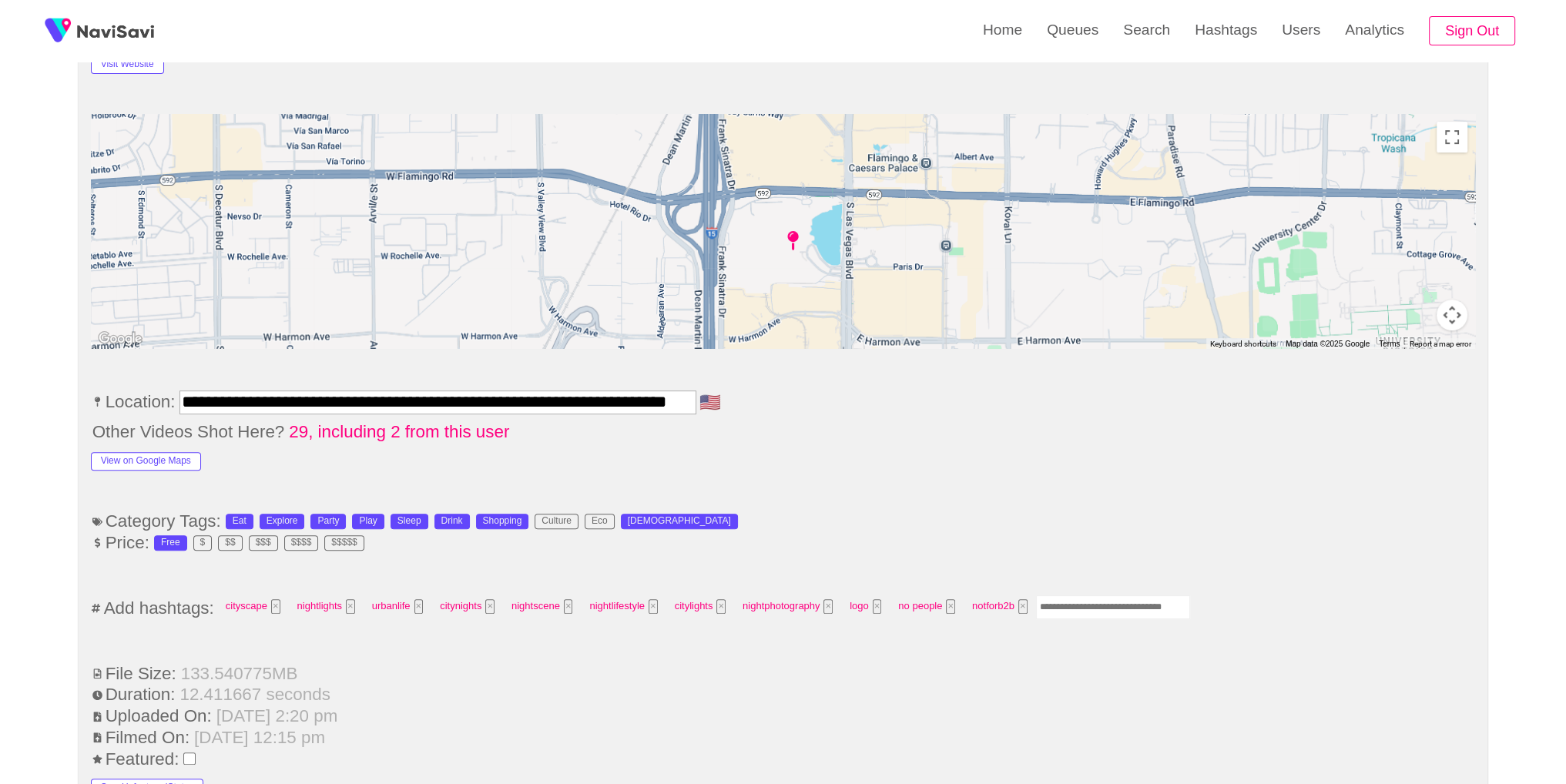
scroll to position [0, 0]
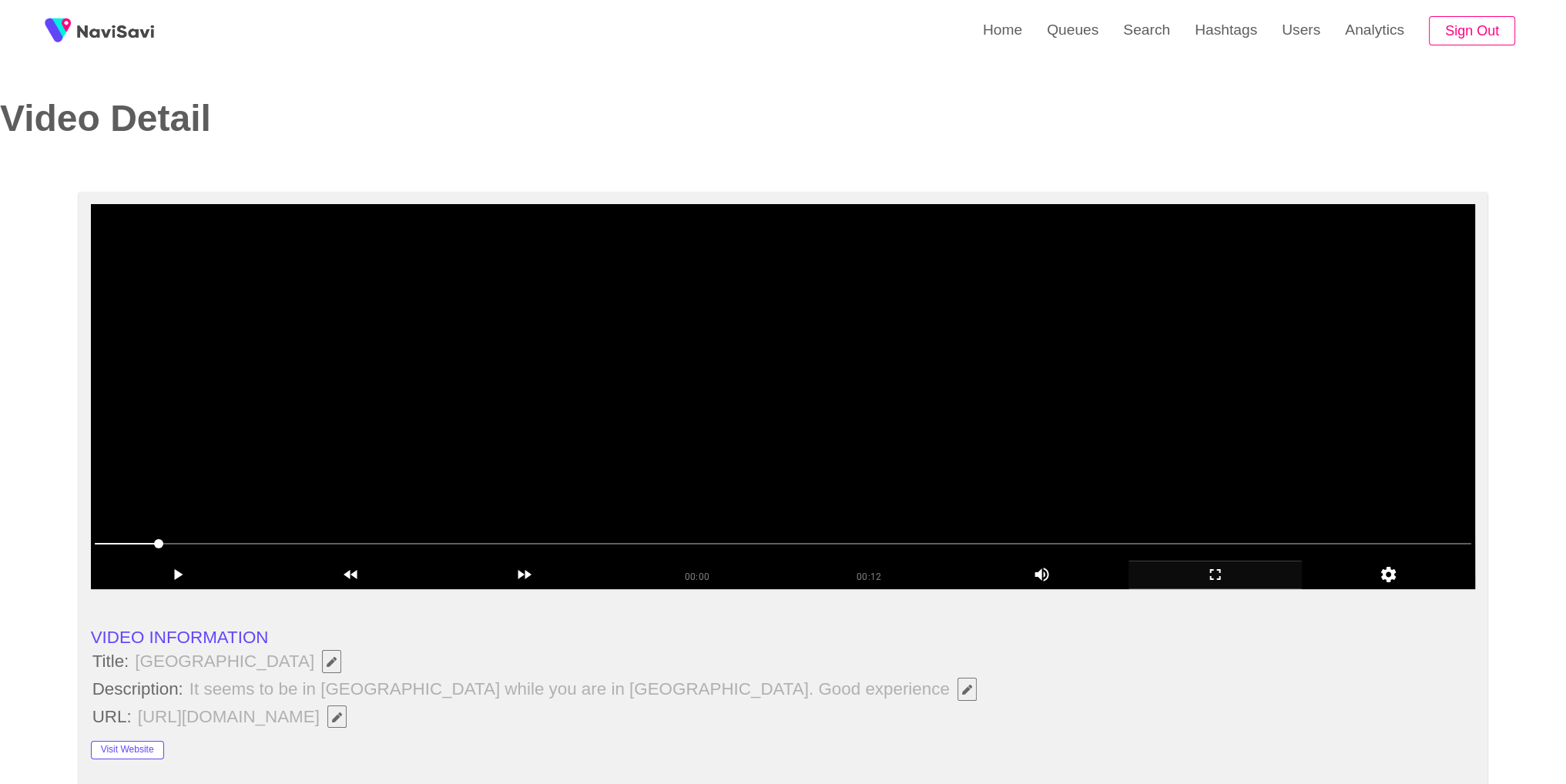
click at [917, 364] on video at bounding box center [783, 396] width 1385 height 385
click at [865, 540] on span at bounding box center [783, 543] width 1377 height 25
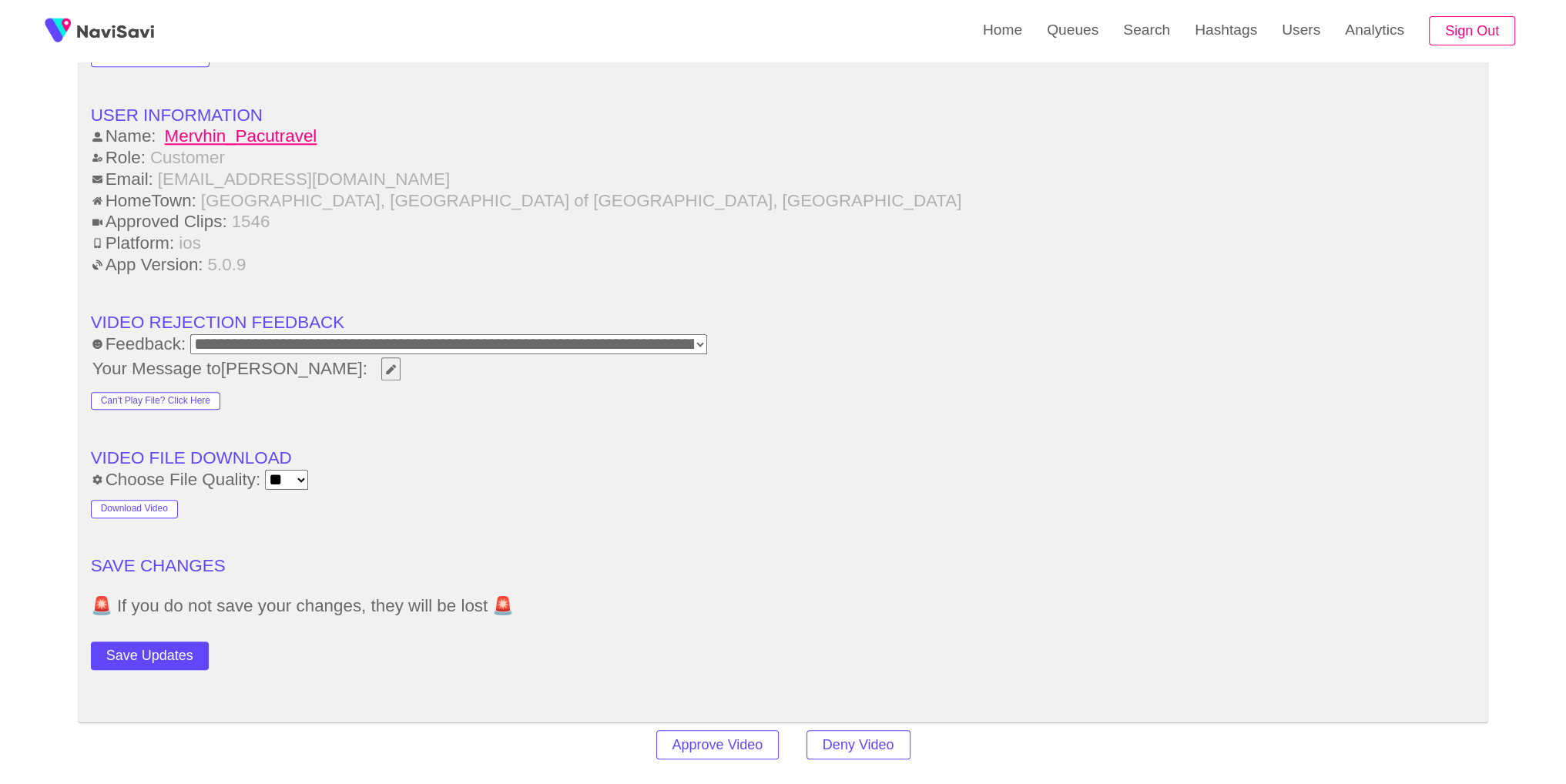
scroll to position [1926, 0]
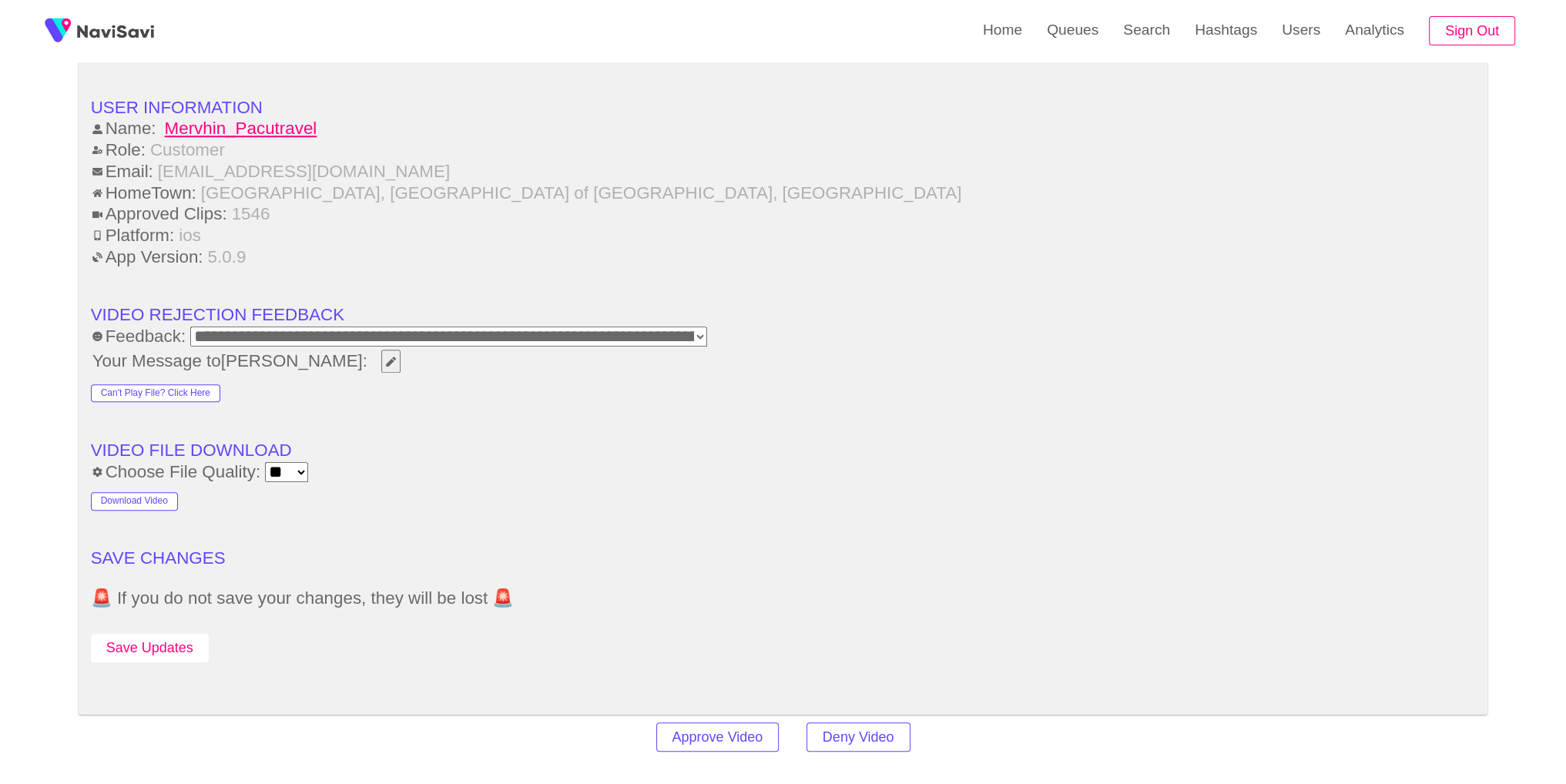
click at [200, 641] on button "Save Updates" at bounding box center [149, 648] width 117 height 28
click at [1131, 41] on link "Search" at bounding box center [1146, 30] width 72 height 60
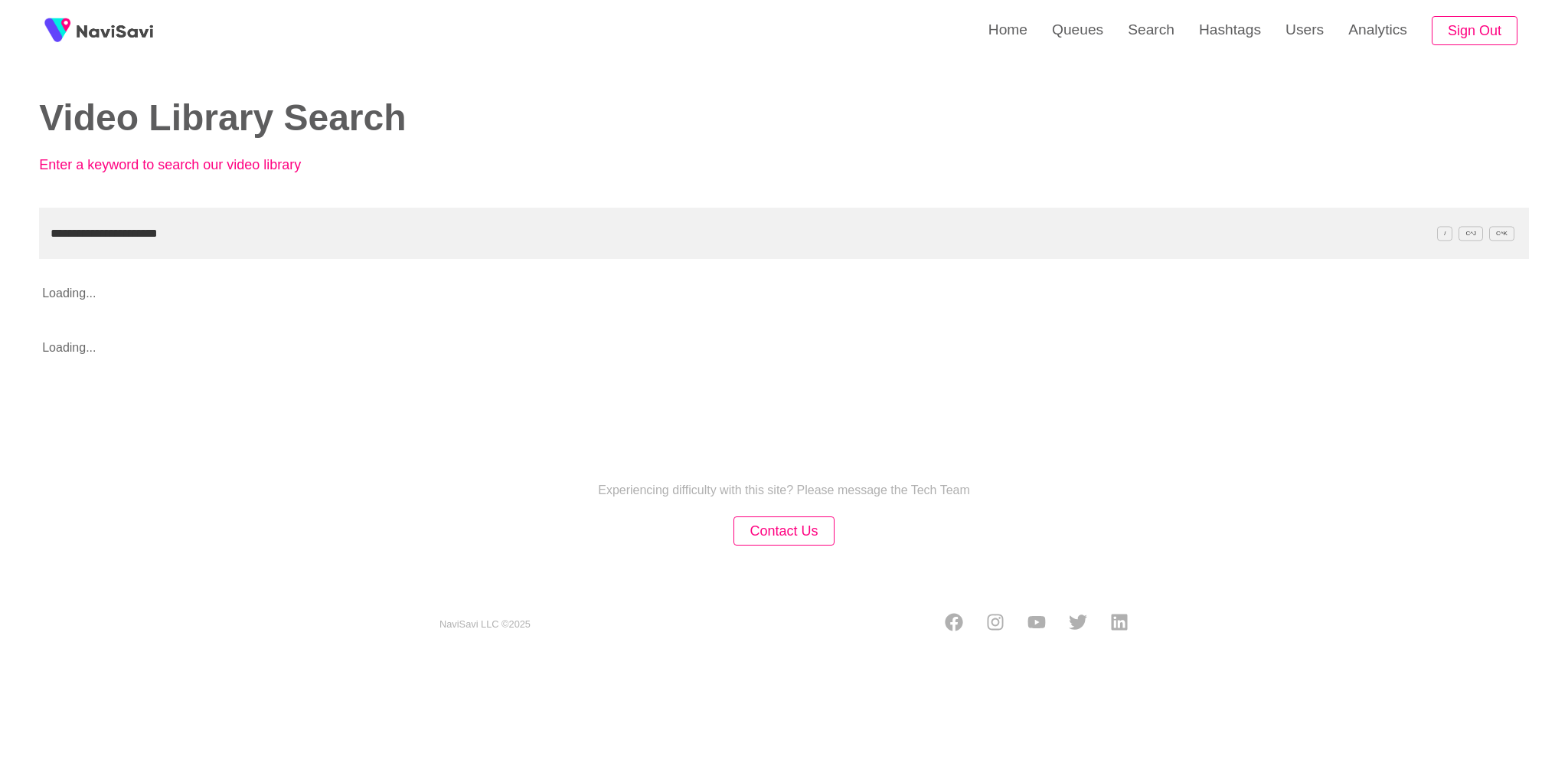
type input "**********"
click at [404, 165] on div "Video Library Search Enter a keyword to search our video library" at bounding box center [399, 142] width 722 height 88
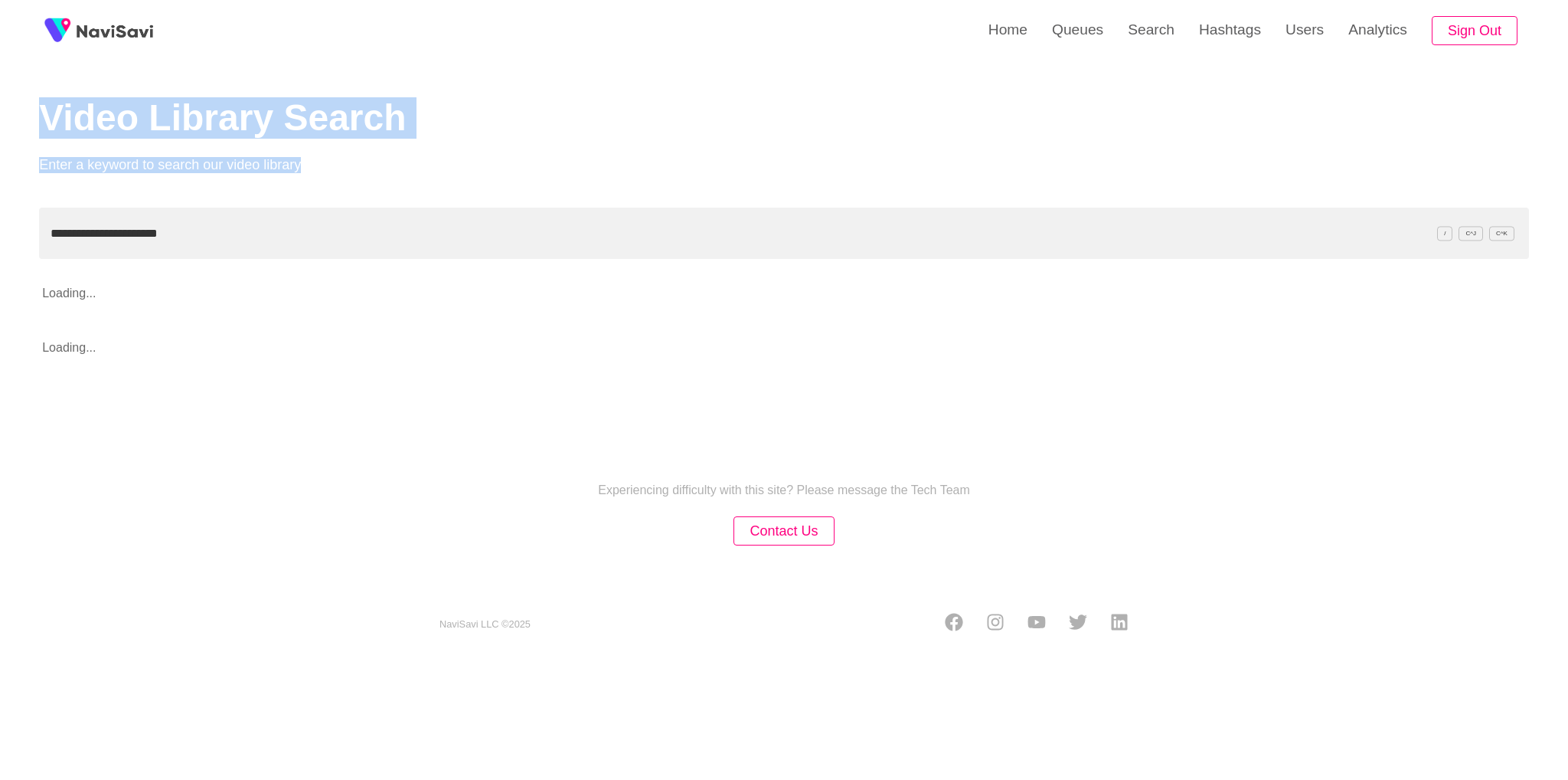
drag, startPoint x: 404, startPoint y: 165, endPoint x: 0, endPoint y: 64, distance: 416.4
click at [0, 64] on div "**********" at bounding box center [784, 330] width 1568 height 661
click at [652, 95] on div "Video Library Search Enter a keyword to search our video library" at bounding box center [783, 104] width 1490 height 208
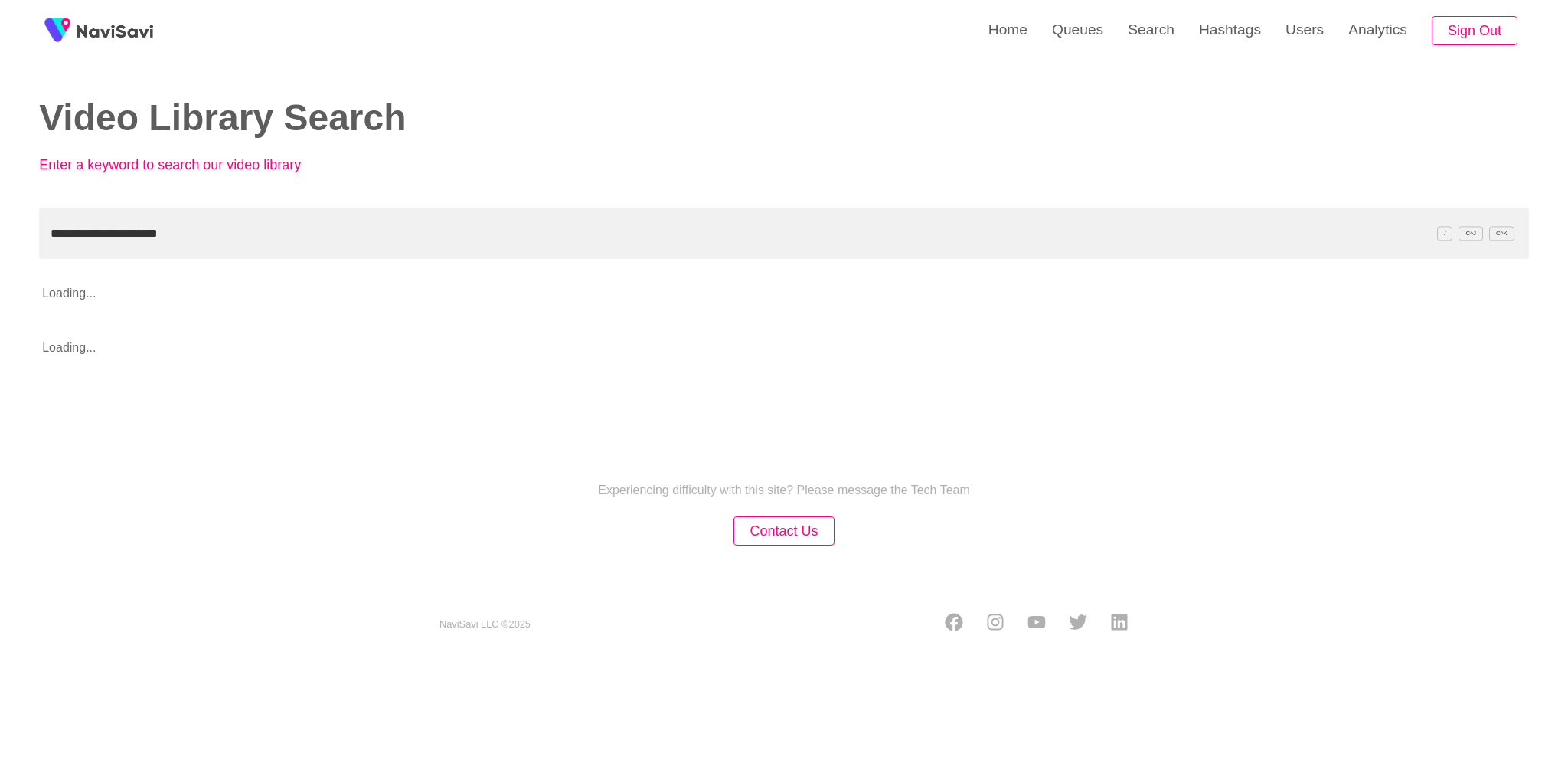
click at [1188, 533] on div "Experiencing difficulty with this site? Please message the Tech Team Contact Us…" at bounding box center [784, 538] width 1568 height 244
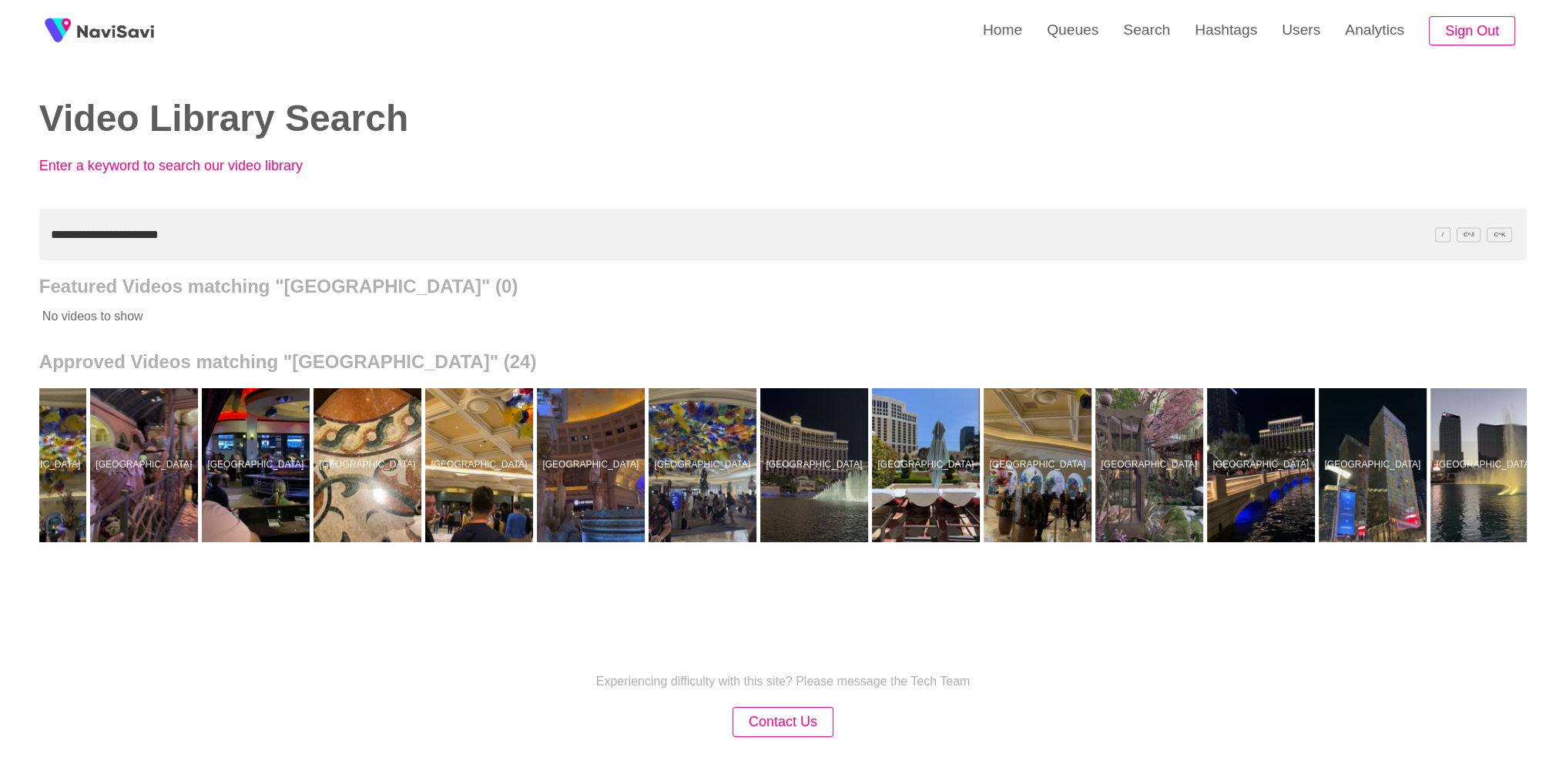
scroll to position [0, 678]
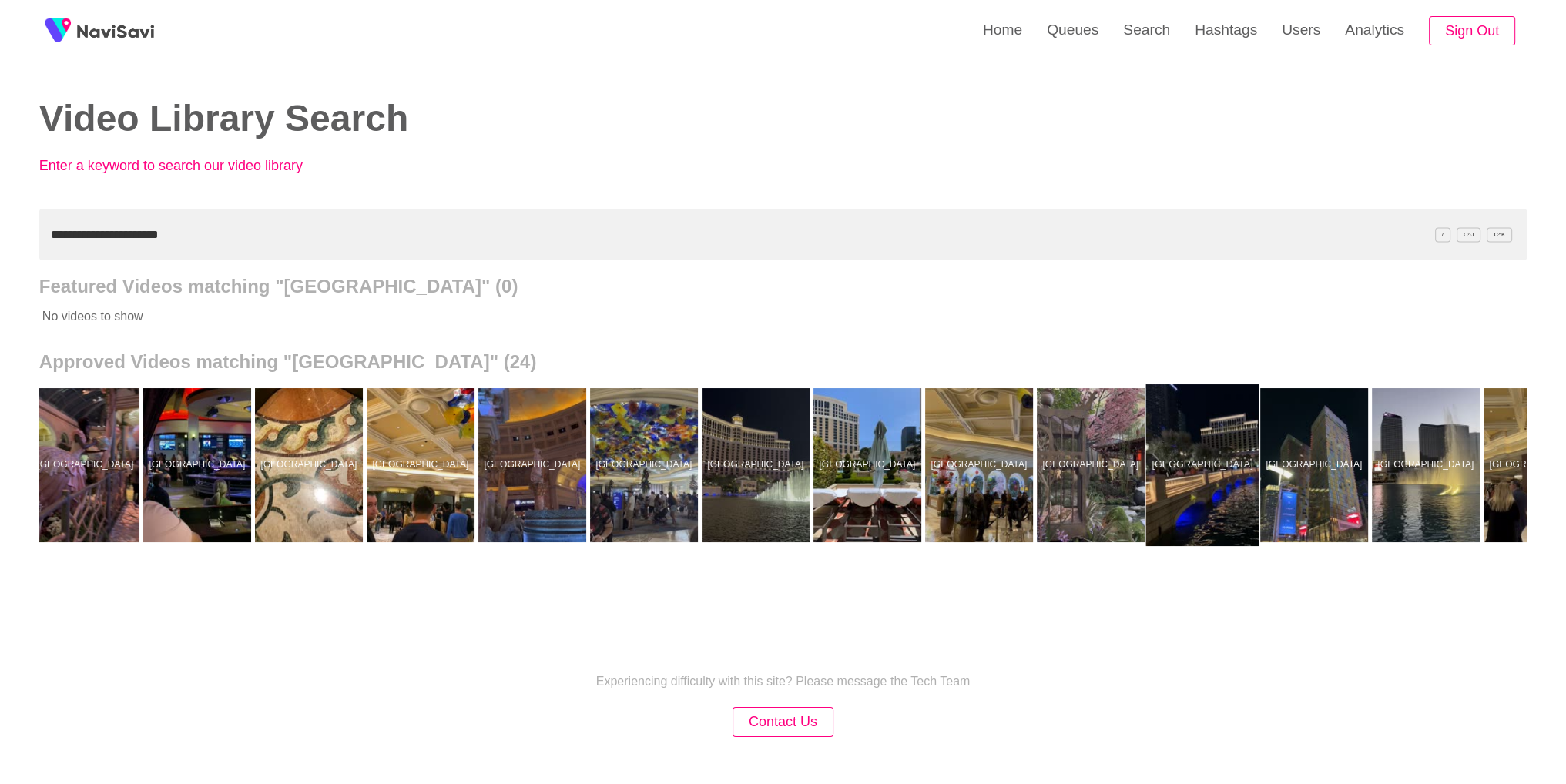
click at [1232, 496] on div at bounding box center [1201, 465] width 113 height 161
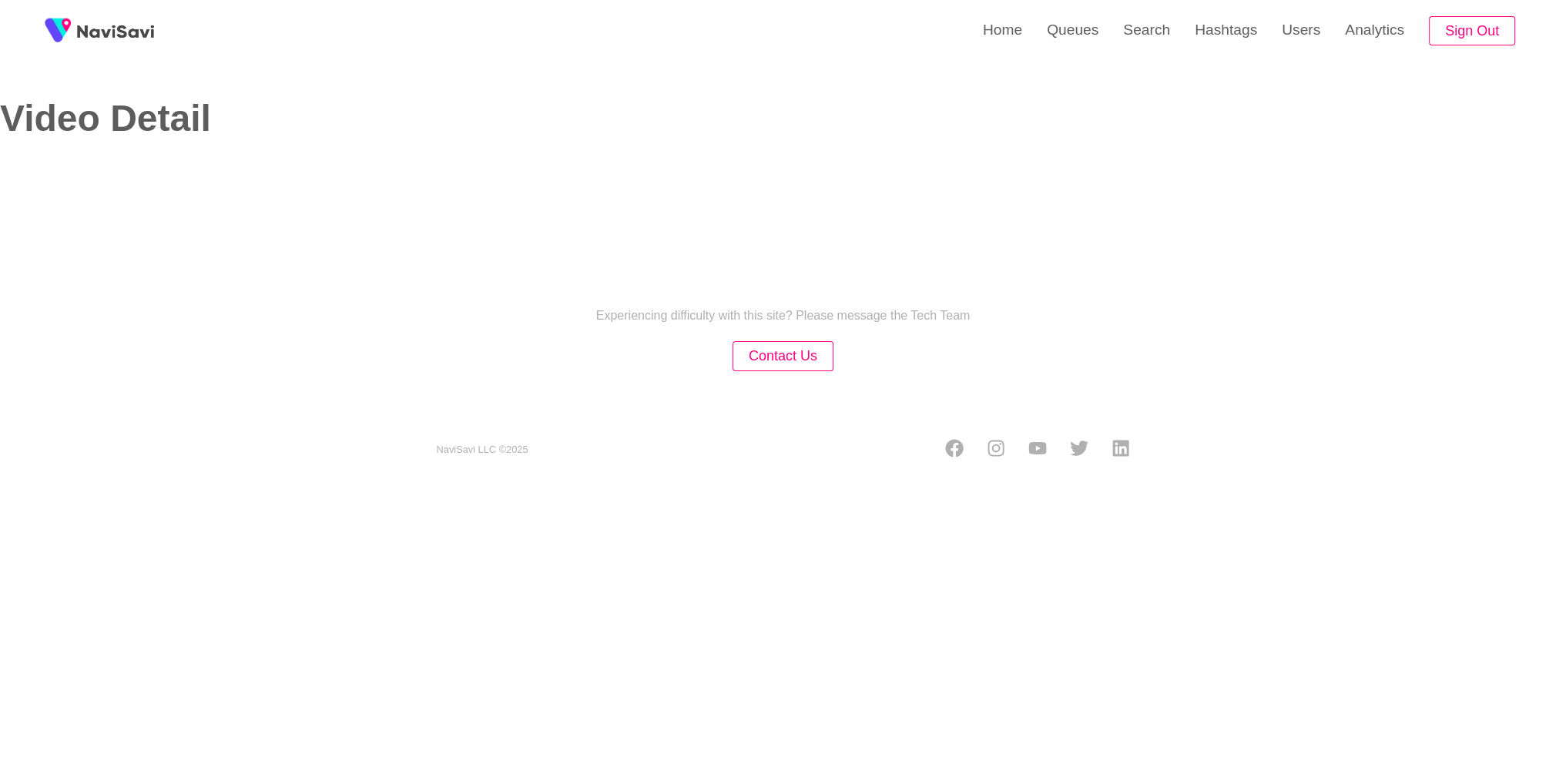
select select "**********"
select select "**"
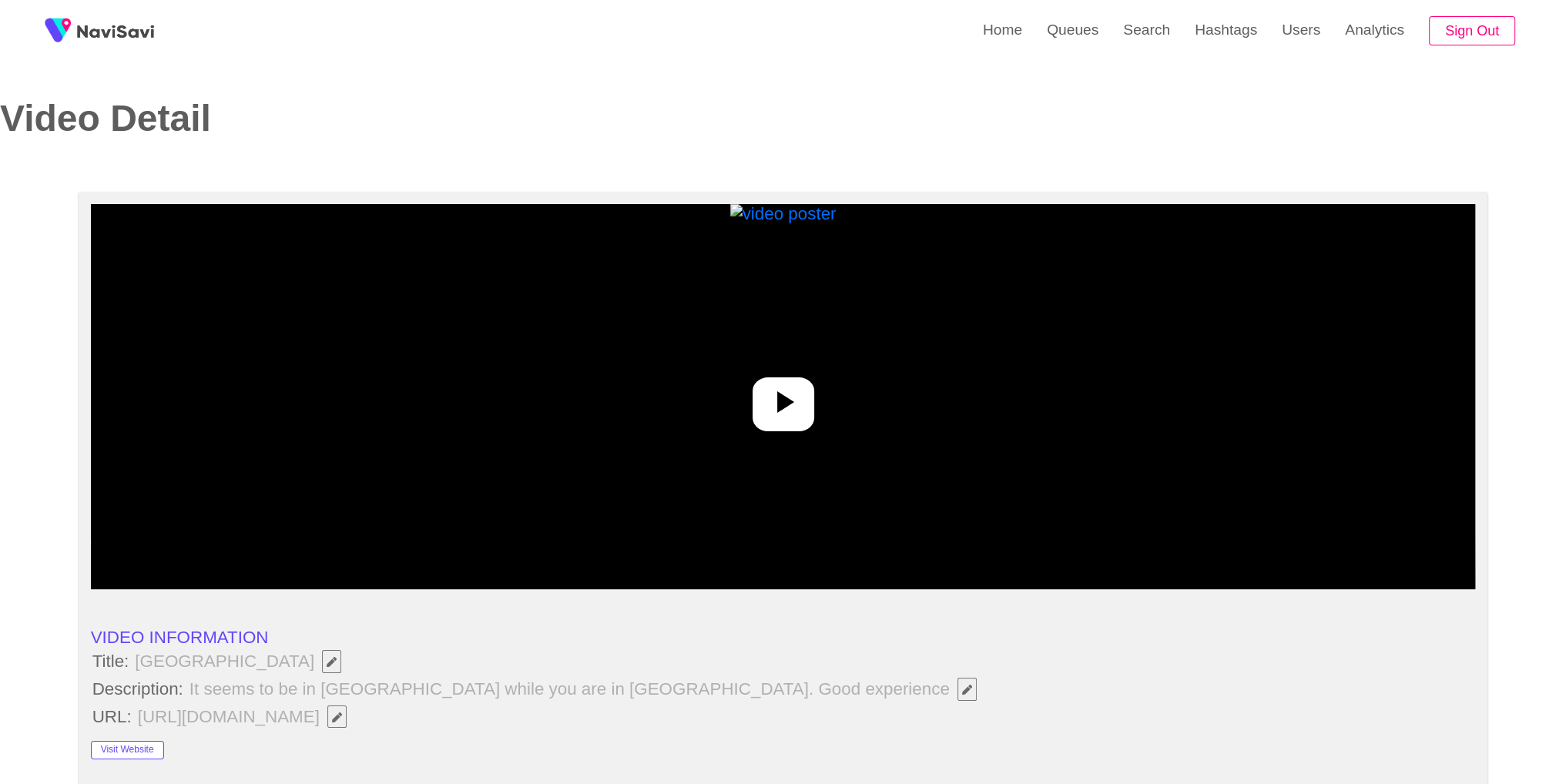
click at [720, 429] on div at bounding box center [783, 396] width 1385 height 385
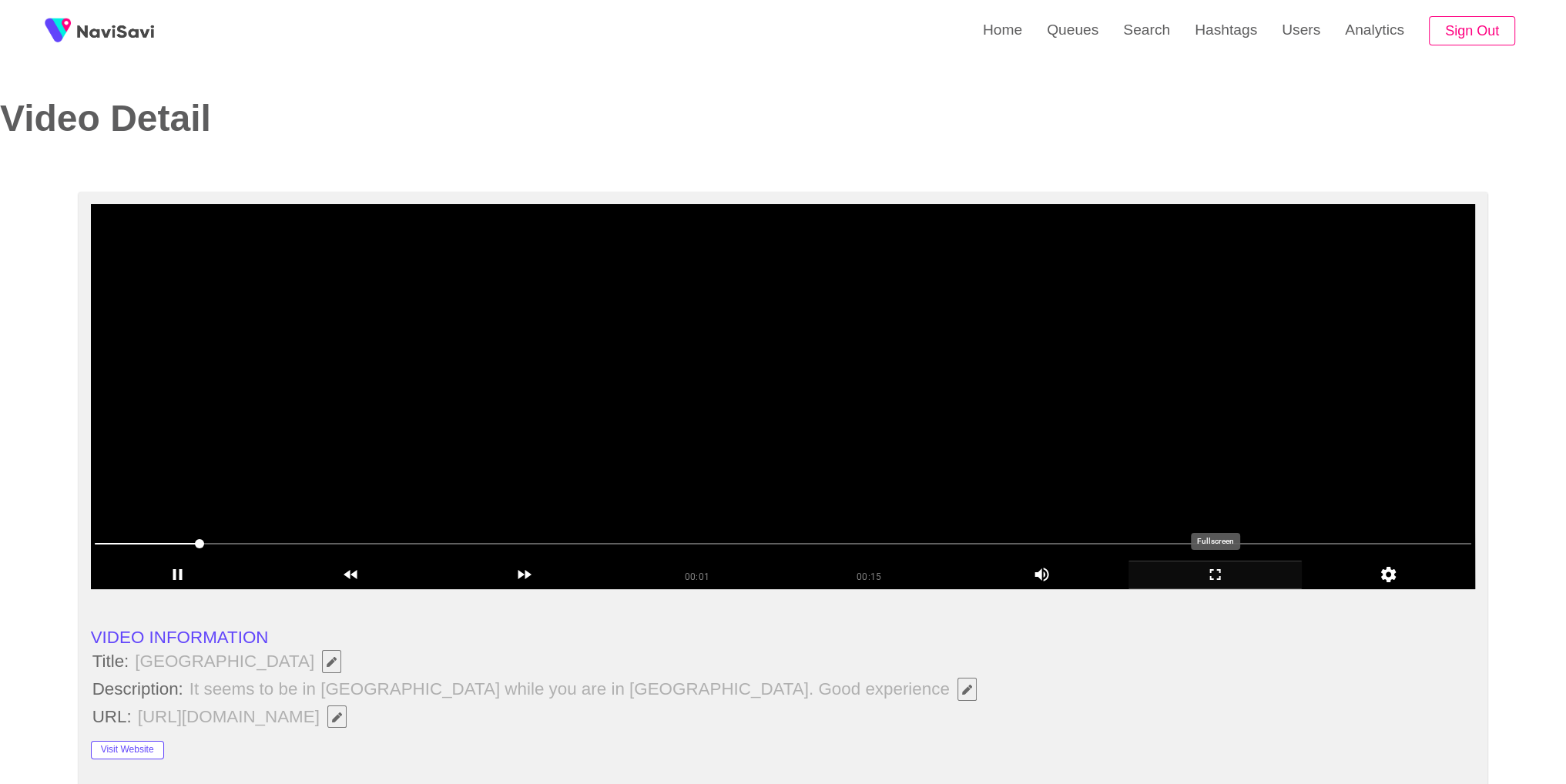
drag, startPoint x: 1232, startPoint y: 586, endPoint x: 1228, endPoint y: 653, distance: 67.1
click at [1231, 586] on div "add" at bounding box center [1214, 574] width 174 height 28
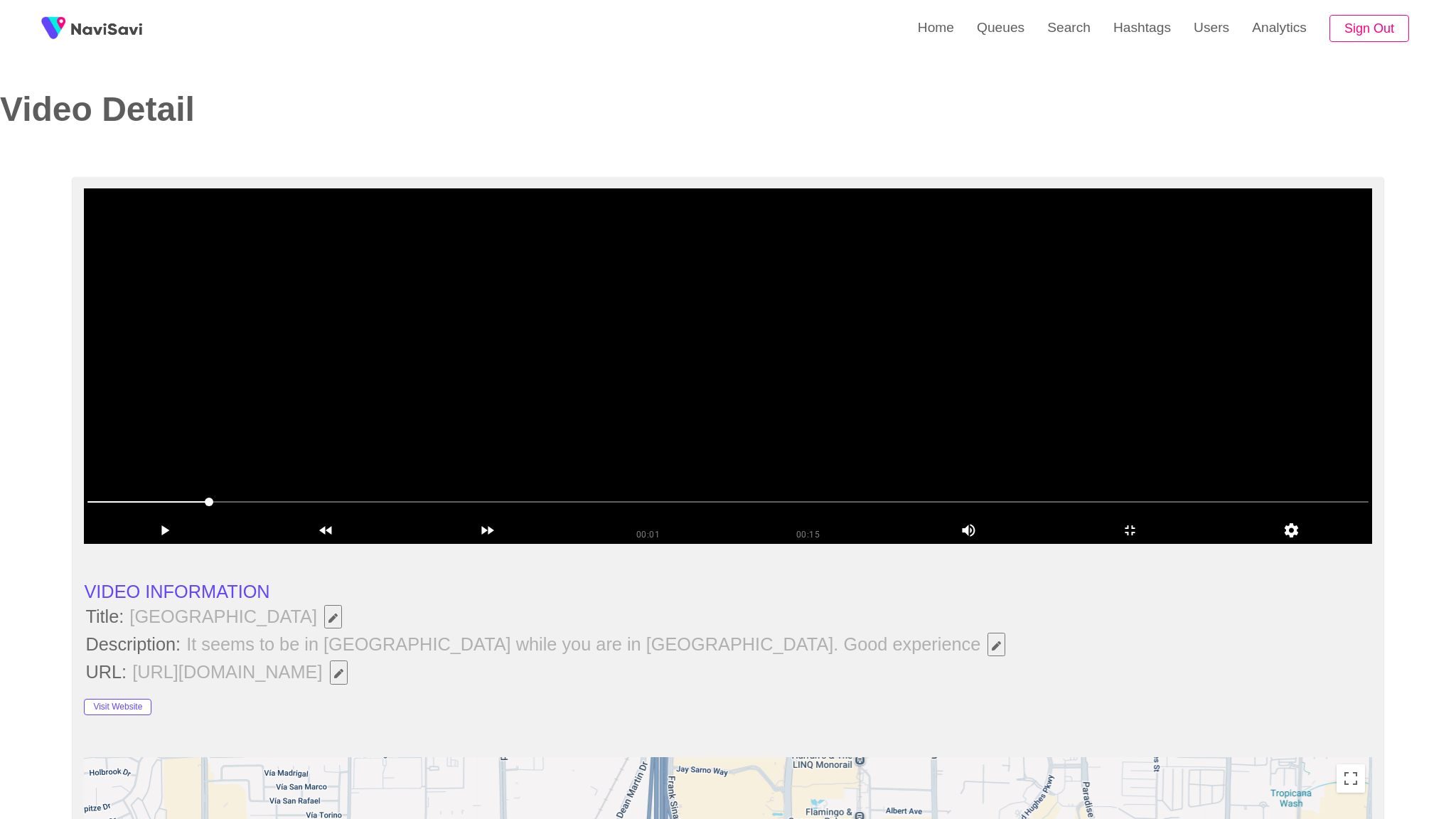
click at [1134, 544] on video at bounding box center [727, 366] width 1288 height 356
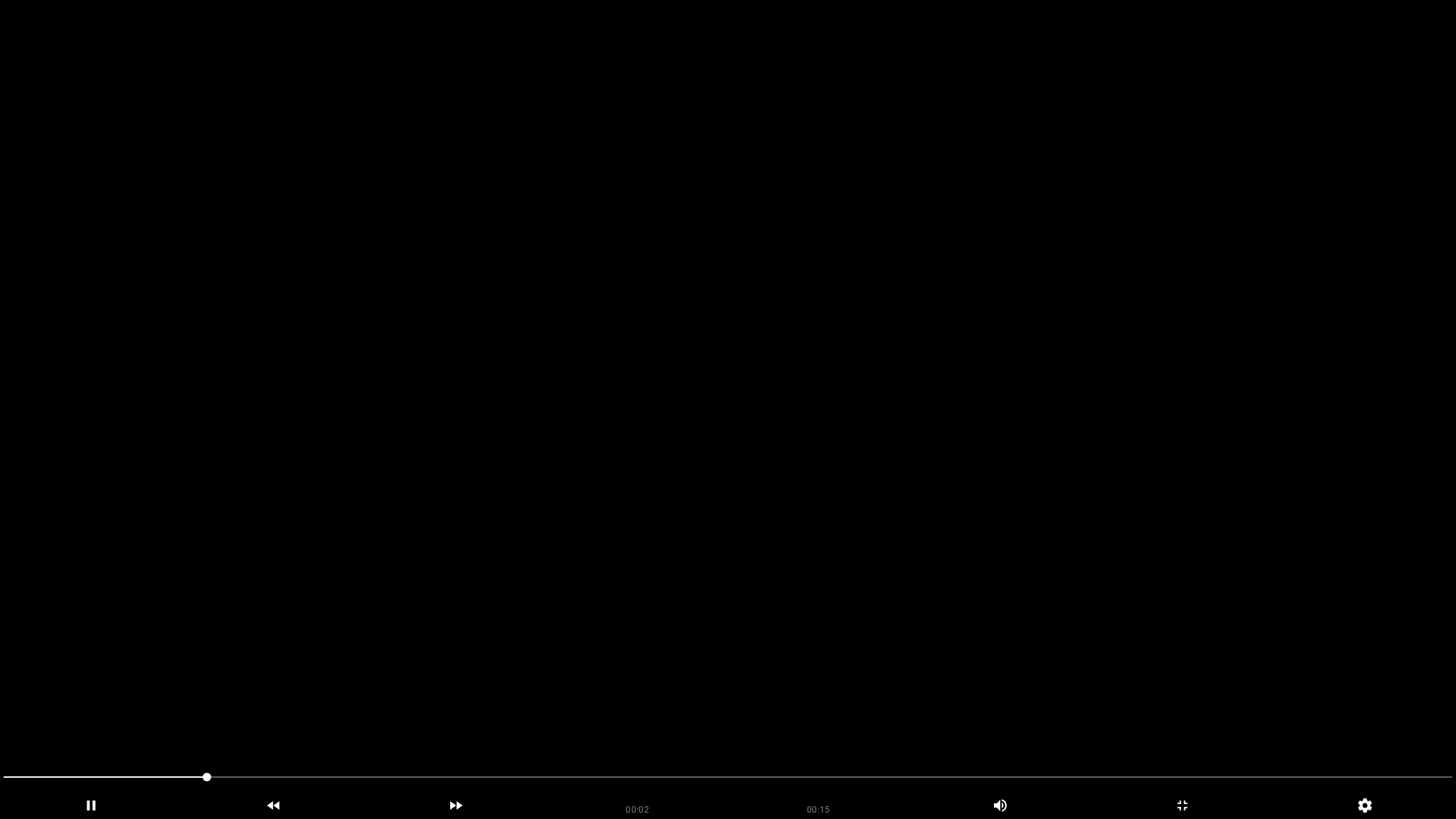
click at [1017, 562] on video at bounding box center [728, 409] width 1456 height 819
click at [1013, 573] on video at bounding box center [728, 409] width 1456 height 819
click at [797, 723] on span at bounding box center [727, 777] width 1449 height 23
click at [1061, 723] on span at bounding box center [727, 777] width 1449 height 23
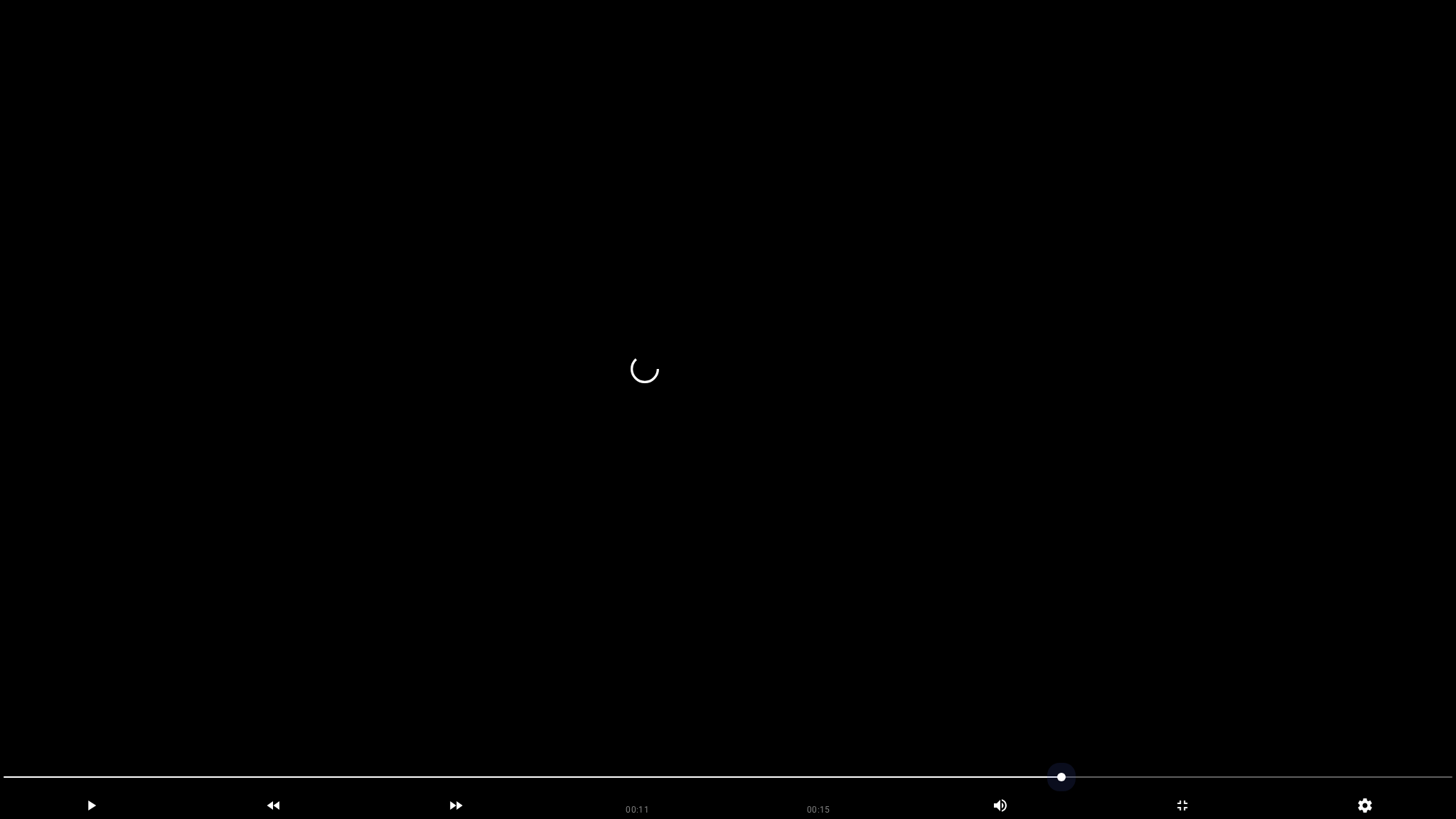
click at [1249, 723] on span at bounding box center [727, 777] width 1449 height 23
click at [1425, 723] on span at bounding box center [1420, 777] width 9 height 9
click at [182, 723] on span at bounding box center [727, 777] width 1449 height 23
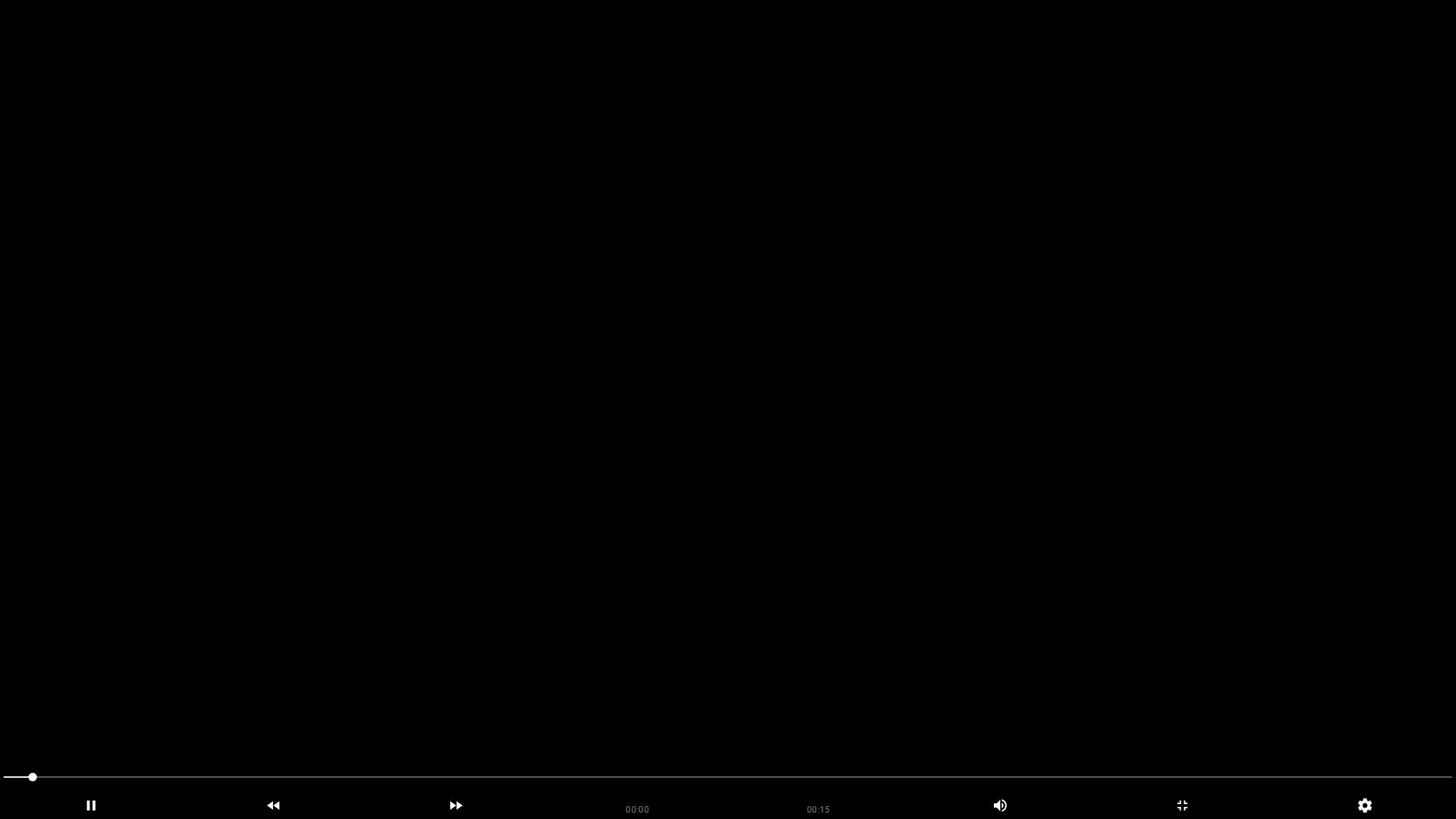
click at [455, 575] on video at bounding box center [728, 409] width 1456 height 819
drag, startPoint x: 49, startPoint y: 778, endPoint x: 6, endPoint y: 776, distance: 43.0
click at [3, 723] on span at bounding box center [727, 777] width 1449 height 23
click at [61, 716] on video at bounding box center [728, 409] width 1456 height 819
click at [900, 723] on span at bounding box center [727, 778] width 1449 height 2
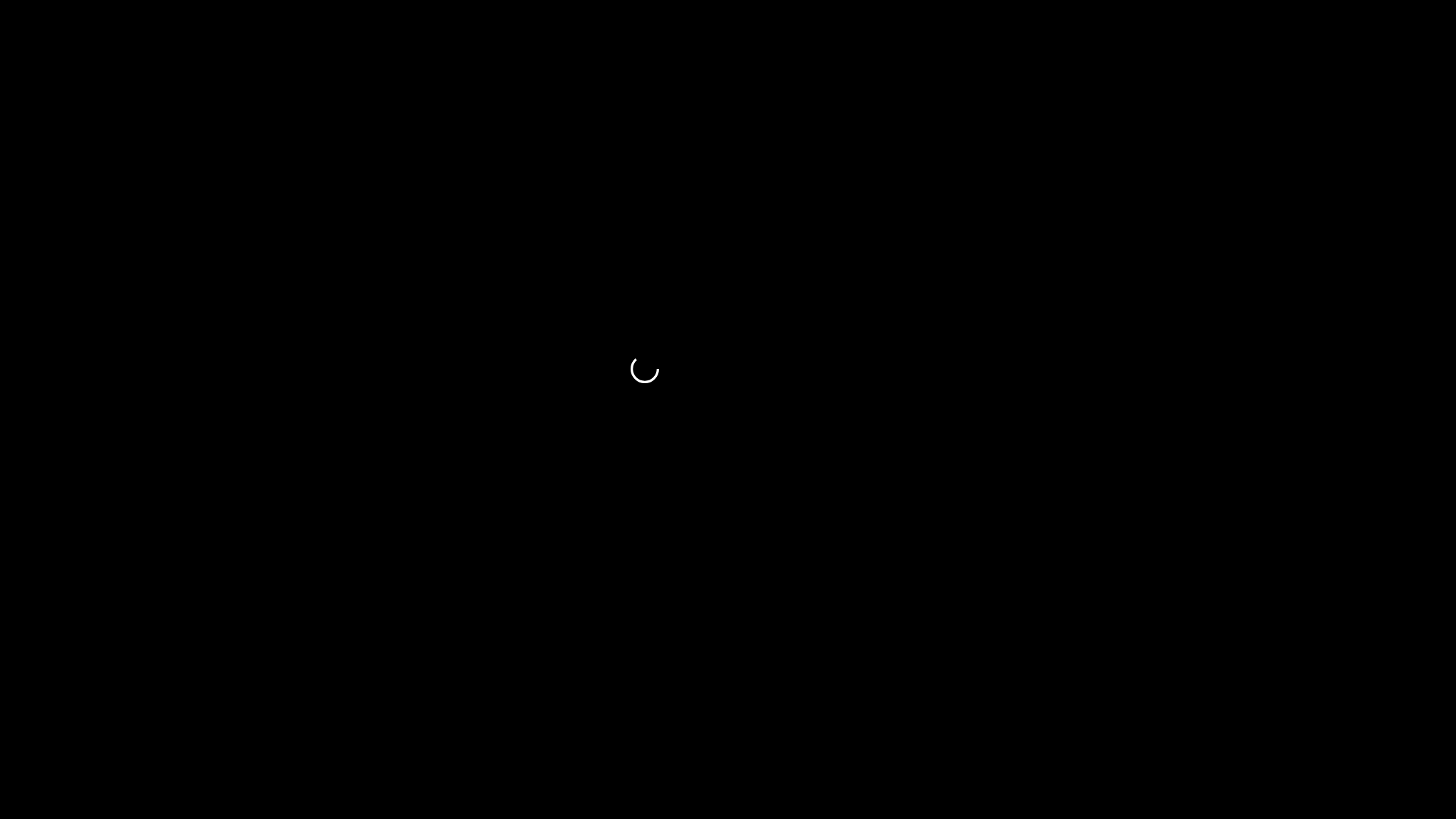
click at [1401, 723] on icon "add" at bounding box center [1365, 805] width 181 height 17
click at [1402, 723] on div "Picture In Picture 1" at bounding box center [1365, 805] width 183 height 26
click at [1356, 723] on div "Picture In Picture 1" at bounding box center [1365, 805] width 183 height 26
click at [1319, 723] on div "Picture In Picture 1" at bounding box center [1365, 805] width 183 height 26
click at [1195, 723] on icon "add" at bounding box center [1183, 805] width 181 height 17
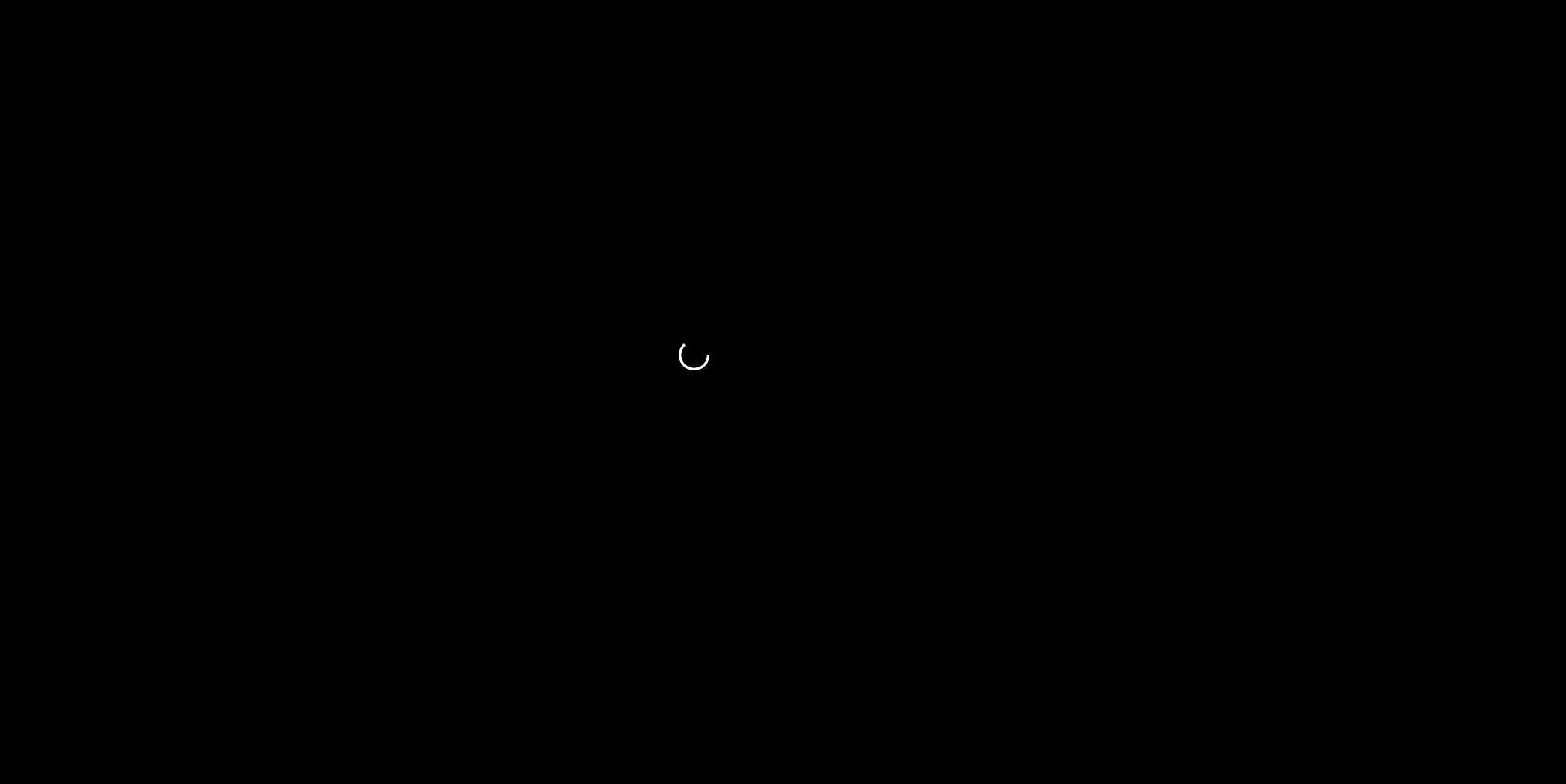
click at [1030, 111] on div "Video Detail" at bounding box center [771, 140] width 1566 height 83
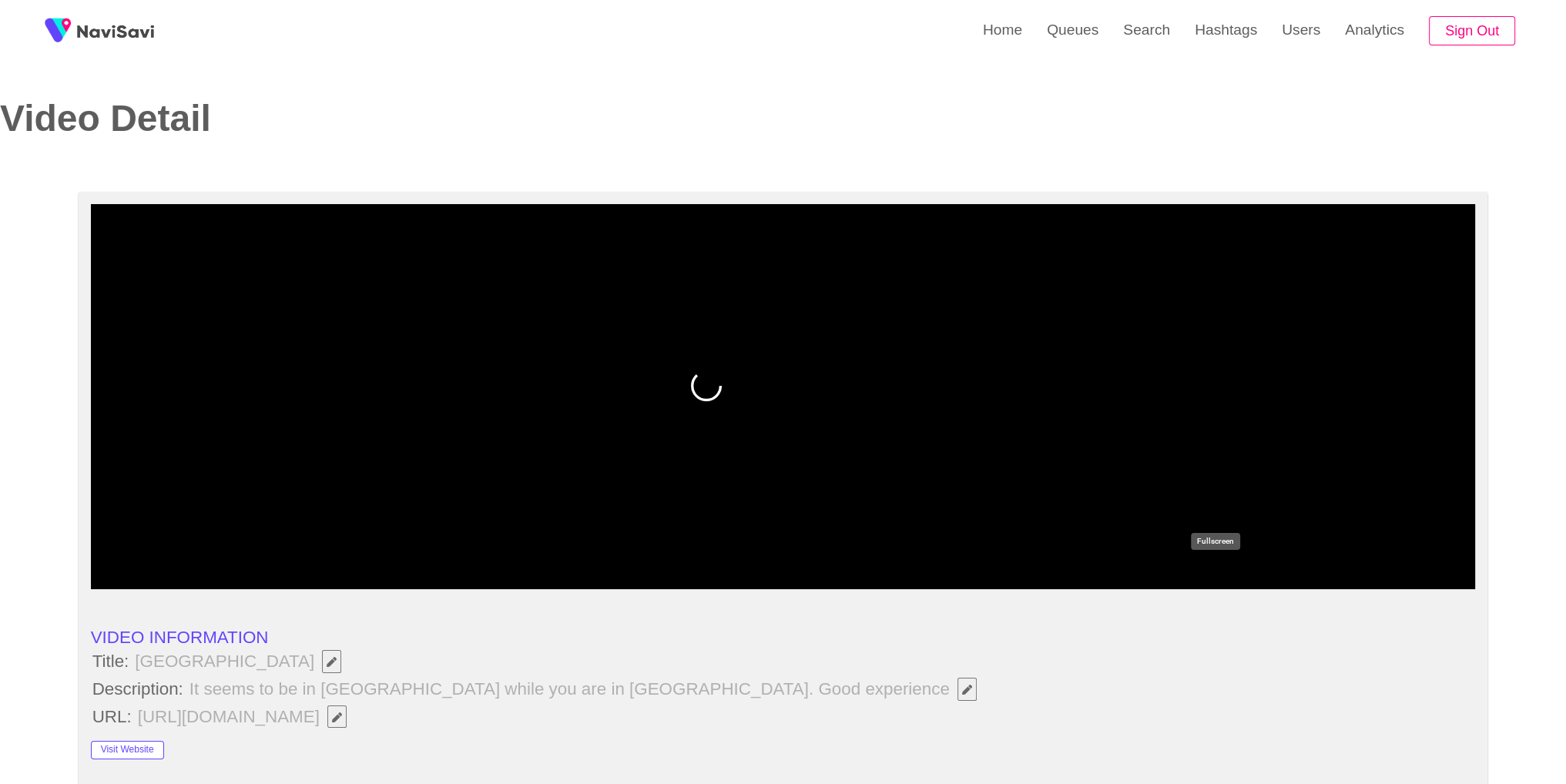
click at [1212, 573] on icon "add" at bounding box center [1214, 573] width 172 height 18
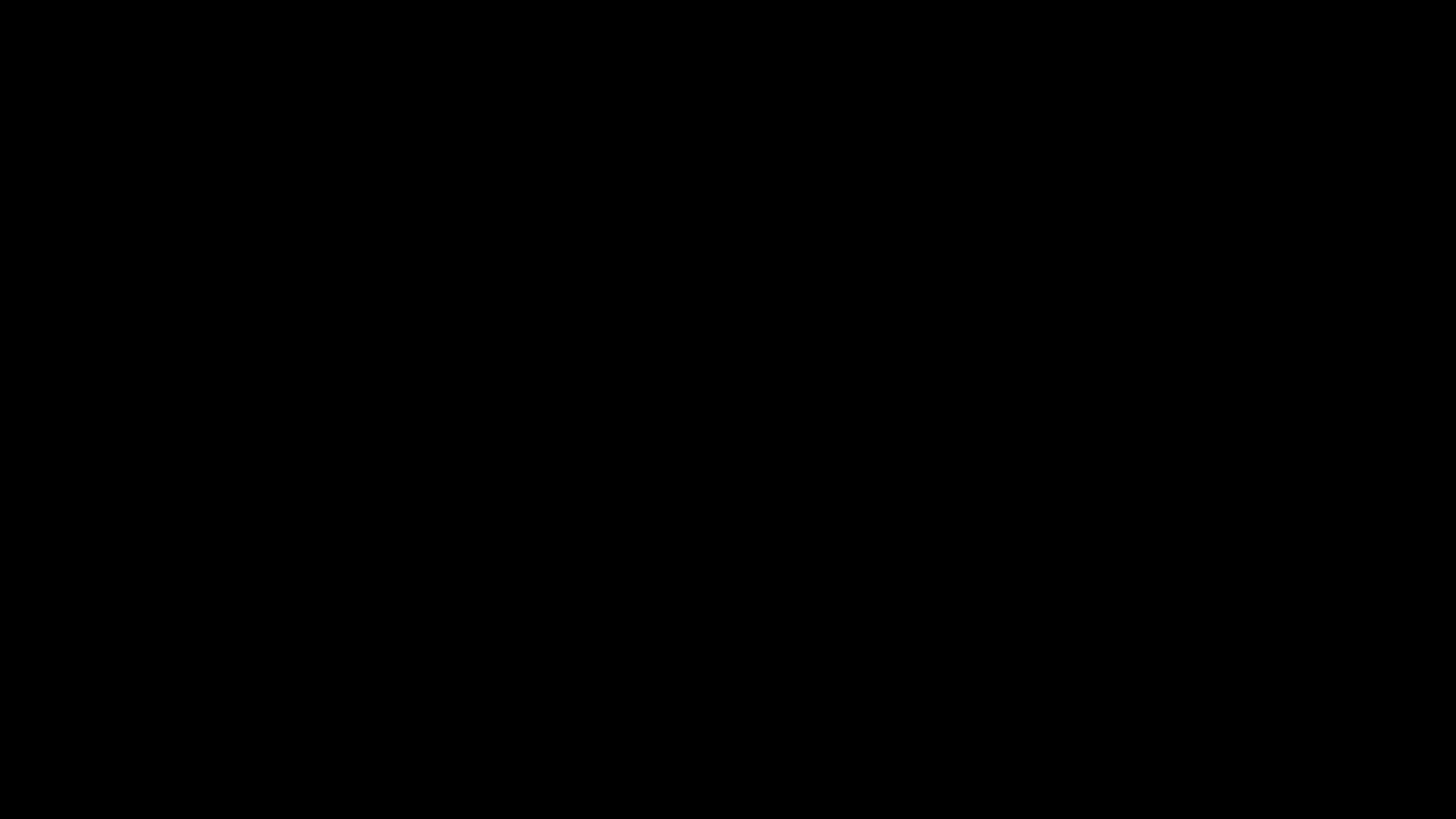
click at [740, 723] on span at bounding box center [727, 777] width 1449 height 23
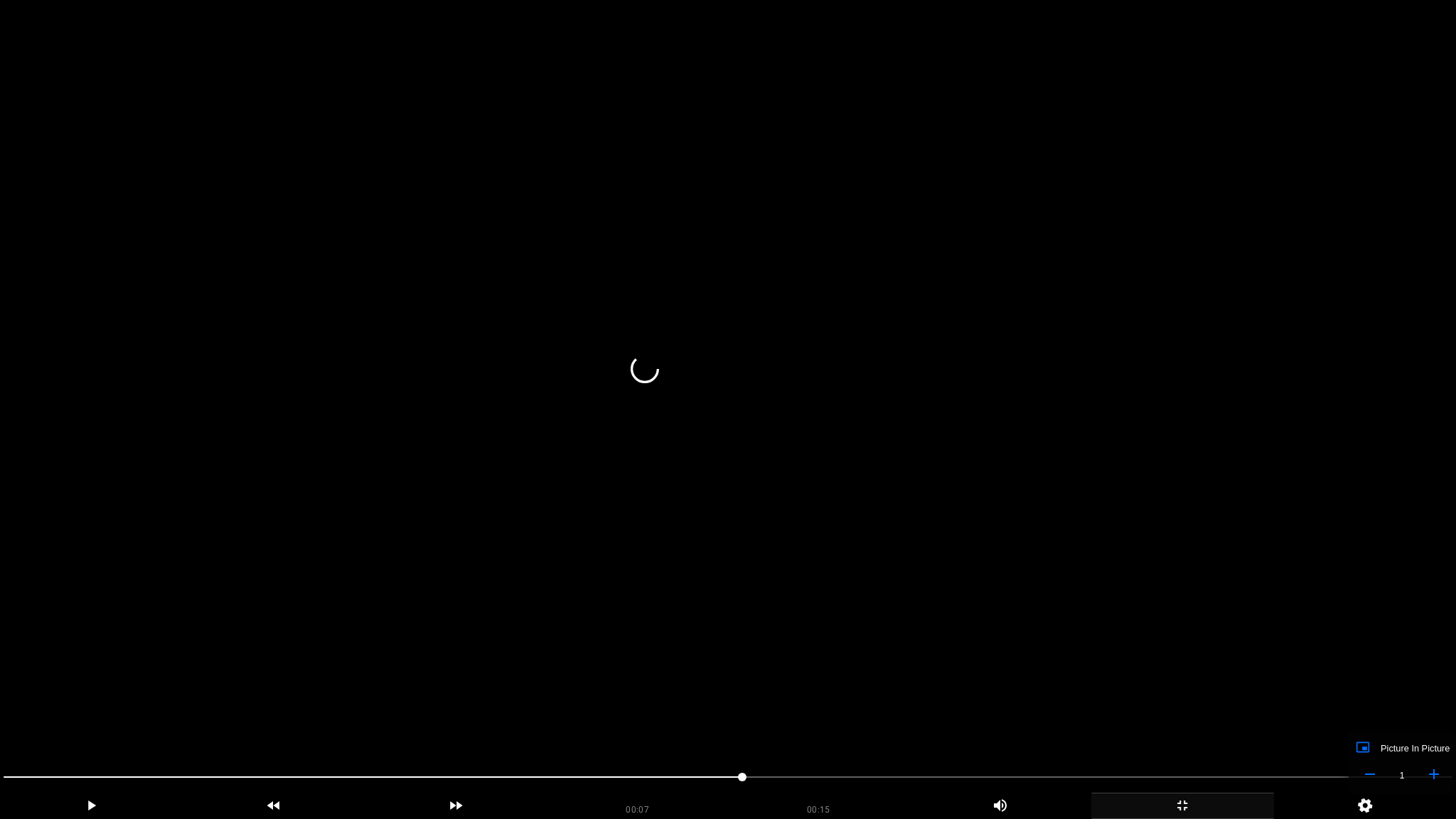
click at [961, 515] on video at bounding box center [728, 409] width 1456 height 819
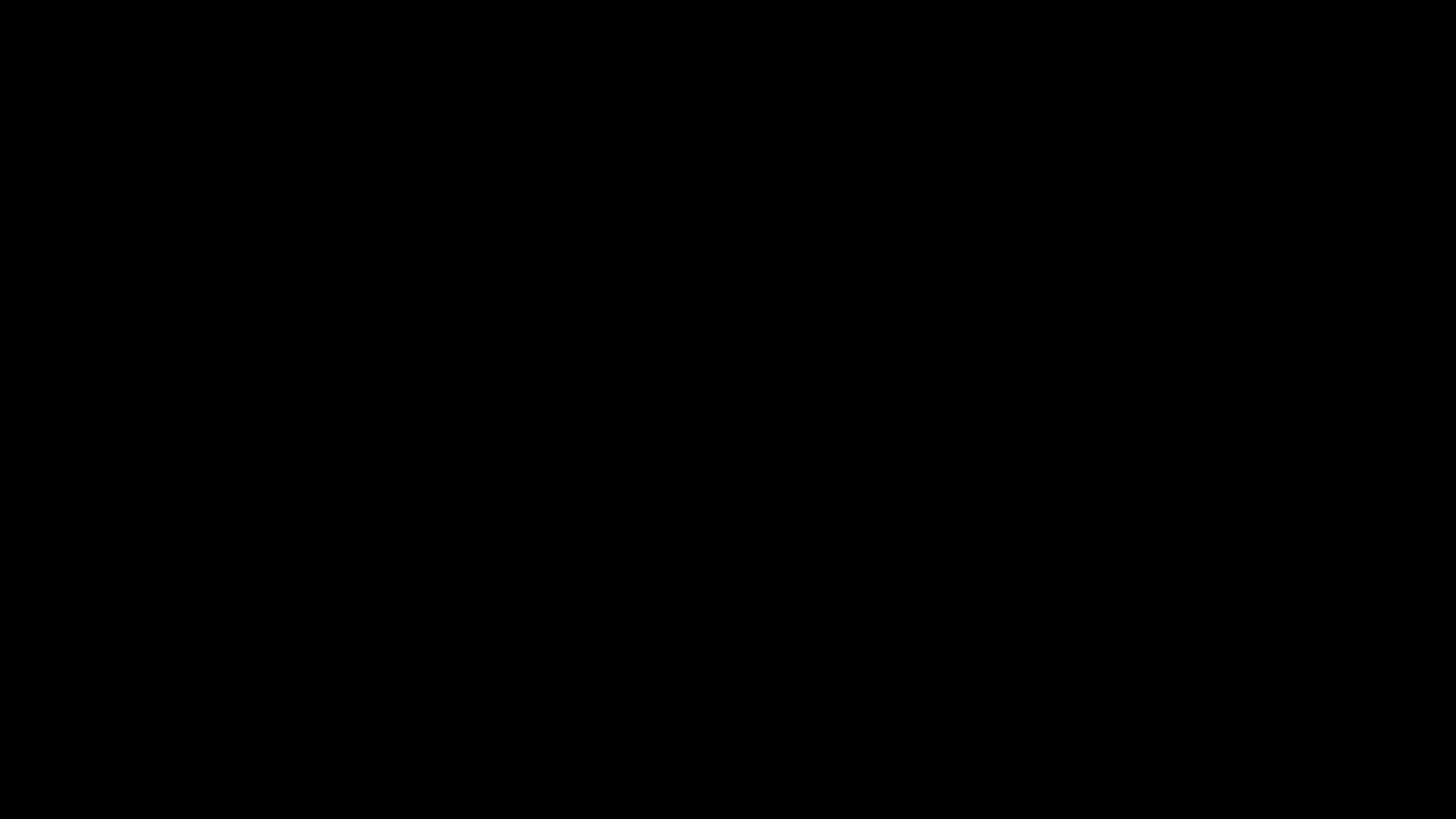
click at [1215, 723] on icon "add" at bounding box center [1183, 805] width 181 height 17
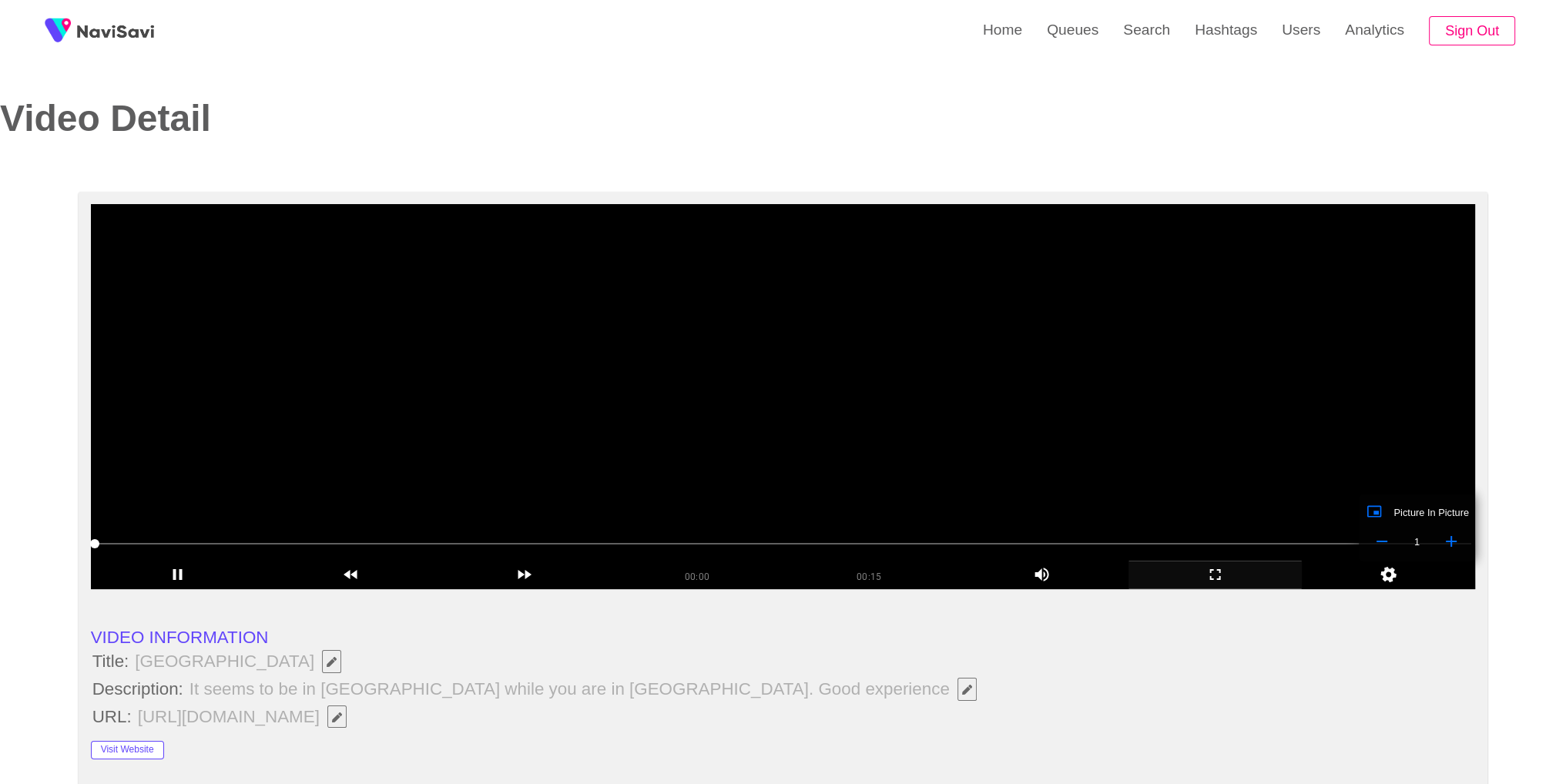
click at [1056, 416] on video at bounding box center [783, 396] width 1385 height 385
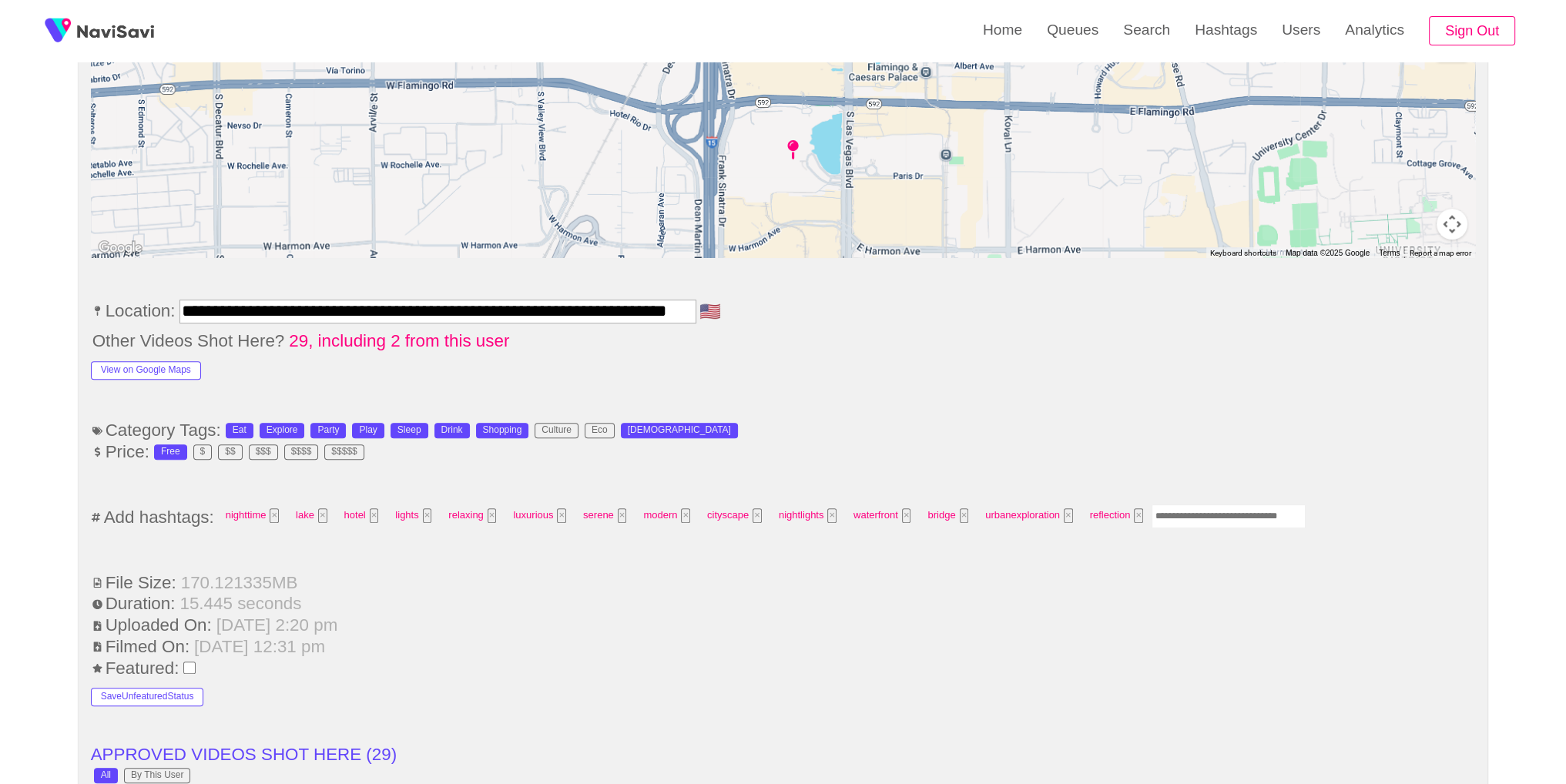
scroll to position [757, 0]
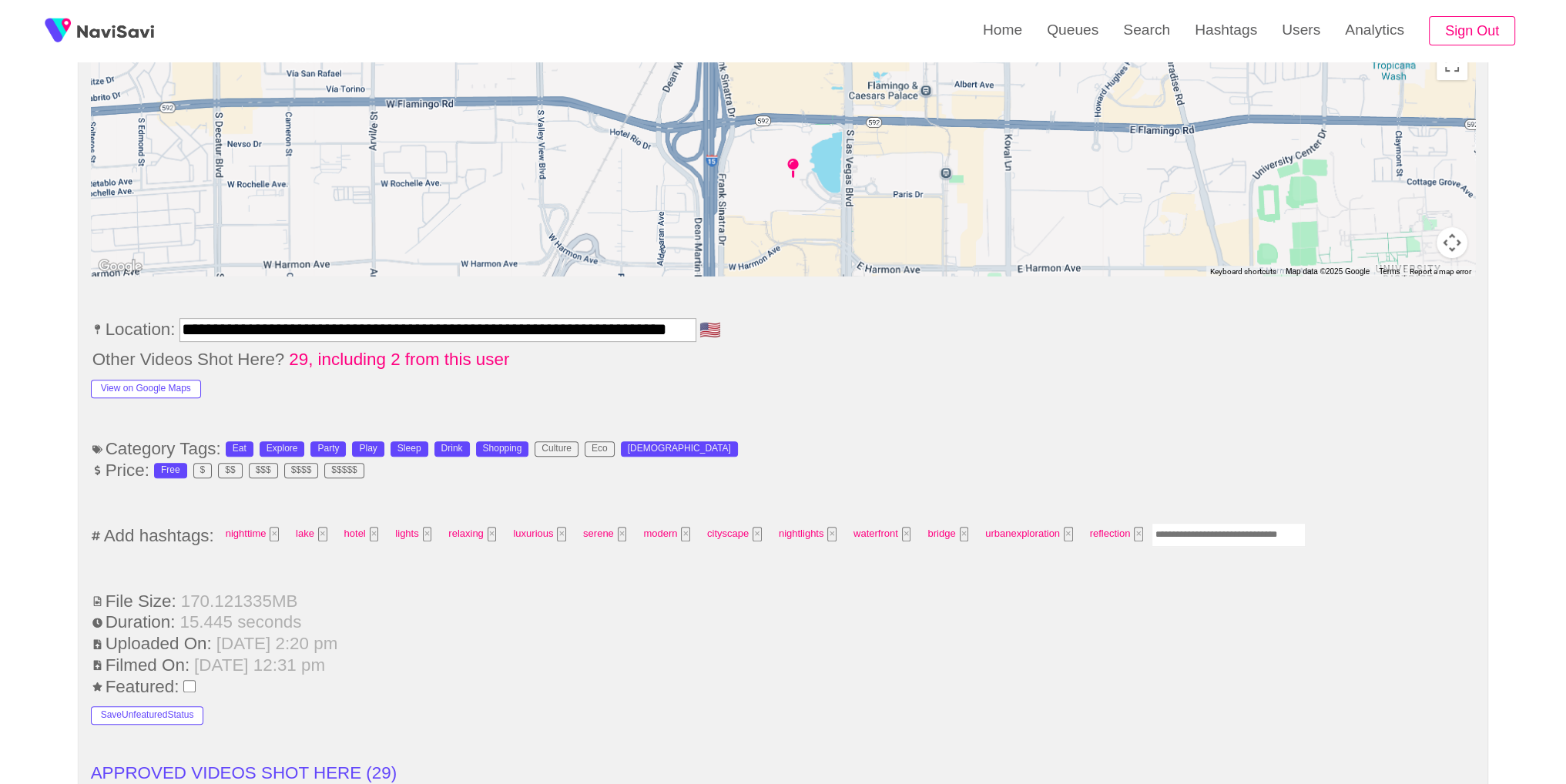
click at [1240, 528] on input "Enter tag here and press return" at bounding box center [1228, 534] width 154 height 24
type input "****"
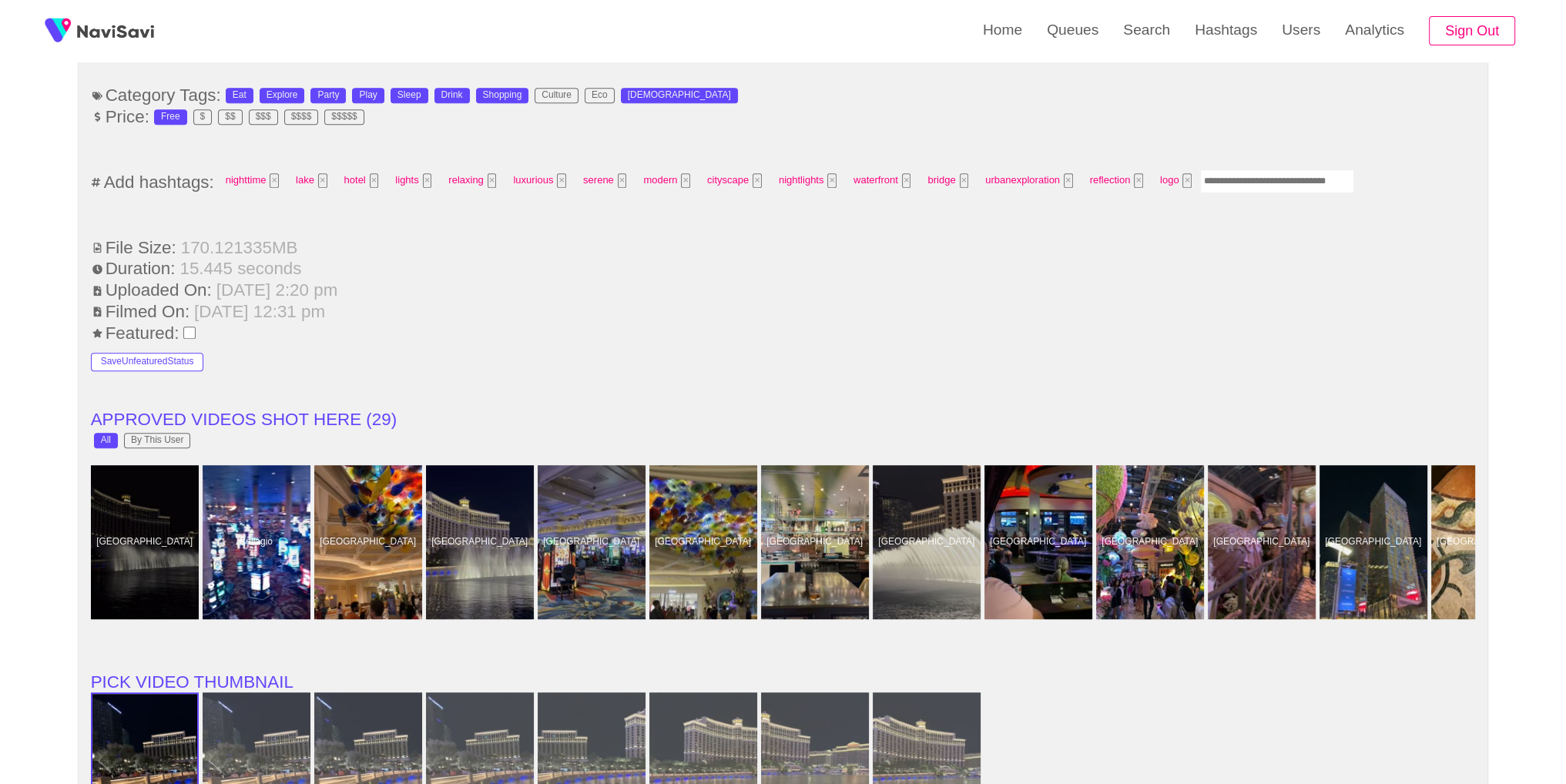
scroll to position [2190, 0]
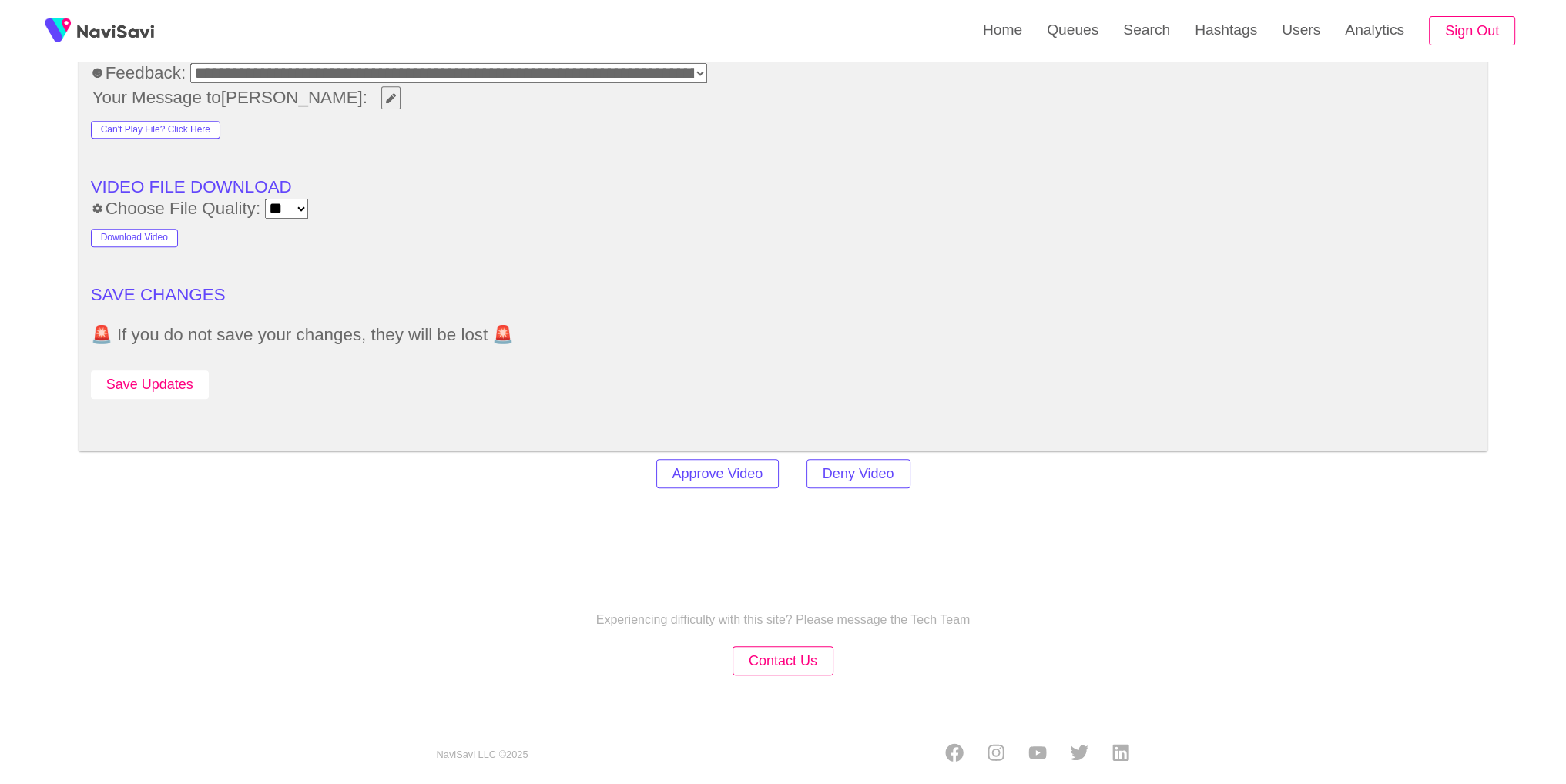
click at [130, 373] on button "Save Updates" at bounding box center [149, 384] width 117 height 28
click at [1139, 38] on link "Search" at bounding box center [1146, 30] width 72 height 60
click at [1167, 30] on link "Search" at bounding box center [1146, 30] width 72 height 60
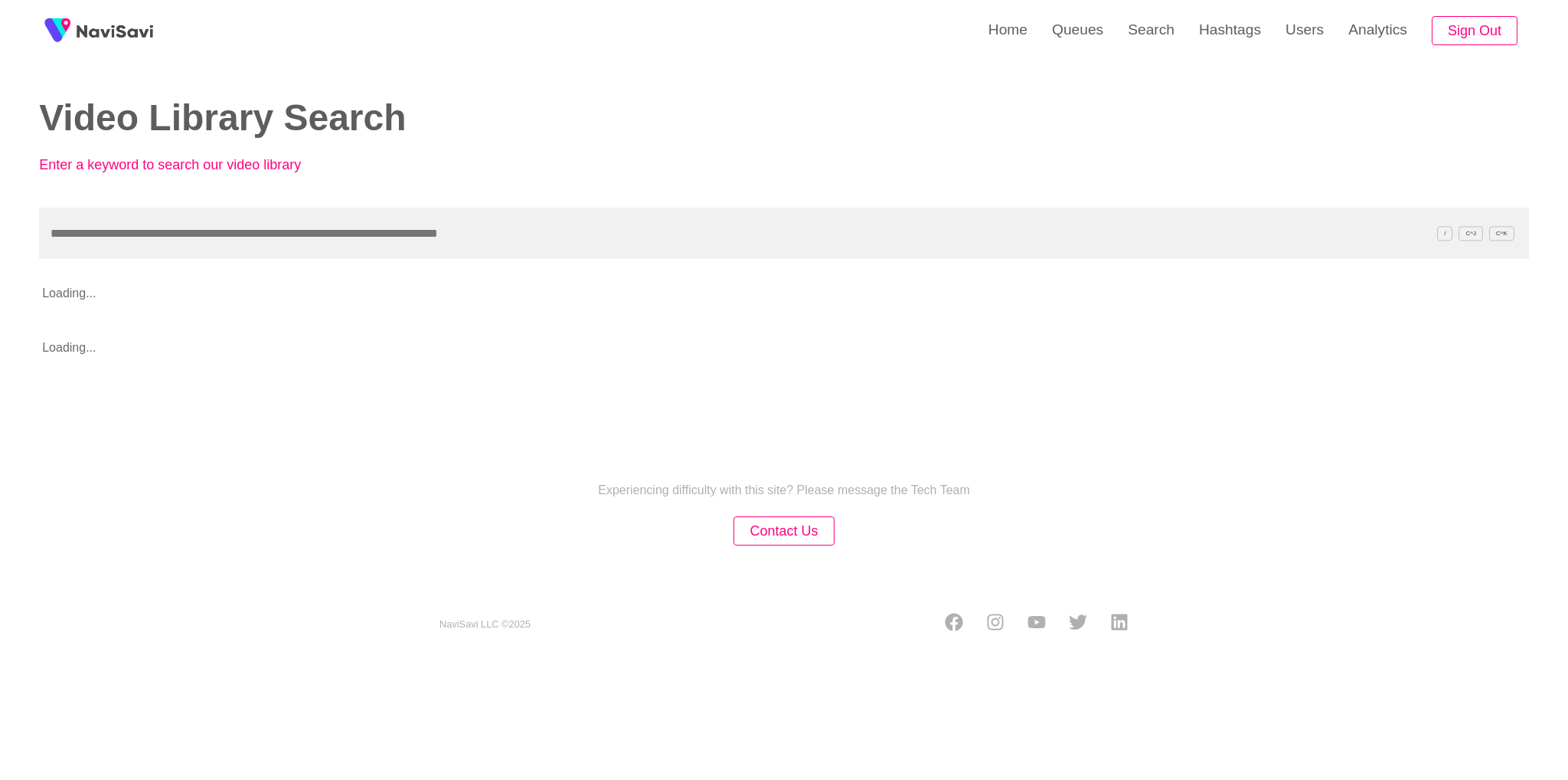
click at [251, 234] on input "text" at bounding box center [783, 234] width 1490 height 52
type input "**********"
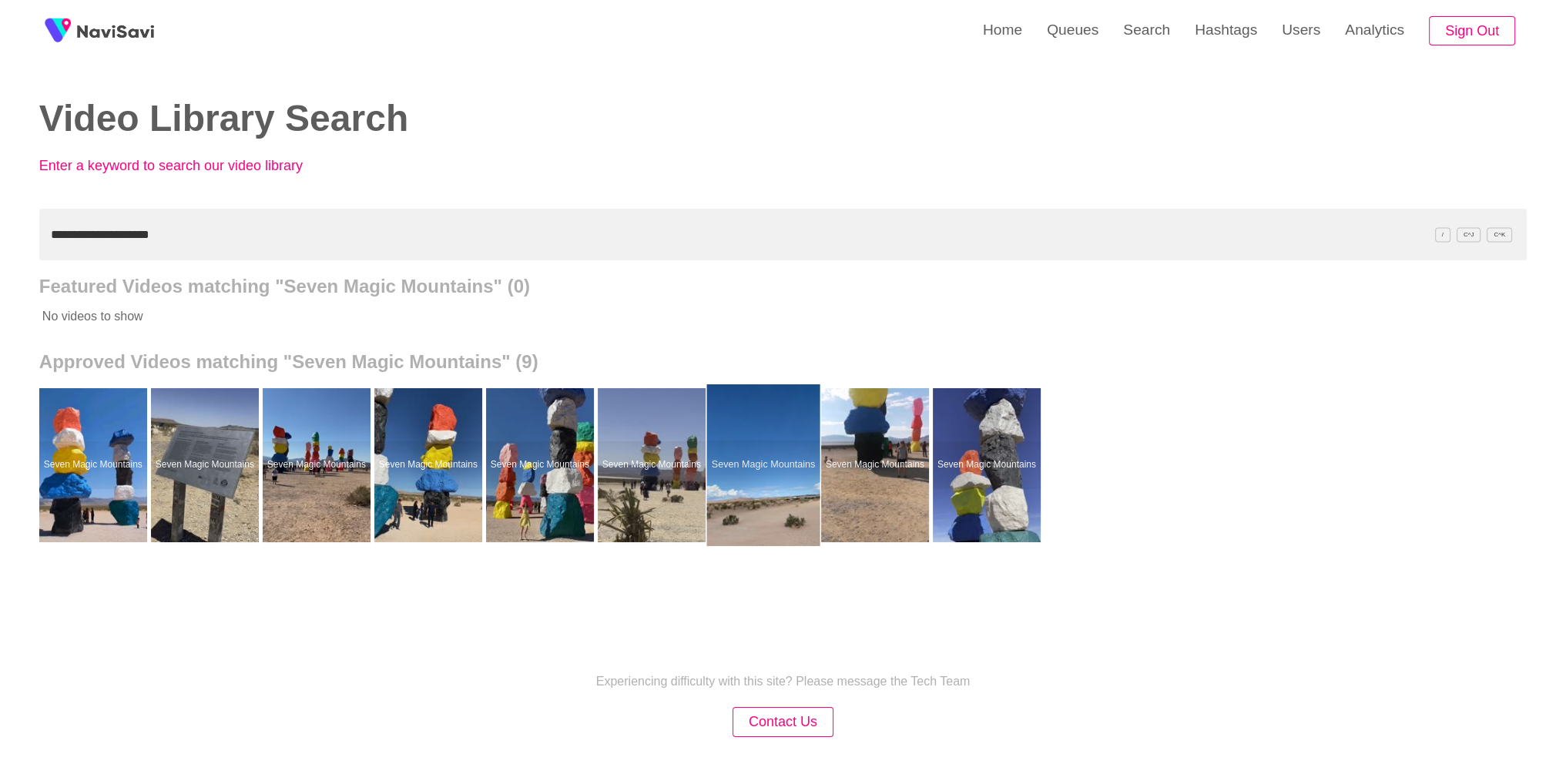
click at [785, 457] on div at bounding box center [763, 465] width 113 height 161
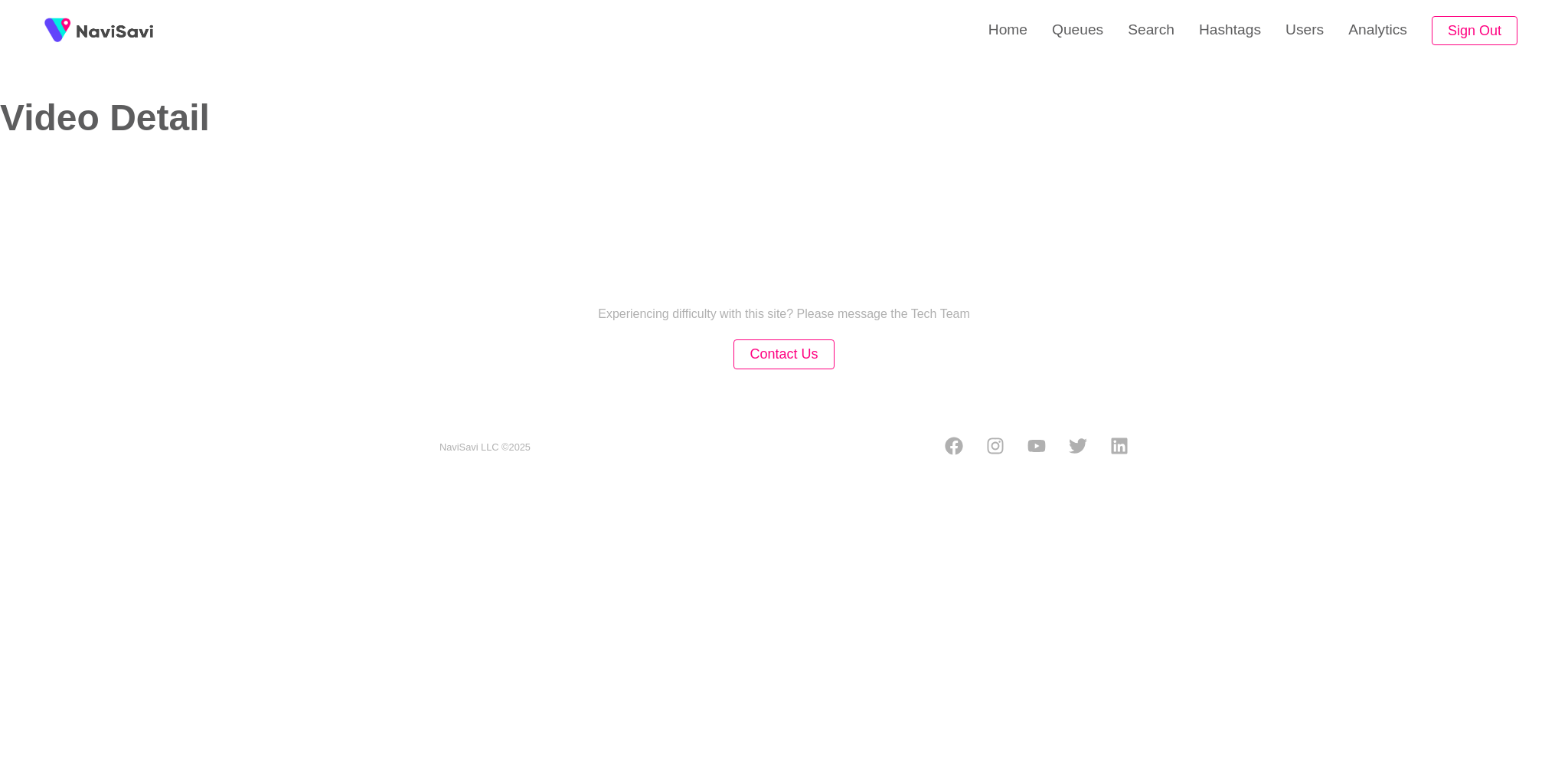
select select "**********"
select select "**"
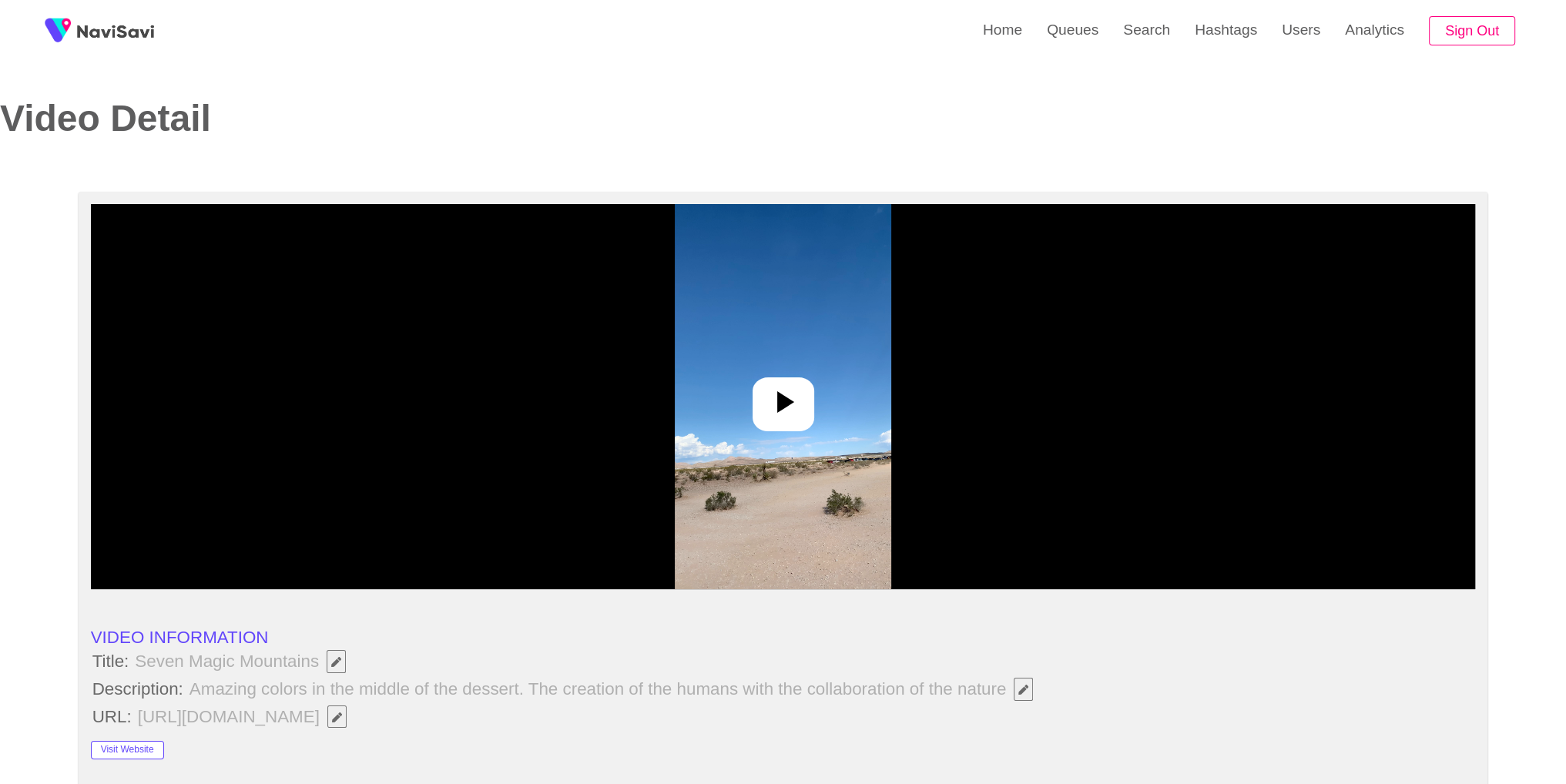
click at [749, 420] on div at bounding box center [783, 396] width 1385 height 385
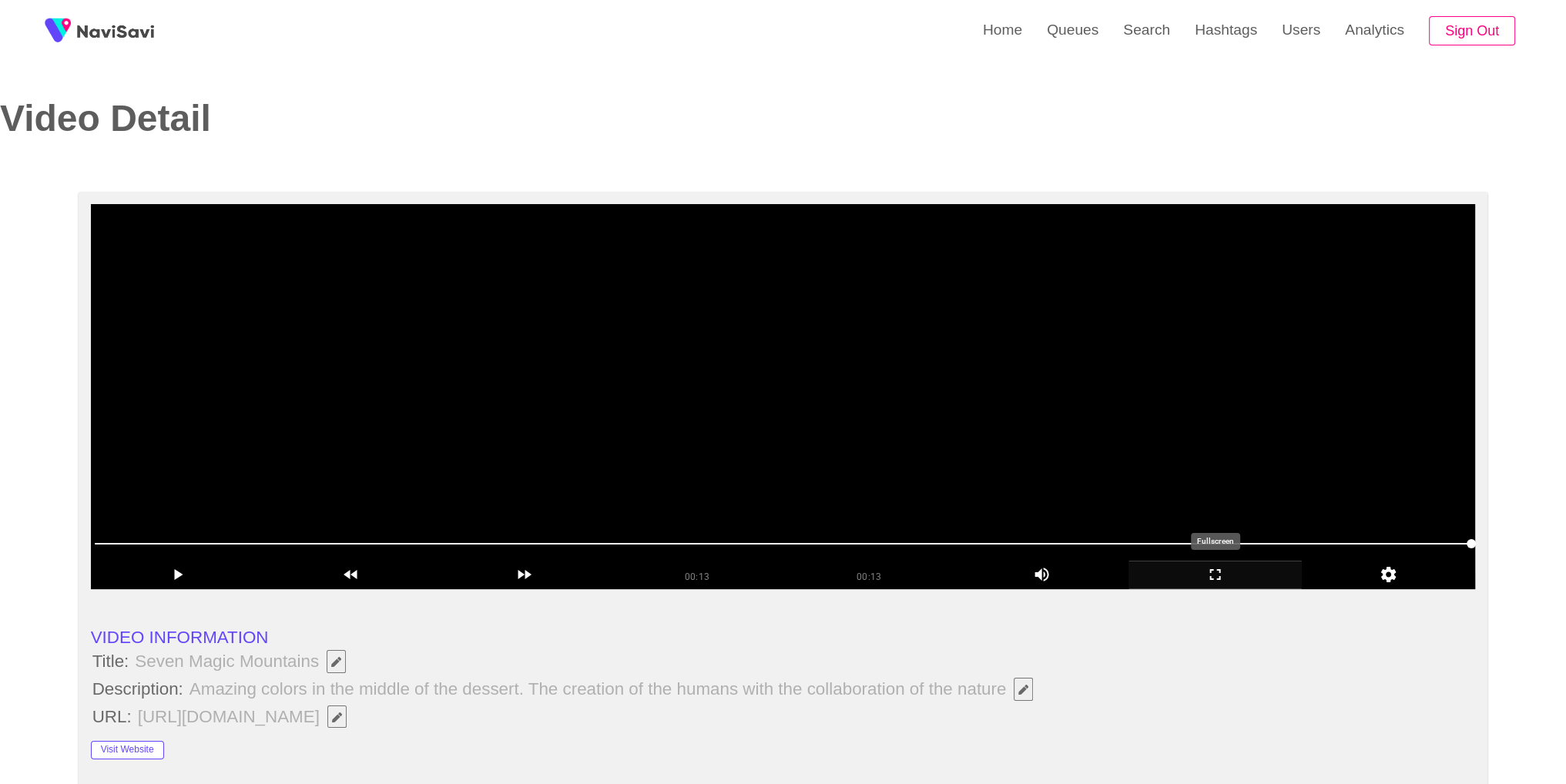
click at [1201, 580] on icon "add" at bounding box center [1214, 573] width 172 height 18
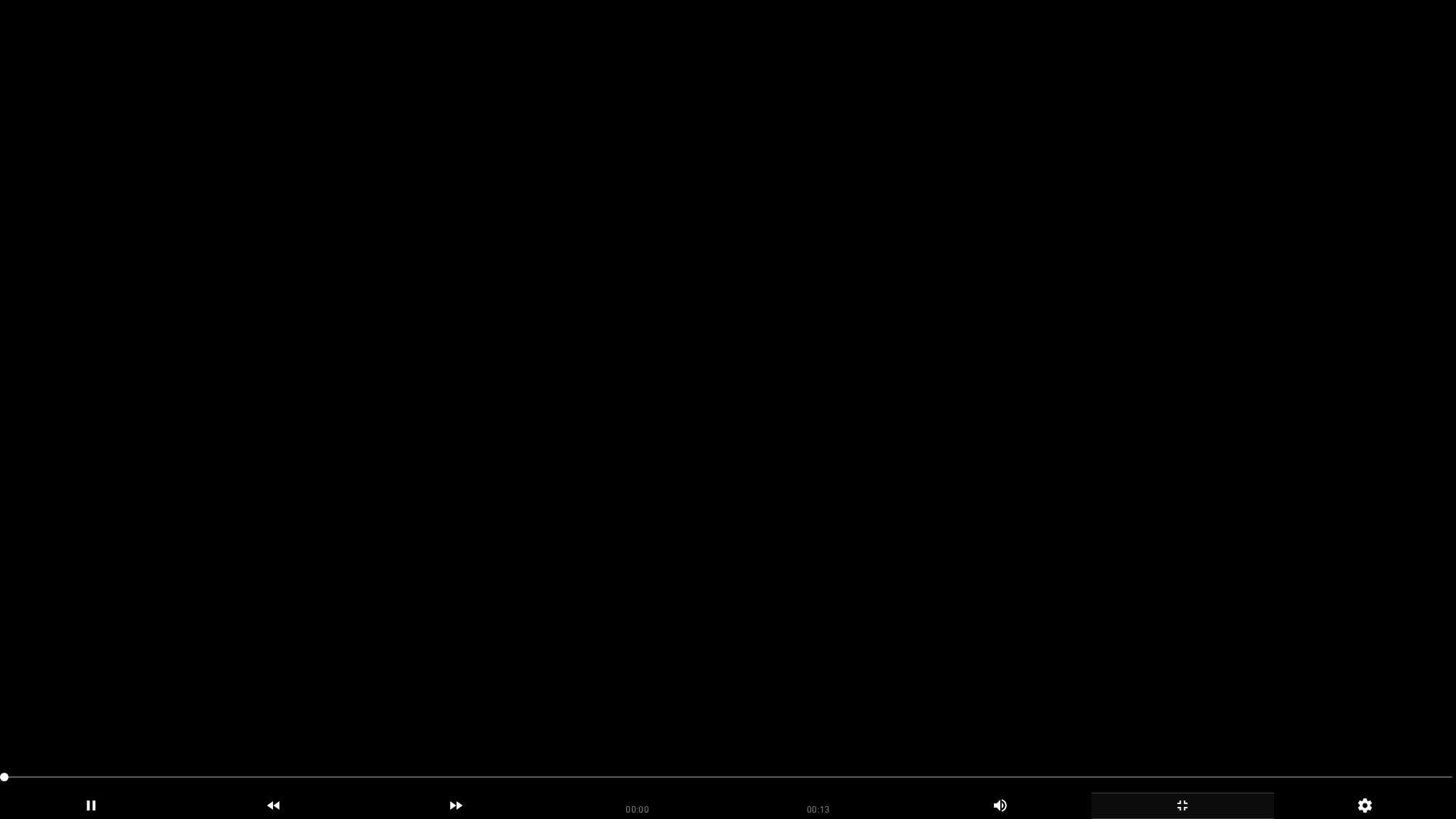
click at [1046, 604] on video at bounding box center [728, 409] width 1456 height 819
click at [863, 723] on span at bounding box center [727, 777] width 1449 height 23
click at [1171, 723] on div "add" at bounding box center [1183, 805] width 183 height 26
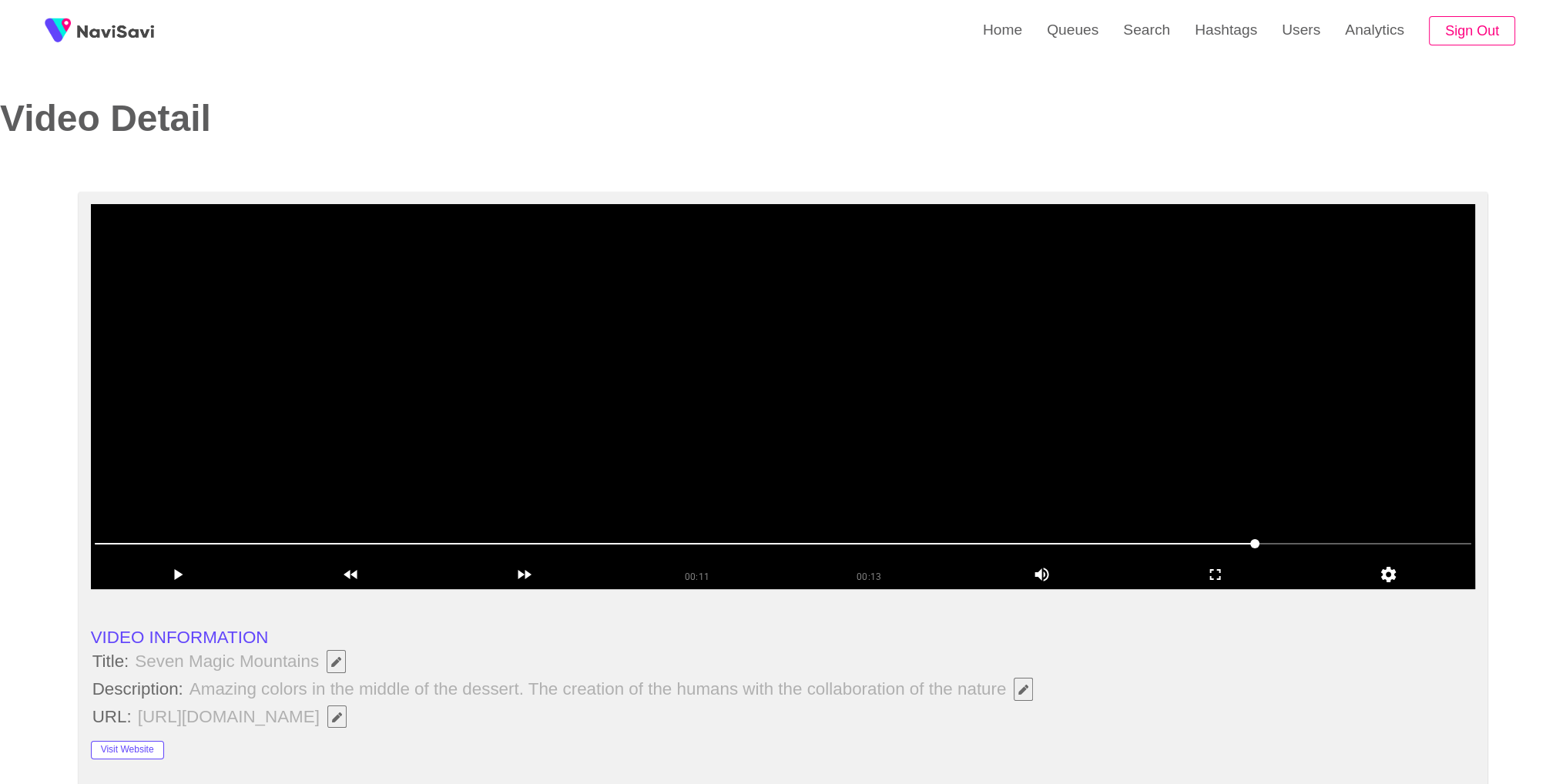
click at [633, 373] on video at bounding box center [783, 396] width 1385 height 385
drag, startPoint x: 1217, startPoint y: 574, endPoint x: 1220, endPoint y: 641, distance: 67.1
click at [1220, 573] on icon "add" at bounding box center [1214, 573] width 172 height 18
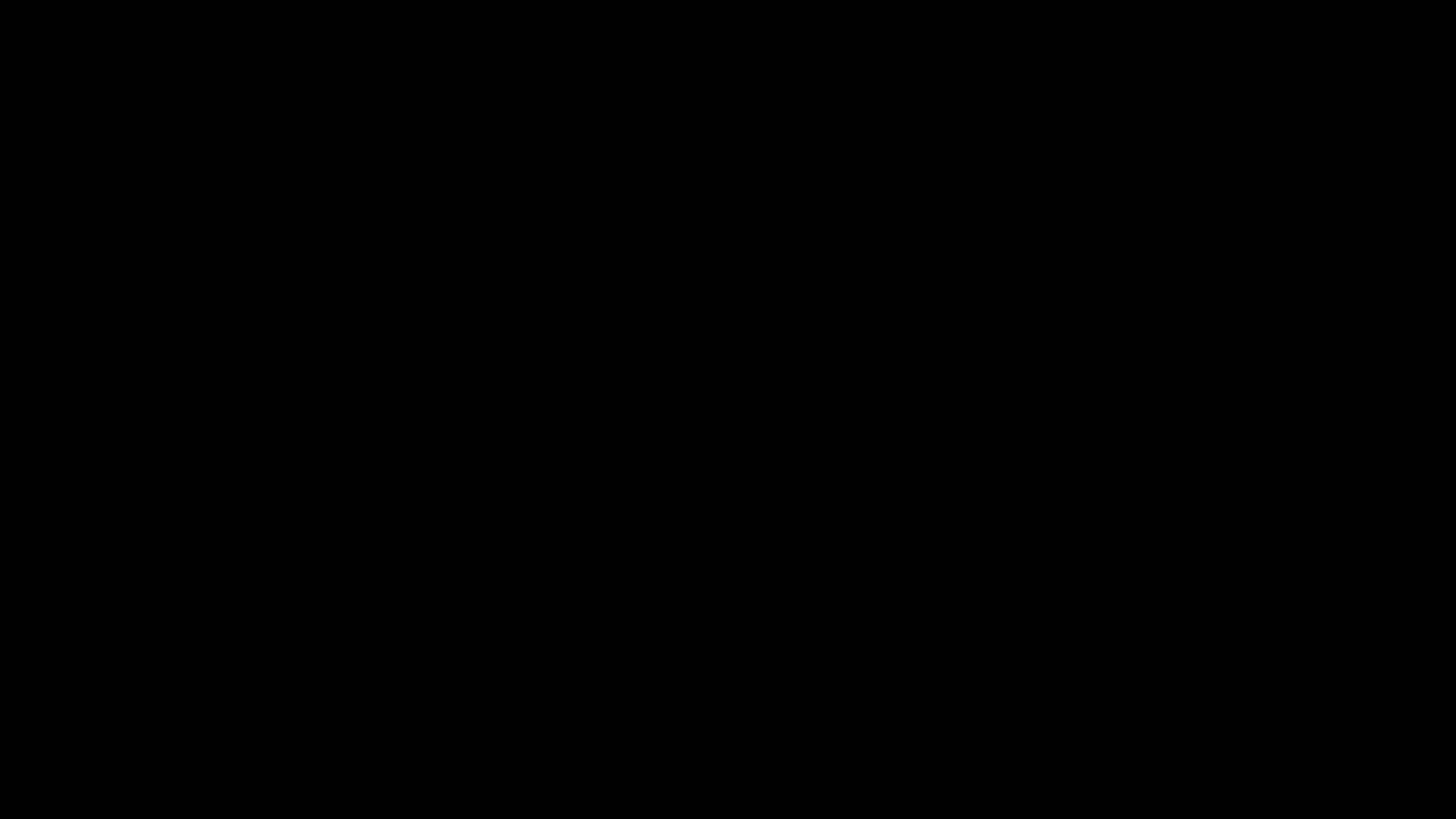
drag, startPoint x: 367, startPoint y: 768, endPoint x: 444, endPoint y: 778, distance: 77.6
click at [513, 723] on span at bounding box center [727, 778] width 1449 height 2
click at [666, 671] on video at bounding box center [728, 409] width 1456 height 819
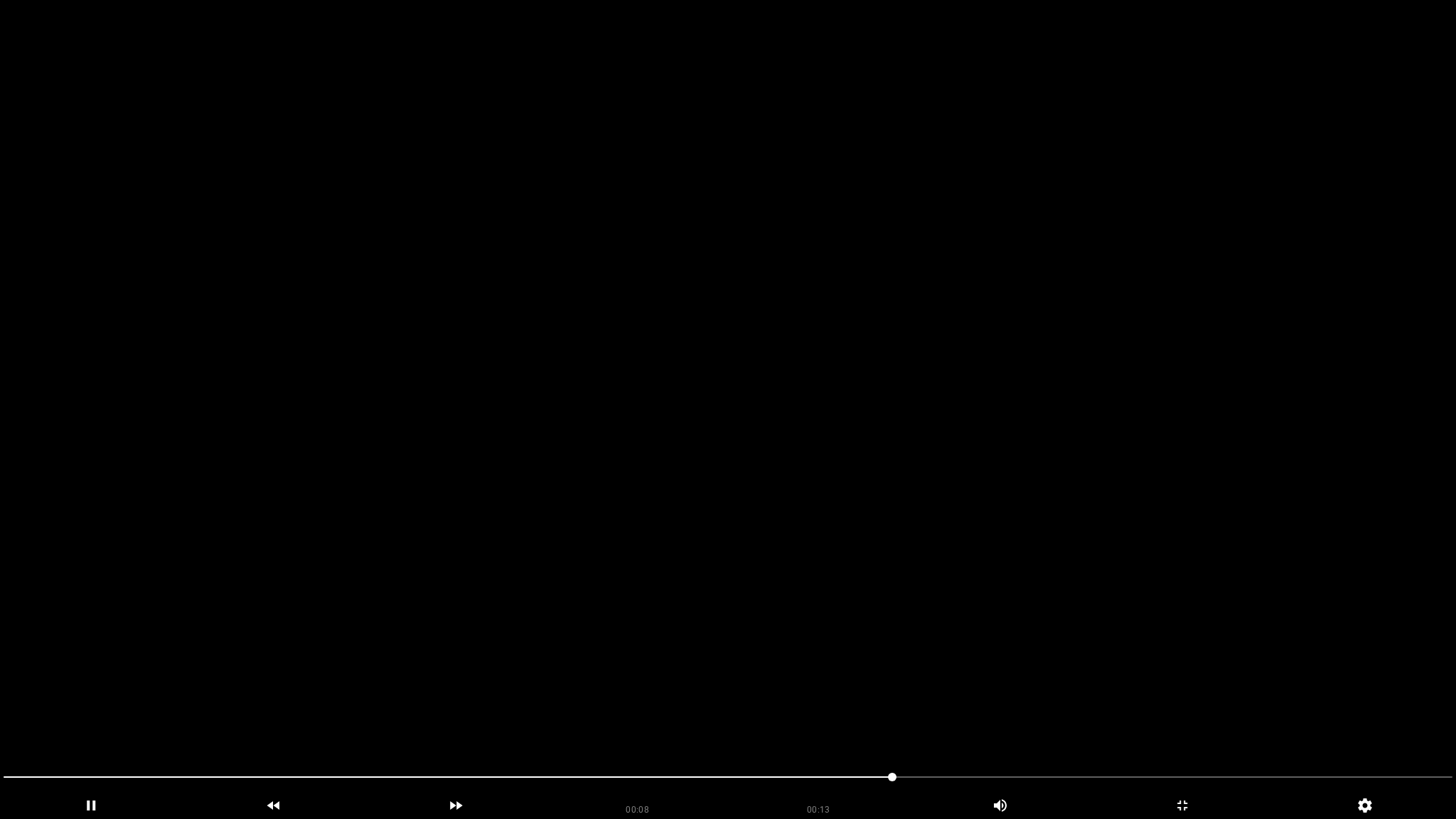
click at [795, 700] on video at bounding box center [728, 409] width 1456 height 819
click at [1194, 723] on div "add" at bounding box center [1183, 805] width 183 height 26
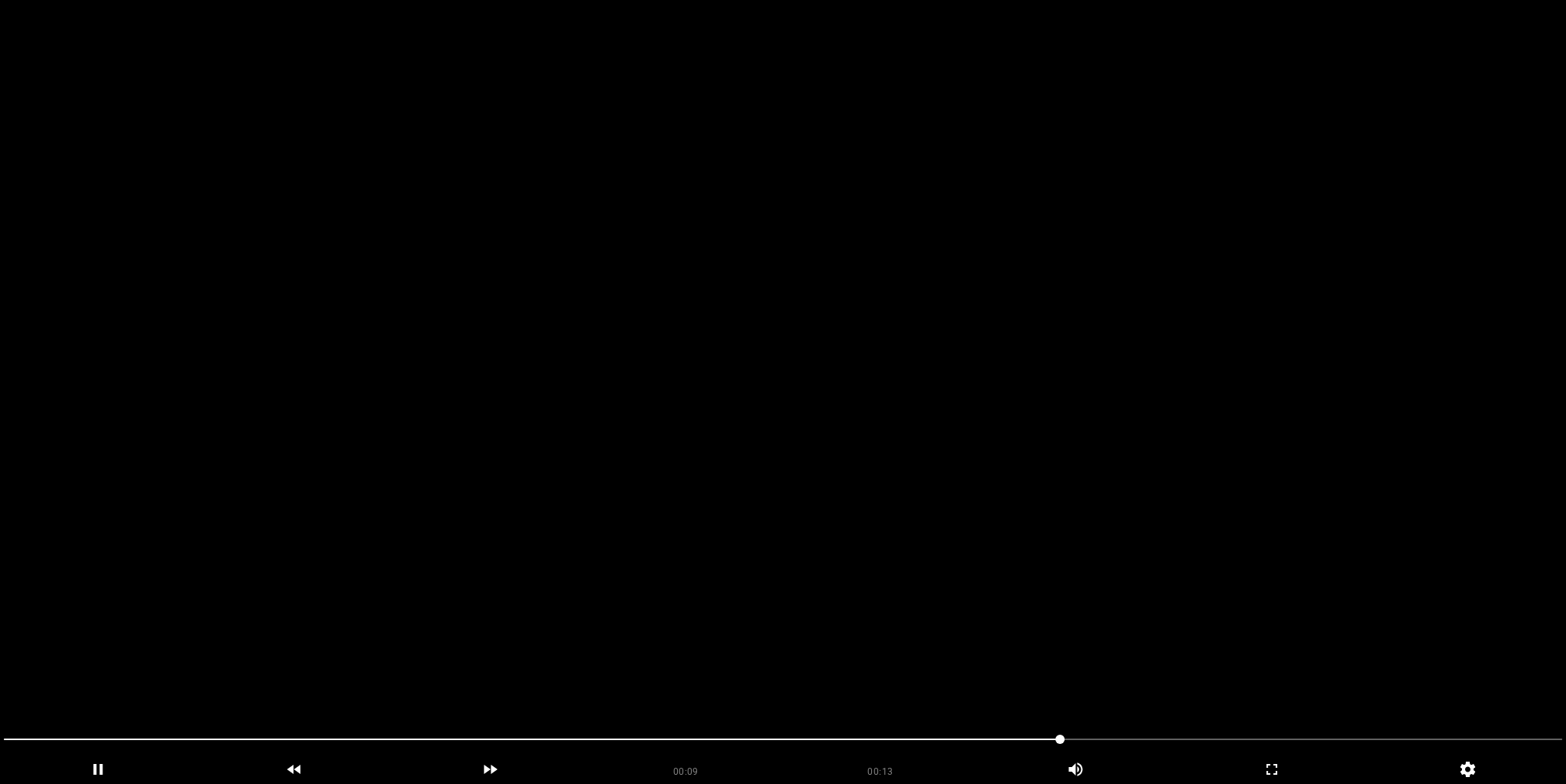
click at [913, 345] on video at bounding box center [783, 392] width 1566 height 784
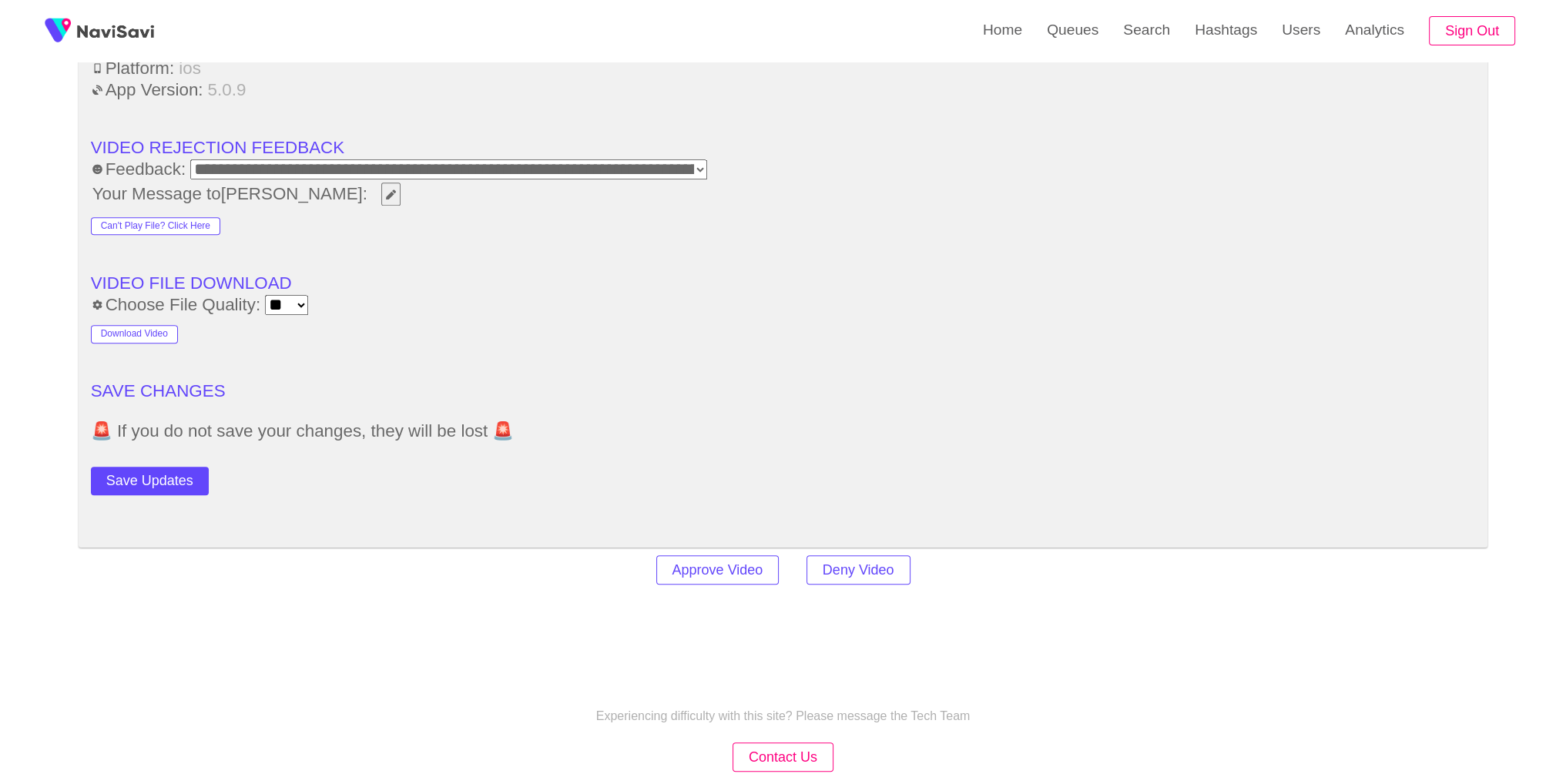
scroll to position [2121, 0]
click at [174, 478] on button "Save Updates" at bounding box center [149, 477] width 117 height 28
click at [1138, 35] on link "Search" at bounding box center [1146, 30] width 72 height 60
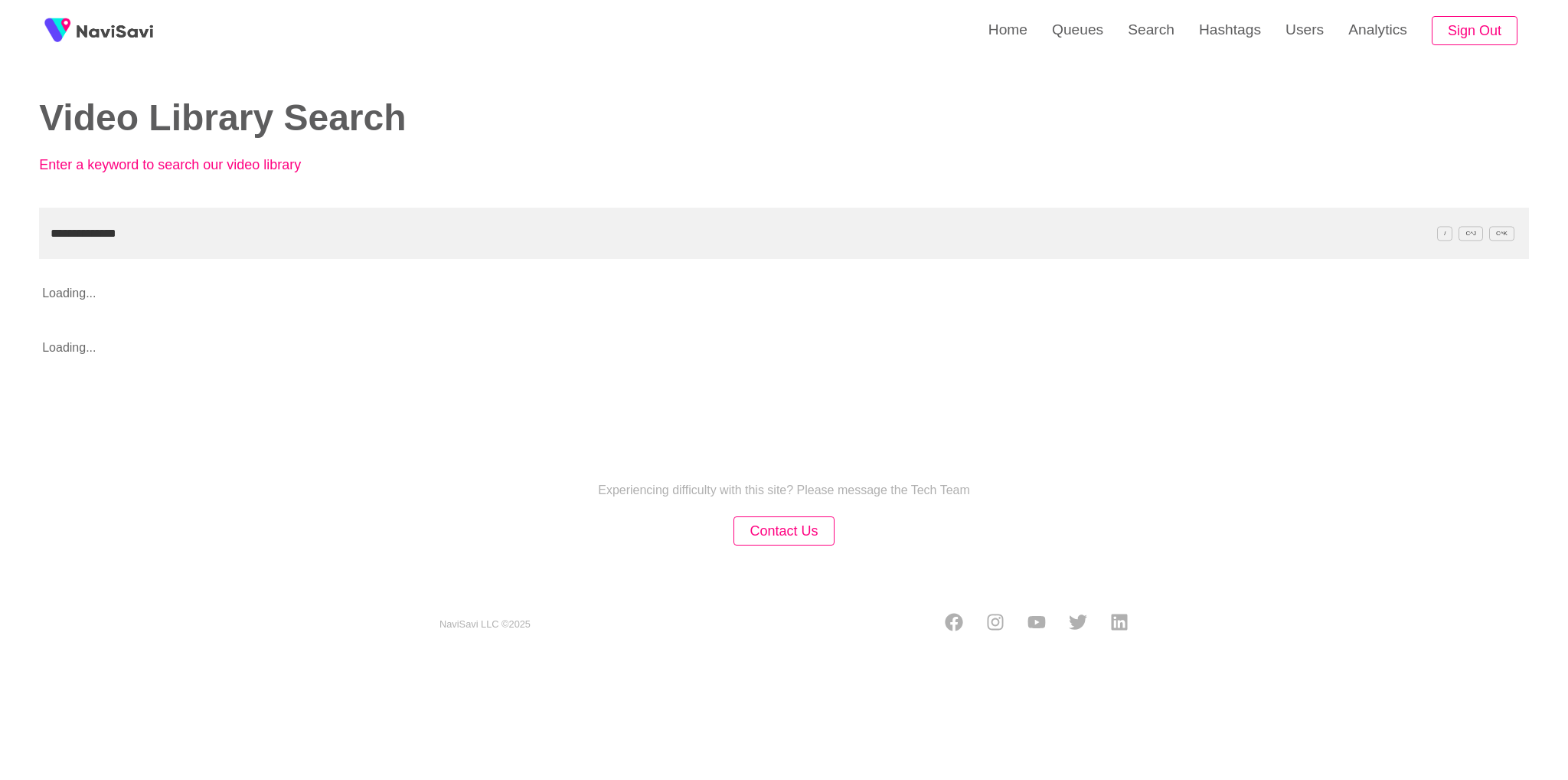
type input "**********"
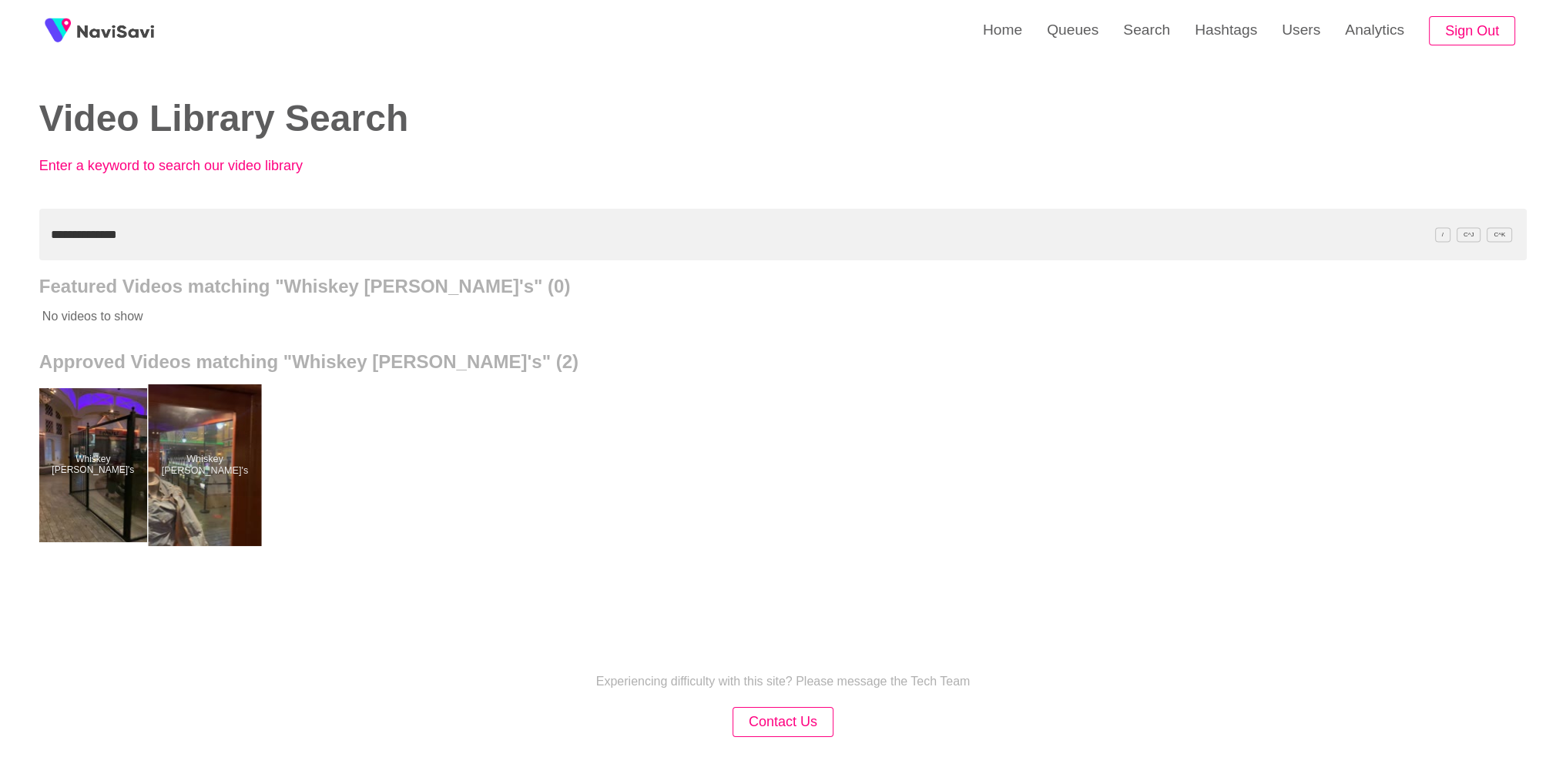
click at [151, 462] on div at bounding box center [204, 465] width 113 height 161
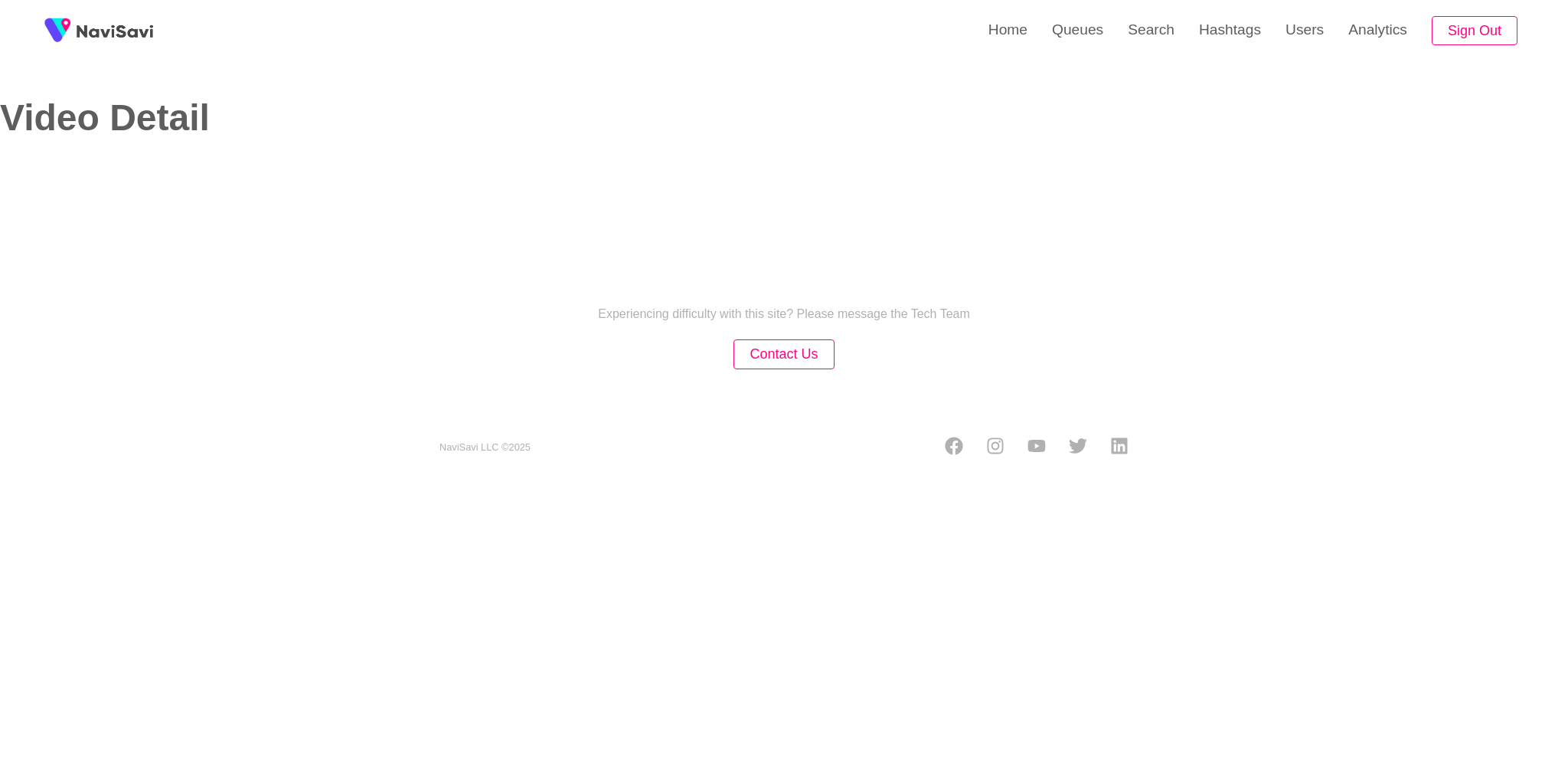
select select "**********"
select select "**"
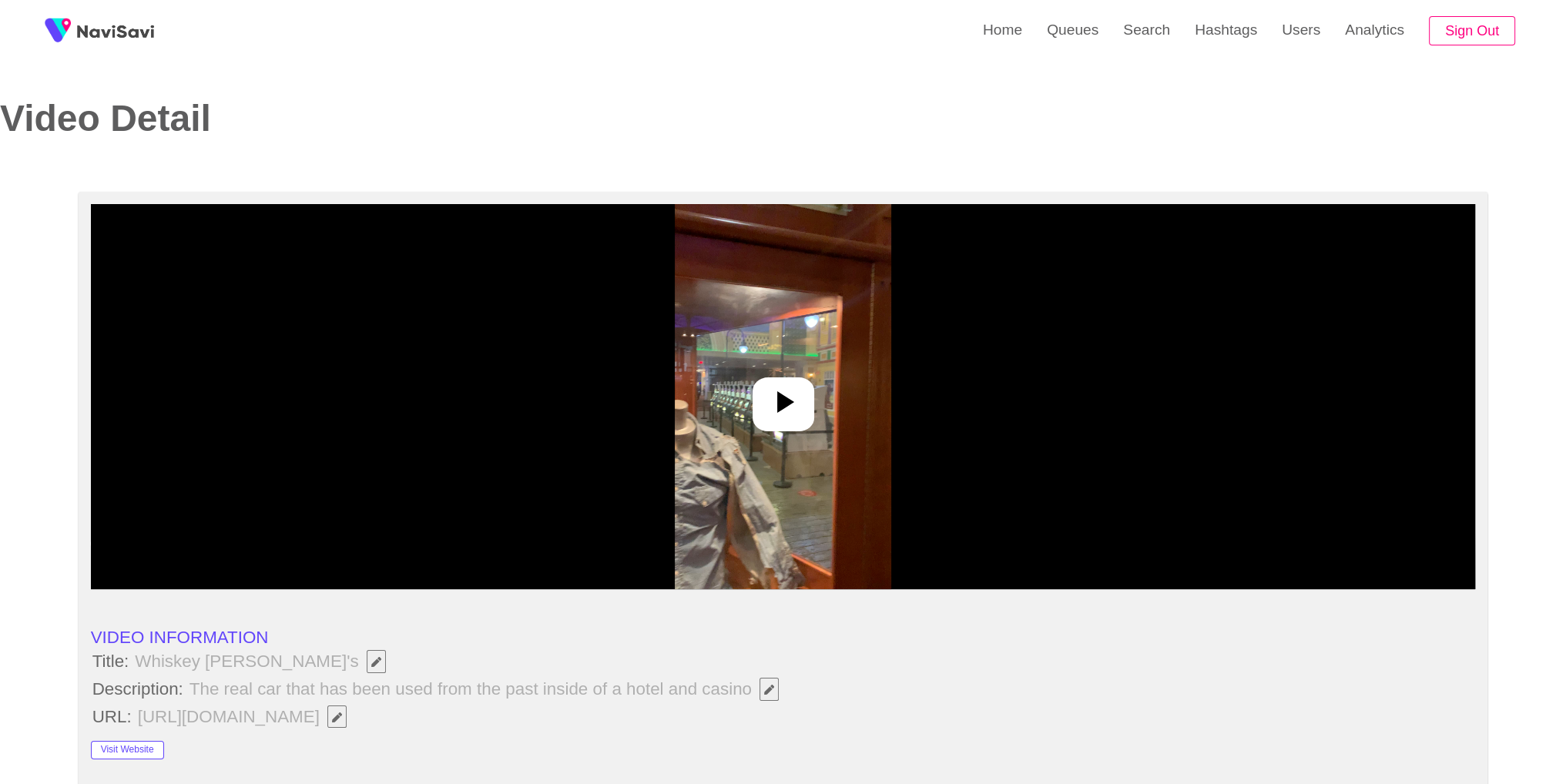
click at [807, 389] on div at bounding box center [783, 404] width 61 height 54
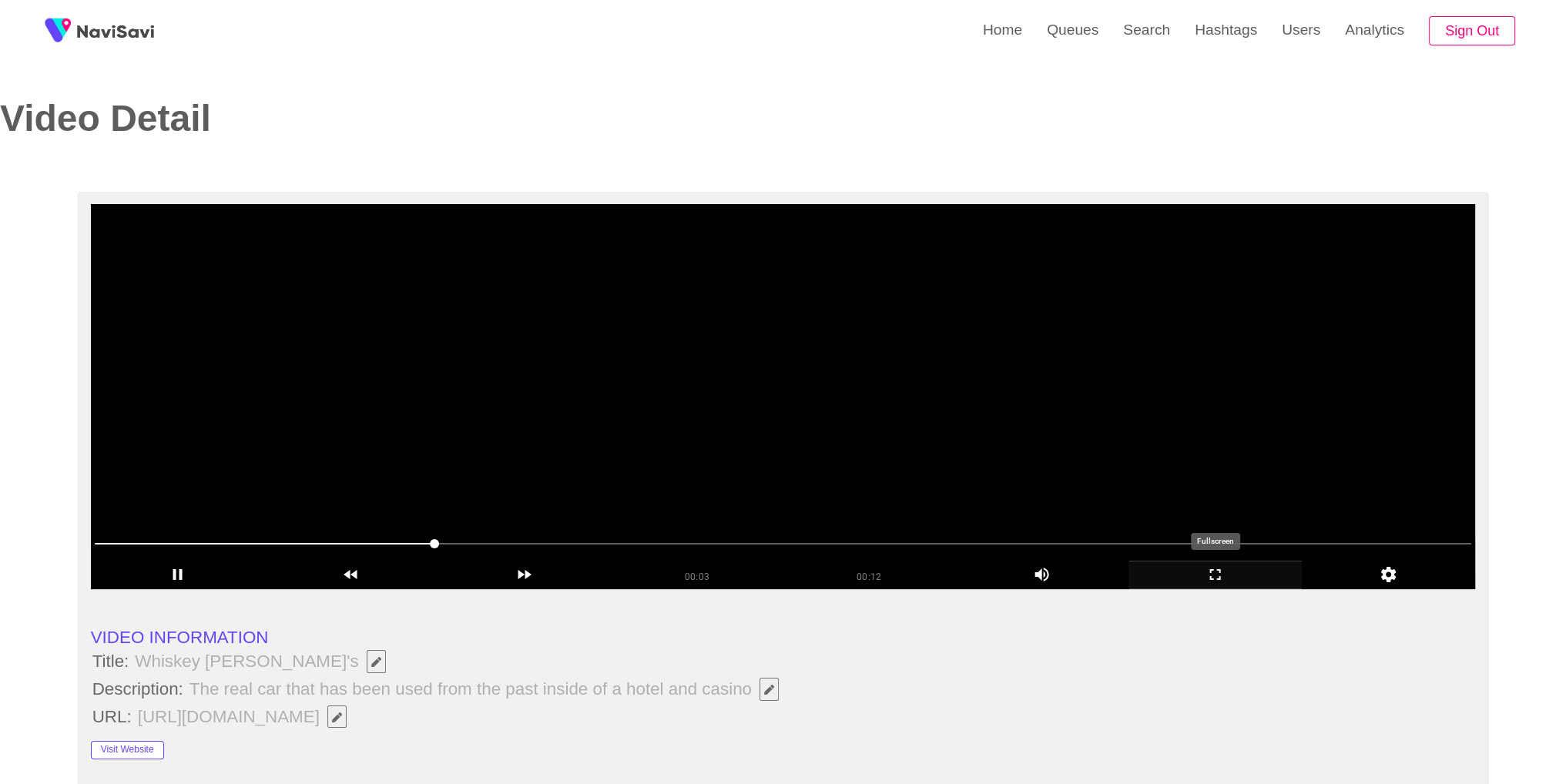
click at [1226, 566] on icon "add" at bounding box center [1214, 573] width 172 height 18
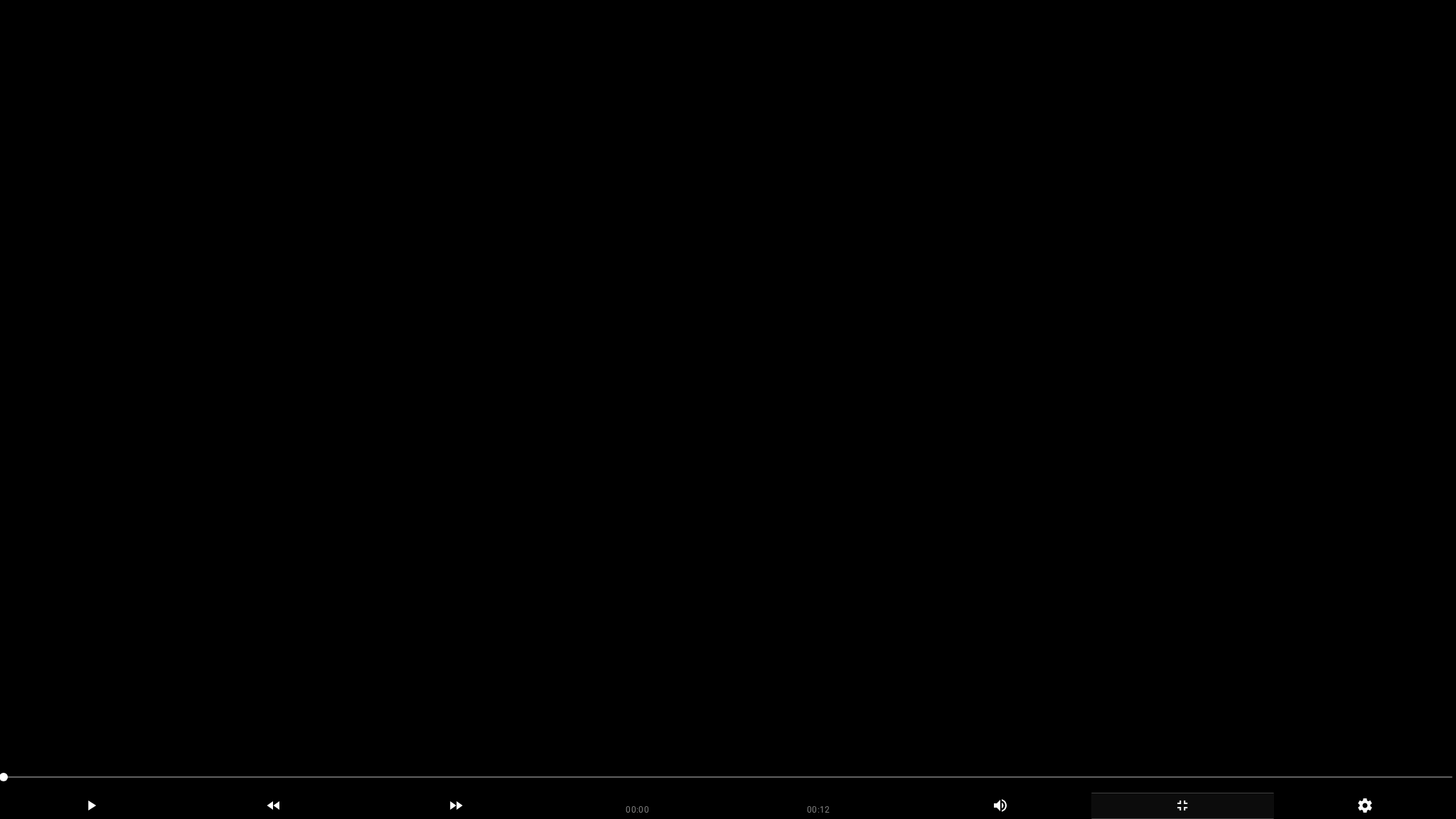
click at [651, 492] on video at bounding box center [728, 409] width 1456 height 819
click at [1236, 723] on icon "add" at bounding box center [1183, 805] width 181 height 17
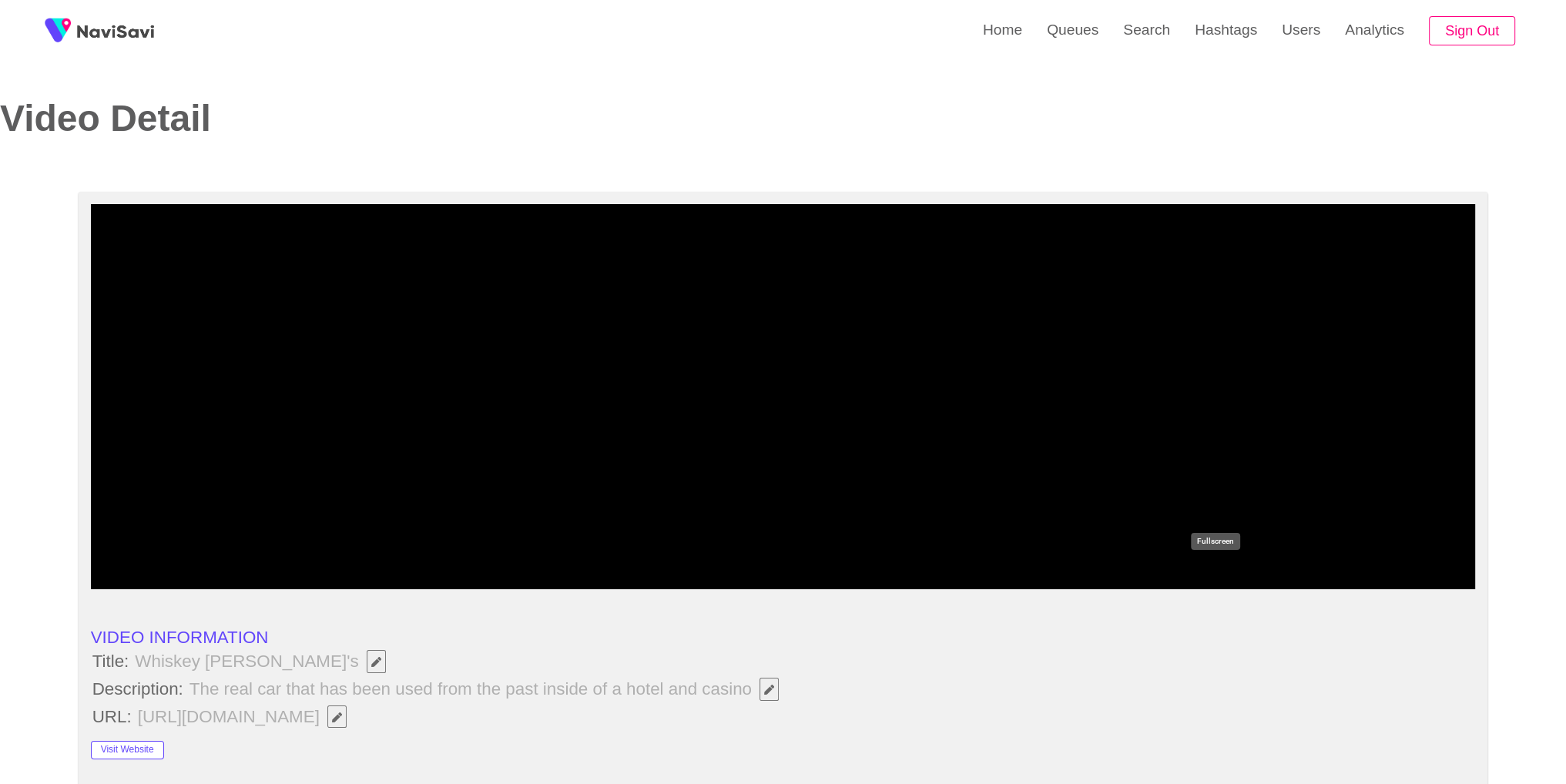
click at [1197, 572] on icon "add" at bounding box center [1214, 573] width 172 height 18
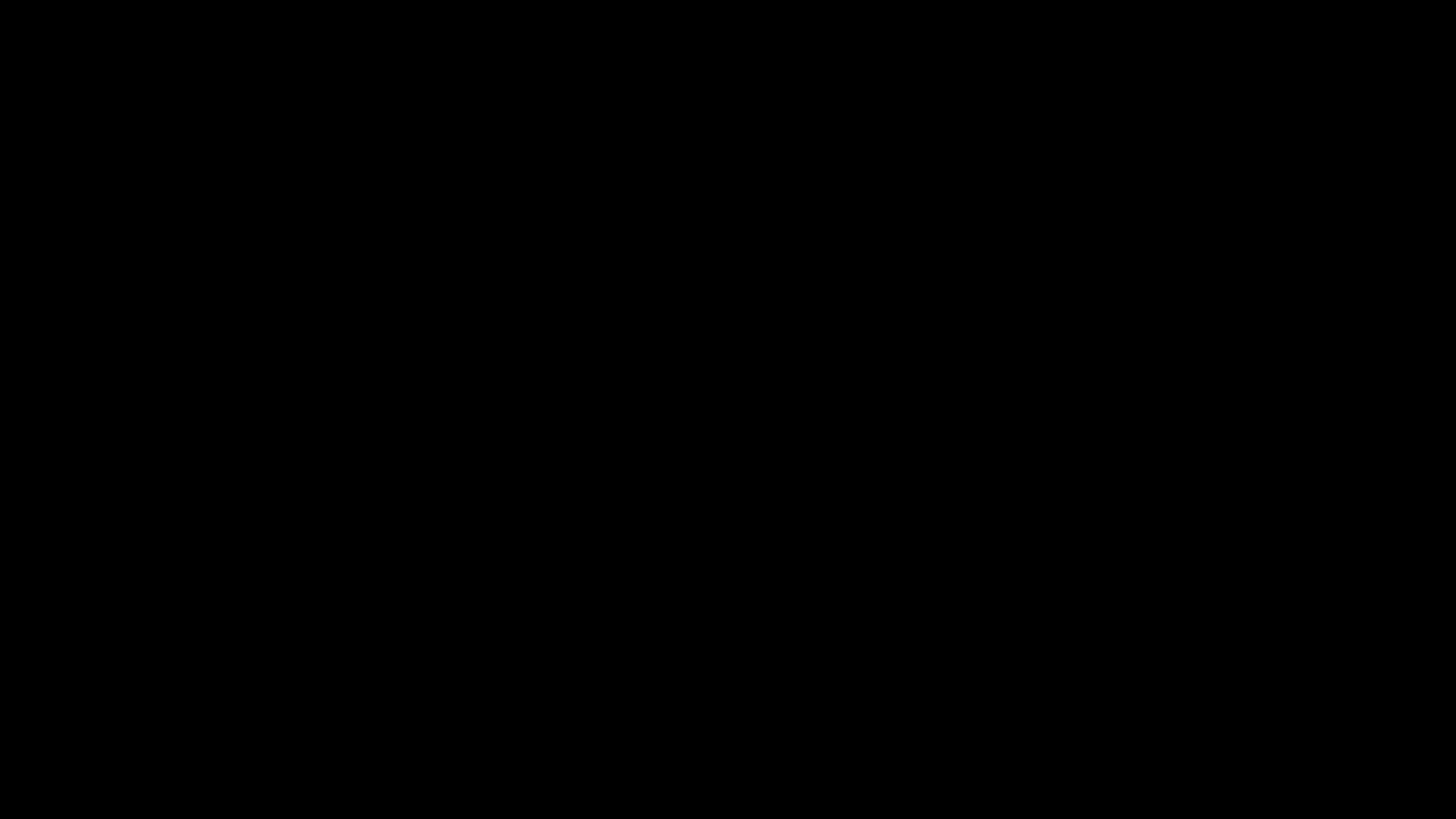
click at [1192, 723] on icon "add" at bounding box center [1183, 805] width 181 height 17
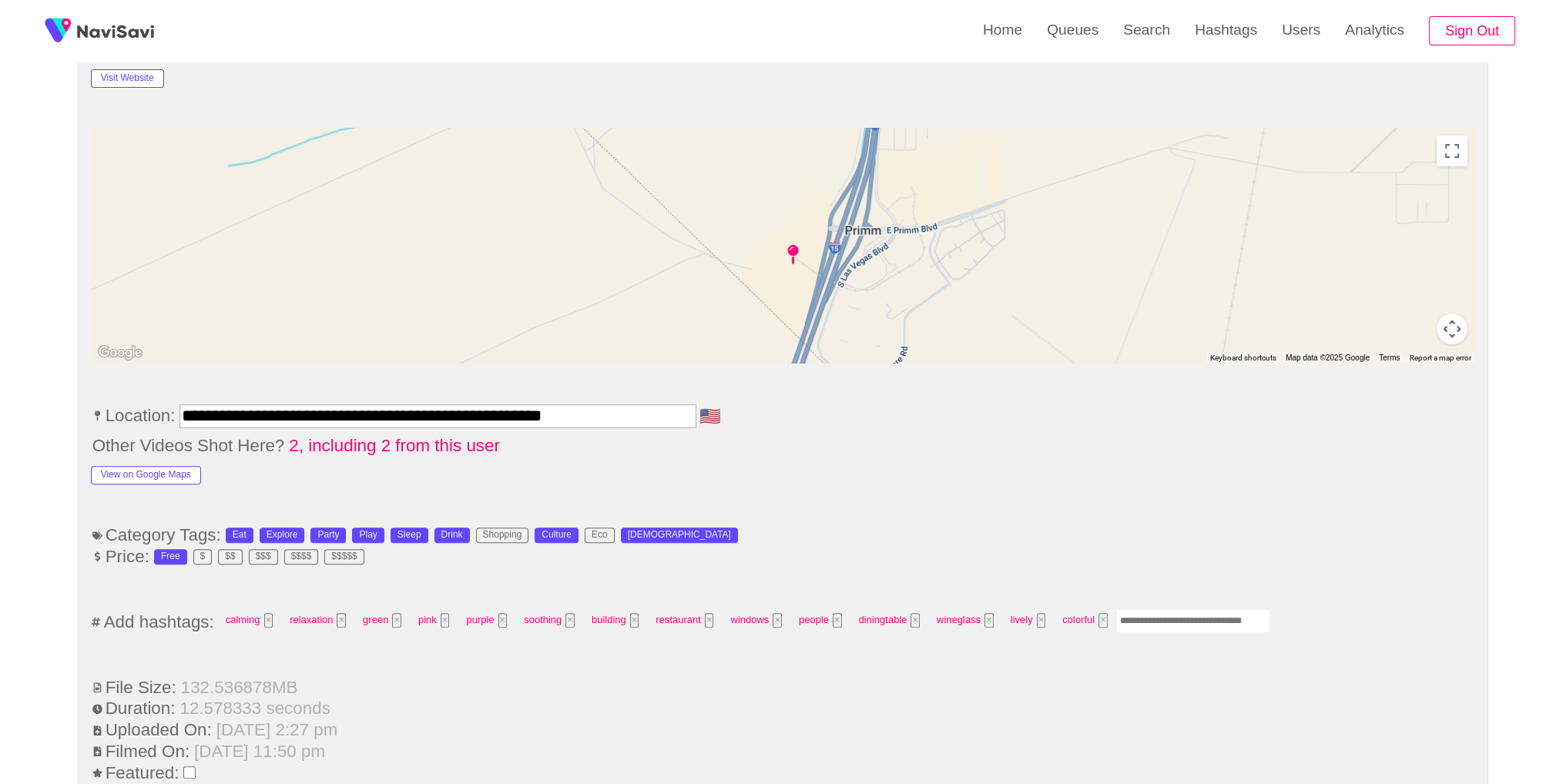
scroll to position [698, 0]
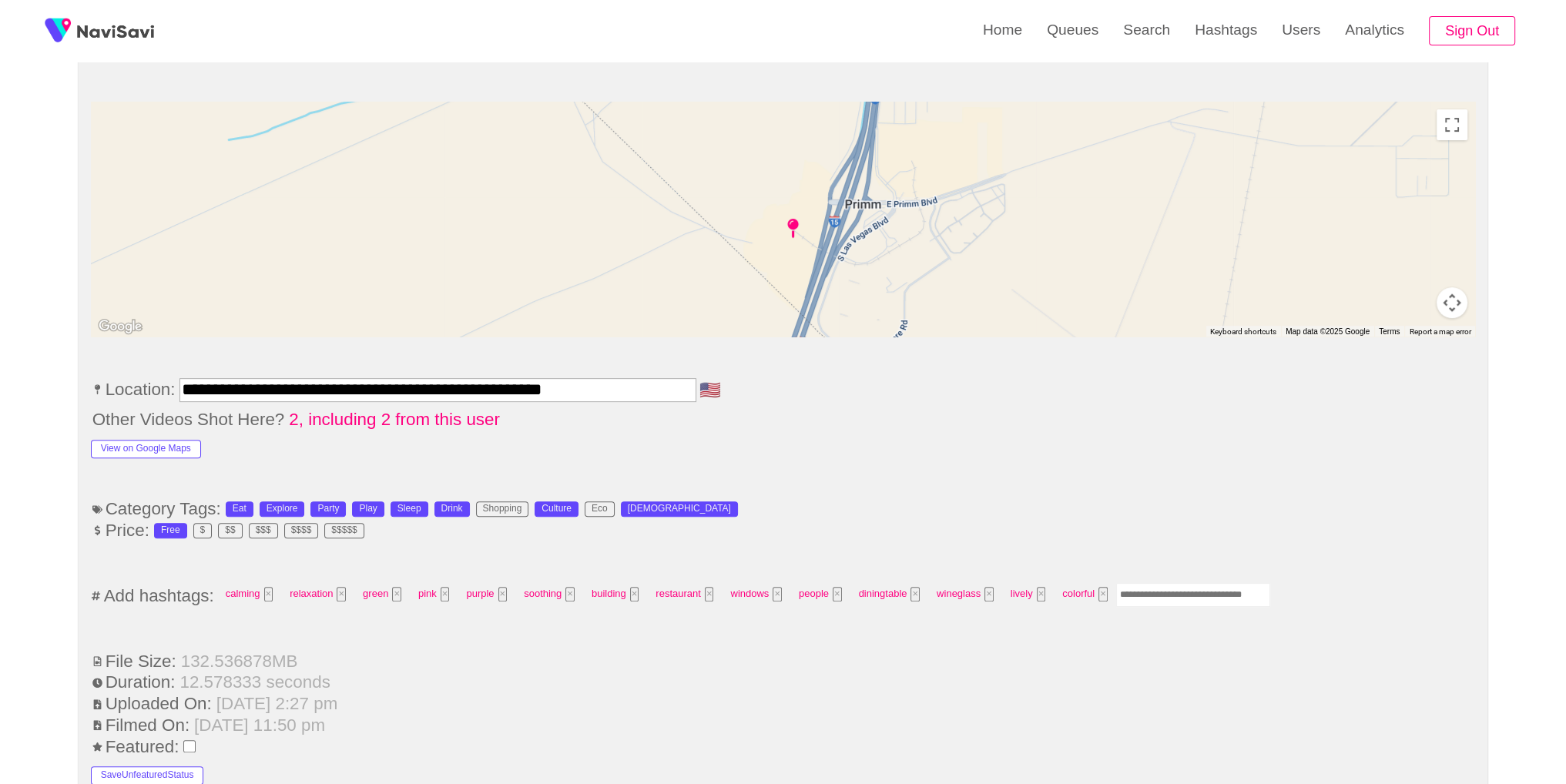
click at [1164, 595] on input "Enter tag here and press return" at bounding box center [1193, 595] width 154 height 24
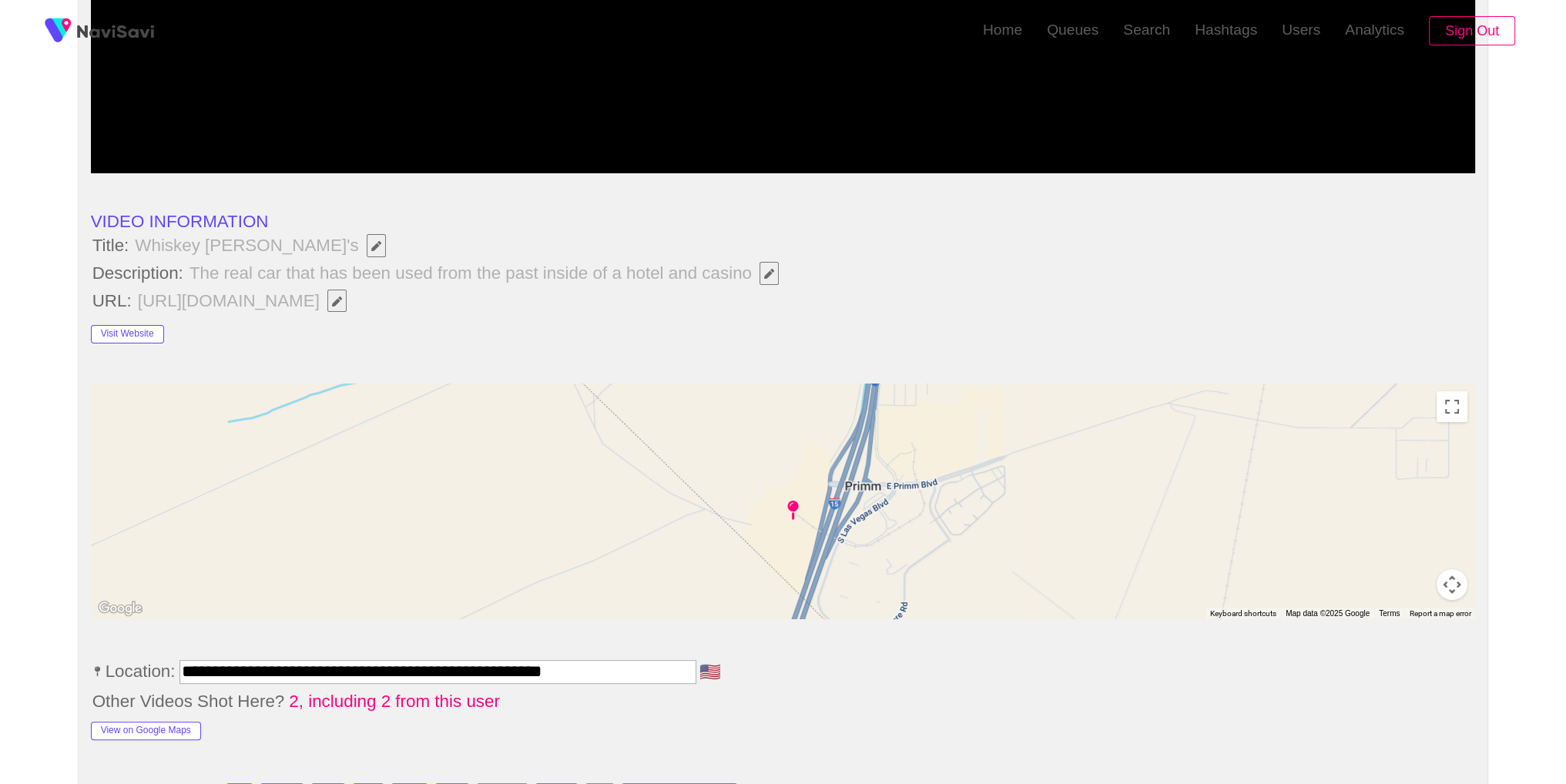
scroll to position [0, 0]
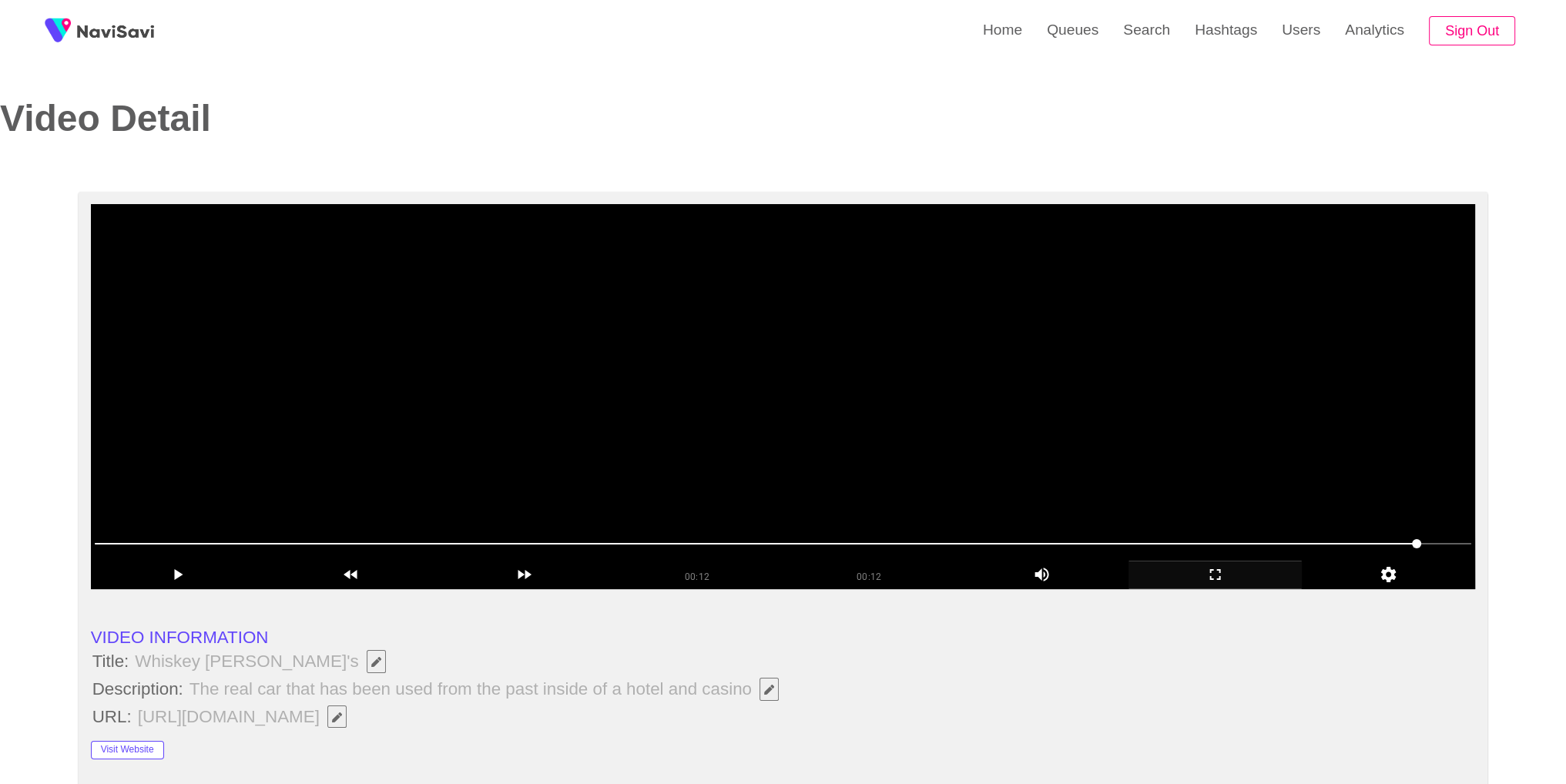
click at [1040, 408] on video at bounding box center [783, 396] width 1385 height 385
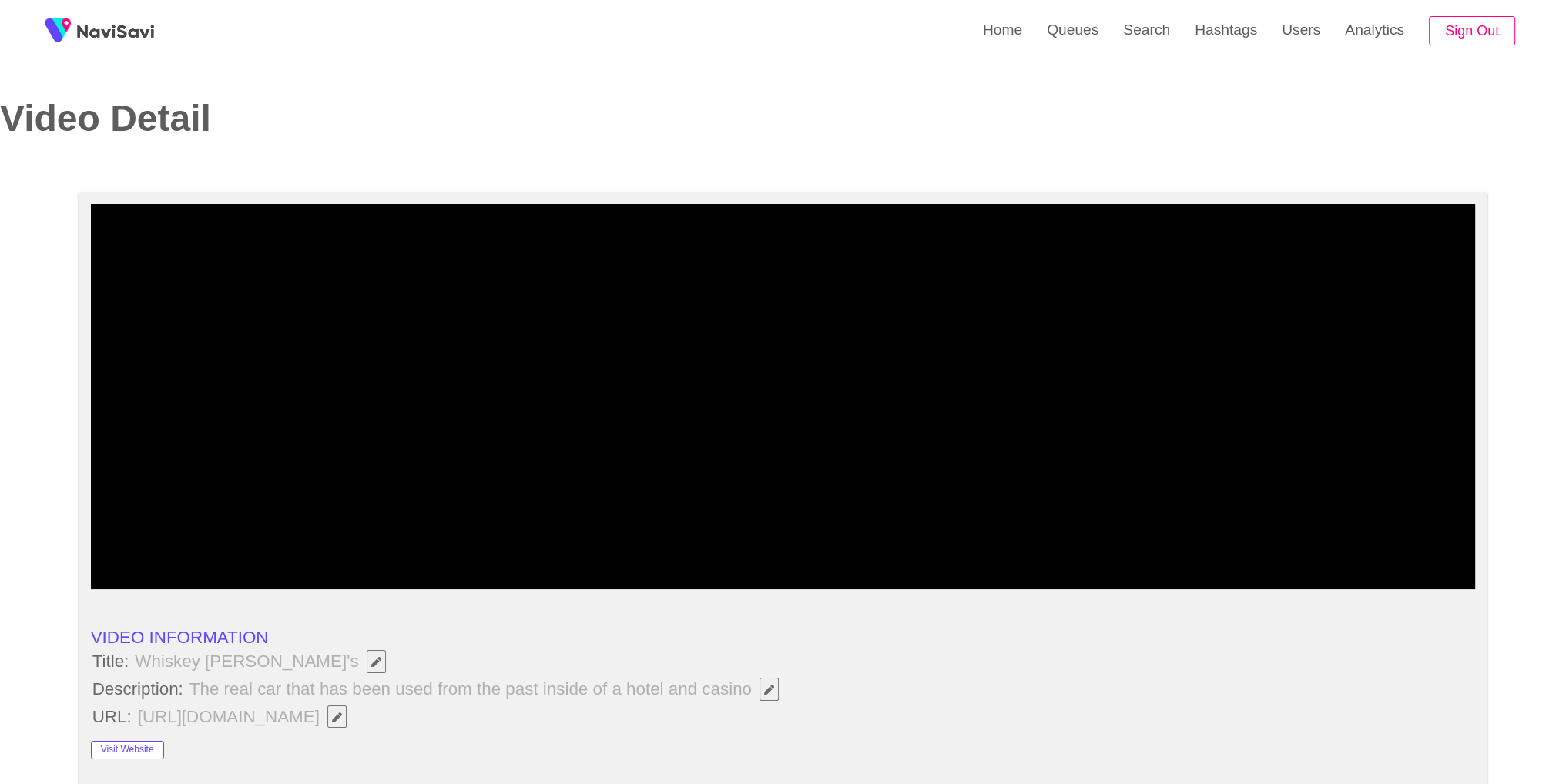
click at [259, 553] on span at bounding box center [783, 543] width 1377 height 25
click at [308, 540] on span at bounding box center [783, 543] width 1377 height 25
click at [346, 543] on span at bounding box center [783, 544] width 1377 height 2
click at [391, 543] on span at bounding box center [392, 543] width 10 height 9
click at [493, 547] on span at bounding box center [783, 543] width 1377 height 25
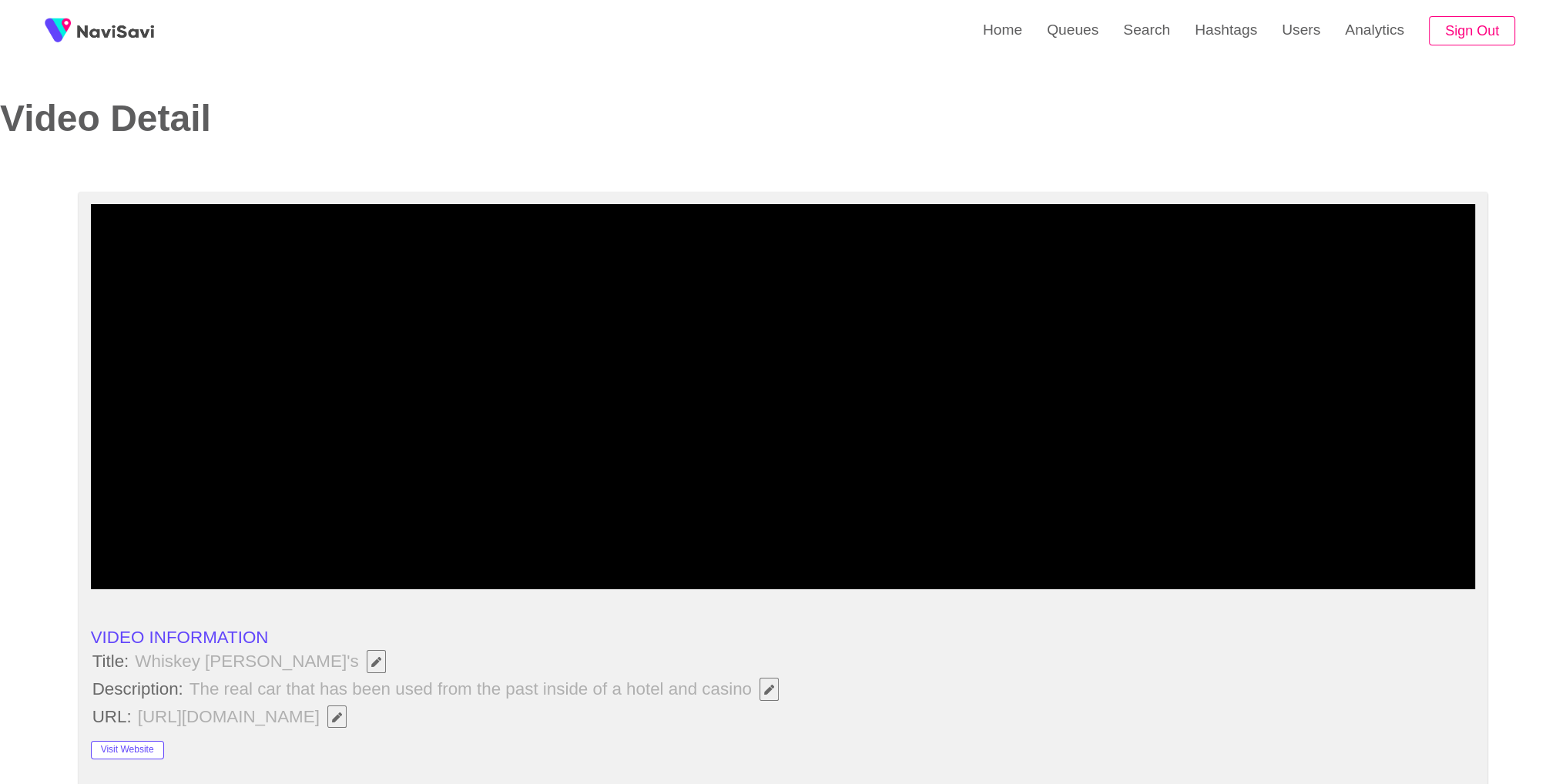
click at [550, 548] on span at bounding box center [545, 543] width 10 height 9
click at [755, 536] on span at bounding box center [783, 543] width 1377 height 25
click at [733, 534] on span at bounding box center [783, 543] width 1377 height 25
click at [1223, 576] on icon "add" at bounding box center [1214, 573] width 172 height 18
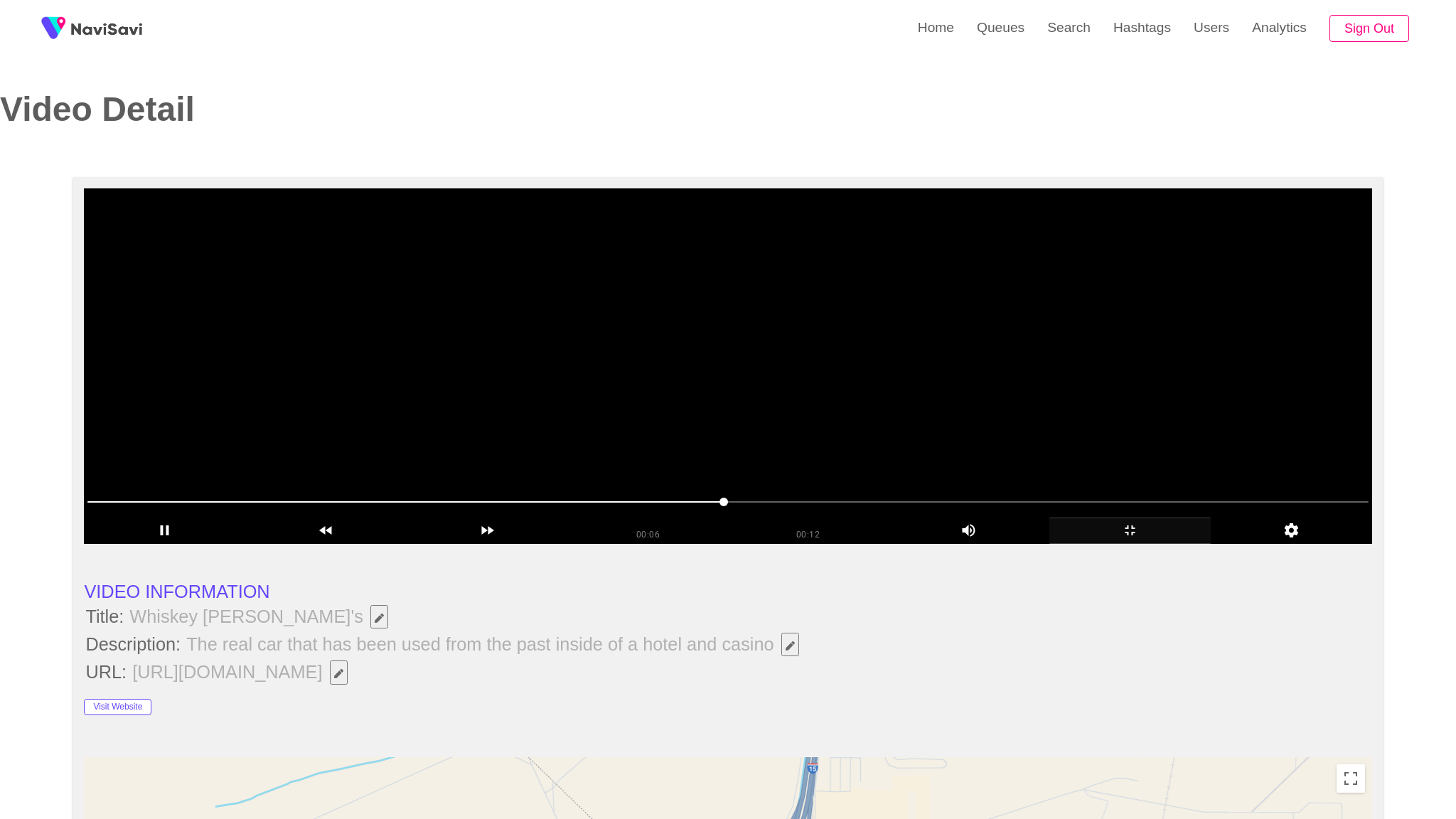
click at [1127, 544] on video at bounding box center [727, 366] width 1288 height 356
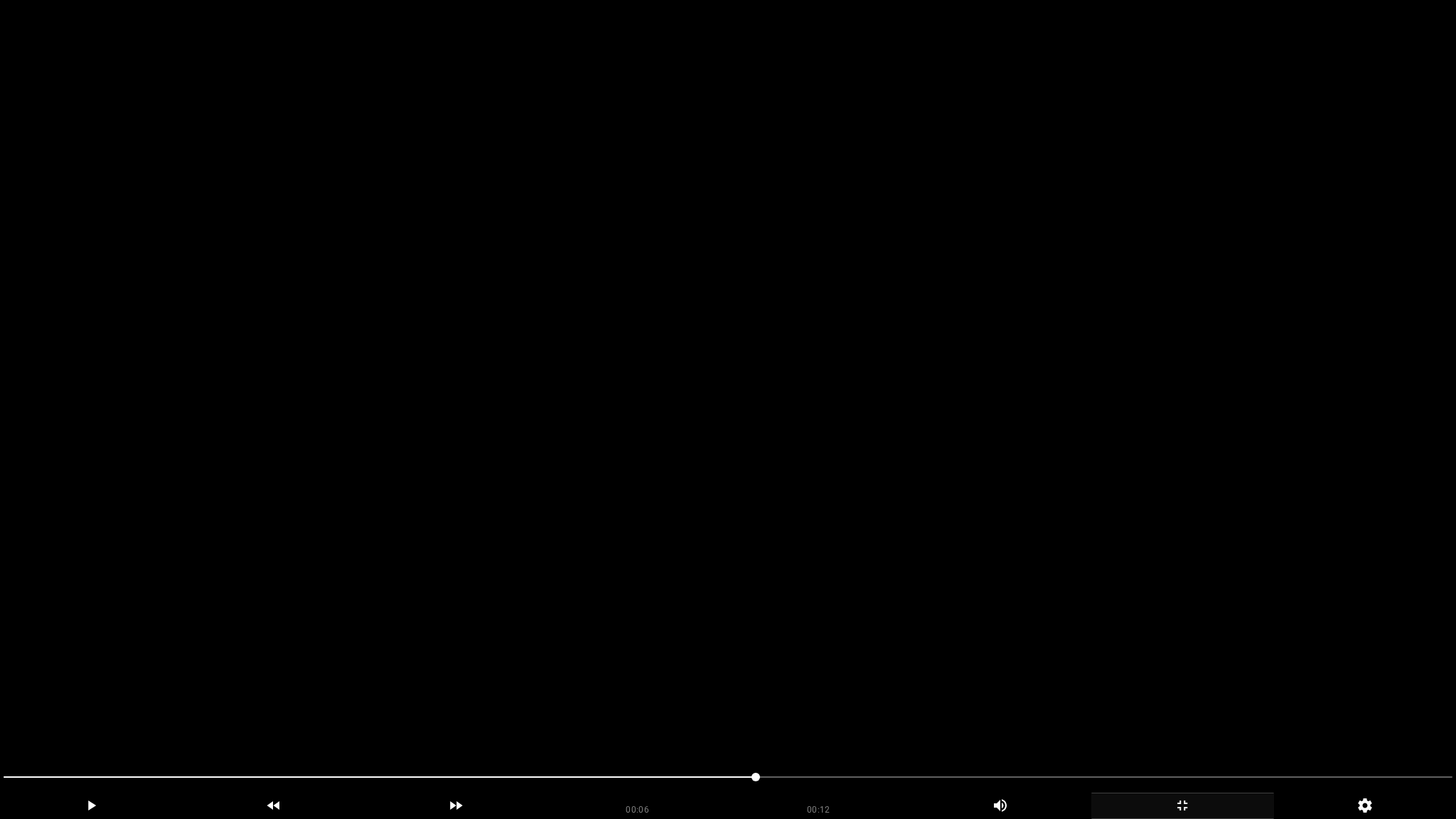
click at [1127, 593] on video at bounding box center [728, 409] width 1456 height 819
click at [1120, 578] on video at bounding box center [728, 409] width 1456 height 819
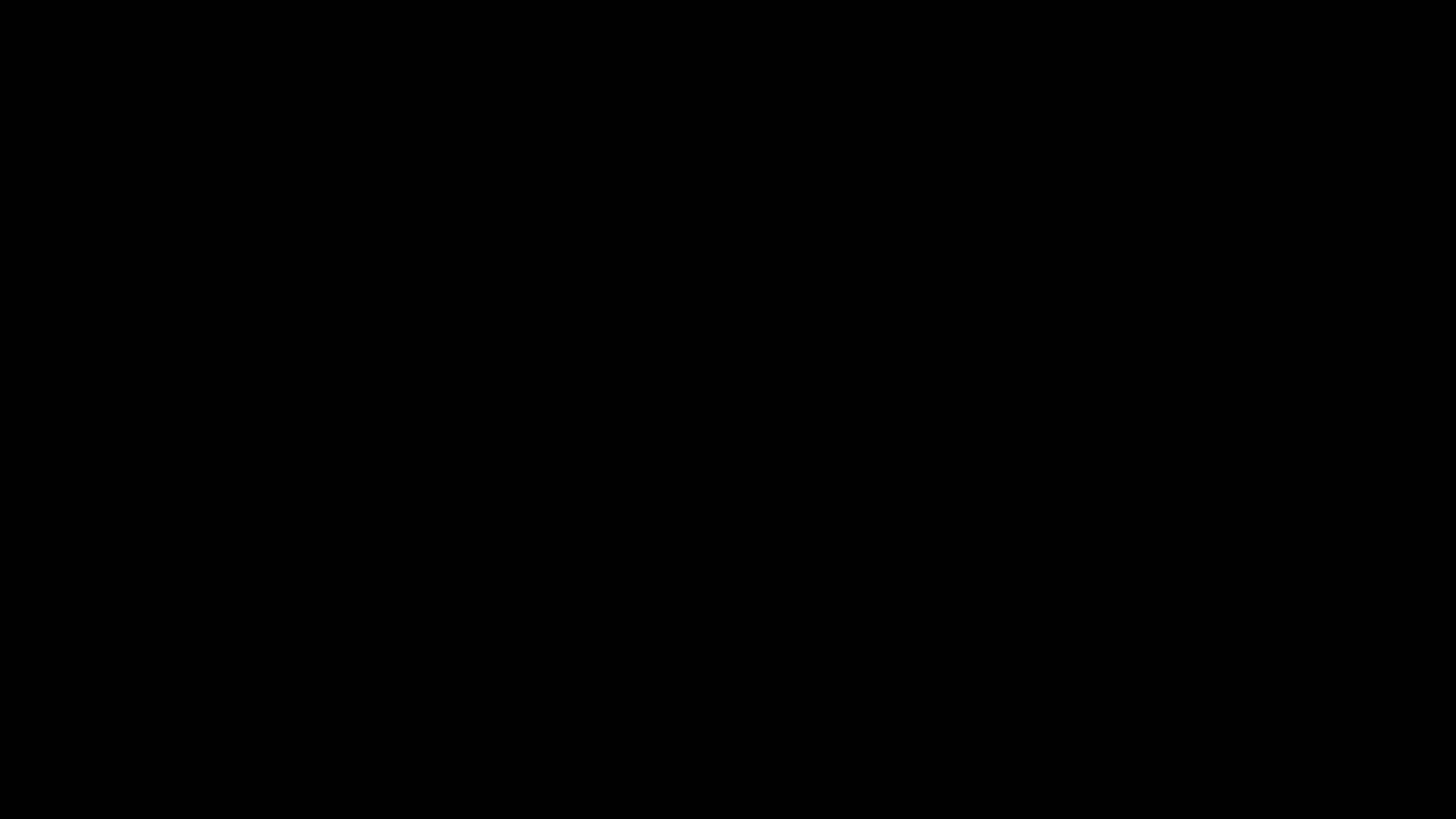
click at [654, 723] on span at bounding box center [727, 777] width 1449 height 23
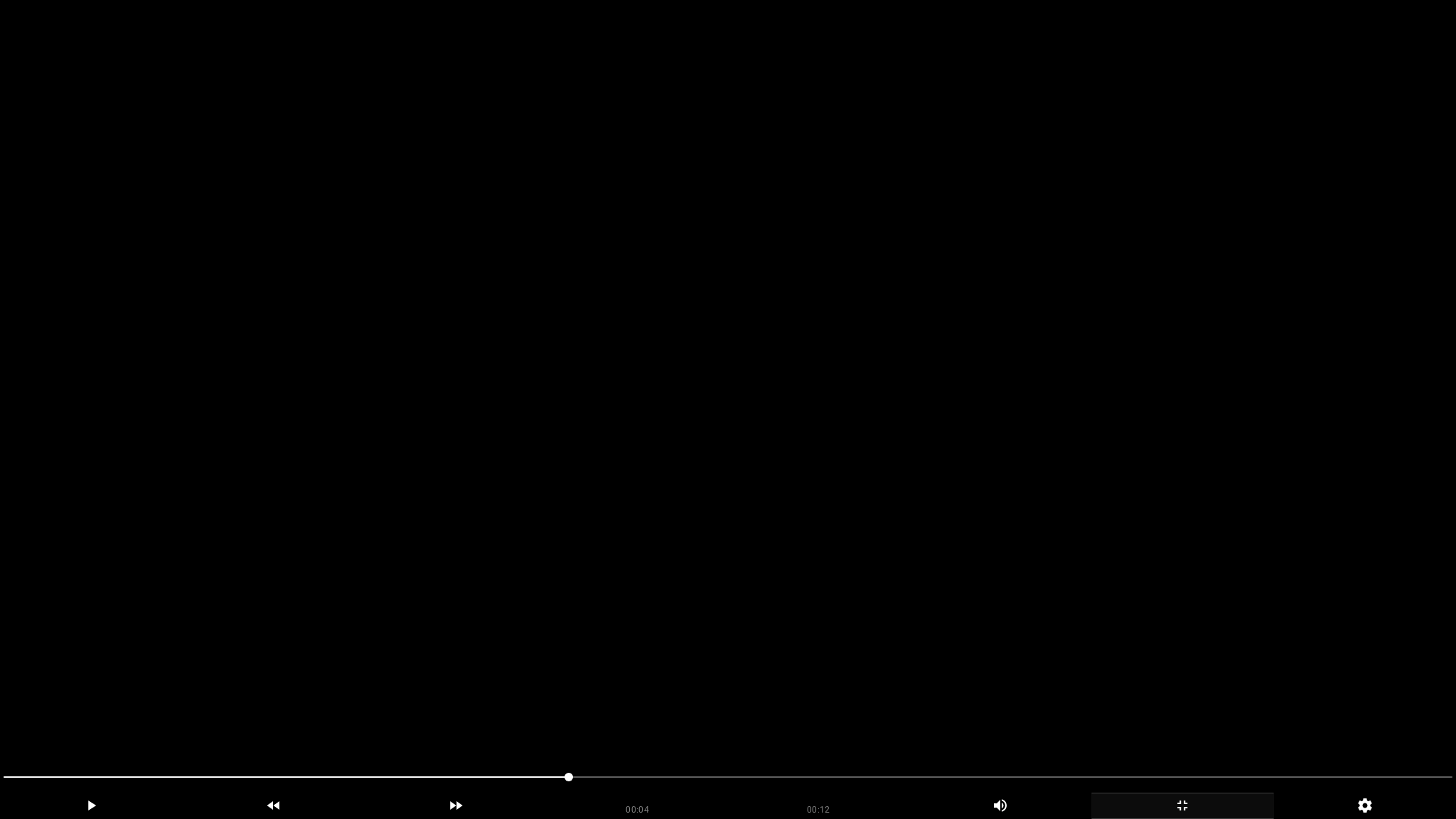
click at [688, 636] on video at bounding box center [728, 409] width 1456 height 819
click at [687, 636] on video at bounding box center [728, 409] width 1456 height 819
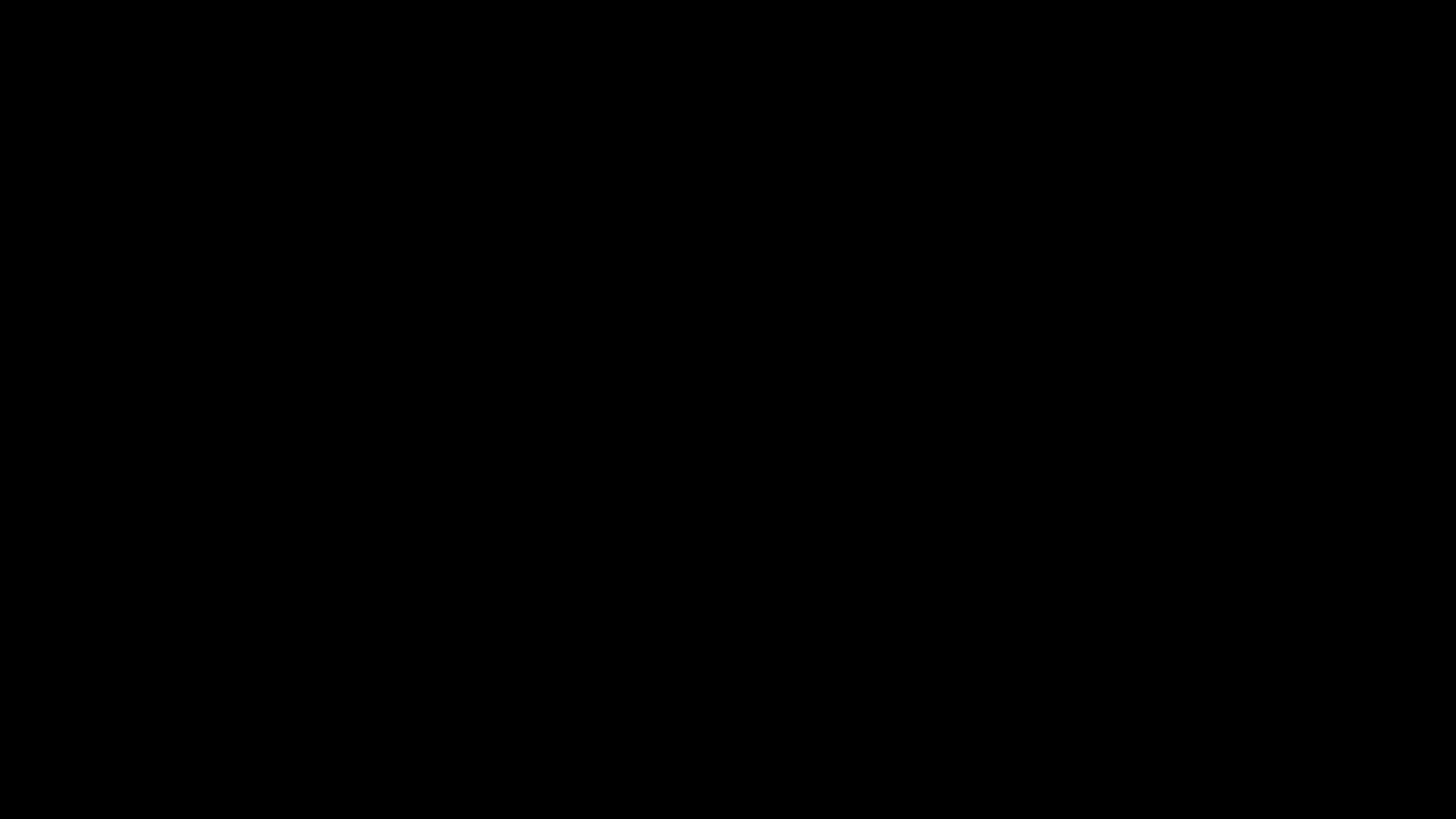
click at [1178, 723] on icon "add" at bounding box center [1183, 805] width 181 height 17
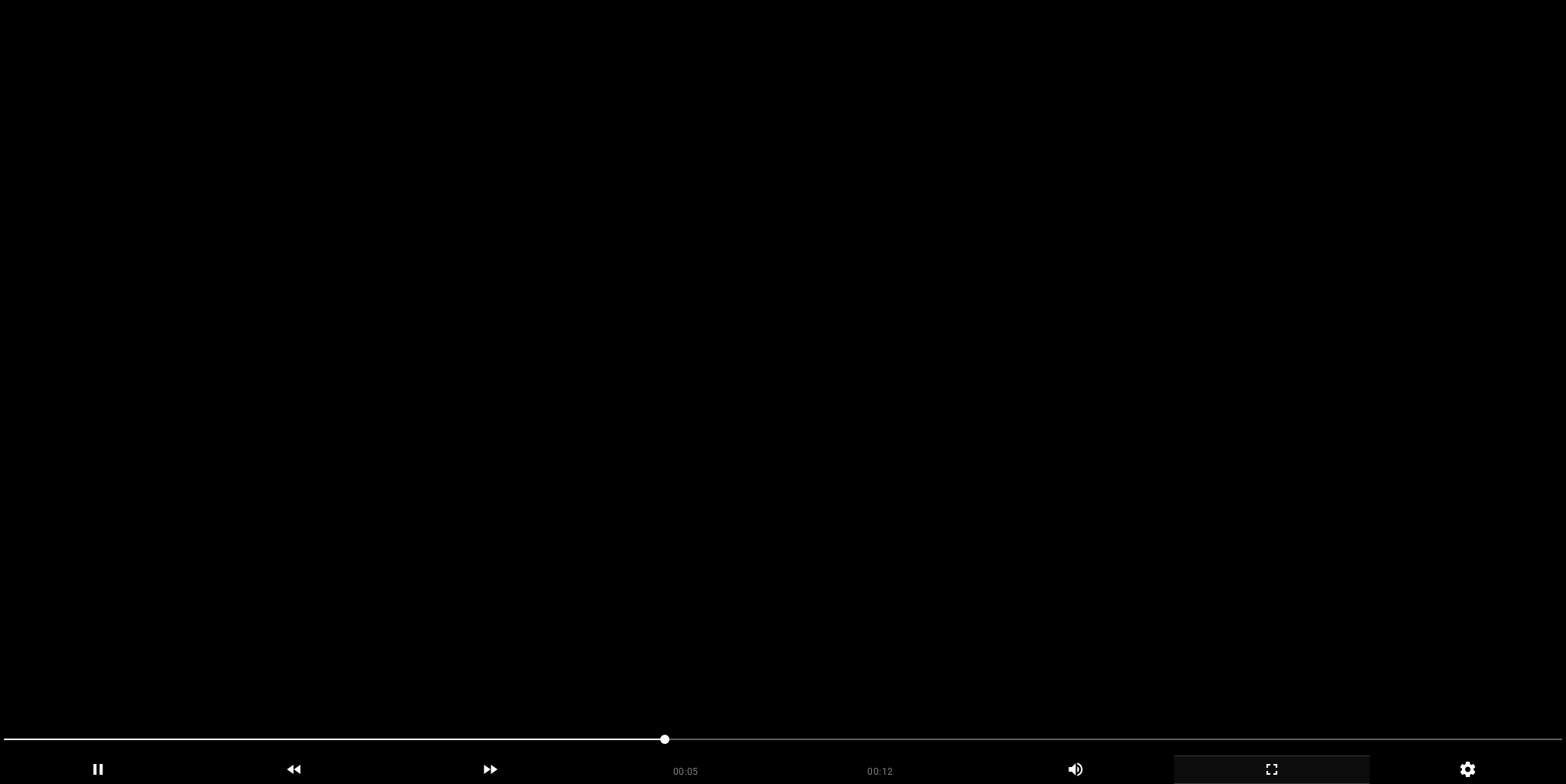
click at [837, 380] on video at bounding box center [783, 392] width 1566 height 784
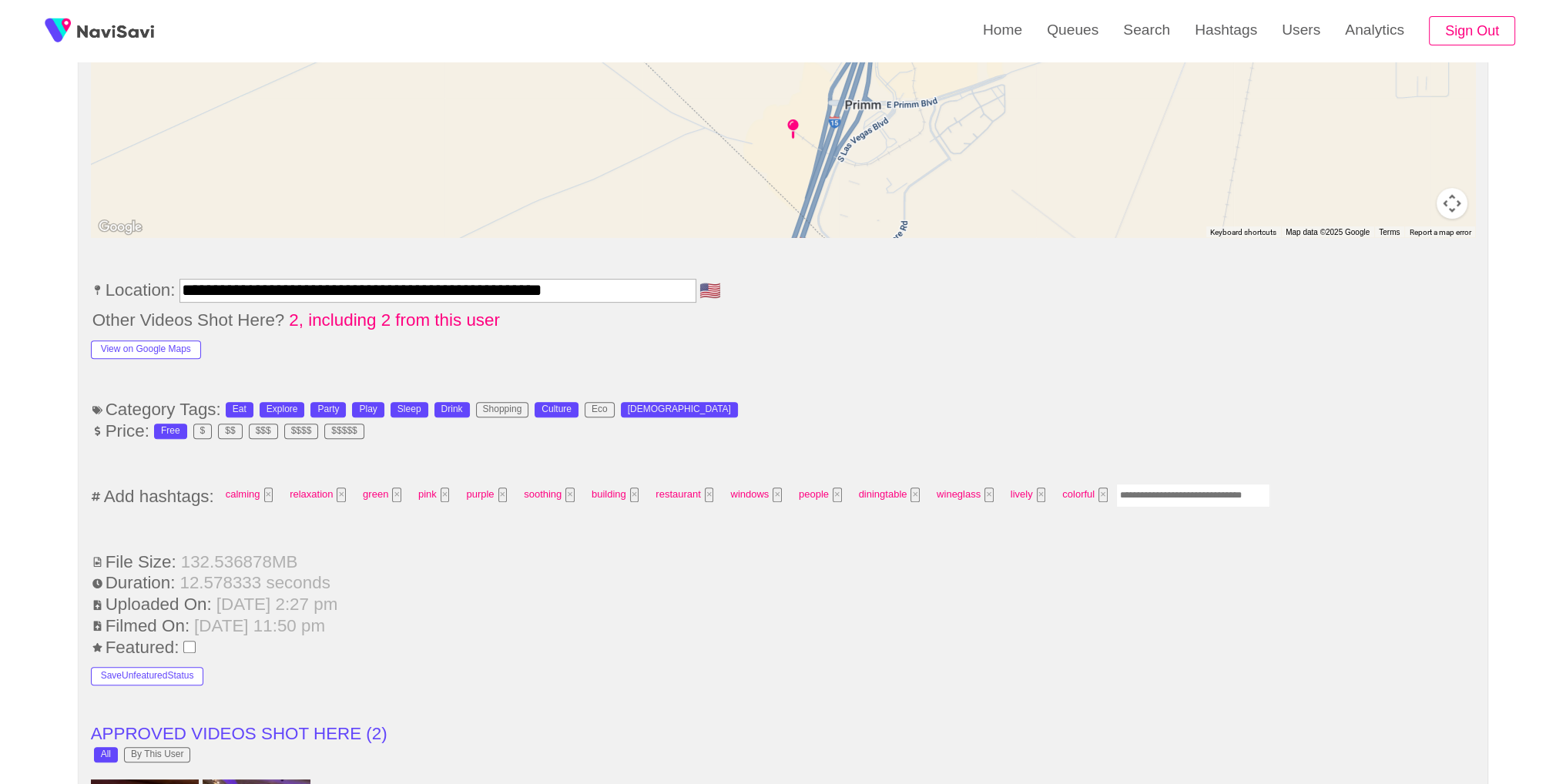
scroll to position [809, 0]
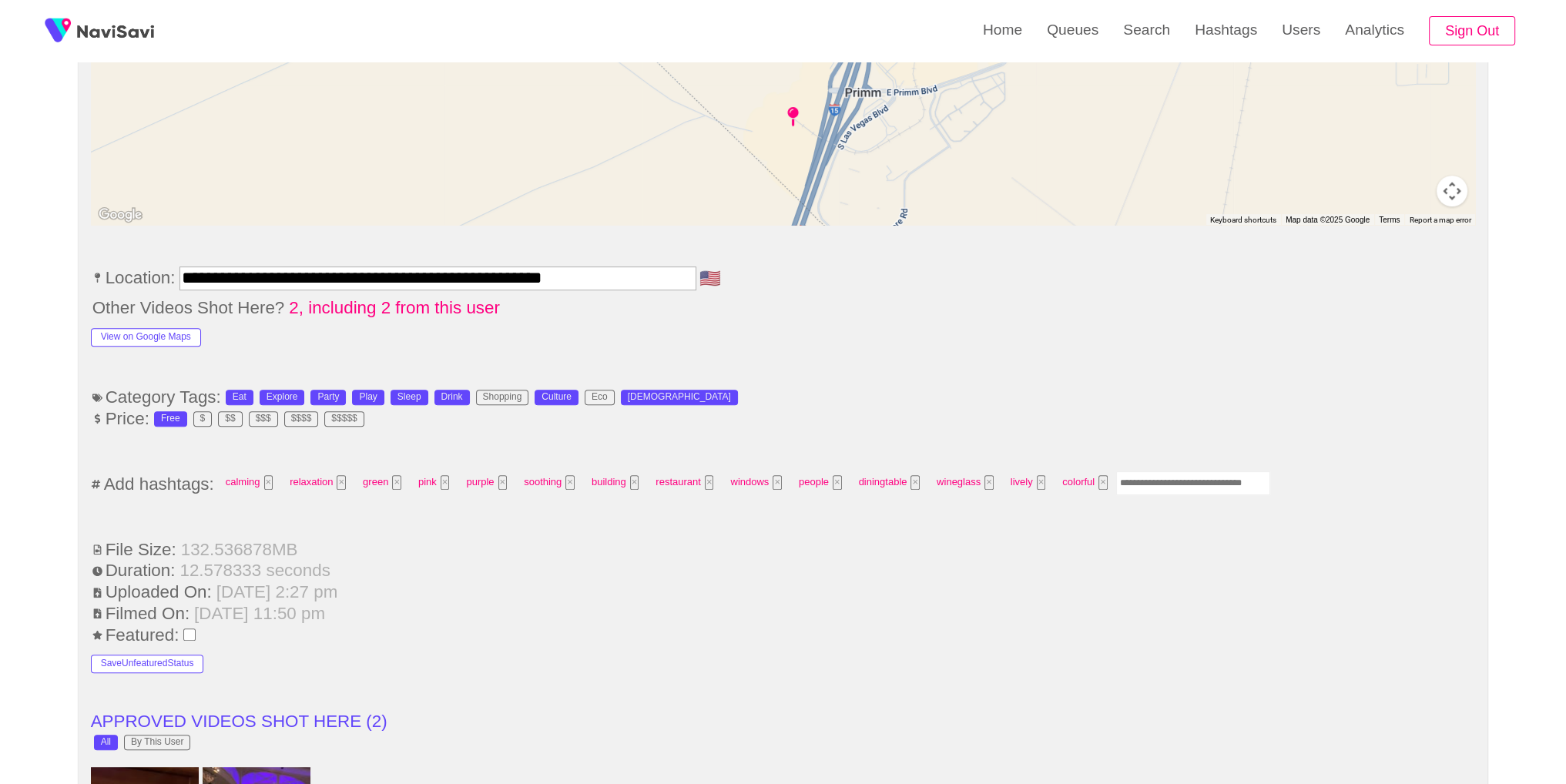
click at [1173, 508] on ul "**********" at bounding box center [783, 789] width 1385 height 2020
click at [1176, 482] on input "Enter tag here and press return" at bounding box center [1193, 484] width 154 height 24
type input "*********"
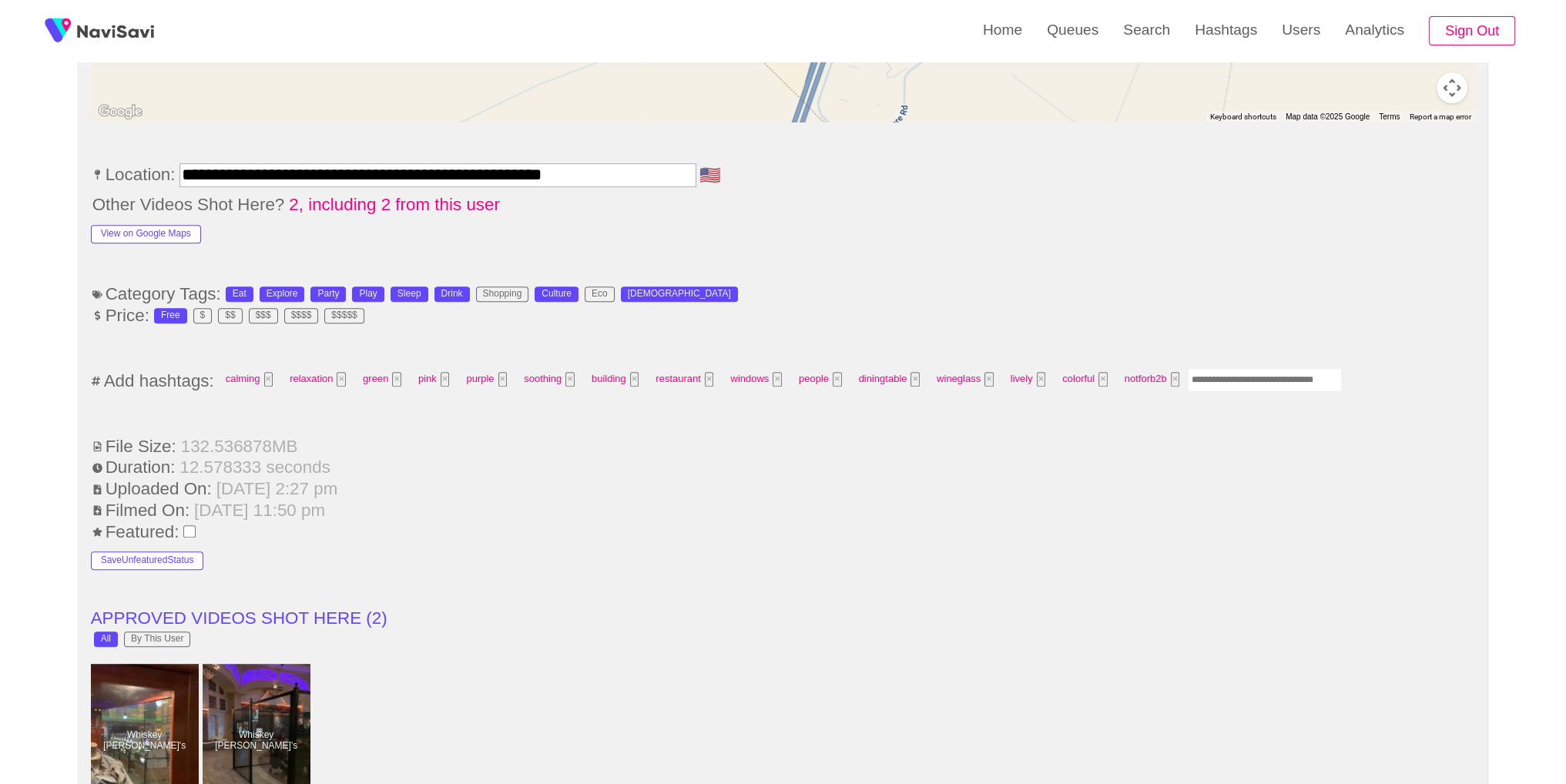
scroll to position [922, 0]
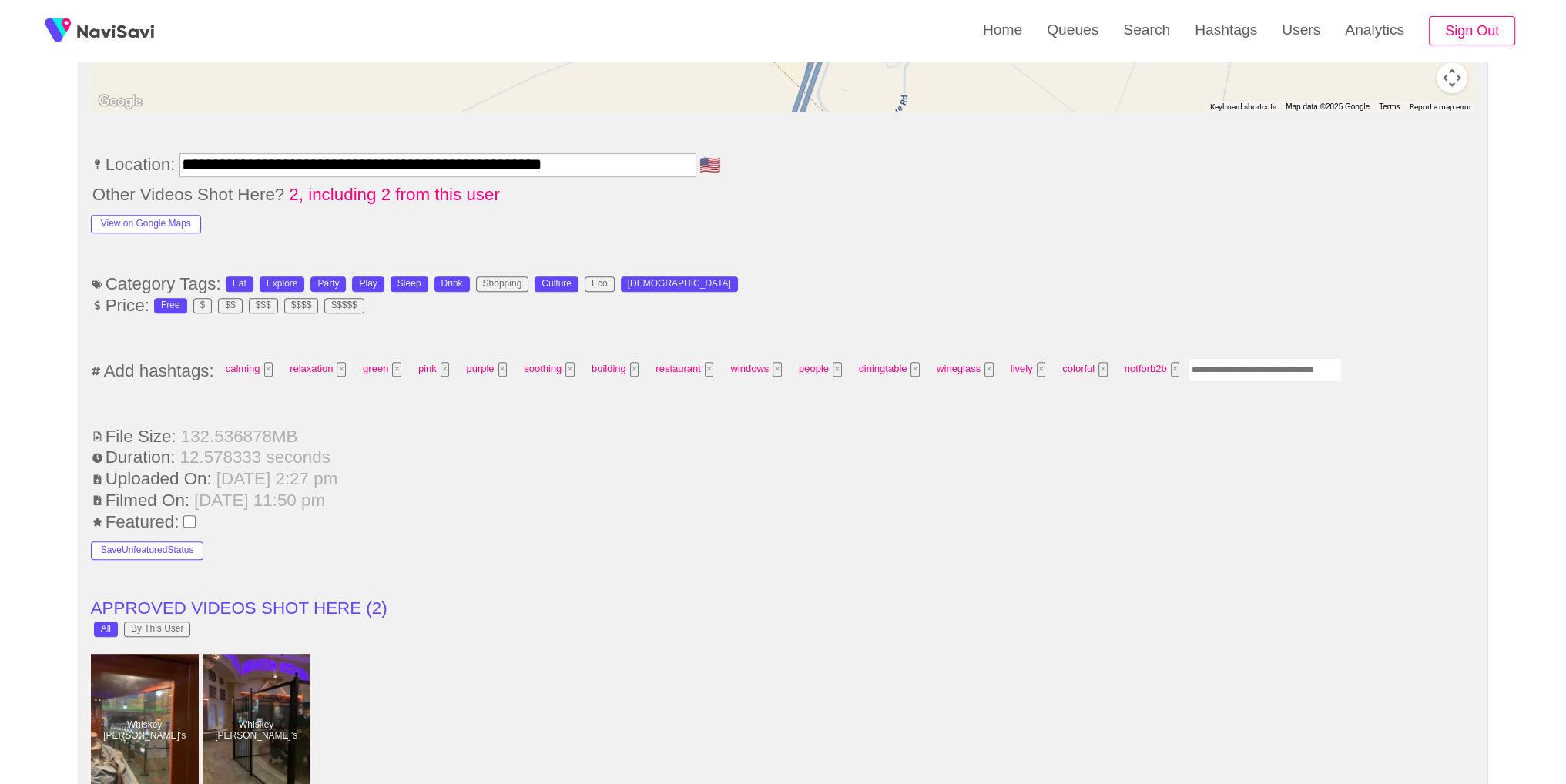
click at [1208, 368] on input "Enter tag here and press return" at bounding box center [1265, 370] width 154 height 24
type input "****"
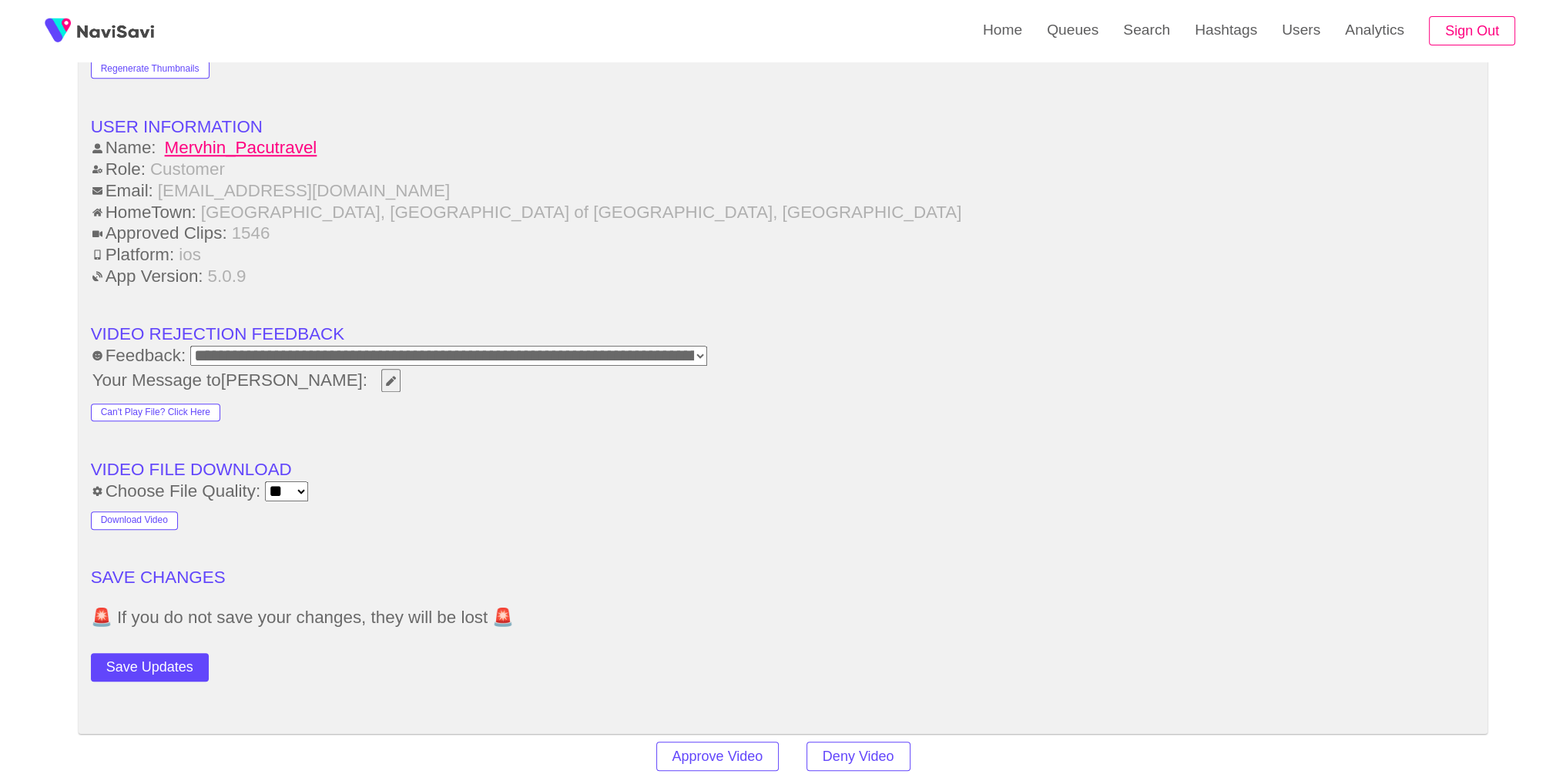
scroll to position [1912, 0]
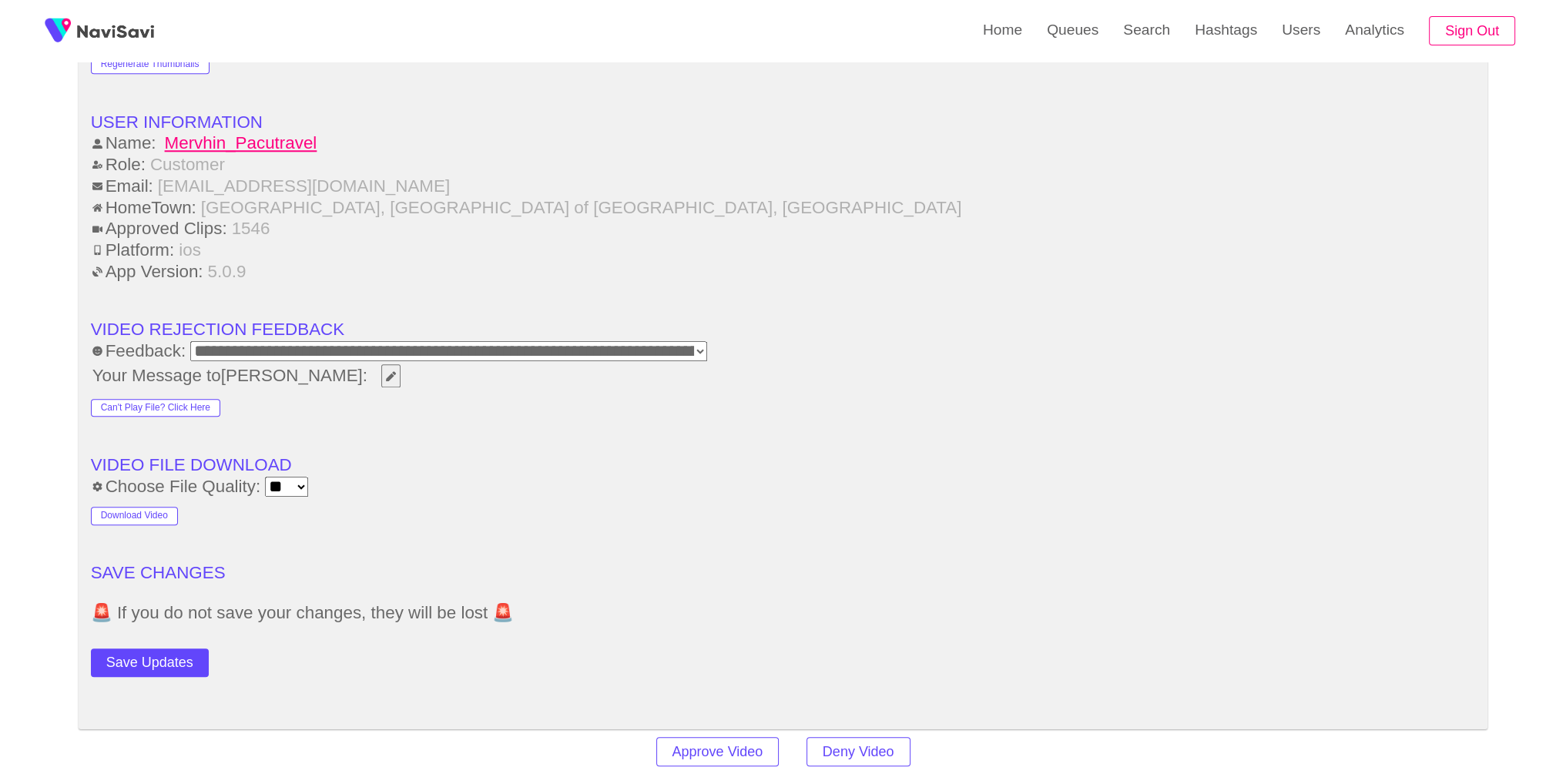
click at [138, 652] on button "Save Updates" at bounding box center [149, 662] width 117 height 28
